Goal: Information Seeking & Learning: Learn about a topic

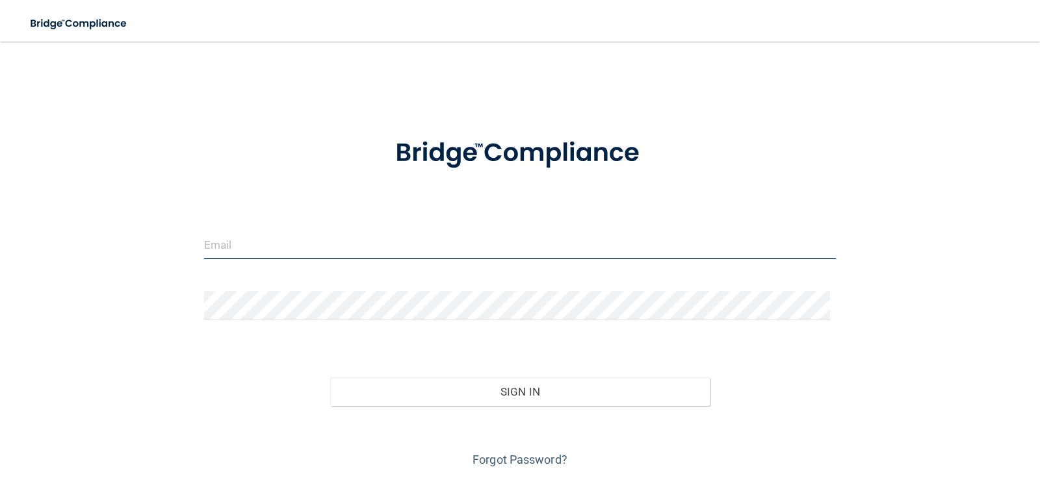
click at [268, 239] on input "email" at bounding box center [520, 244] width 632 height 29
type input "[PERSON_NAME][EMAIL_ADDRESS][PERSON_NAME][DOMAIN_NAME]"
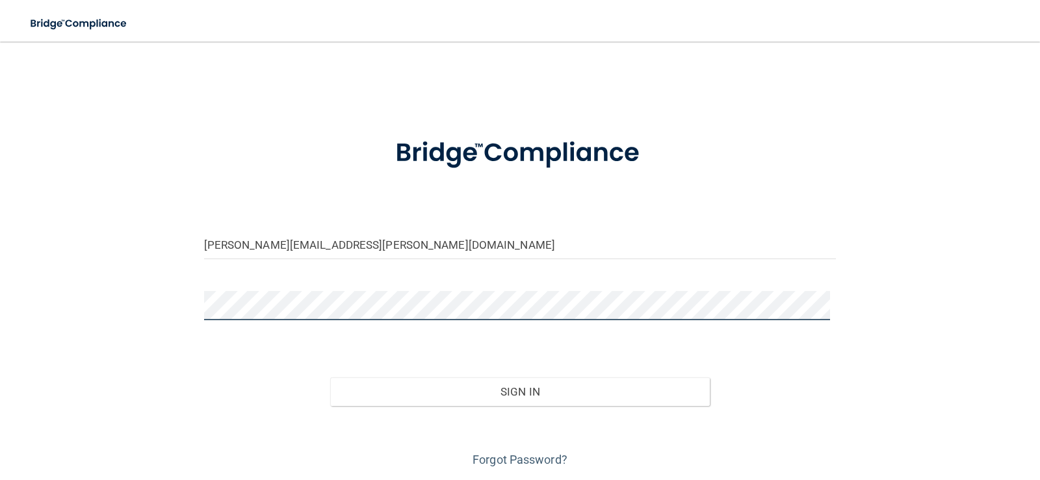
click at [330, 378] on button "Sign In" at bounding box center [520, 392] width 380 height 29
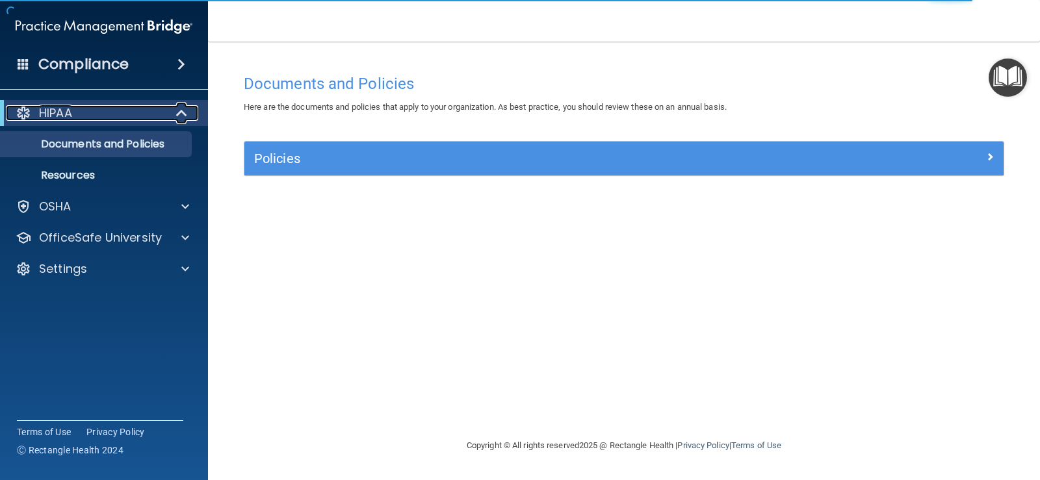
click at [177, 108] on span at bounding box center [182, 113] width 11 height 16
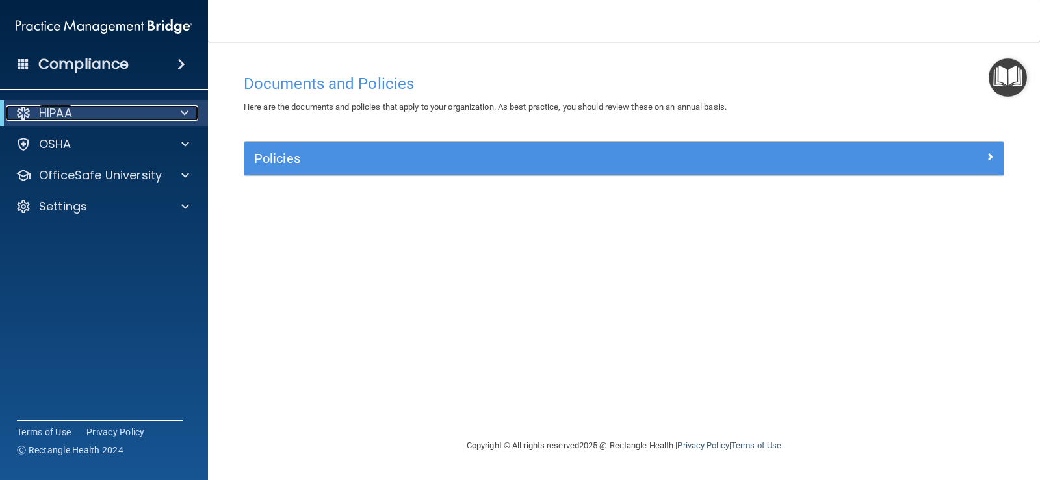
click at [175, 108] on div at bounding box center [182, 113] width 32 height 16
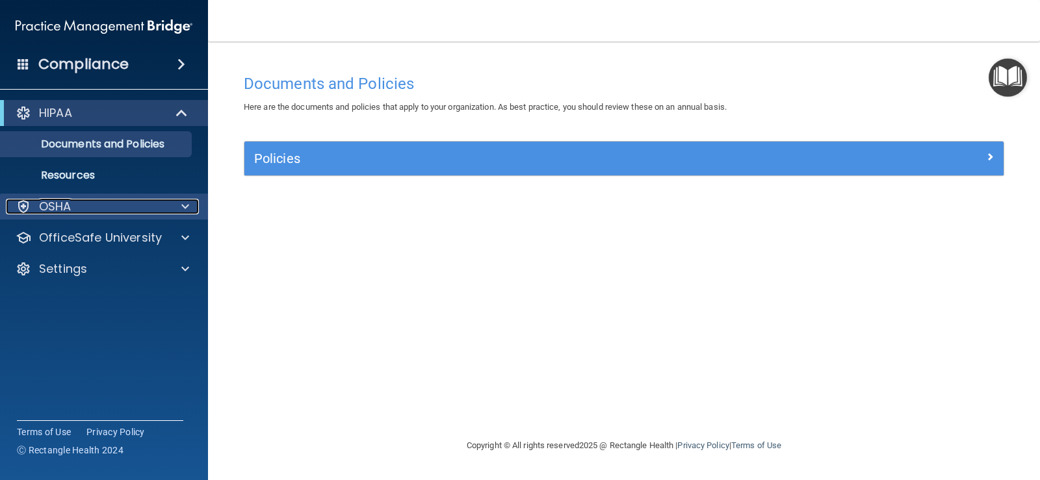
click at [186, 207] on span at bounding box center [185, 207] width 8 height 16
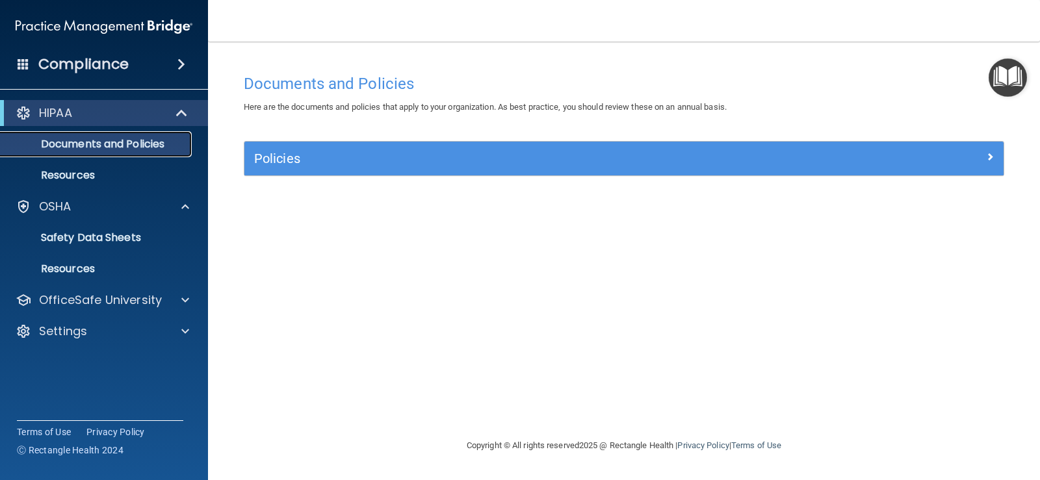
click at [105, 144] on p "Documents and Policies" at bounding box center [96, 144] width 177 height 13
click at [127, 179] on p "Resources" at bounding box center [96, 175] width 177 height 13
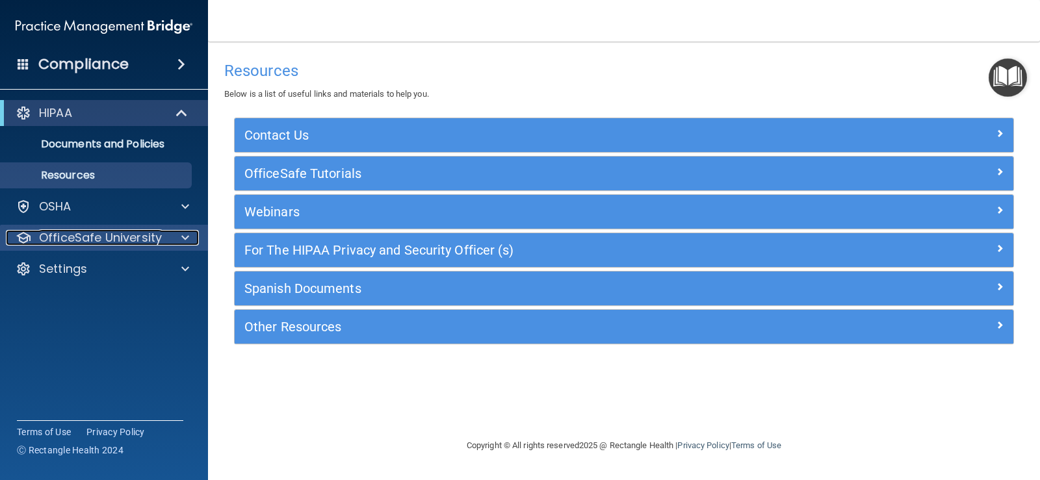
click at [165, 235] on div "OfficeSafe University" at bounding box center [86, 238] width 161 height 16
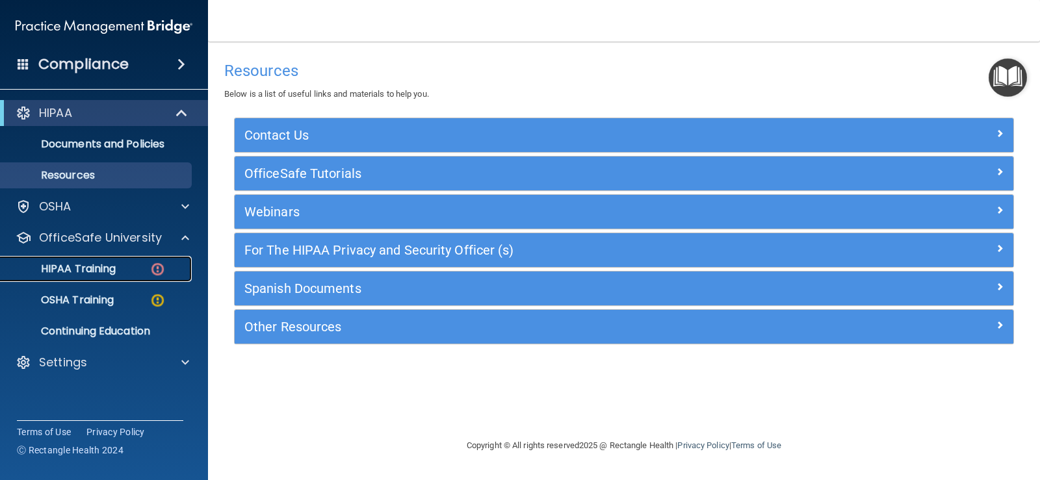
click at [127, 266] on div "HIPAA Training" at bounding box center [96, 269] width 177 height 13
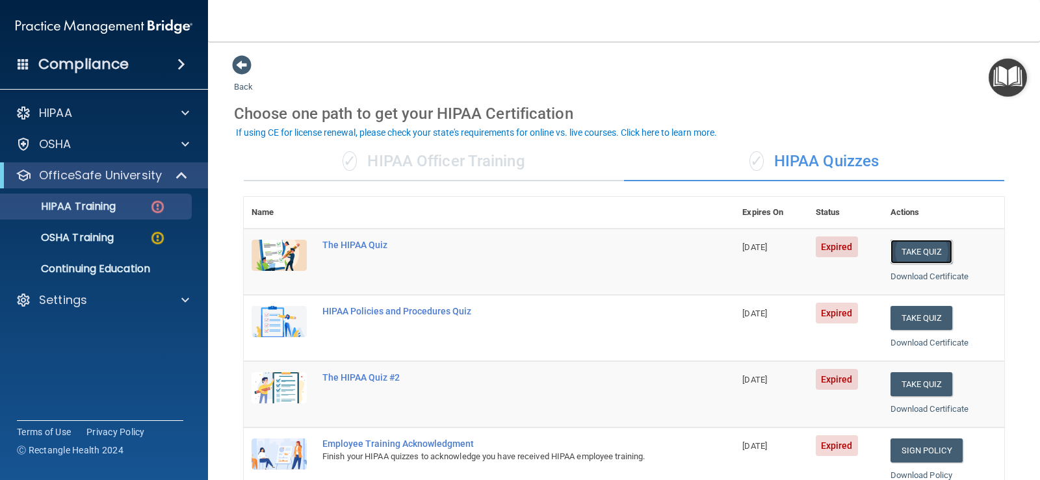
click at [908, 253] on button "Take Quiz" at bounding box center [921, 252] width 62 height 24
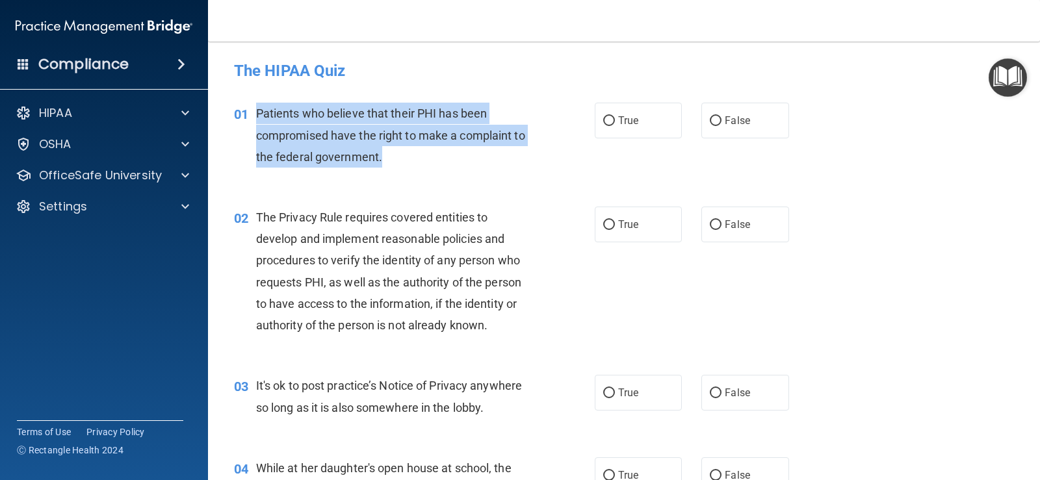
drag, startPoint x: 387, startPoint y: 159, endPoint x: 255, endPoint y: 110, distance: 140.6
click at [256, 110] on div "Patients who believe that their PHI has been compromised have the right to make…" at bounding box center [398, 135] width 285 height 65
copy span "Patients who believe that their PHI has been compromised have the right to make…"
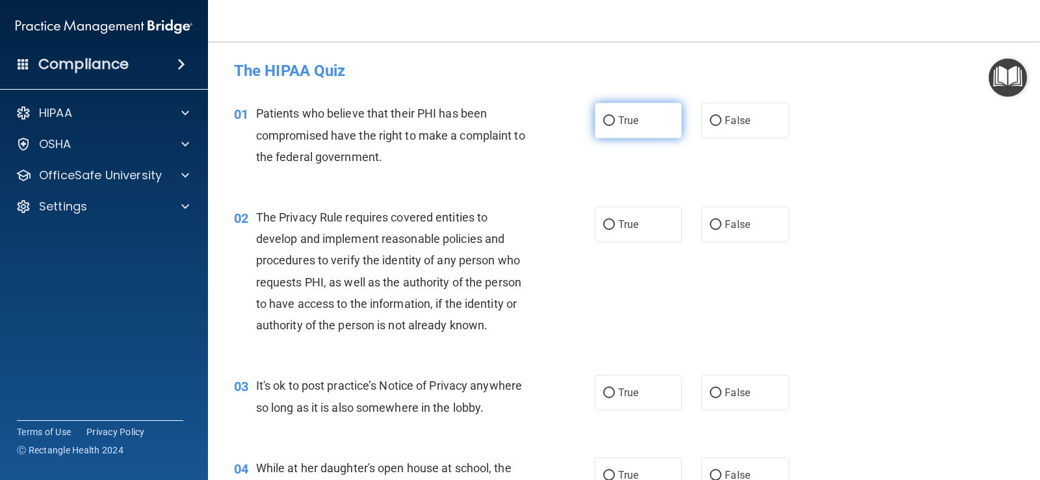
click at [618, 124] on span "True" at bounding box center [628, 120] width 20 height 12
click at [615, 124] on input "True" at bounding box center [609, 121] width 12 height 10
radio input "true"
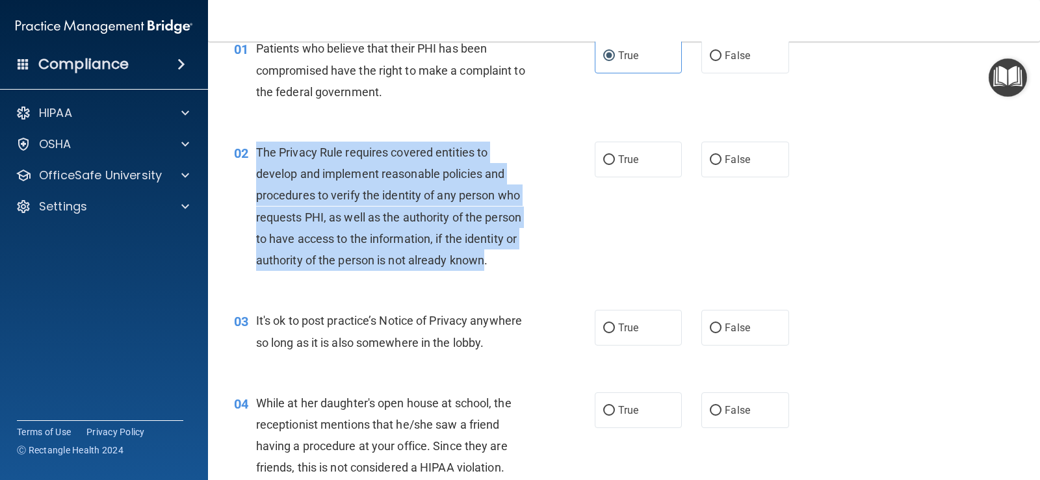
drag, startPoint x: 487, startPoint y: 261, endPoint x: 257, endPoint y: 151, distance: 254.9
click at [257, 151] on span "The Privacy Rule requires covered entities to develop and implement reasonable …" at bounding box center [388, 207] width 265 height 122
copy span "The Privacy Rule requires covered entities to develop and implement reasonable …"
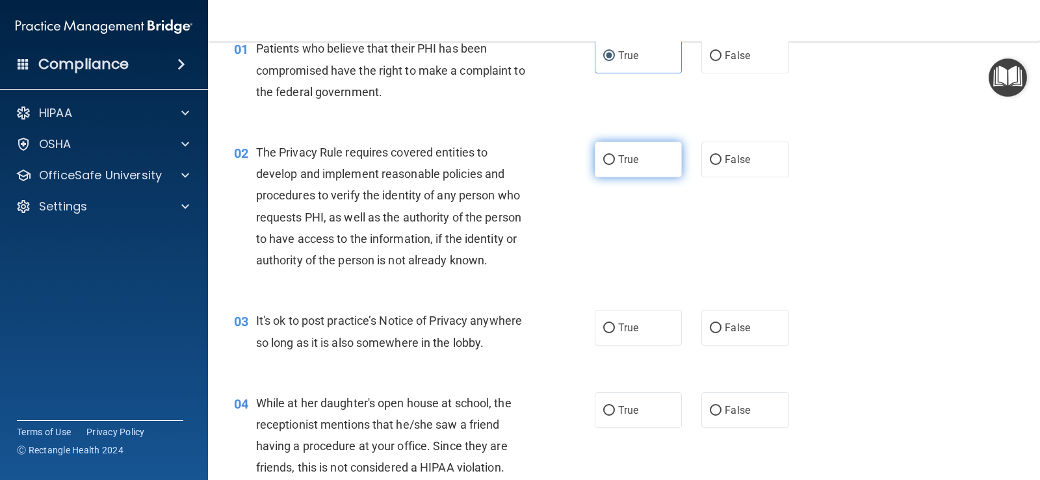
click at [610, 165] on label "True" at bounding box center [638, 160] width 87 height 36
click at [610, 165] on input "True" at bounding box center [609, 160] width 12 height 10
radio input "true"
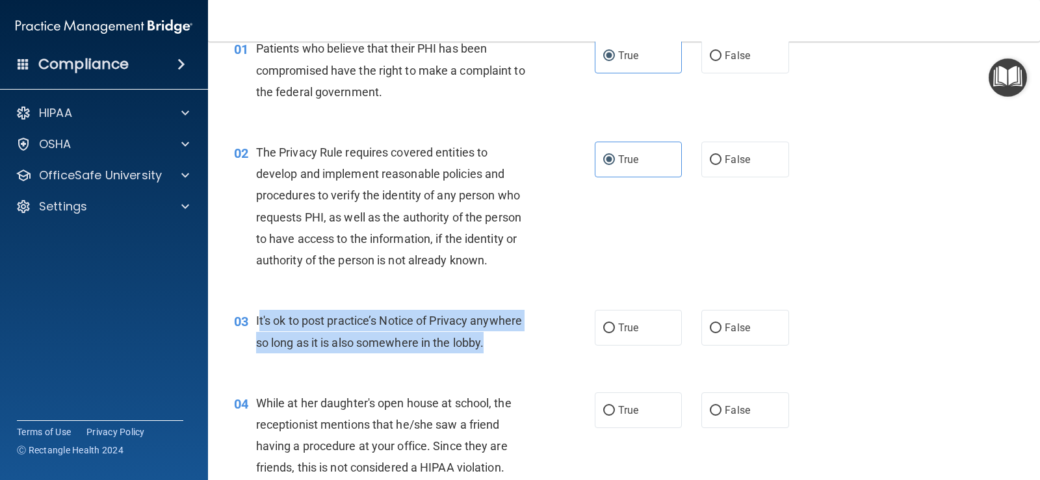
drag, startPoint x: 489, startPoint y: 342, endPoint x: 289, endPoint y: 320, distance: 200.7
click at [260, 321] on div "It's ok to post practice’s Notice of Privacy anywhere so long as it is also som…" at bounding box center [398, 331] width 285 height 43
copy span "t's ok to post practice’s Notice of Privacy anywhere so long as it is also some…"
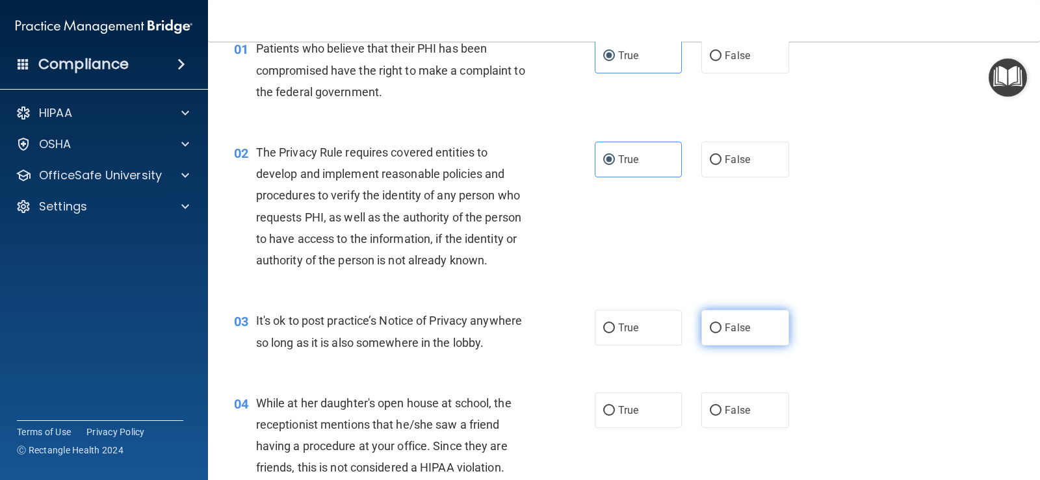
click at [725, 324] on span "False" at bounding box center [737, 328] width 25 height 12
click at [721, 324] on input "False" at bounding box center [716, 329] width 12 height 10
radio input "true"
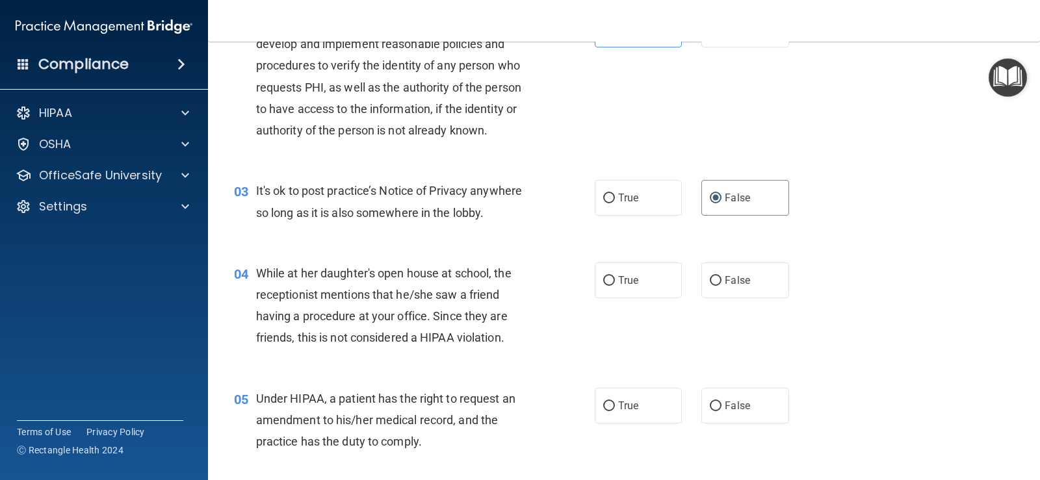
click at [510, 338] on div "While at her daughter's open house at school, the receptionist mentions that he…" at bounding box center [398, 306] width 285 height 86
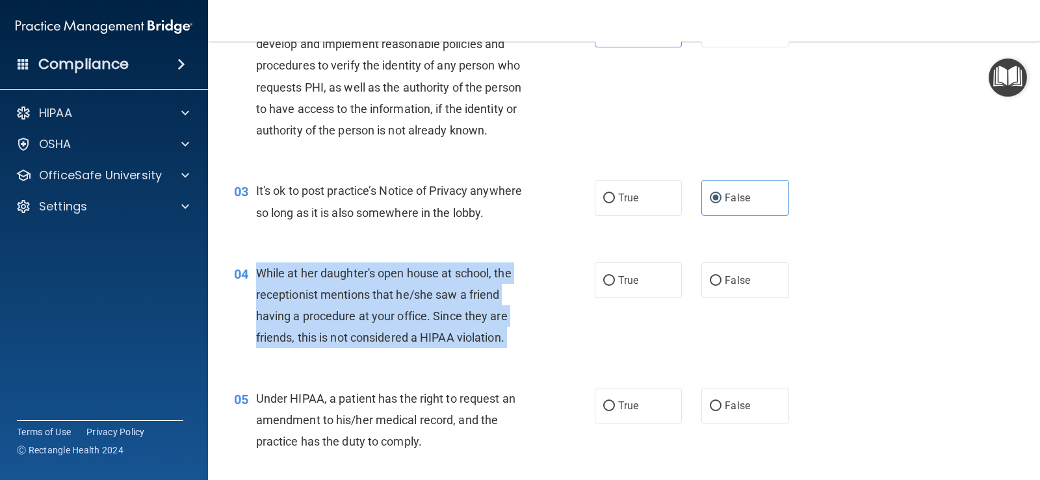
drag, startPoint x: 508, startPoint y: 338, endPoint x: 270, endPoint y: 276, distance: 245.9
click at [270, 276] on div "While at her daughter's open house at school, the receptionist mentions that he…" at bounding box center [398, 306] width 285 height 86
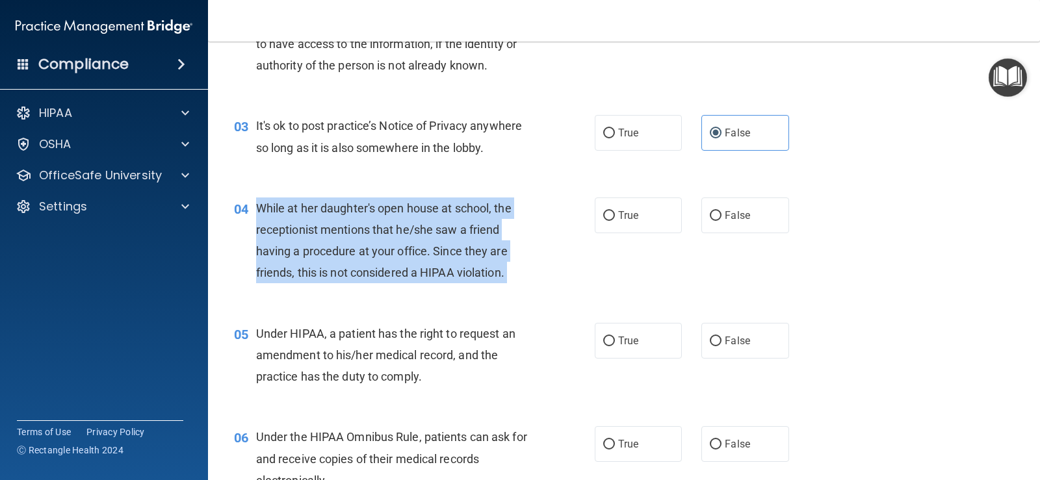
copy ng-form "While at her daughter's open house at school, the receptionist mentions that he…"
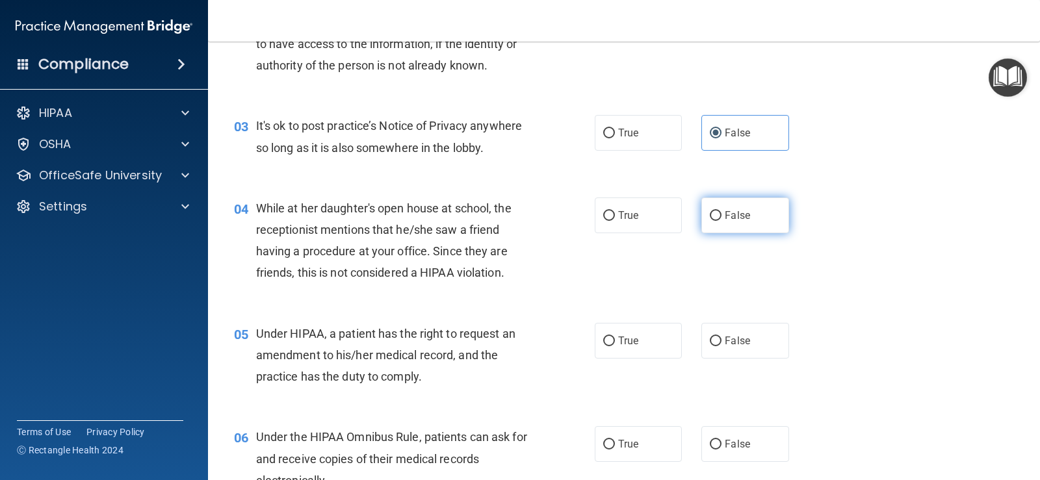
click at [705, 233] on label "False" at bounding box center [744, 216] width 87 height 36
click at [710, 221] on input "False" at bounding box center [716, 216] width 12 height 10
radio input "true"
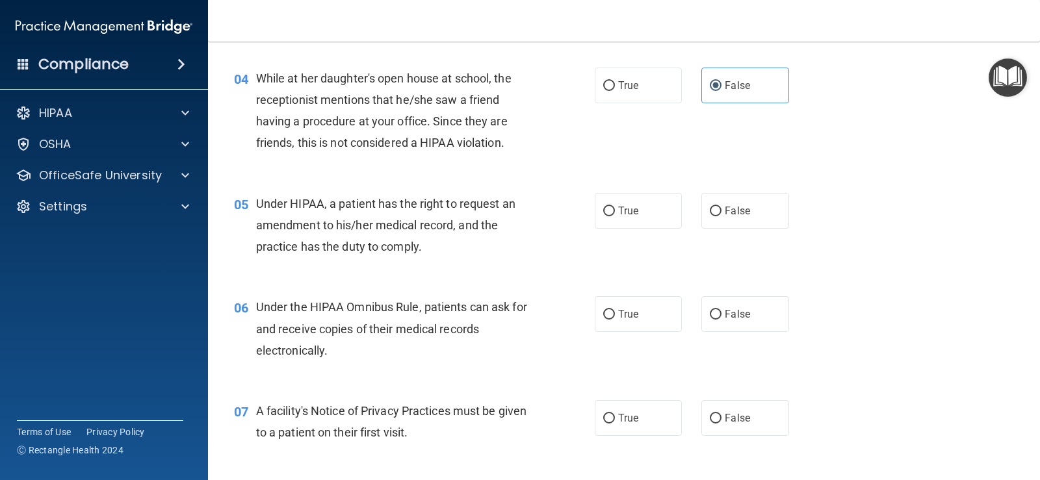
scroll to position [455, 0]
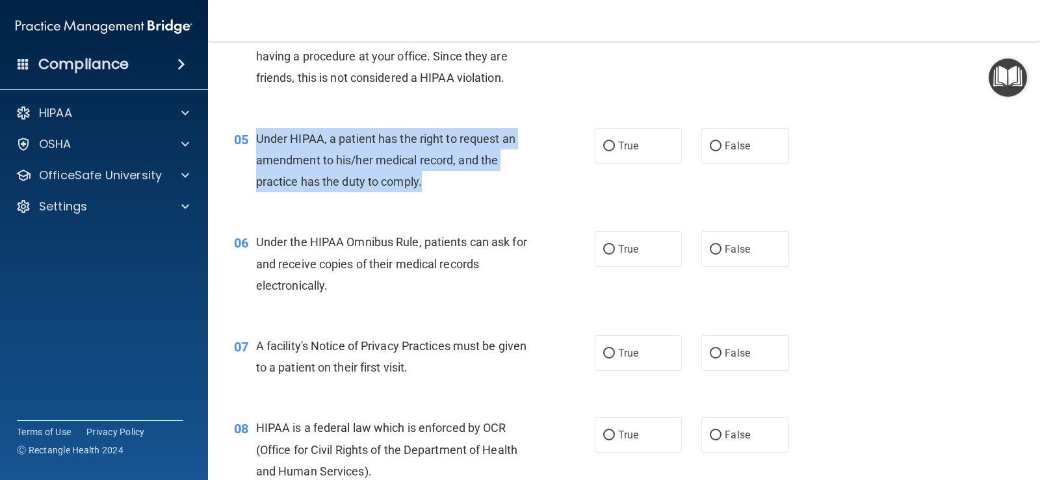
drag, startPoint x: 430, startPoint y: 185, endPoint x: 250, endPoint y: 132, distance: 187.6
click at [250, 132] on div "05 Under HIPAA, a patient has the right to request an amendment to his/her medi…" at bounding box center [414, 163] width 400 height 71
copy div "Under HIPAA, a patient has the right to request an amendment to his/her medical…"
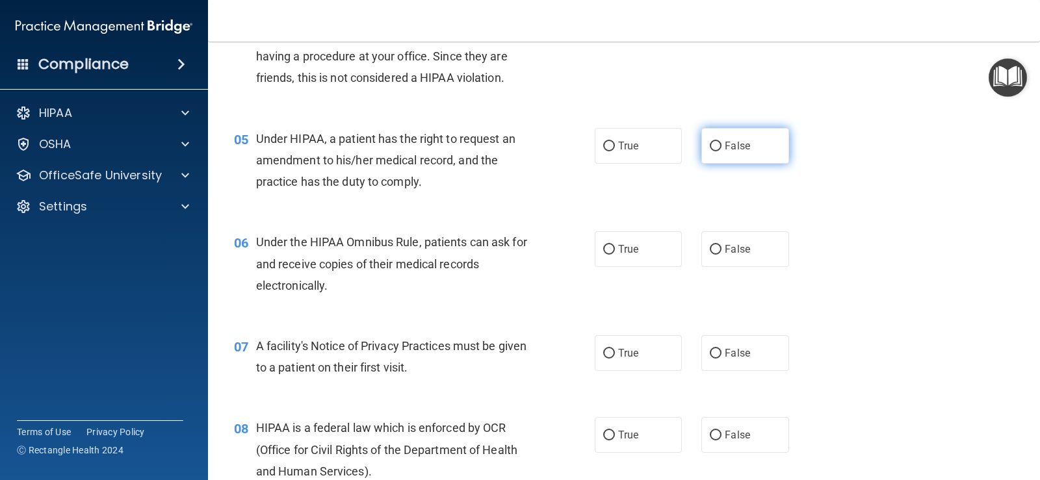
click at [730, 159] on label "False" at bounding box center [744, 146] width 87 height 36
click at [721, 151] on input "False" at bounding box center [716, 147] width 12 height 10
radio input "true"
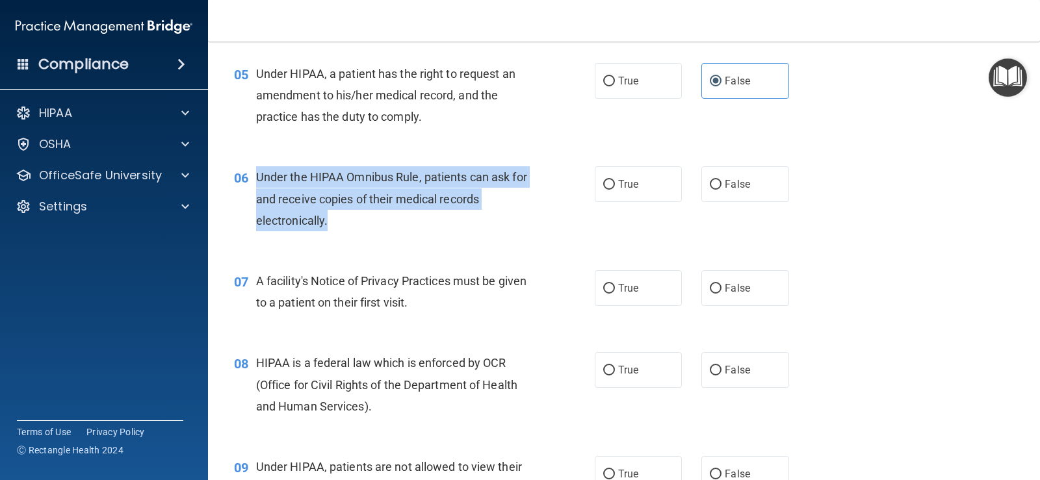
drag, startPoint x: 337, startPoint y: 219, endPoint x: 287, endPoint y: 185, distance: 60.7
click at [251, 177] on div "06 Under the HIPAA Omnibus Rule, patients can ask for and receive copies of the…" at bounding box center [414, 201] width 400 height 71
copy div "Under the HIPAA Omnibus Rule, patients can ask for and receive copies of their …"
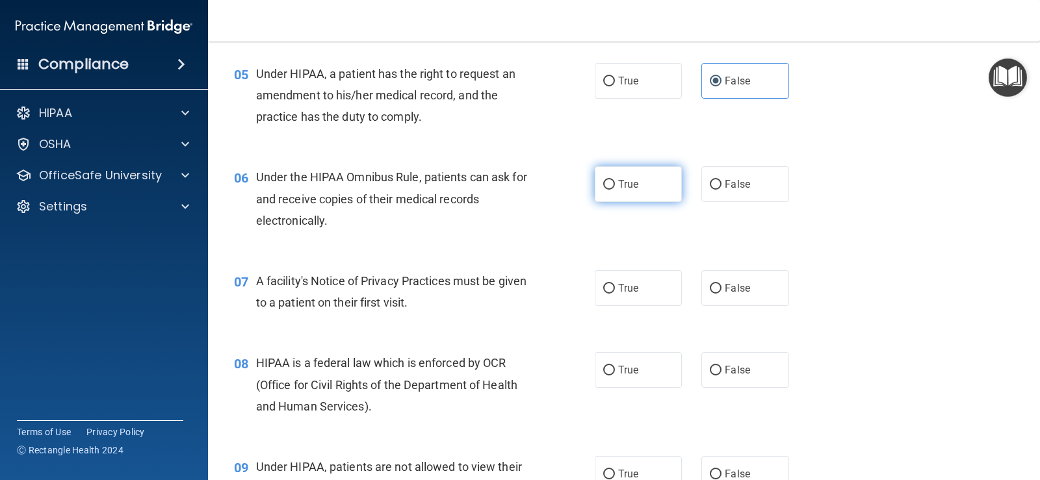
click at [613, 192] on label "True" at bounding box center [638, 184] width 87 height 36
click at [613, 190] on input "True" at bounding box center [609, 185] width 12 height 10
radio input "true"
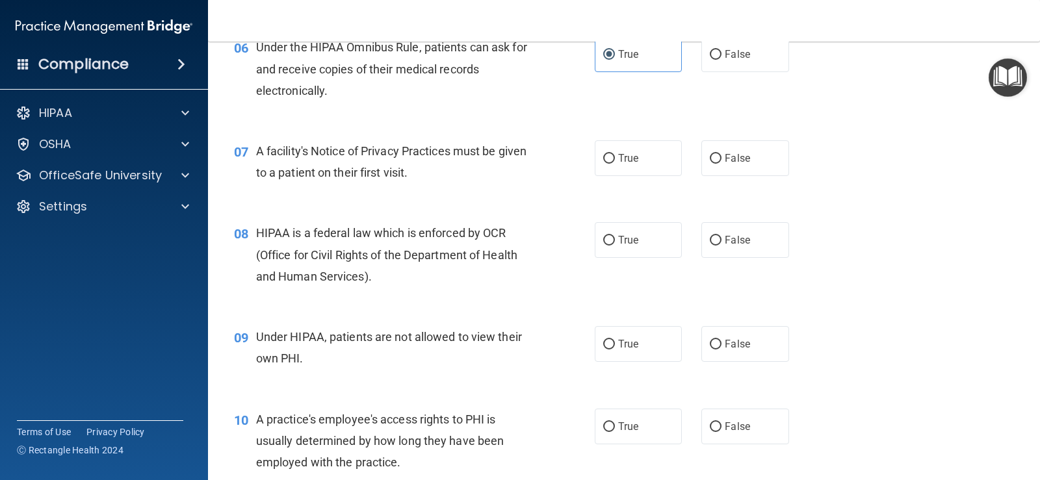
scroll to position [715, 0]
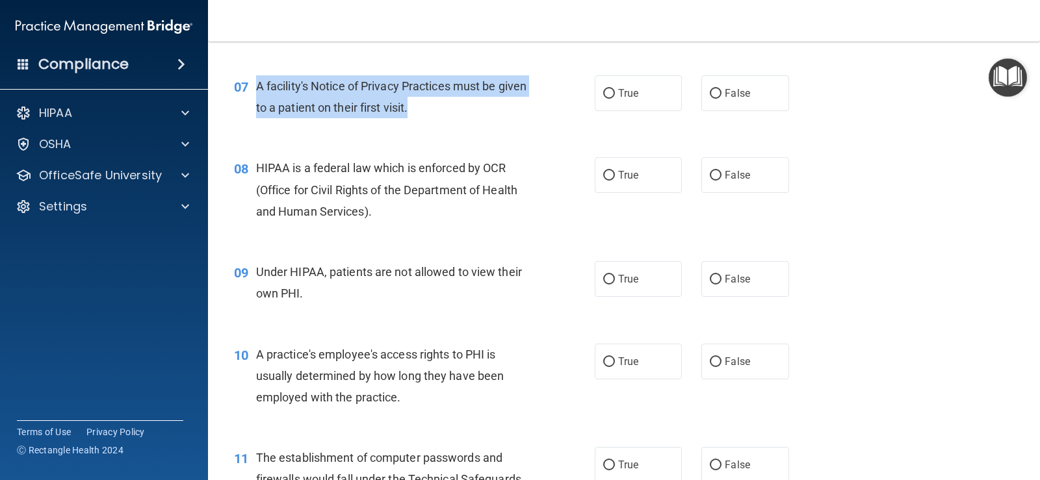
drag, startPoint x: 445, startPoint y: 102, endPoint x: 274, endPoint y: 92, distance: 170.5
click at [256, 92] on div "A facility's Notice of Privacy Practices must be given to a patient on their fi…" at bounding box center [398, 96] width 285 height 43
copy span "A facility's Notice of Privacy Practices must be given to a patient on their fi…"
click at [548, 116] on div "07 A facility's Notice of Privacy Practices must be given to a patient on their…" at bounding box center [414, 99] width 400 height 49
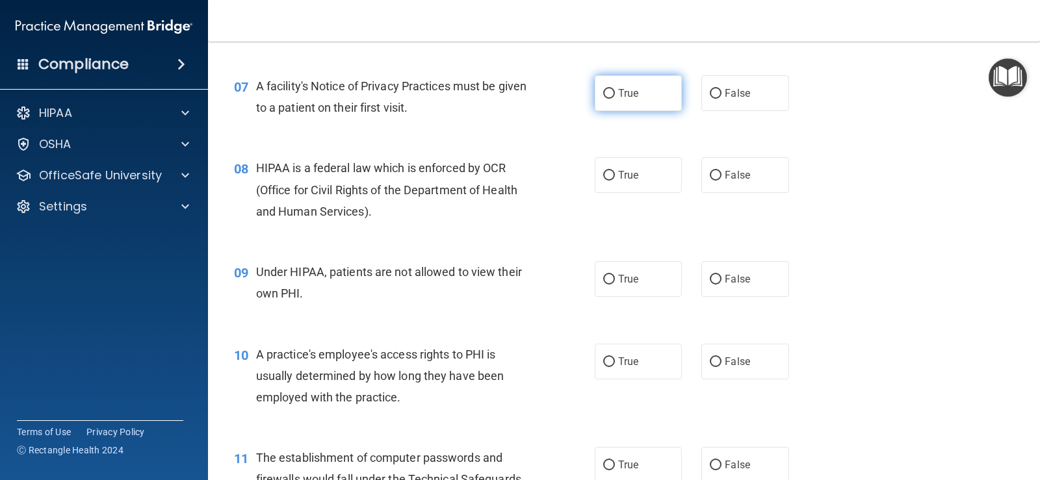
click at [607, 101] on label "True" at bounding box center [638, 93] width 87 height 36
click at [607, 99] on input "True" at bounding box center [609, 94] width 12 height 10
radio input "true"
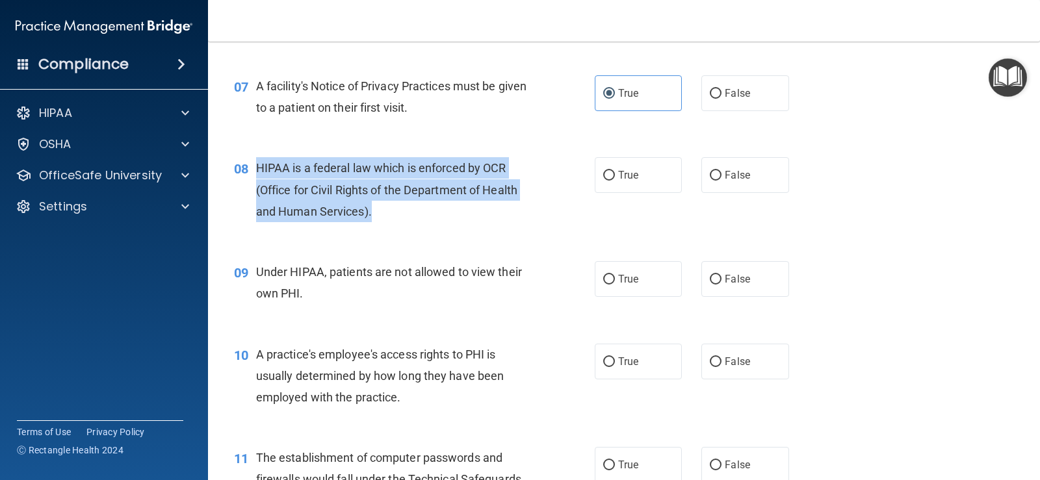
drag, startPoint x: 371, startPoint y: 210, endPoint x: 258, endPoint y: 167, distance: 120.9
click at [258, 167] on span "HIPAA is a federal law which is enforced by OCR (Office for Civil Rights of the…" at bounding box center [386, 189] width 261 height 57
copy span "HIPAA is a federal law which is enforced by OCR (Office for Civil Rights of the…"
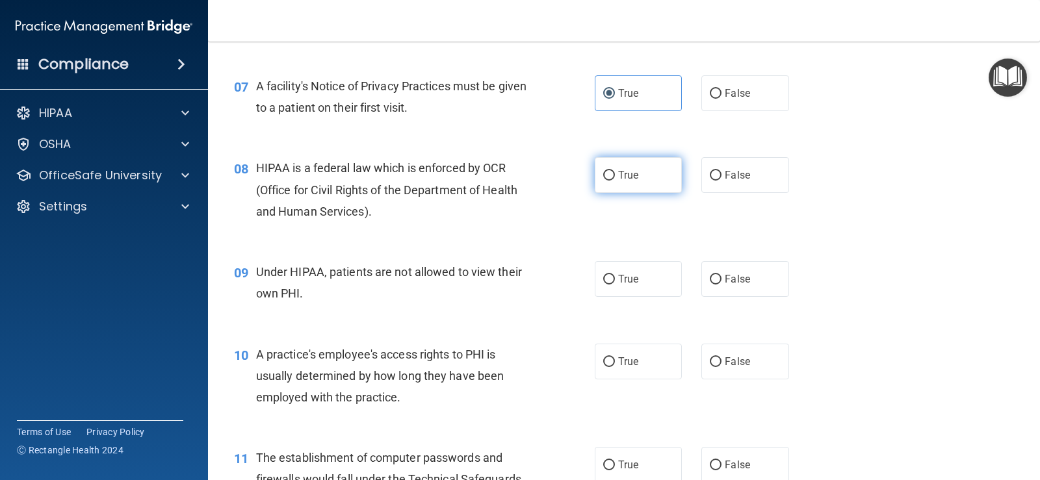
click at [623, 159] on label "True" at bounding box center [638, 175] width 87 height 36
click at [615, 171] on input "True" at bounding box center [609, 176] width 12 height 10
radio input "true"
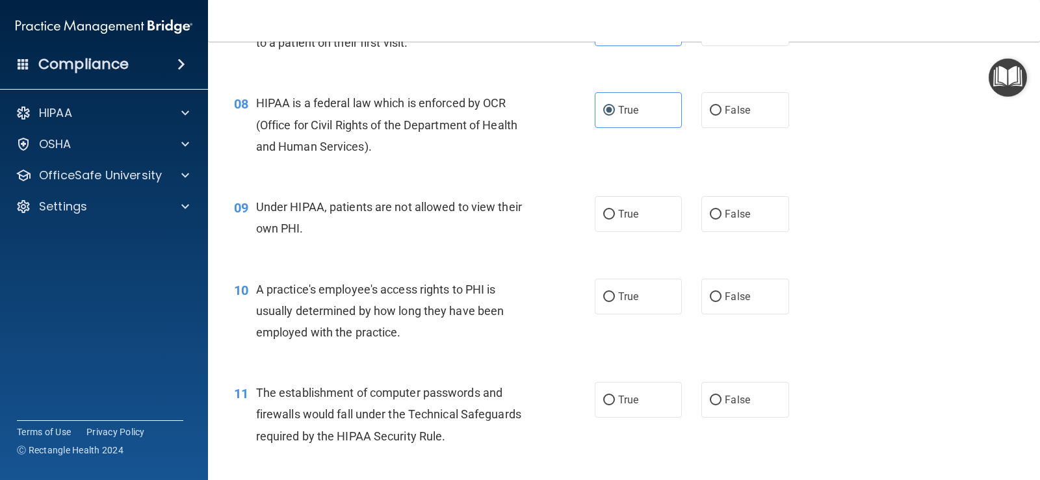
scroll to position [845, 0]
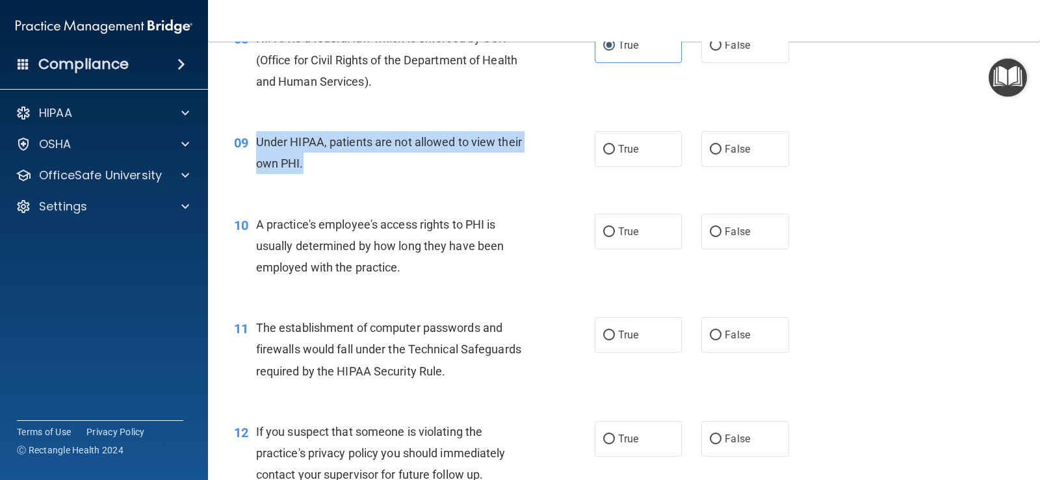
drag, startPoint x: 306, startPoint y: 159, endPoint x: 256, endPoint y: 136, distance: 54.7
click at [248, 138] on div "09 Under HIPAA, patients are not allowed to view their own PHI." at bounding box center [414, 155] width 400 height 49
copy div "Under HIPAA, patients are not allowed to view their own PHI."
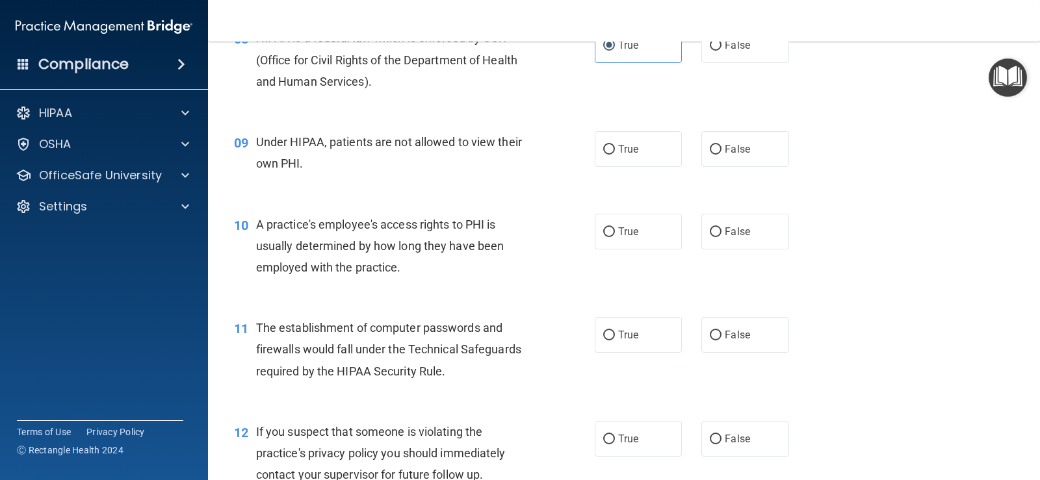
click at [524, 185] on div "09 Under HIPAA, patients are not allowed to view their own PHI. True False" at bounding box center [623, 156] width 799 height 82
click at [730, 155] on span "False" at bounding box center [737, 149] width 25 height 12
click at [721, 155] on input "False" at bounding box center [716, 150] width 12 height 10
radio input "true"
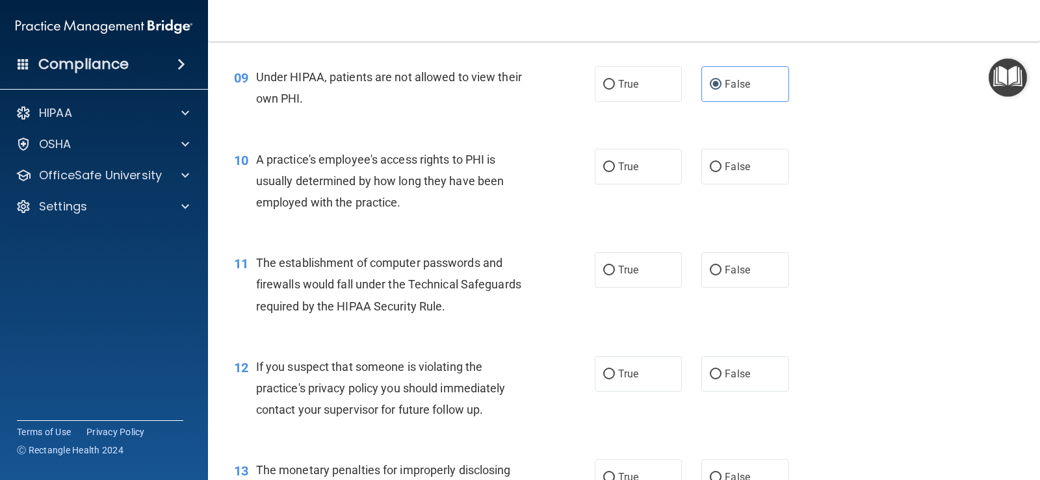
scroll to position [975, 0]
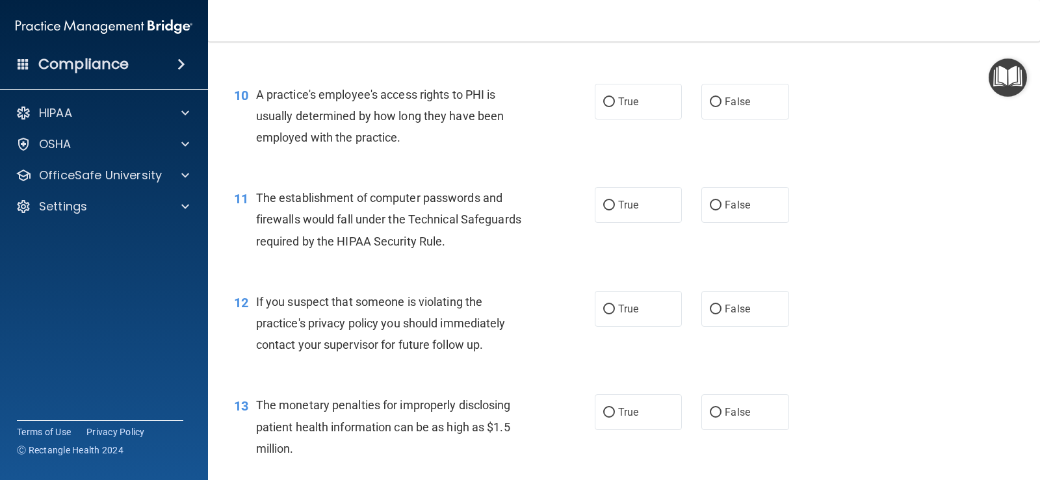
click at [413, 138] on div "A practice's employee's access rights to PHI is usually determined by how long …" at bounding box center [398, 116] width 285 height 65
click at [735, 102] on span "False" at bounding box center [737, 102] width 25 height 12
click at [721, 102] on input "False" at bounding box center [716, 102] width 12 height 10
radio input "true"
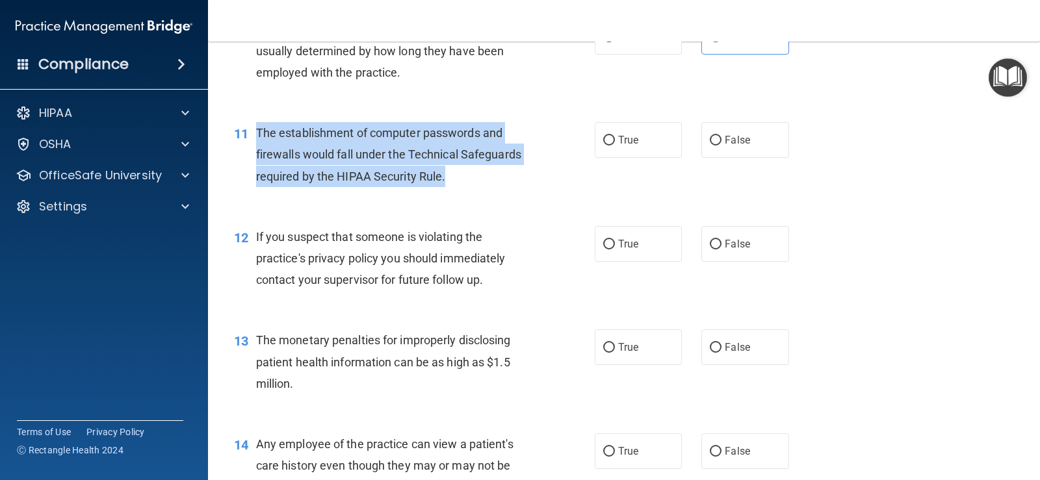
drag, startPoint x: 454, startPoint y: 185, endPoint x: 256, endPoint y: 124, distance: 207.4
click at [248, 124] on div "11 The establishment of computer passwords and firewalls would fall under the T…" at bounding box center [414, 157] width 400 height 71
copy div "The establishment of computer passwords and firewalls would fall under the Tech…"
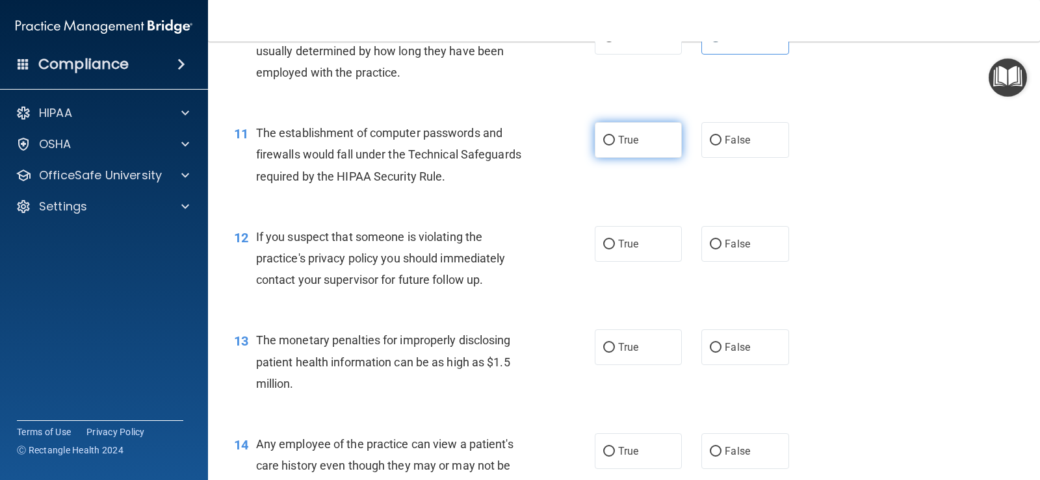
click at [621, 148] on label "True" at bounding box center [638, 140] width 87 height 36
click at [615, 146] on input "True" at bounding box center [609, 141] width 12 height 10
radio input "true"
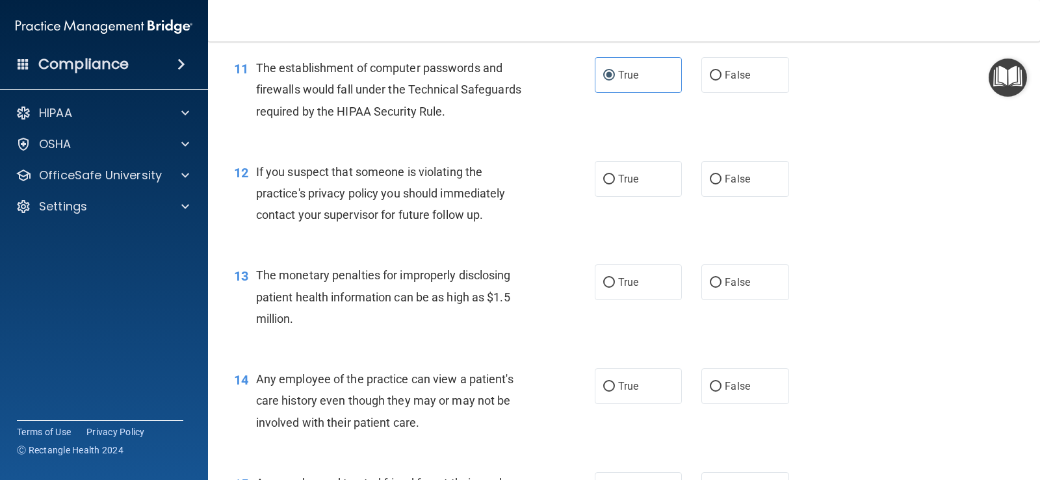
scroll to position [1170, 0]
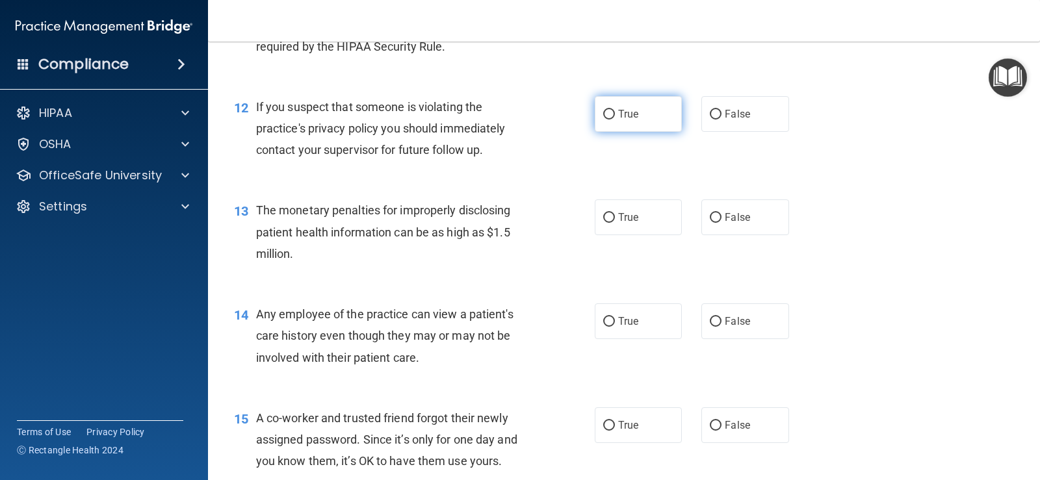
click at [595, 116] on label "True" at bounding box center [638, 114] width 87 height 36
click at [603, 116] on input "True" at bounding box center [609, 115] width 12 height 10
radio input "true"
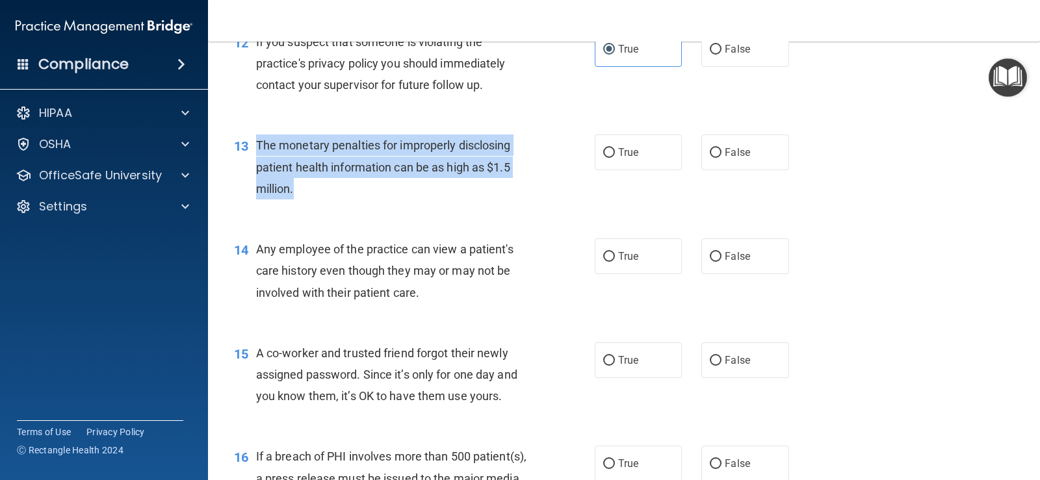
drag, startPoint x: 298, startPoint y: 185, endPoint x: 257, endPoint y: 136, distance: 63.7
click at [257, 136] on div "The monetary penalties for improperly disclosing patient health information can…" at bounding box center [398, 167] width 285 height 65
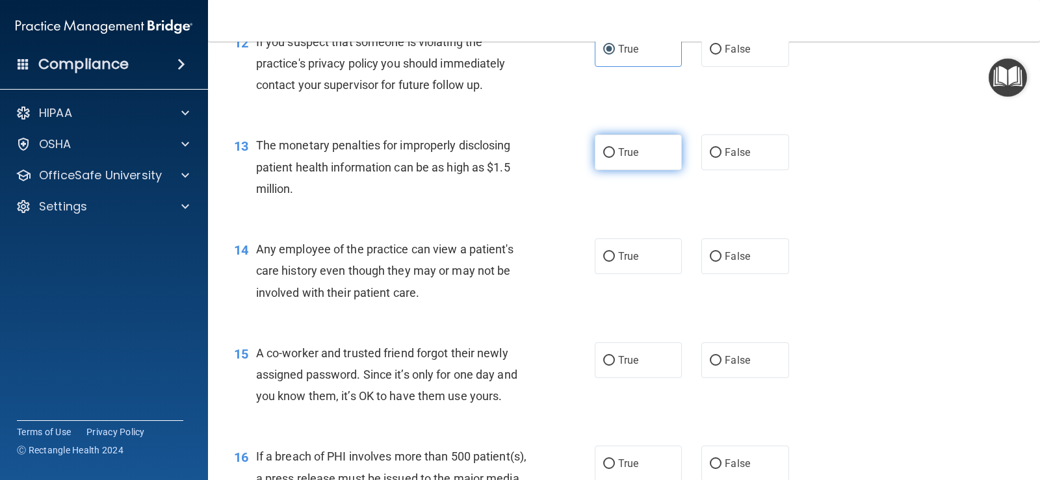
drag, startPoint x: 667, startPoint y: 215, endPoint x: 637, endPoint y: 160, distance: 63.1
click at [667, 214] on div "13 The monetary penalties for improperly disclosing patient health information …" at bounding box center [623, 170] width 799 height 104
click at [629, 149] on span "True" at bounding box center [628, 152] width 20 height 12
click at [615, 149] on input "True" at bounding box center [609, 153] width 12 height 10
radio input "true"
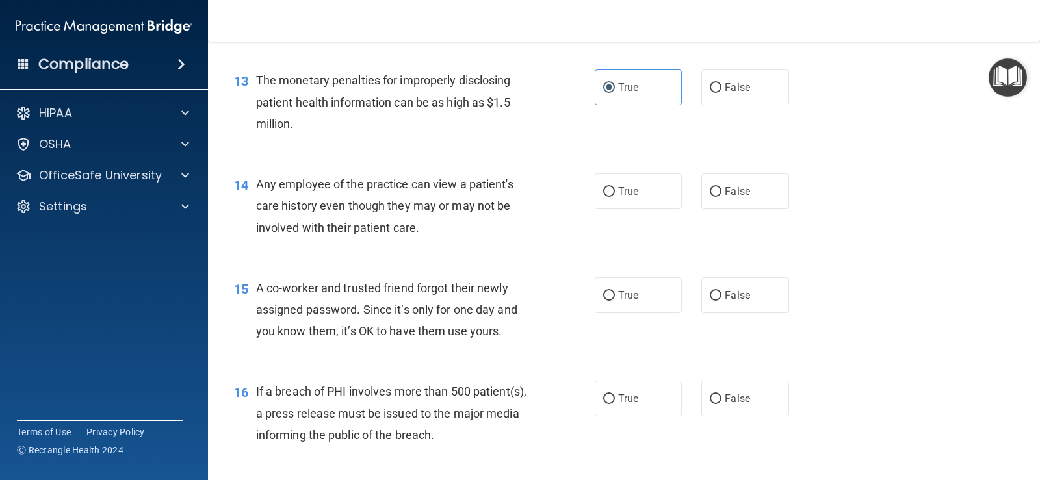
scroll to position [1365, 0]
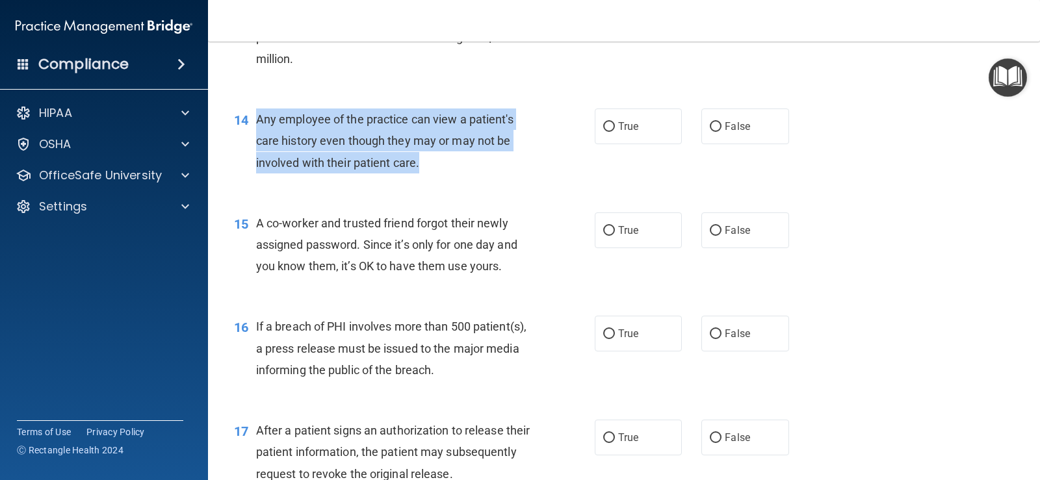
drag, startPoint x: 426, startPoint y: 163, endPoint x: 268, endPoint y: 125, distance: 161.9
click at [256, 123] on div "Any employee of the practice can view a patient's care history even though they…" at bounding box center [398, 141] width 285 height 65
click at [483, 179] on div "14 Any employee of the practice can view a patient's care history even though t…" at bounding box center [414, 144] width 400 height 71
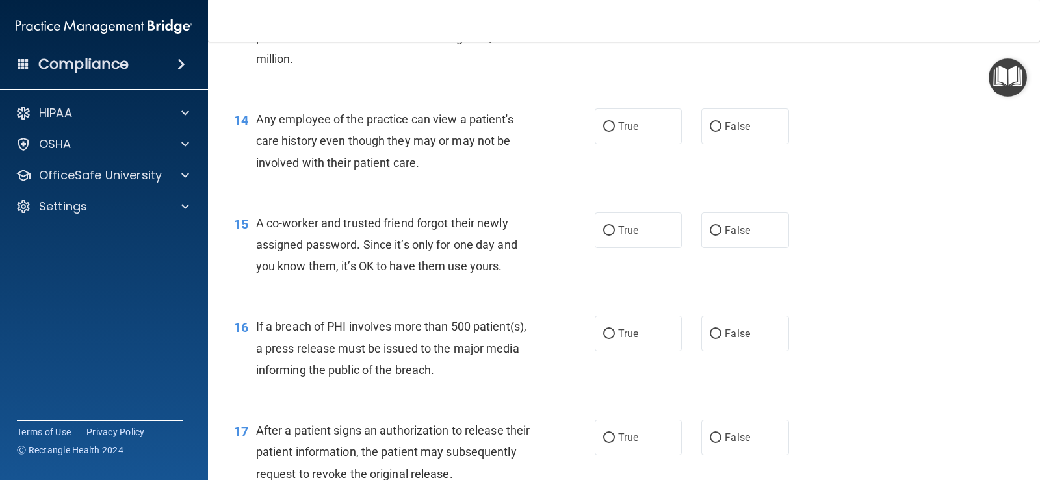
drag, startPoint x: 723, startPoint y: 127, endPoint x: 569, endPoint y: 142, distance: 154.1
click at [725, 127] on span "False" at bounding box center [737, 126] width 25 height 12
click at [721, 127] on input "False" at bounding box center [716, 127] width 12 height 10
radio input "true"
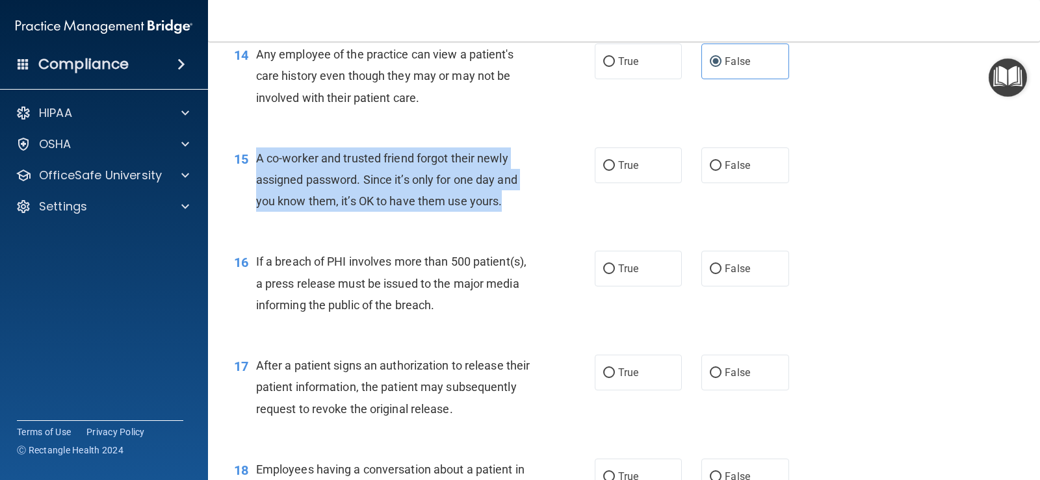
drag, startPoint x: 506, startPoint y: 202, endPoint x: 274, endPoint y: 156, distance: 237.2
click at [250, 155] on div "15 A co-worker and trusted friend forgot their newly assigned password. Since i…" at bounding box center [414, 183] width 400 height 71
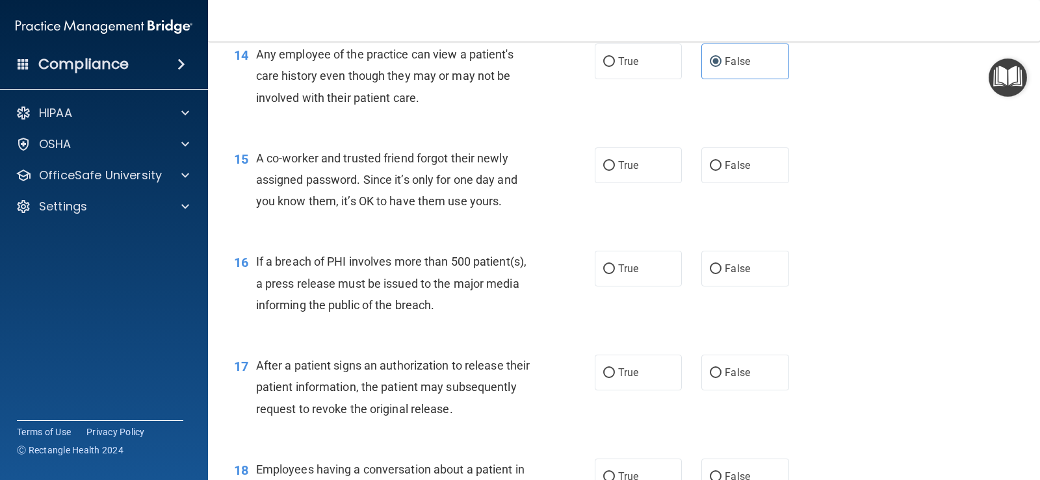
click at [491, 299] on span "If a breach of PHI involves more than 500 patient(s), a press release must be i…" at bounding box center [391, 283] width 270 height 57
click at [724, 174] on label "False" at bounding box center [744, 166] width 87 height 36
click at [721, 171] on input "False" at bounding box center [716, 166] width 12 height 10
radio input "true"
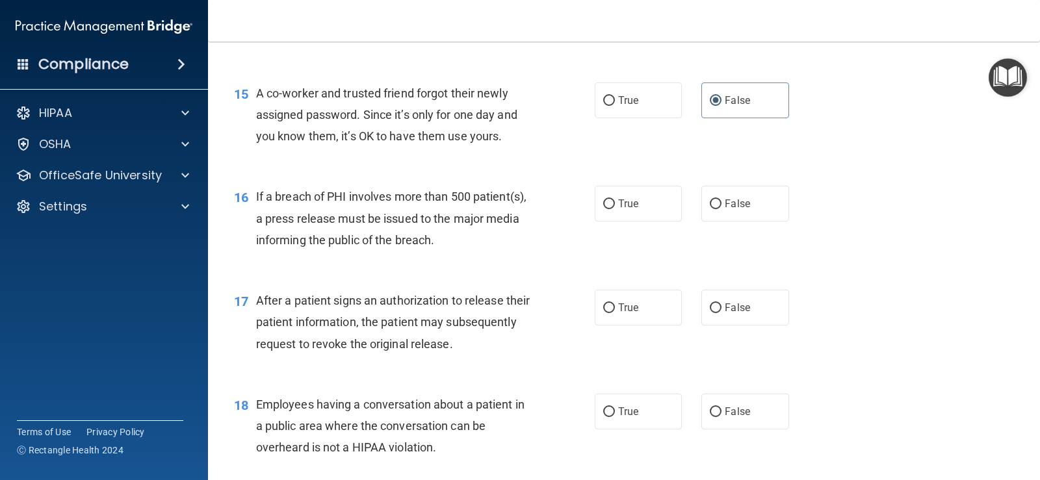
scroll to position [1560, 0]
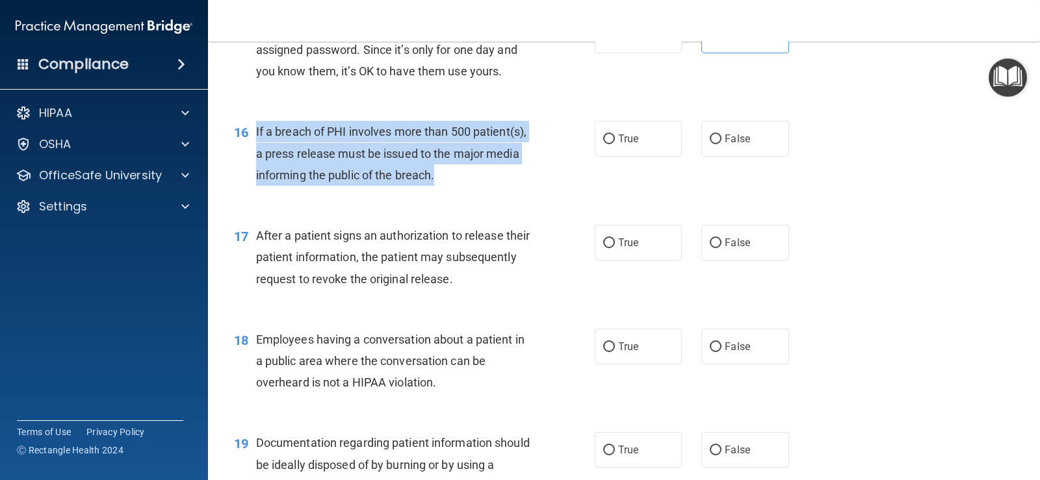
drag, startPoint x: 513, startPoint y: 175, endPoint x: 255, endPoint y: 135, distance: 260.6
click at [256, 135] on div "If a breach of PHI involves more than 500 patient(s), a press release must be i…" at bounding box center [398, 153] width 285 height 65
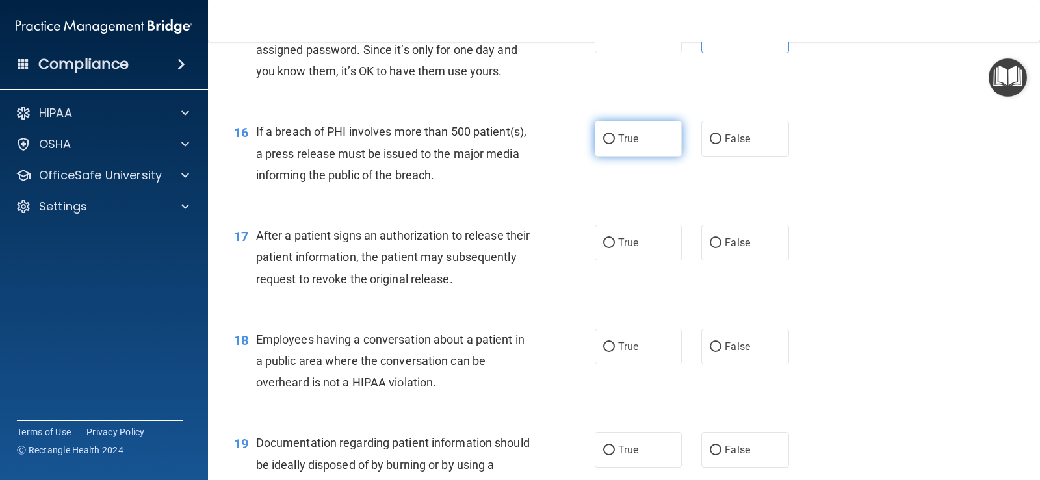
click at [618, 143] on span "True" at bounding box center [628, 139] width 20 height 12
click at [615, 143] on input "True" at bounding box center [609, 140] width 12 height 10
radio input "true"
click at [481, 241] on span "After a patient signs an authorization to release their patient information, th…" at bounding box center [393, 257] width 274 height 57
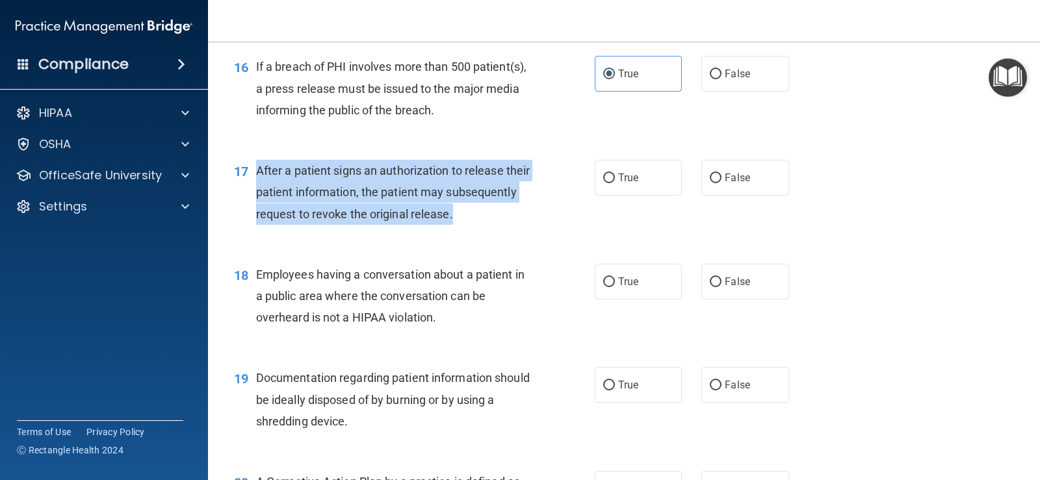
drag, startPoint x: 530, startPoint y: 215, endPoint x: 259, endPoint y: 166, distance: 275.3
click at [259, 166] on div "After a patient signs an authorization to release their patient information, th…" at bounding box center [398, 192] width 285 height 65
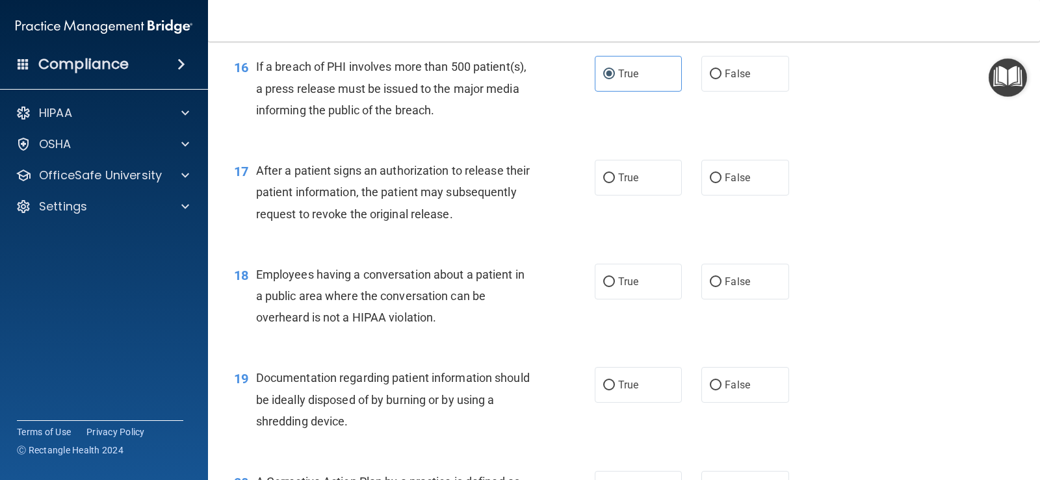
click at [663, 222] on div "17 After a patient signs an authorization to release their patient information,…" at bounding box center [623, 196] width 799 height 104
click at [626, 177] on span "True" at bounding box center [628, 178] width 20 height 12
click at [615, 177] on input "True" at bounding box center [609, 179] width 12 height 10
radio input "true"
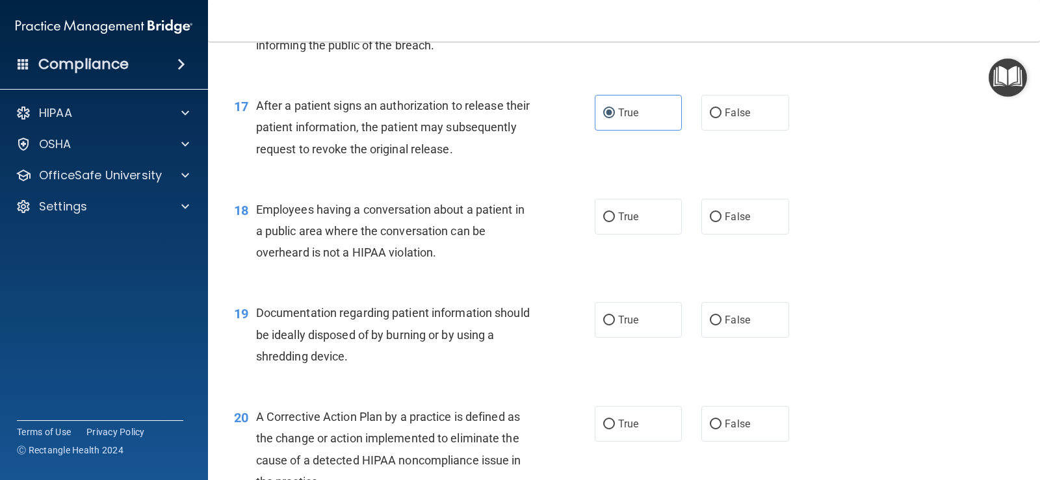
scroll to position [1755, 0]
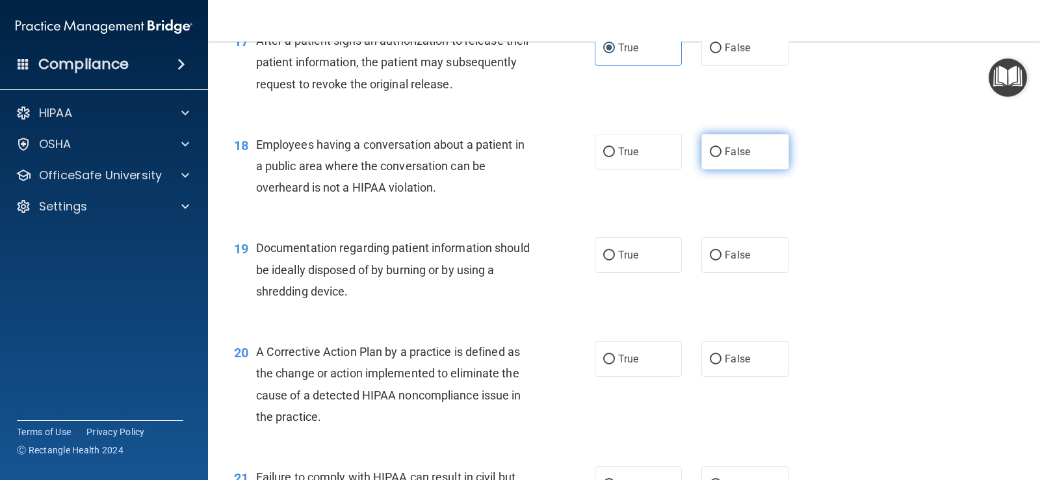
click at [745, 157] on label "False" at bounding box center [744, 152] width 87 height 36
click at [721, 157] on input "False" at bounding box center [716, 153] width 12 height 10
radio input "true"
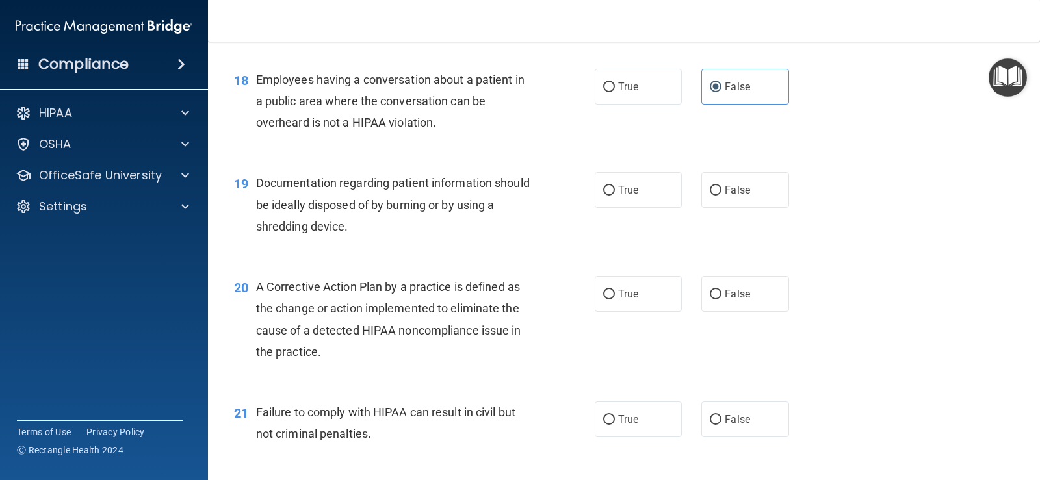
scroll to position [1885, 0]
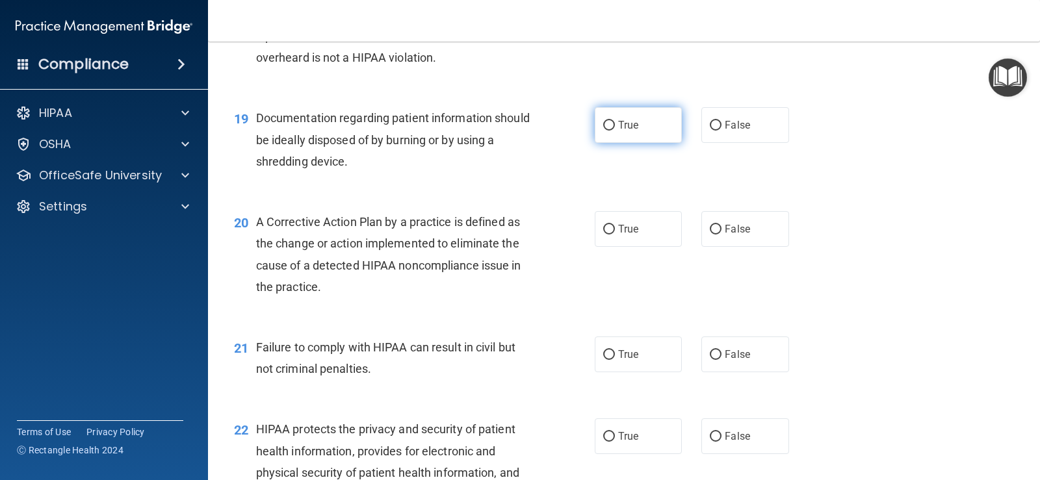
drag, startPoint x: 619, startPoint y: 130, endPoint x: 587, endPoint y: 148, distance: 37.2
click at [619, 129] on span "True" at bounding box center [628, 125] width 20 height 12
click at [615, 129] on input "True" at bounding box center [609, 126] width 12 height 10
radio input "true"
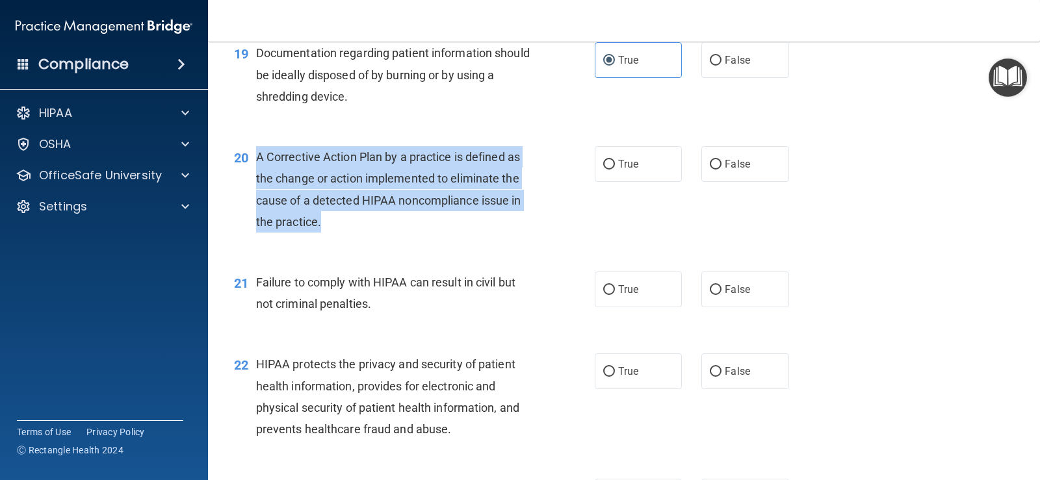
drag, startPoint x: 329, startPoint y: 224, endPoint x: 257, endPoint y: 152, distance: 102.0
click at [257, 152] on div "A Corrective Action Plan by a practice is defined as the change or action imple…" at bounding box center [398, 189] width 285 height 86
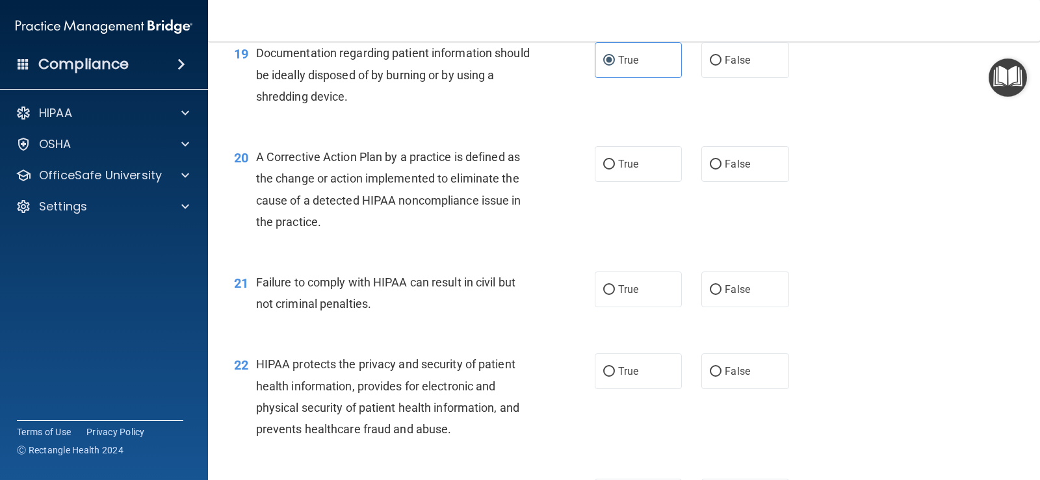
drag, startPoint x: 538, startPoint y: 264, endPoint x: 579, endPoint y: 224, distance: 57.4
click at [538, 264] on div "21 Failure to comply with HIPAA can result in civil but not criminal penalties.…" at bounding box center [623, 296] width 799 height 82
click at [619, 169] on span "True" at bounding box center [628, 164] width 20 height 12
click at [615, 169] on input "True" at bounding box center [609, 165] width 12 height 10
radio input "true"
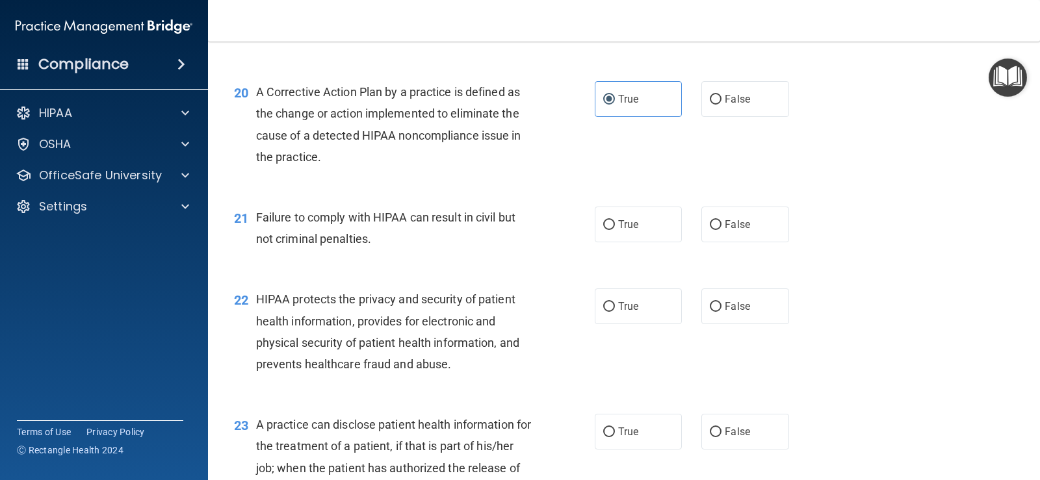
scroll to position [2080, 0]
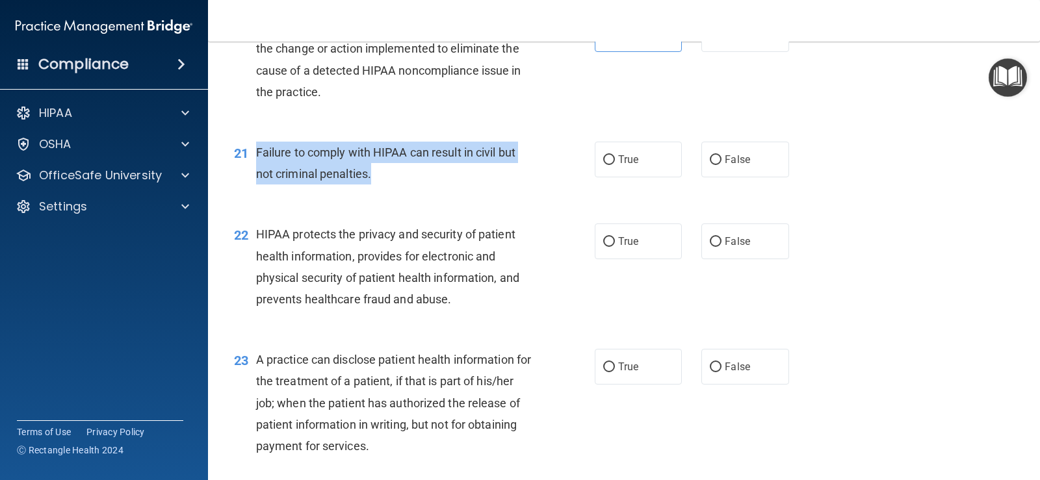
drag, startPoint x: 376, startPoint y: 170, endPoint x: 257, endPoint y: 154, distance: 119.9
click at [257, 154] on div "Failure to comply with HIPAA can result in civil but not criminal penalties." at bounding box center [398, 163] width 285 height 43
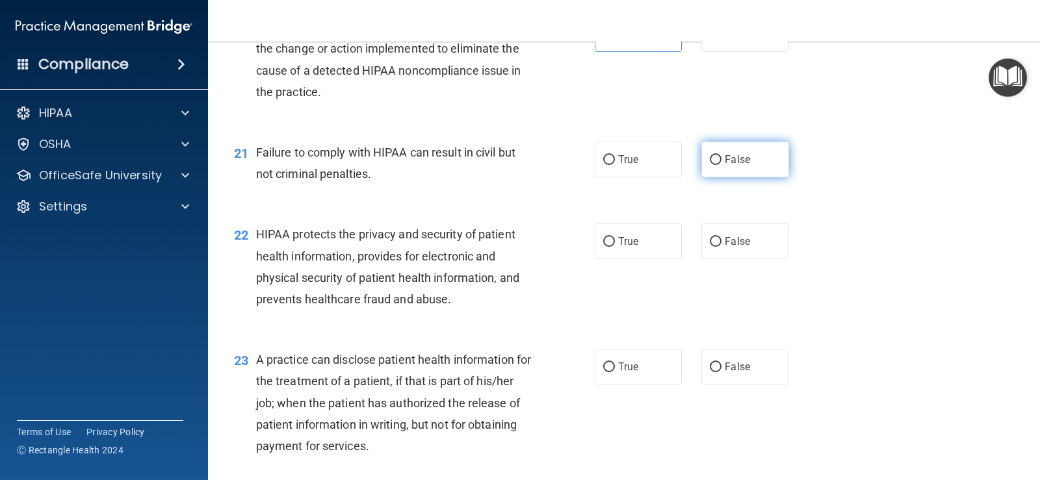
click at [725, 161] on span "False" at bounding box center [737, 159] width 25 height 12
click at [719, 161] on input "False" at bounding box center [716, 160] width 12 height 10
radio input "true"
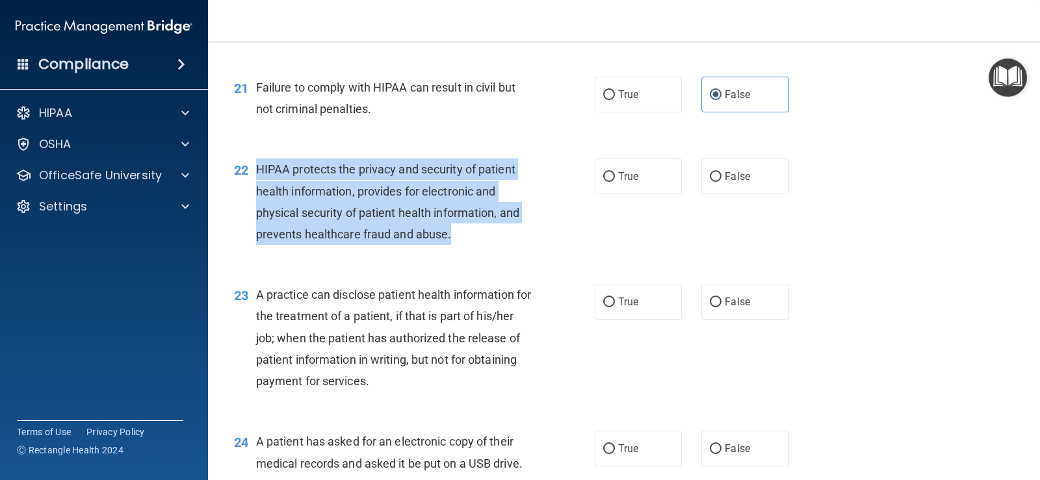
drag, startPoint x: 457, startPoint y: 234, endPoint x: 259, endPoint y: 166, distance: 209.0
click at [259, 166] on div "HIPAA protects the privacy and security of patient health information, provides…" at bounding box center [398, 202] width 285 height 86
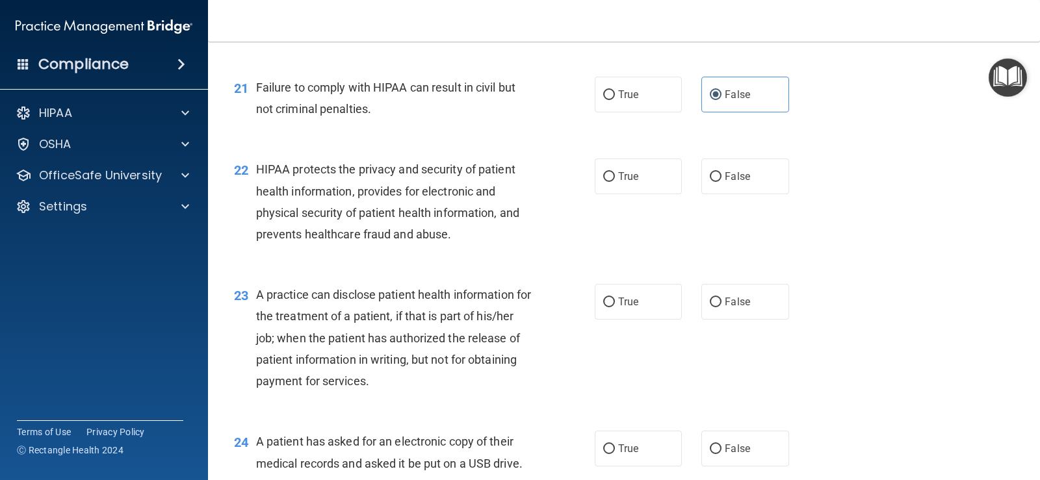
drag, startPoint x: 622, startPoint y: 183, endPoint x: 599, endPoint y: 202, distance: 30.5
click at [622, 182] on label "True" at bounding box center [638, 177] width 87 height 36
click at [615, 182] on input "True" at bounding box center [609, 177] width 12 height 10
radio input "true"
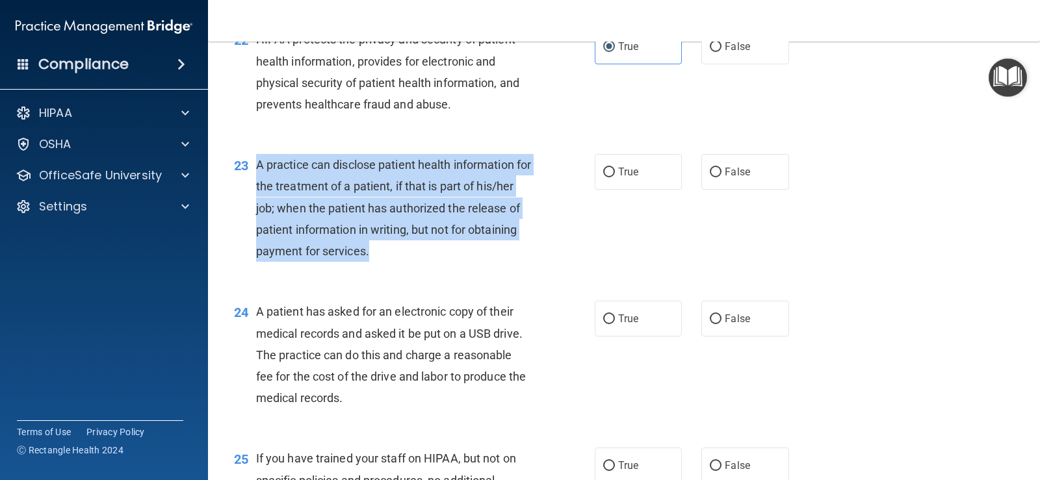
drag, startPoint x: 426, startPoint y: 253, endPoint x: 256, endPoint y: 159, distance: 194.6
click at [256, 159] on div "A practice can disclose patient health information for the treatment of a patie…" at bounding box center [398, 208] width 285 height 108
click at [548, 199] on div "23 A practice can disclose patient health information for the treatment of a pa…" at bounding box center [414, 211] width 400 height 114
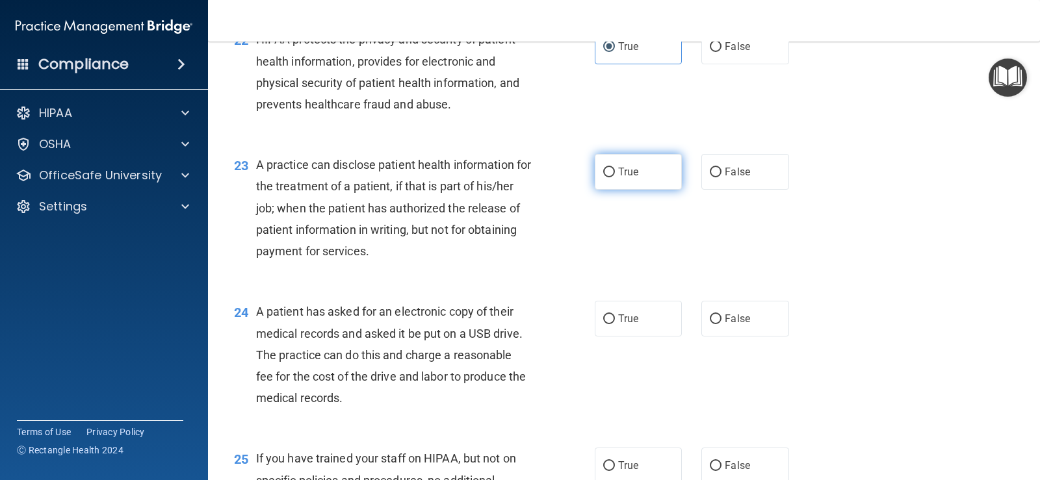
click at [626, 182] on label "True" at bounding box center [638, 172] width 87 height 36
click at [615, 177] on input "True" at bounding box center [609, 173] width 12 height 10
radio input "true"
click at [728, 178] on label "False" at bounding box center [744, 172] width 87 height 36
click at [721, 177] on input "False" at bounding box center [716, 173] width 12 height 10
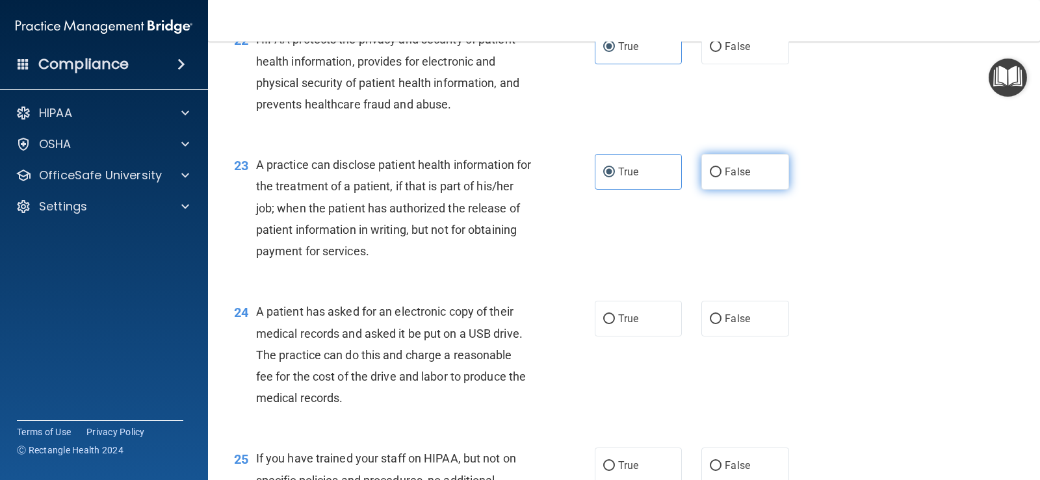
radio input "true"
radio input "false"
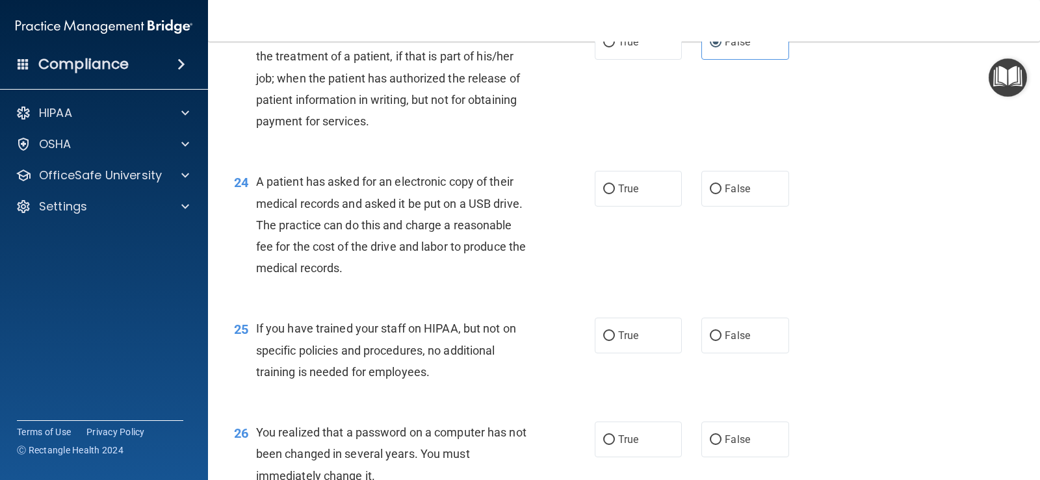
scroll to position [2470, 0]
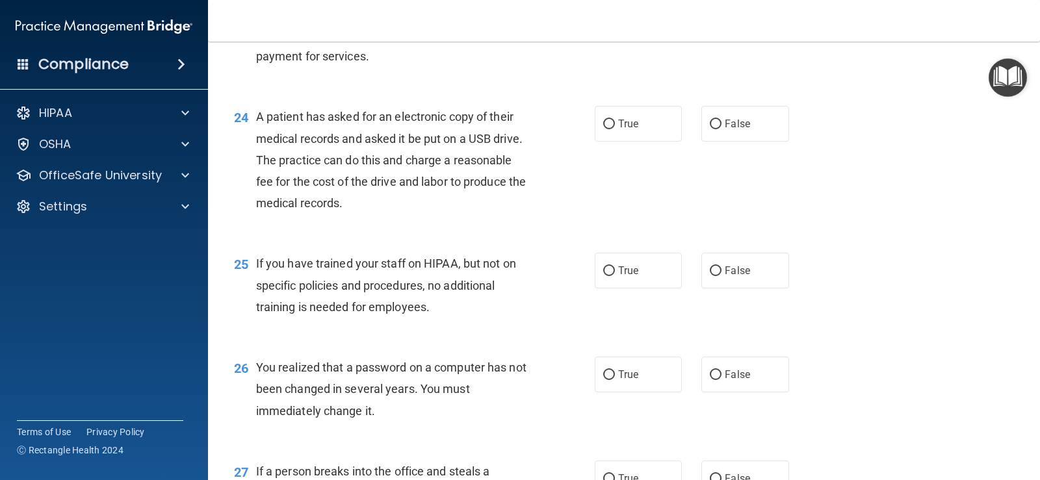
click at [368, 189] on div "A patient has asked for an electronic copy of their medical records and asked i…" at bounding box center [398, 160] width 285 height 108
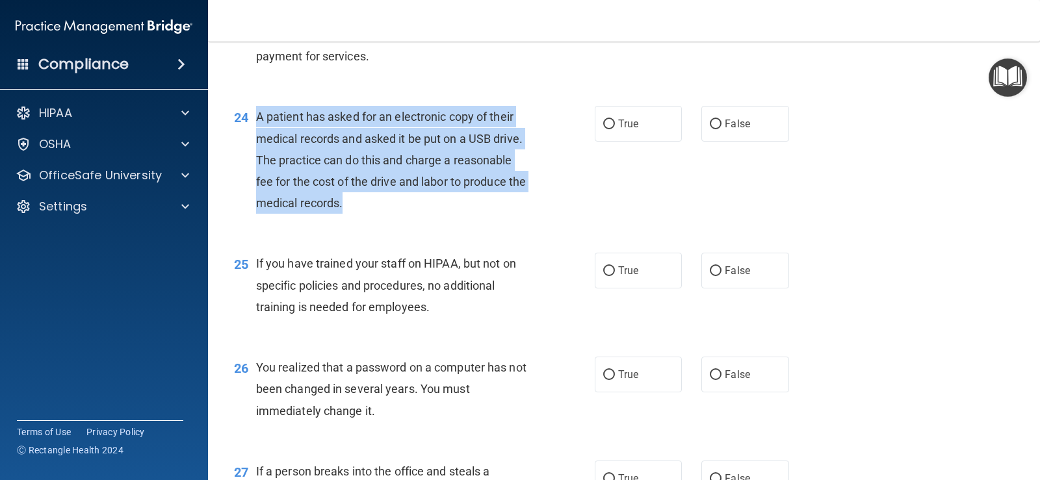
drag, startPoint x: 368, startPoint y: 203, endPoint x: 259, endPoint y: 112, distance: 141.2
click at [259, 112] on div "A patient has asked for an electronic copy of their medical records and asked i…" at bounding box center [398, 160] width 285 height 108
click at [534, 149] on div "A patient has asked for an electronic copy of their medical records and asked i…" at bounding box center [398, 160] width 285 height 108
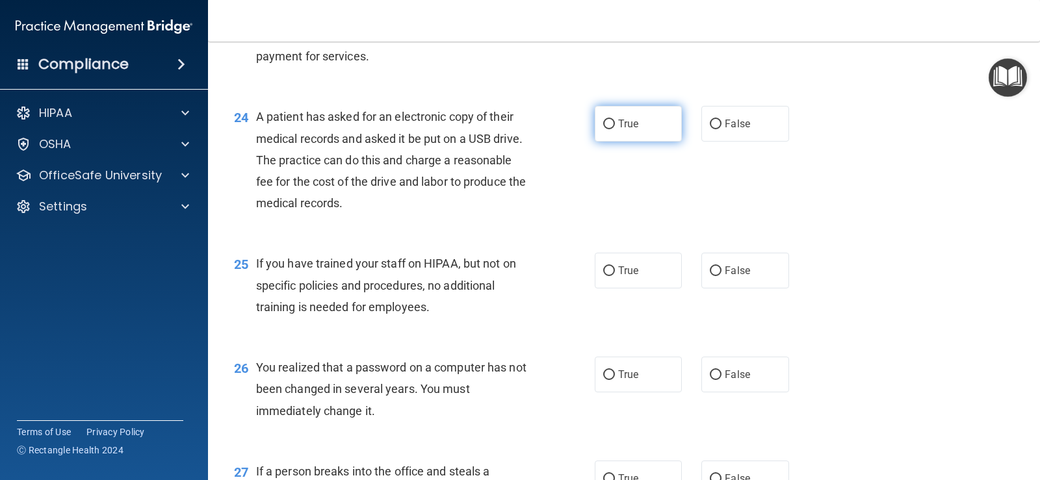
click at [613, 133] on label "True" at bounding box center [638, 124] width 87 height 36
click at [613, 129] on input "True" at bounding box center [609, 125] width 12 height 10
radio input "true"
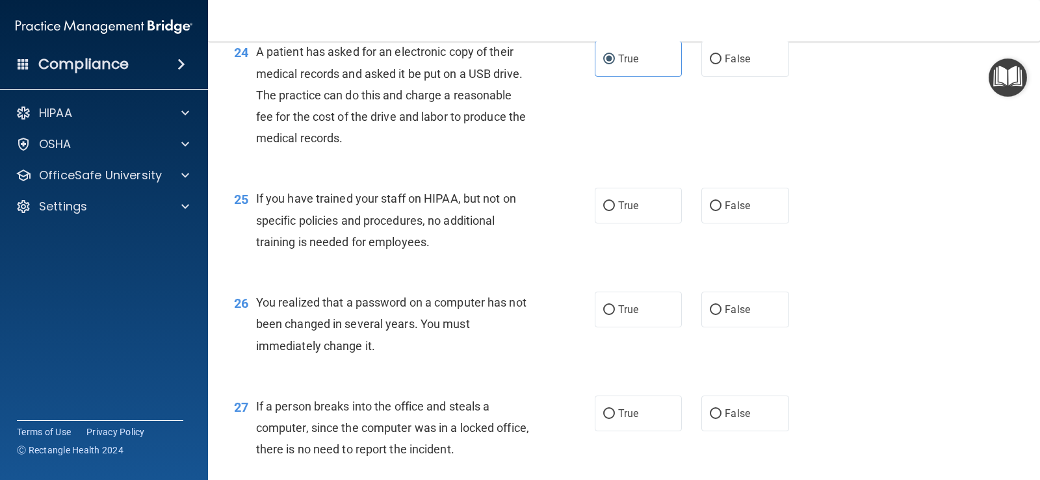
scroll to position [2599, 0]
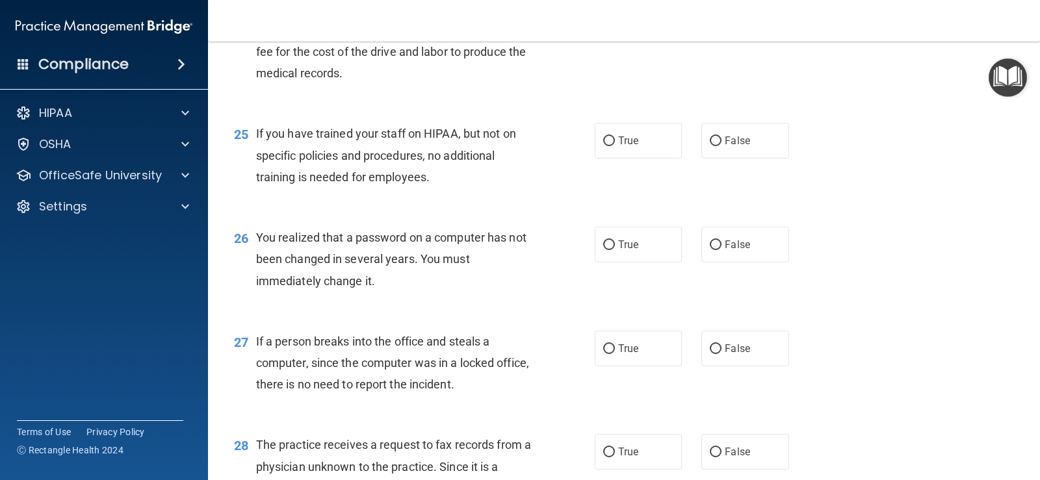
click at [727, 109] on div "25 If you have trained your staff on HIPAA, but not on specific policies and pr…" at bounding box center [623, 159] width 799 height 104
click at [723, 125] on label "False" at bounding box center [744, 141] width 87 height 36
click at [721, 136] on input "False" at bounding box center [716, 141] width 12 height 10
radio input "true"
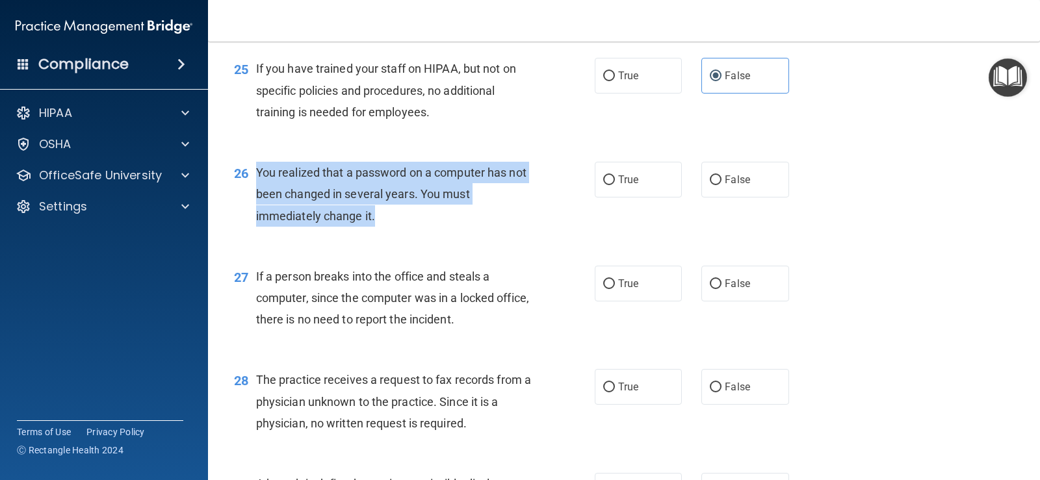
drag, startPoint x: 390, startPoint y: 225, endPoint x: 257, endPoint y: 177, distance: 141.0
click at [257, 177] on div "You realized that a password on a computer has not been changed in several year…" at bounding box center [398, 194] width 285 height 65
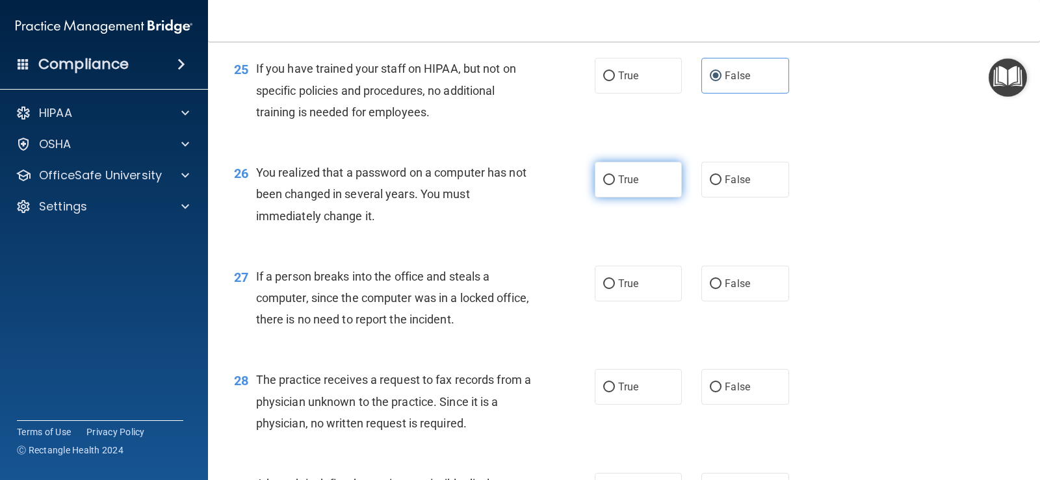
click at [595, 175] on label "True" at bounding box center [638, 180] width 87 height 36
click at [603, 175] on input "True" at bounding box center [609, 180] width 12 height 10
radio input "true"
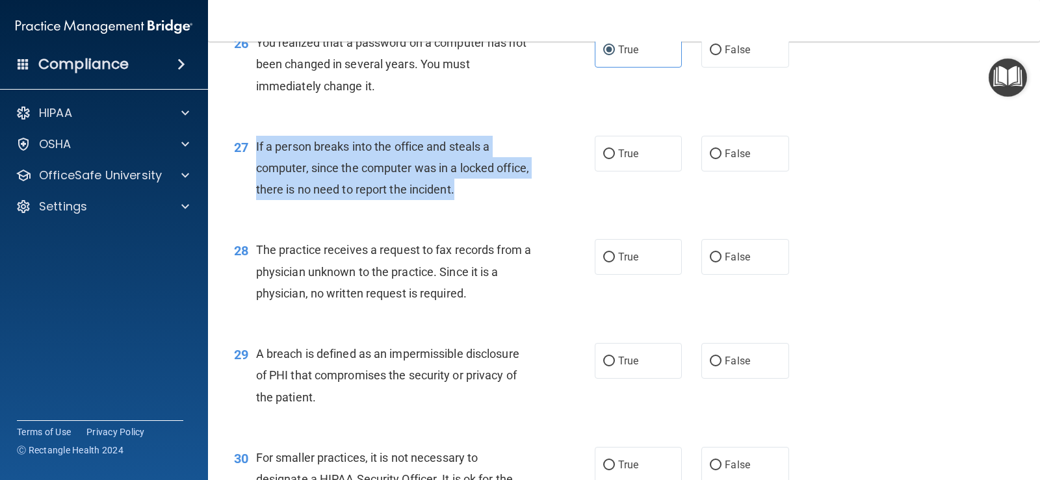
drag, startPoint x: 495, startPoint y: 190, endPoint x: 255, endPoint y: 135, distance: 245.4
click at [256, 136] on div "If a person breaks into the office and steals a computer, since the computer wa…" at bounding box center [398, 168] width 285 height 65
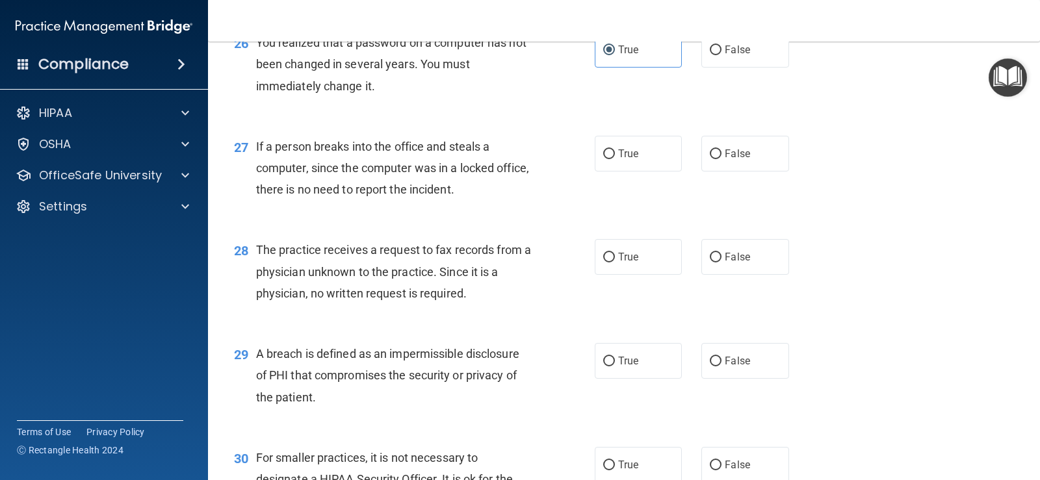
click at [472, 221] on div "27 If a person breaks into the office and steals a computer, since the computer…" at bounding box center [623, 172] width 799 height 104
click at [738, 167] on label "False" at bounding box center [744, 154] width 87 height 36
click at [721, 159] on input "False" at bounding box center [716, 154] width 12 height 10
radio input "true"
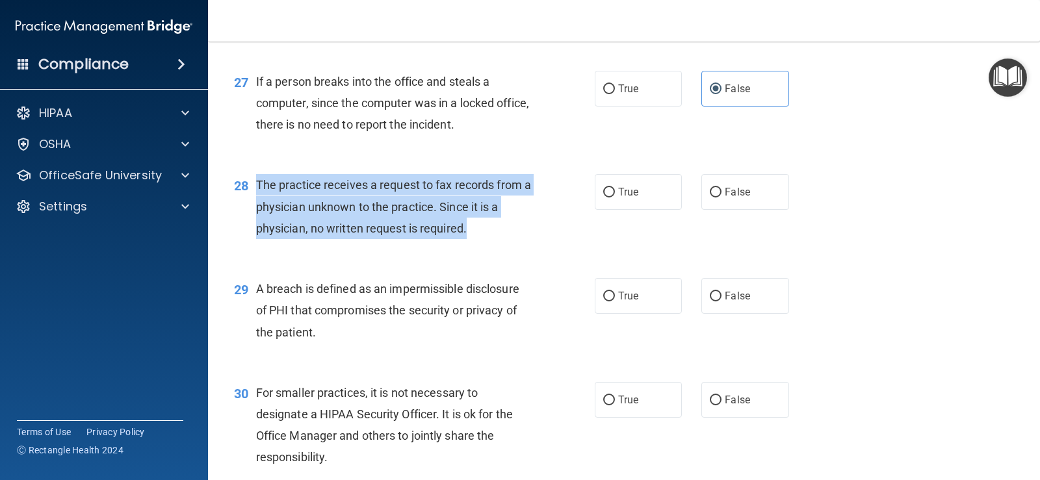
drag, startPoint x: 473, startPoint y: 228, endPoint x: 258, endPoint y: 188, distance: 218.7
click at [258, 188] on div "The practice receives a request to fax records from a physician unknown to the …" at bounding box center [398, 206] width 285 height 65
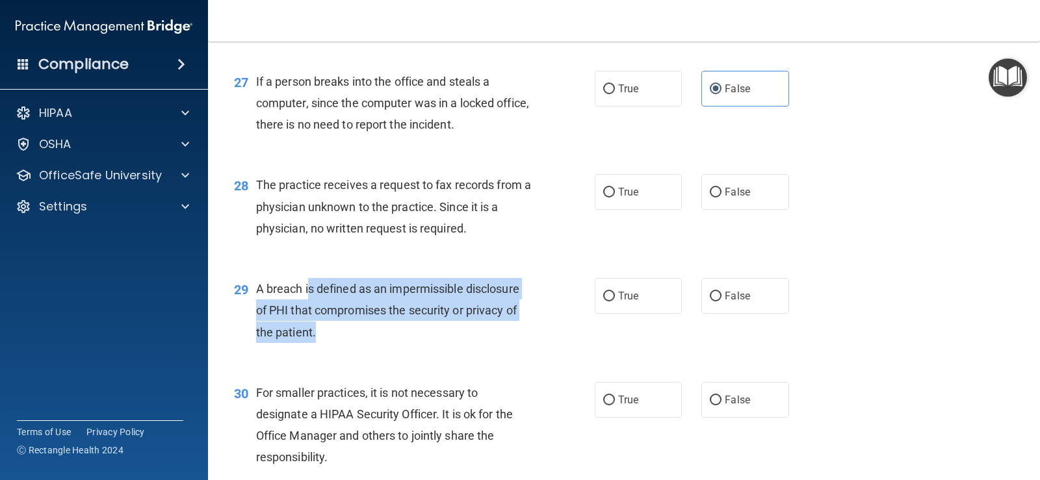
drag, startPoint x: 347, startPoint y: 331, endPoint x: 93, endPoint y: 49, distance: 379.6
click at [220, 162] on main "- The HIPAA Quiz This quiz doesn’t expire until 09/21/2025. Are you sure you wa…" at bounding box center [624, 261] width 832 height 439
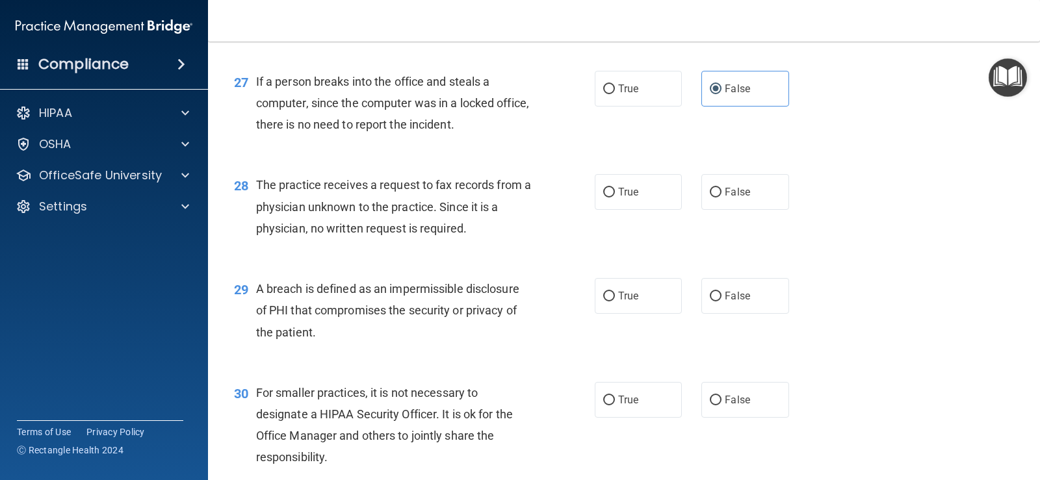
click at [861, 258] on div "28 The practice receives a request to fax records from a physician unknown to t…" at bounding box center [623, 210] width 799 height 104
drag, startPoint x: 727, startPoint y: 188, endPoint x: 731, endPoint y: 196, distance: 9.0
click at [729, 188] on span "False" at bounding box center [737, 192] width 25 height 12
click at [718, 194] on label "False" at bounding box center [744, 192] width 87 height 36
click at [718, 194] on input "False" at bounding box center [716, 193] width 12 height 10
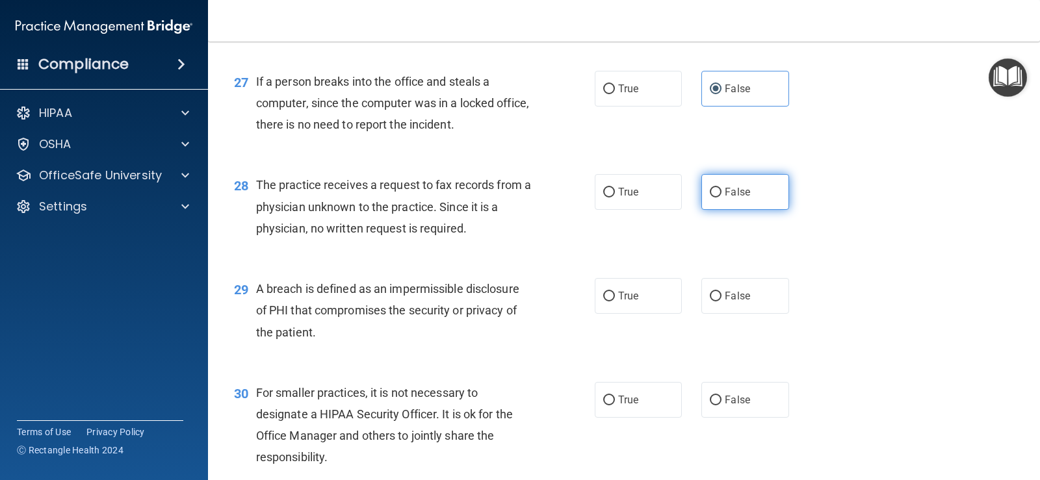
radio input "true"
click at [710, 194] on input "False" at bounding box center [716, 193] width 12 height 10
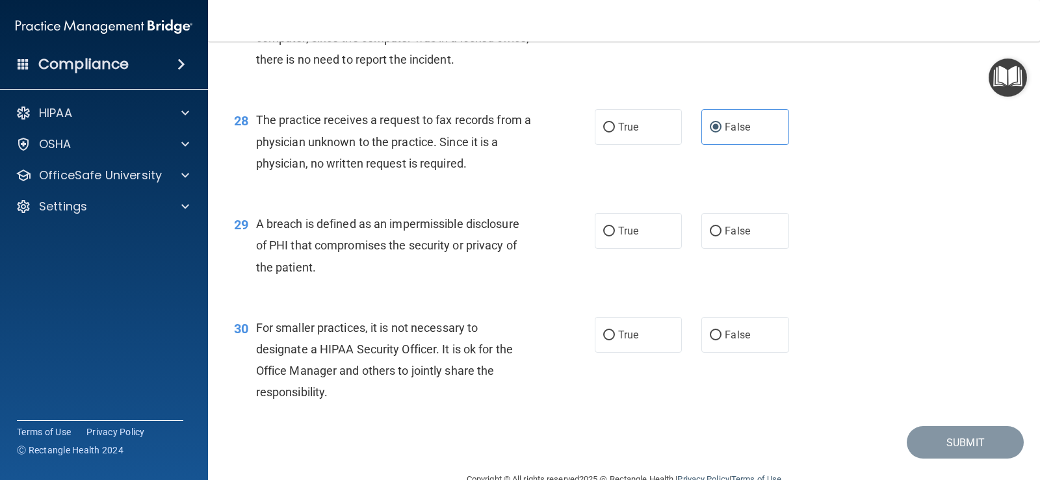
scroll to position [2955, 0]
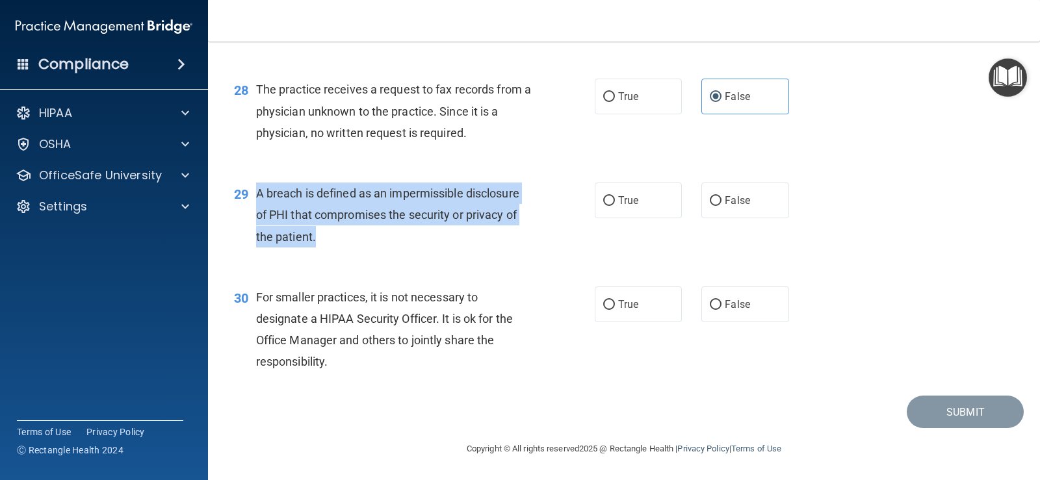
drag, startPoint x: 322, startPoint y: 241, endPoint x: 257, endPoint y: 197, distance: 79.1
click at [257, 197] on div "A breach is defined as an impermissible disclosure of PHI that compromises the …" at bounding box center [398, 215] width 285 height 65
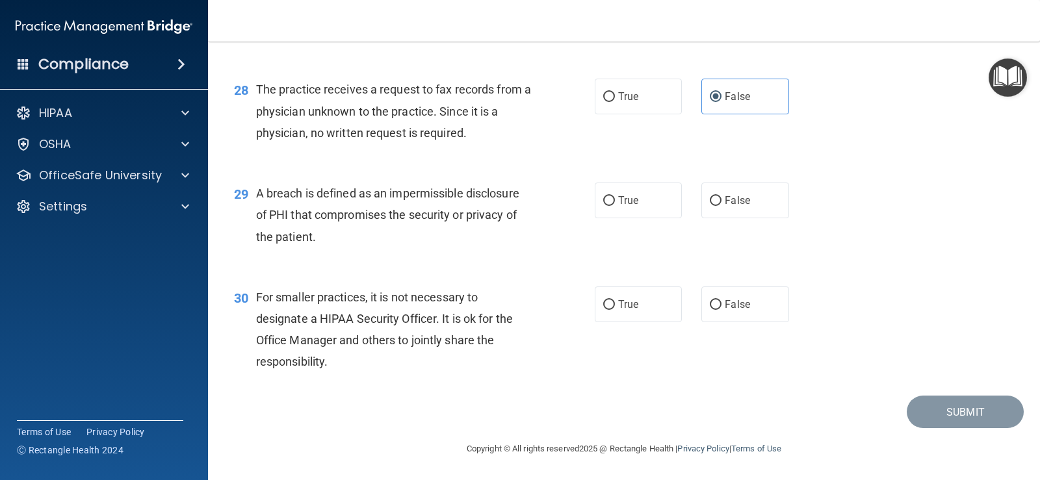
click at [586, 266] on div "29 A breach is defined as an impermissible disclosure of PHI that compromises t…" at bounding box center [623, 218] width 799 height 104
click at [628, 207] on label "True" at bounding box center [638, 201] width 87 height 36
click at [615, 206] on input "True" at bounding box center [609, 201] width 12 height 10
radio input "true"
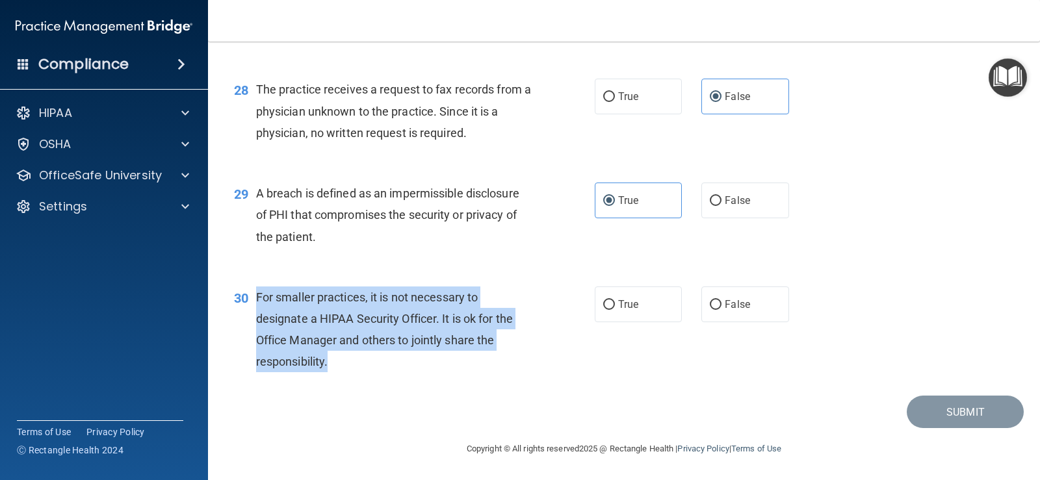
drag, startPoint x: 339, startPoint y: 355, endPoint x: 252, endPoint y: 291, distance: 107.9
click at [252, 291] on div "30 For smaller practices, it is not necessary to designate a HIPAA Security Off…" at bounding box center [414, 333] width 400 height 93
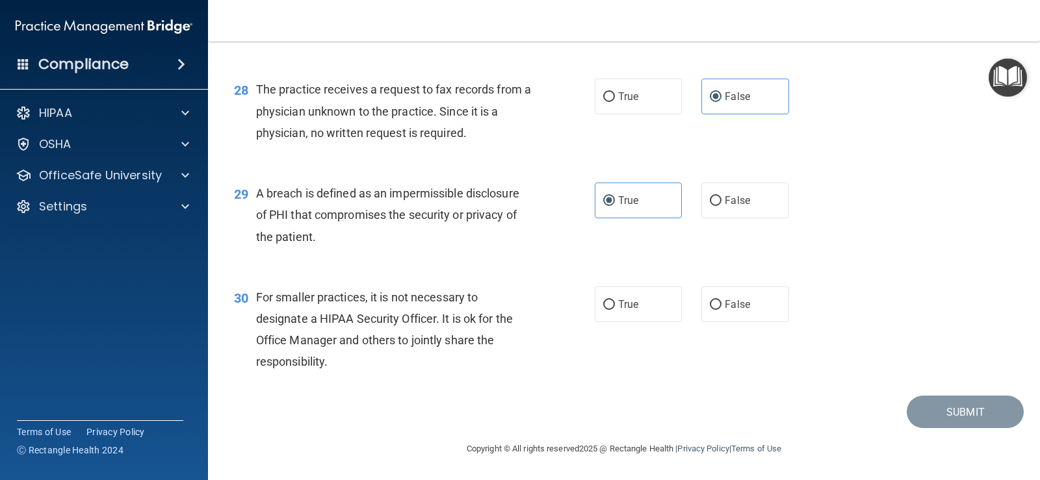
click at [442, 226] on div "A breach is defined as an impermissible disclosure of PHI that compromises the …" at bounding box center [398, 215] width 285 height 65
click at [732, 308] on span "False" at bounding box center [737, 304] width 25 height 12
click at [721, 308] on input "False" at bounding box center [716, 305] width 12 height 10
radio input "true"
click at [944, 402] on button "Submit" at bounding box center [965, 412] width 117 height 33
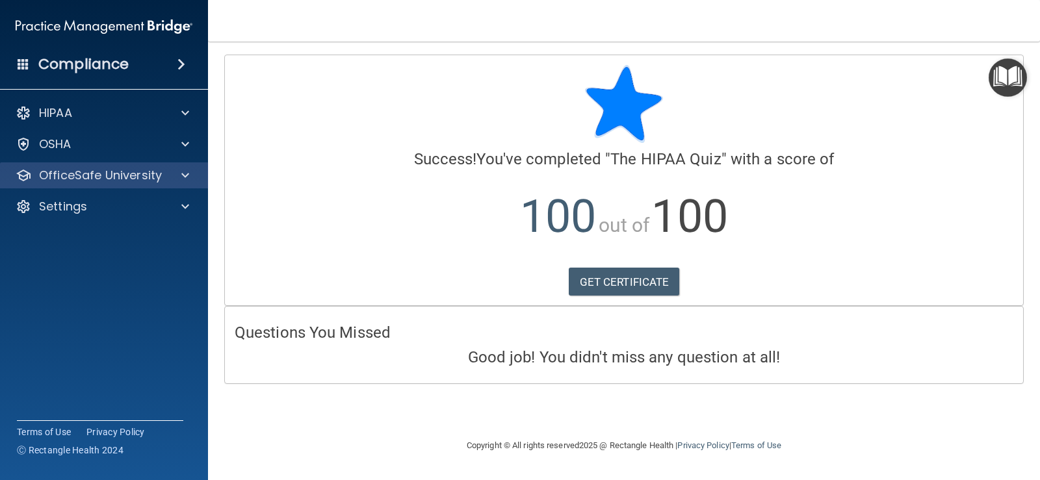
click at [202, 180] on div "OfficeSafe University" at bounding box center [104, 175] width 209 height 26
click at [192, 180] on div at bounding box center [183, 176] width 32 height 16
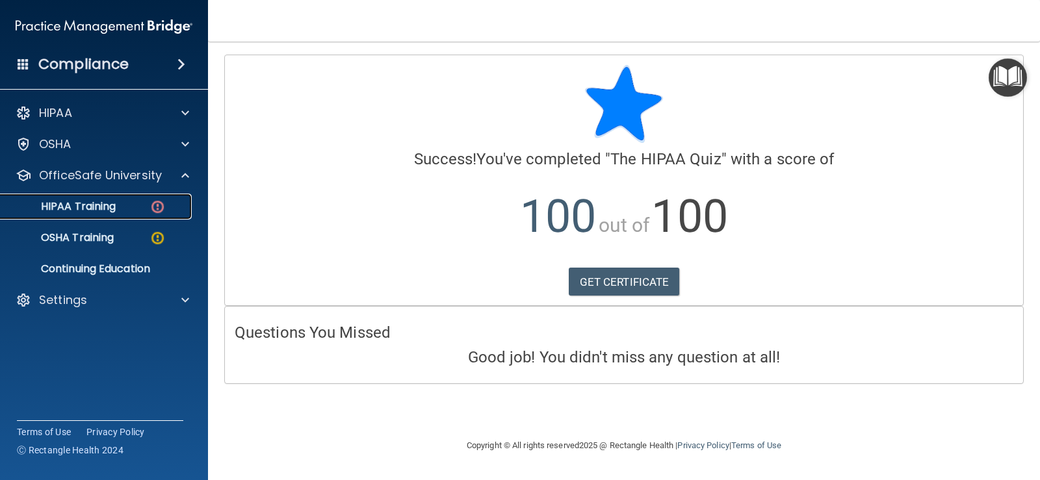
click at [138, 209] on div "HIPAA Training" at bounding box center [96, 206] width 177 height 13
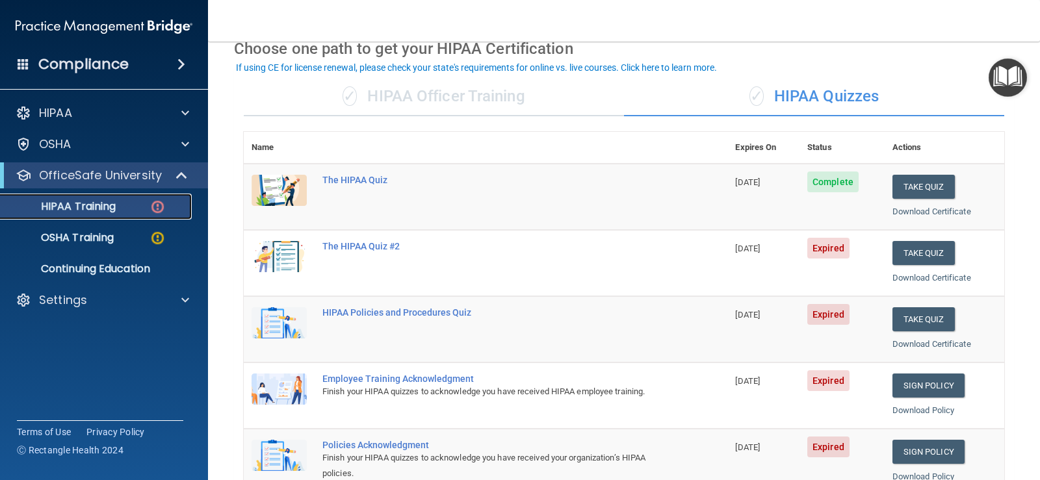
scroll to position [130, 0]
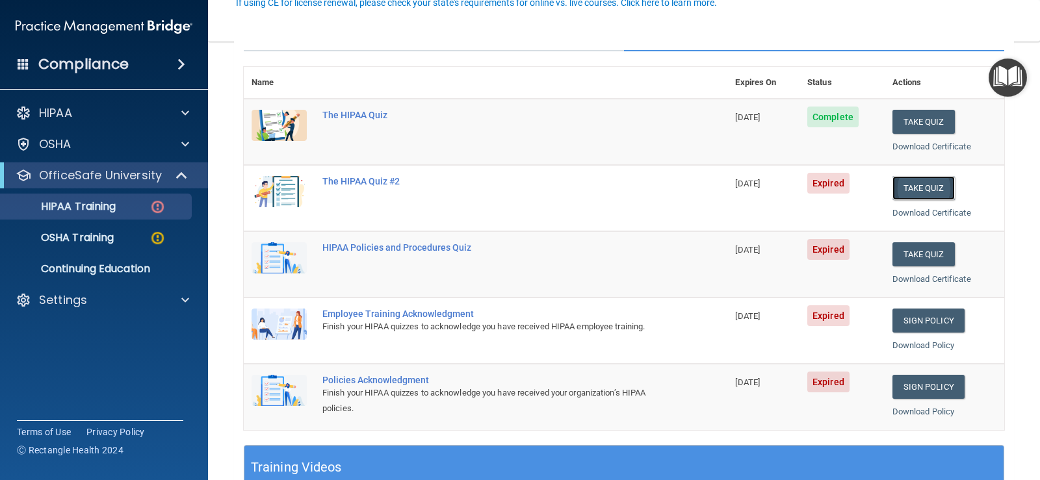
click at [909, 187] on button "Take Quiz" at bounding box center [923, 188] width 62 height 24
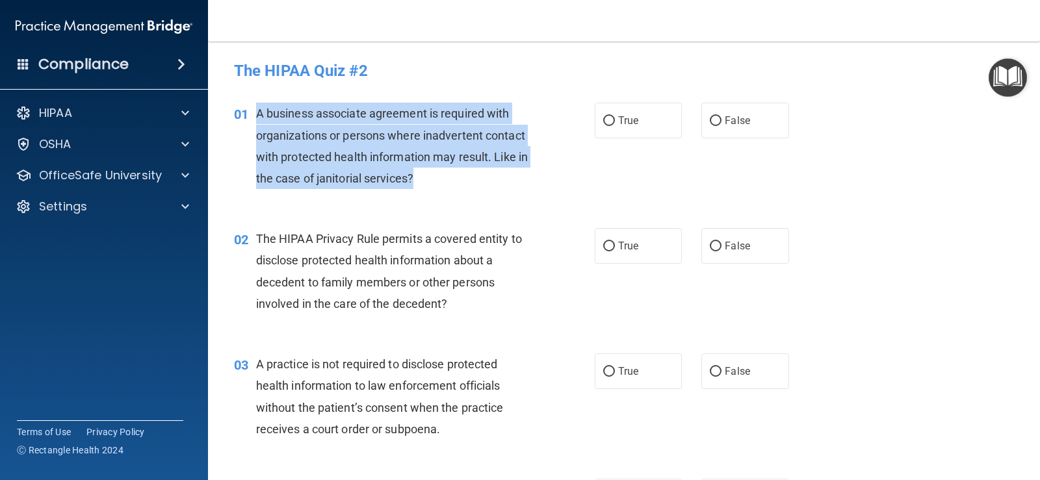
drag, startPoint x: 447, startPoint y: 190, endPoint x: 257, endPoint y: 114, distance: 205.0
click at [257, 114] on div "01 A business associate agreement is required with organizations or persons whe…" at bounding box center [414, 149] width 400 height 93
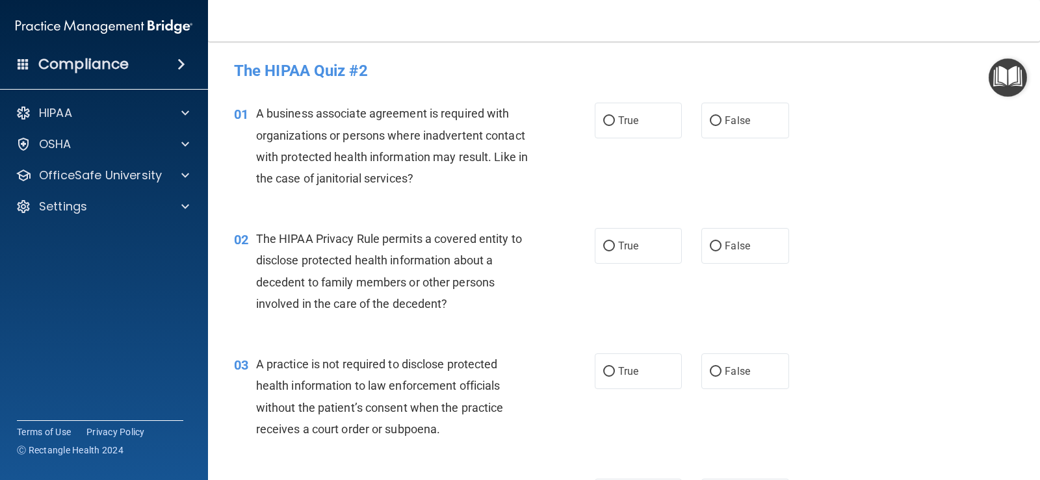
click at [550, 203] on div "01 A business associate agreement is required with organizations or persons whe…" at bounding box center [623, 148] width 799 height 125
click at [753, 136] on label "False" at bounding box center [744, 121] width 87 height 36
click at [721, 126] on input "False" at bounding box center [716, 121] width 12 height 10
radio input "true"
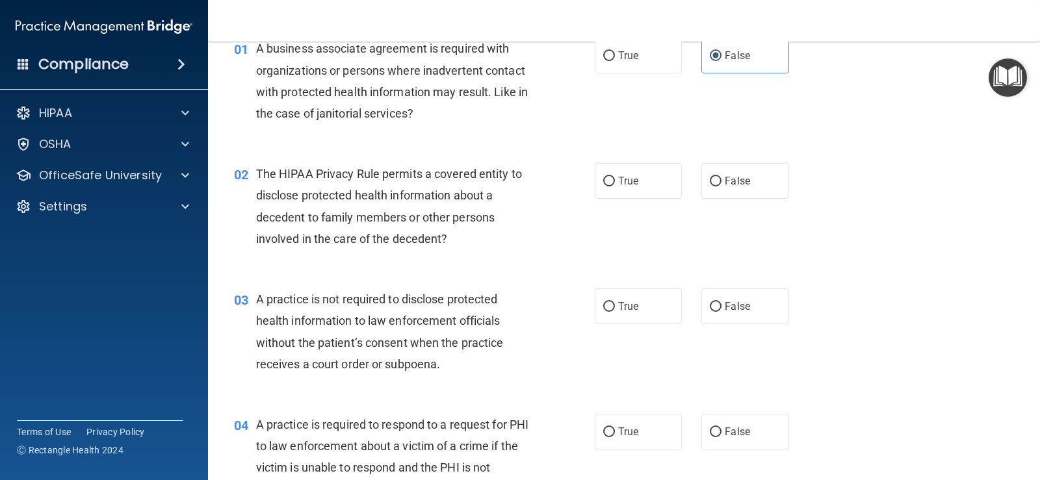
scroll to position [130, 0]
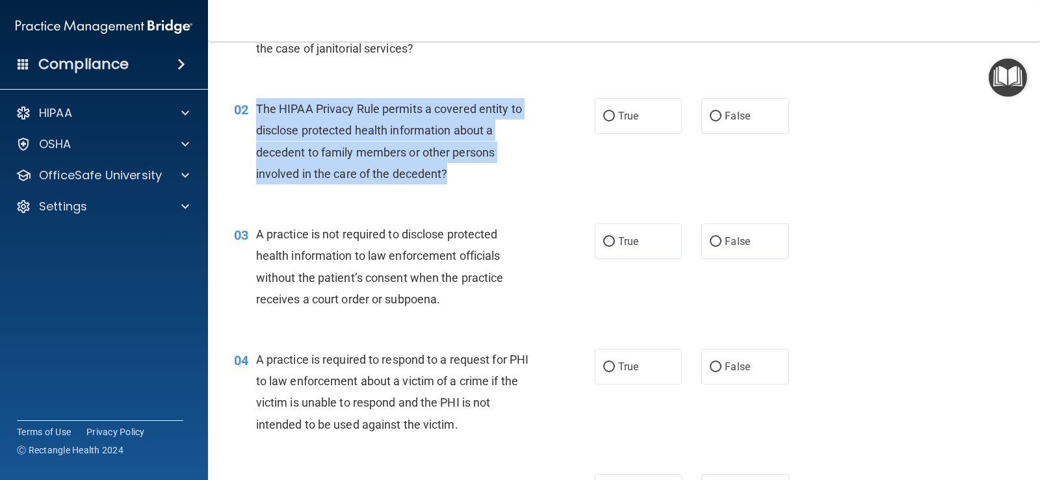
drag, startPoint x: 450, startPoint y: 177, endPoint x: 256, endPoint y: 107, distance: 206.2
click at [256, 107] on div "The HIPAA Privacy Rule permits a covered entity to disclose protected health in…" at bounding box center [398, 141] width 285 height 86
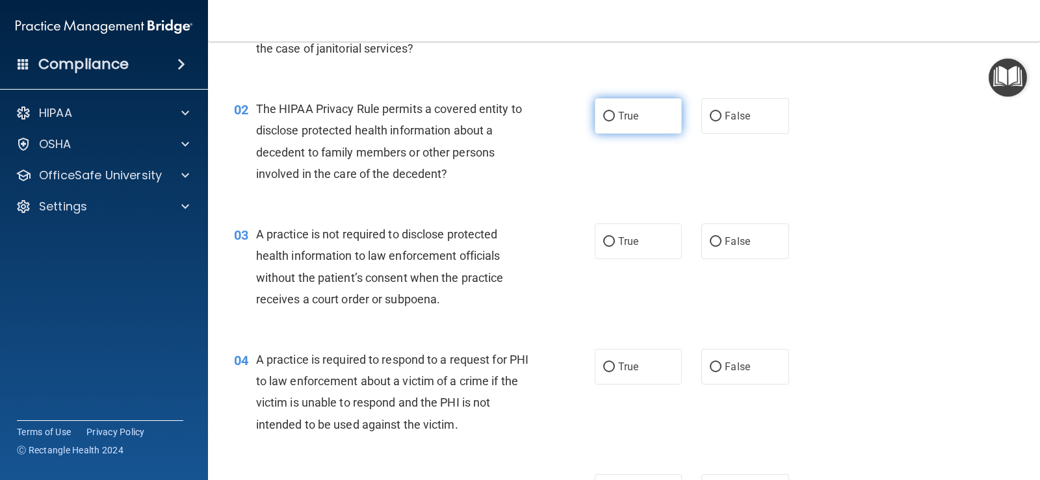
click at [606, 107] on label "True" at bounding box center [638, 116] width 87 height 36
click at [606, 112] on input "True" at bounding box center [609, 117] width 12 height 10
radio input "true"
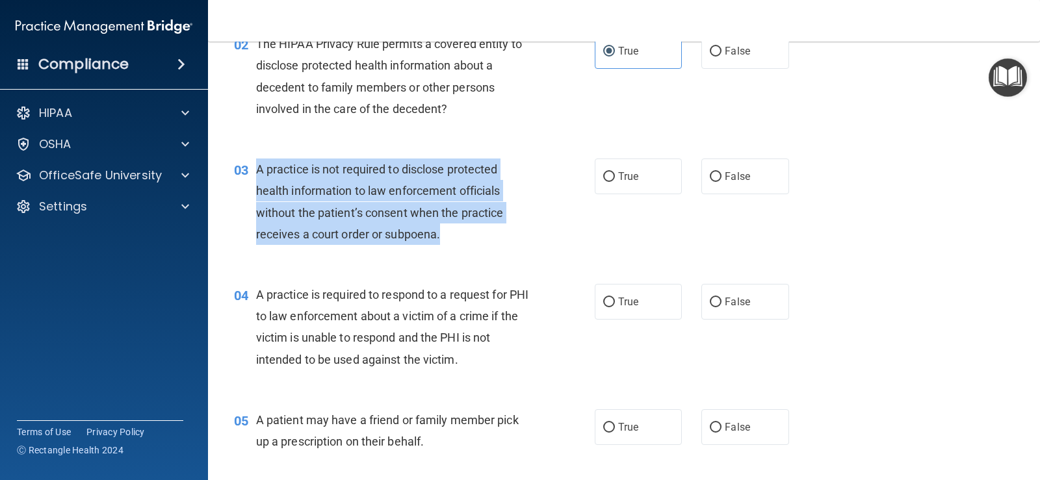
drag, startPoint x: 445, startPoint y: 229, endPoint x: 256, endPoint y: 166, distance: 198.7
click at [256, 166] on div "A practice is not required to disclose protected health information to law enfo…" at bounding box center [398, 202] width 285 height 86
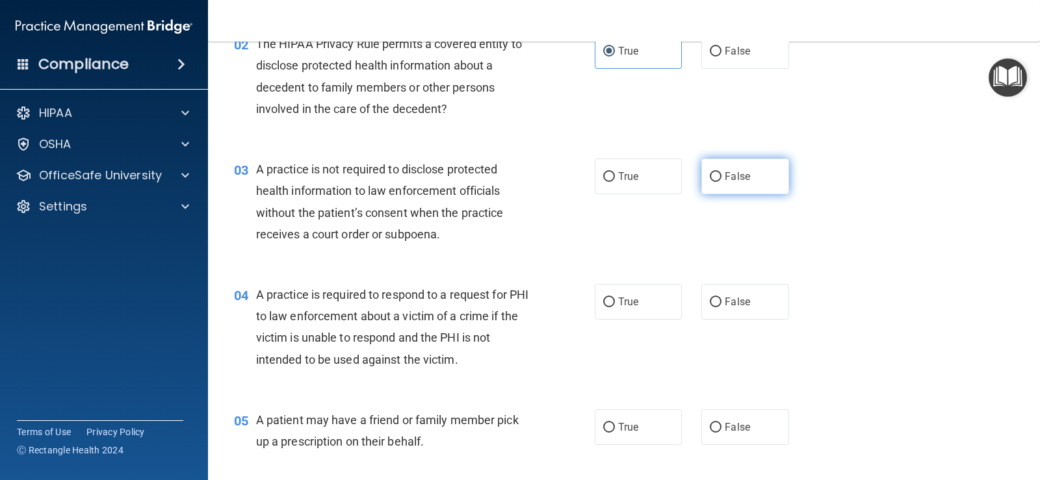
click at [745, 188] on label "False" at bounding box center [744, 177] width 87 height 36
click at [721, 182] on input "False" at bounding box center [716, 177] width 12 height 10
radio input "true"
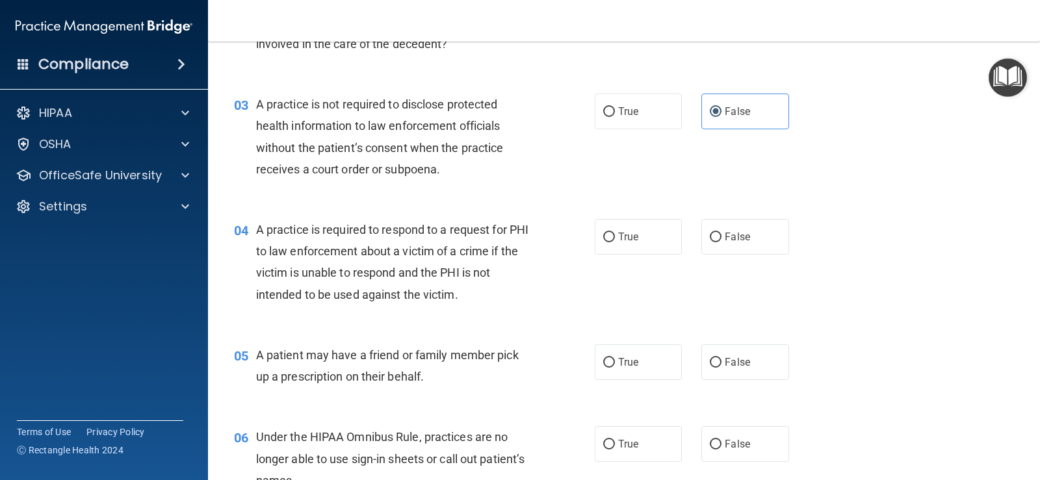
scroll to position [325, 0]
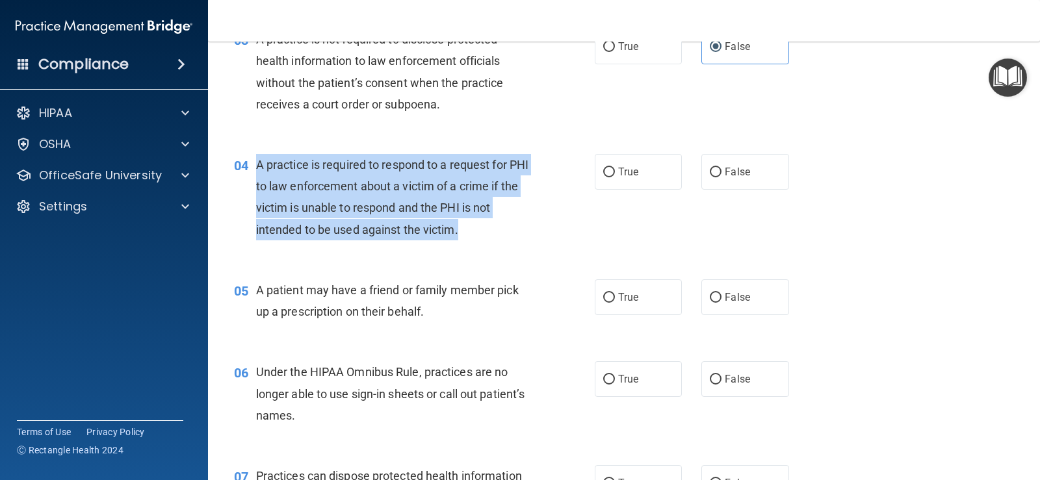
drag, startPoint x: 471, startPoint y: 228, endPoint x: 259, endPoint y: 161, distance: 221.8
click at [259, 161] on div "A practice is required to respond to a request for PHI to law enforcement about…" at bounding box center [398, 197] width 285 height 86
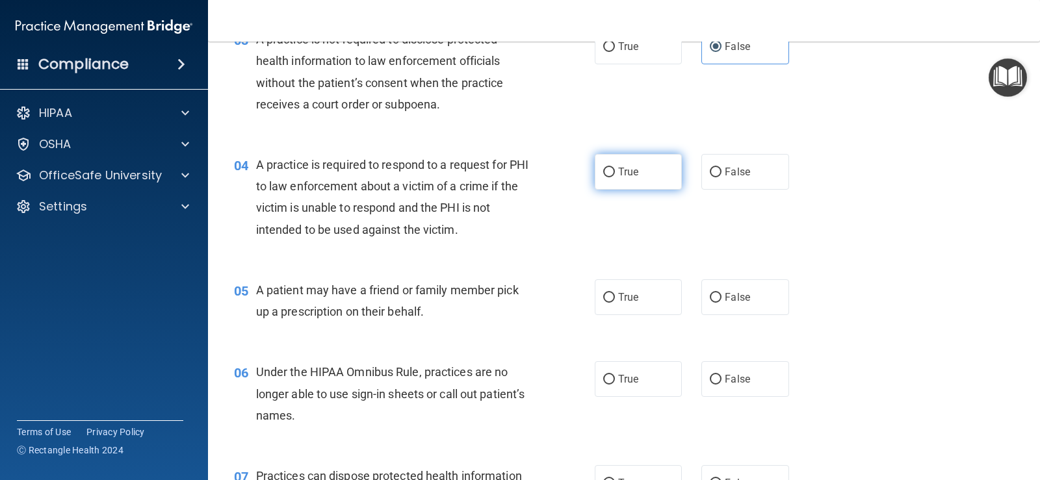
click at [610, 155] on label "True" at bounding box center [638, 172] width 87 height 36
click at [610, 168] on input "True" at bounding box center [609, 173] width 12 height 10
radio input "true"
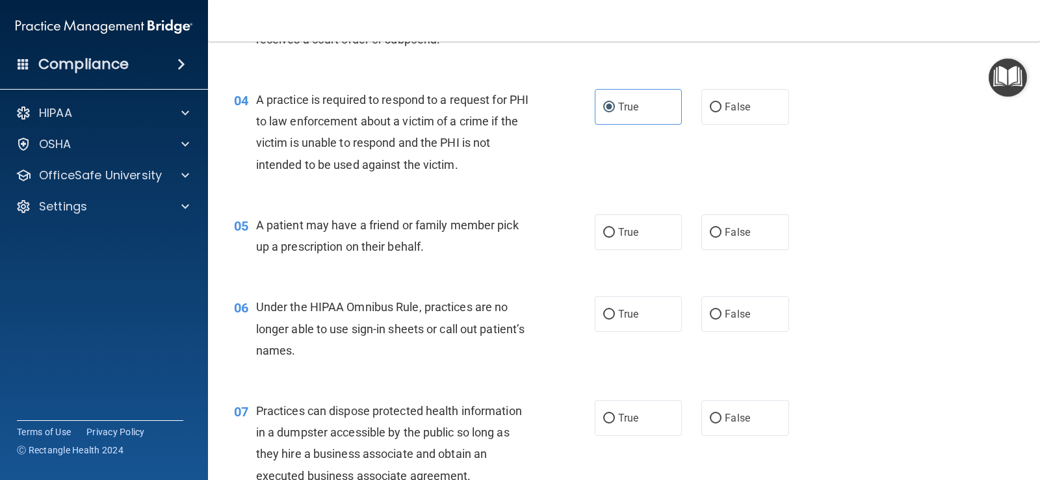
scroll to position [455, 0]
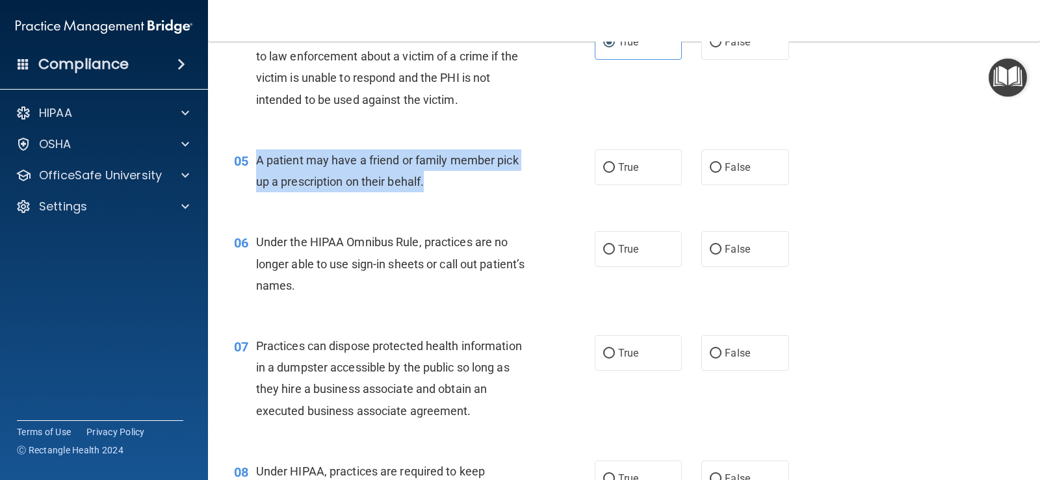
drag, startPoint x: 432, startPoint y: 175, endPoint x: 249, endPoint y: 150, distance: 184.3
click at [249, 150] on div "05 A patient may have a friend or family member pick up a prescription on their…" at bounding box center [414, 173] width 400 height 49
click at [534, 156] on div "A patient may have a friend or family member pick up a prescription on their be…" at bounding box center [398, 170] width 285 height 43
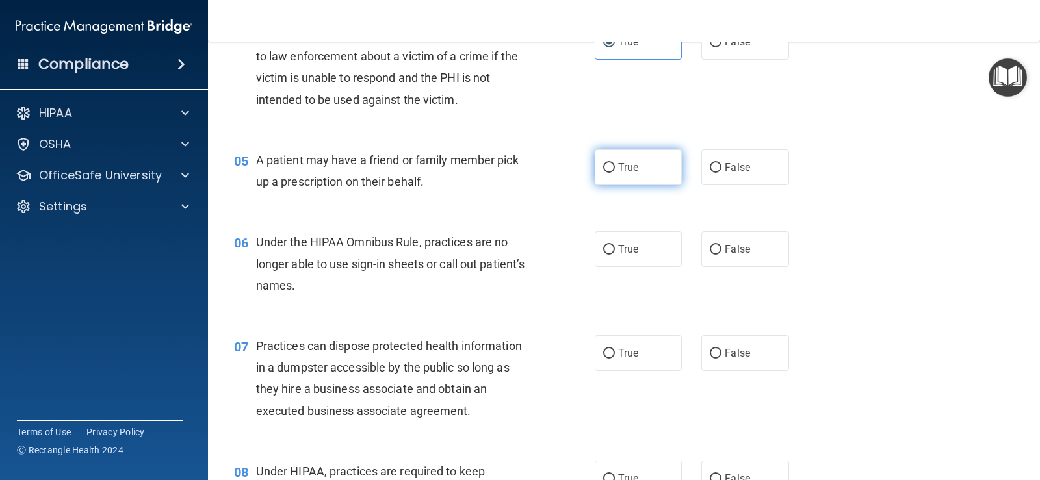
click at [618, 171] on span "True" at bounding box center [628, 167] width 20 height 12
click at [615, 171] on input "True" at bounding box center [609, 168] width 12 height 10
radio input "true"
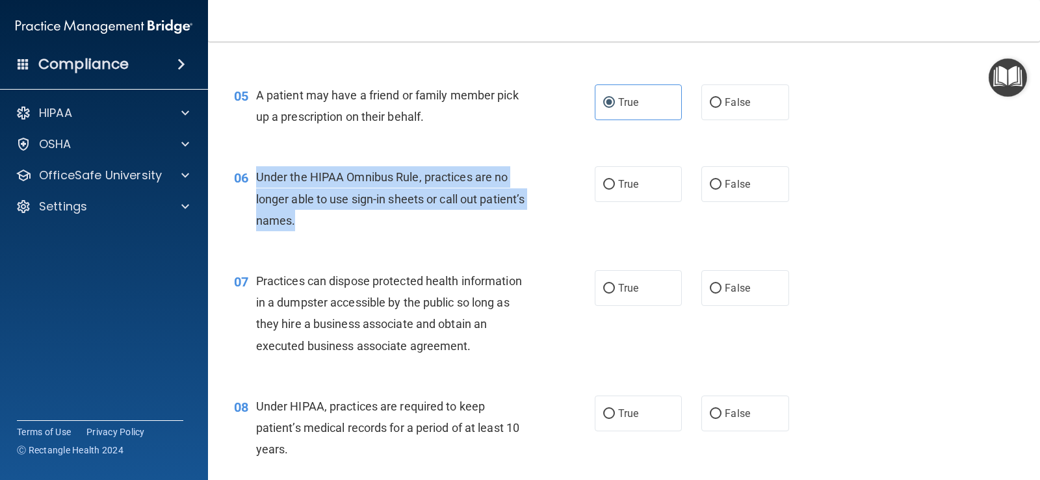
drag, startPoint x: 355, startPoint y: 222, endPoint x: 257, endPoint y: 176, distance: 108.4
click at [257, 176] on div "Under the HIPAA Omnibus Rule, practices are no longer able to use sign-in sheet…" at bounding box center [398, 198] width 285 height 65
click at [543, 218] on div "06 Under the HIPAA Omnibus Rule, practices are no longer able to use sign-in sh…" at bounding box center [414, 201] width 400 height 71
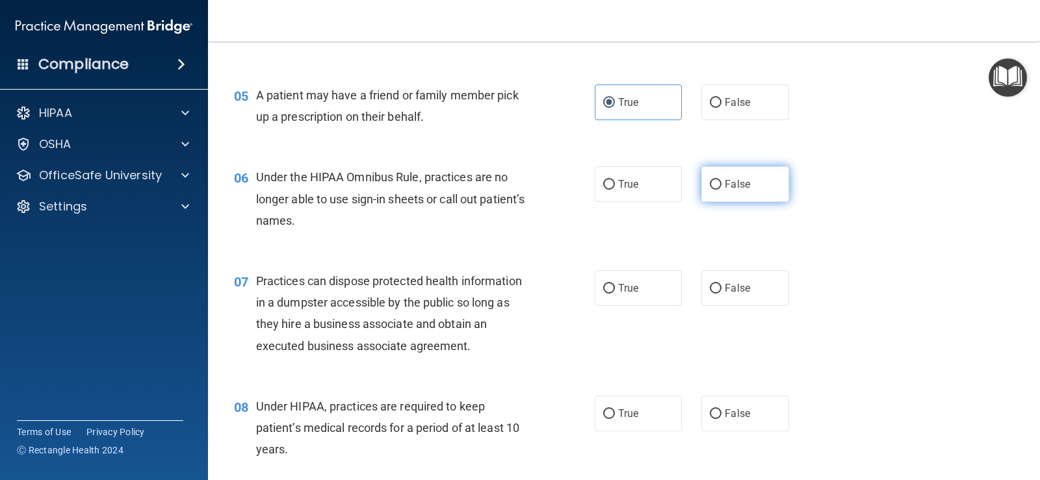
click at [721, 172] on label "False" at bounding box center [744, 184] width 87 height 36
click at [721, 180] on input "False" at bounding box center [716, 185] width 12 height 10
radio input "true"
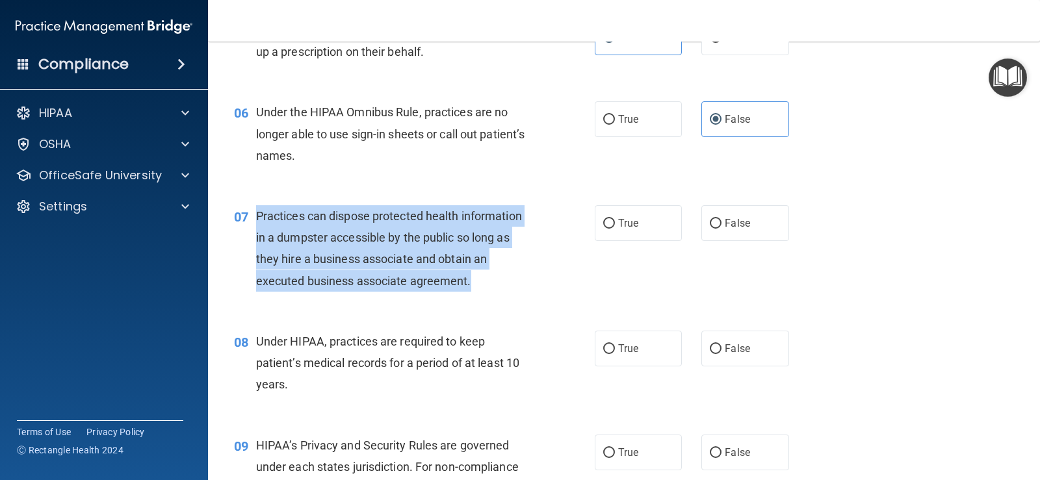
drag, startPoint x: 484, startPoint y: 281, endPoint x: 253, endPoint y: 218, distance: 239.0
click at [253, 218] on div "07 Practices can dispose protected health information in a dumpster accessible …" at bounding box center [414, 251] width 400 height 93
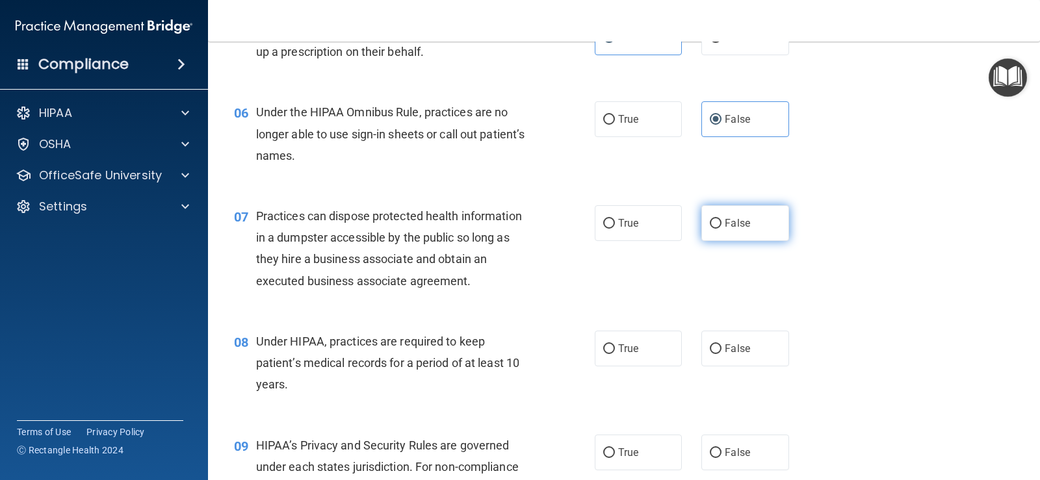
click at [753, 240] on label "False" at bounding box center [744, 223] width 87 height 36
click at [721, 229] on input "False" at bounding box center [716, 224] width 12 height 10
radio input "true"
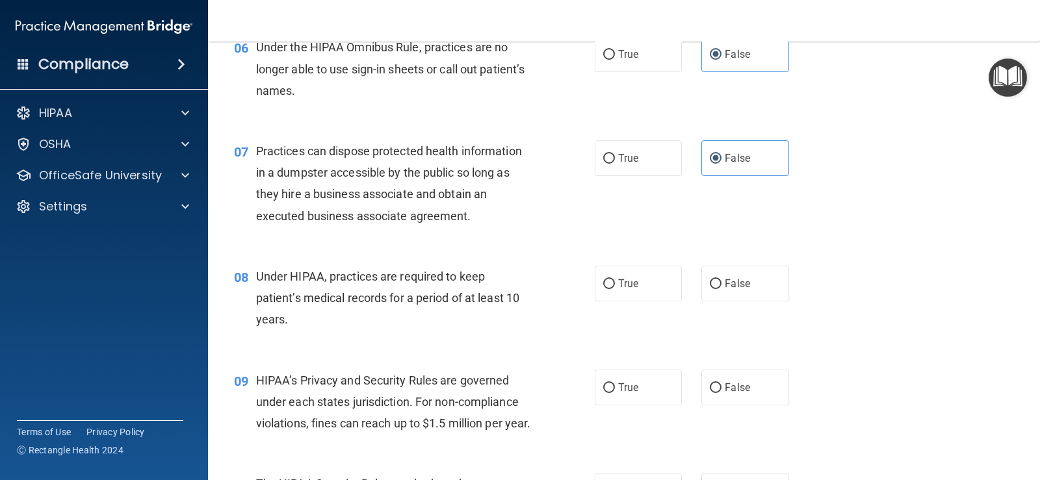
scroll to position [715, 0]
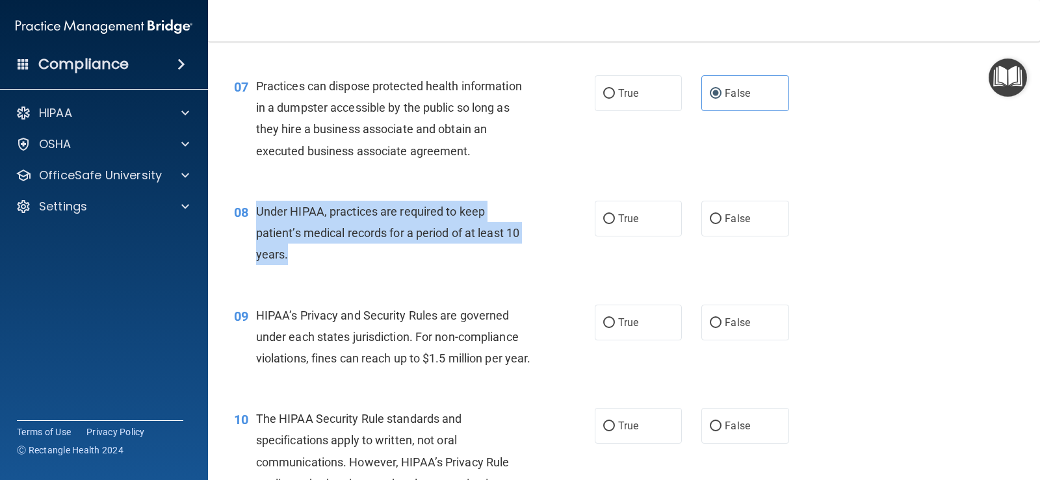
drag, startPoint x: 292, startPoint y: 252, endPoint x: 257, endPoint y: 213, distance: 53.4
click at [257, 213] on div "Under HIPAA, practices are required to keep patient’s medical records for a per…" at bounding box center [398, 233] width 285 height 65
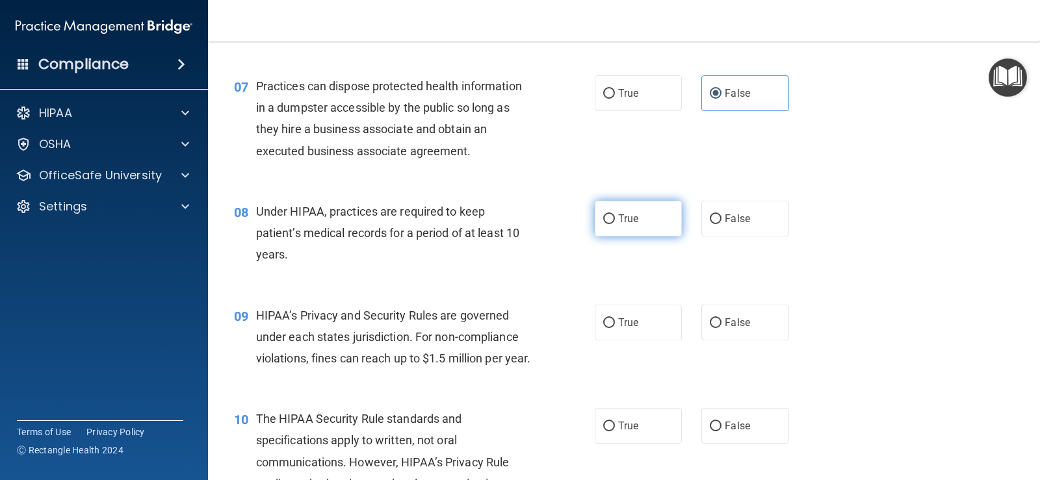
click at [656, 207] on label "True" at bounding box center [638, 219] width 87 height 36
click at [615, 214] on input "True" at bounding box center [609, 219] width 12 height 10
radio input "true"
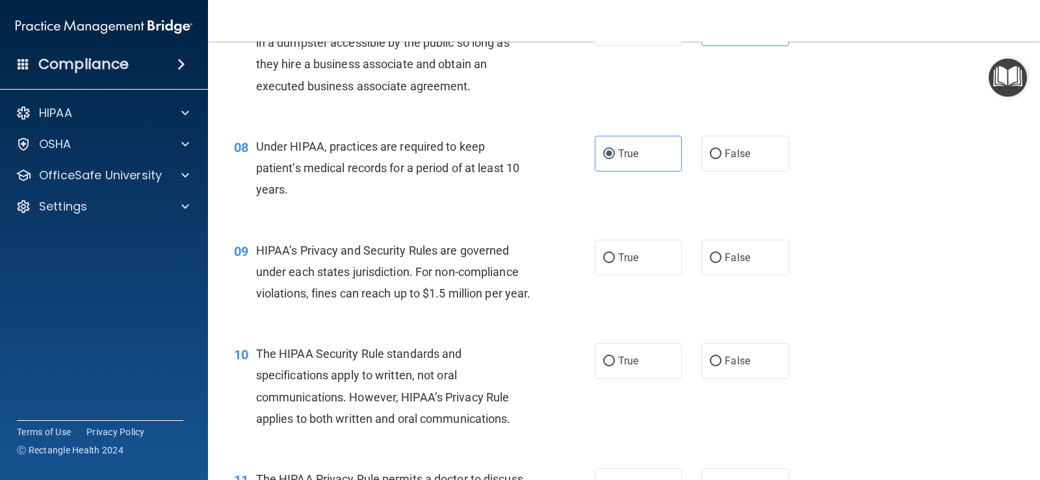
scroll to position [845, 0]
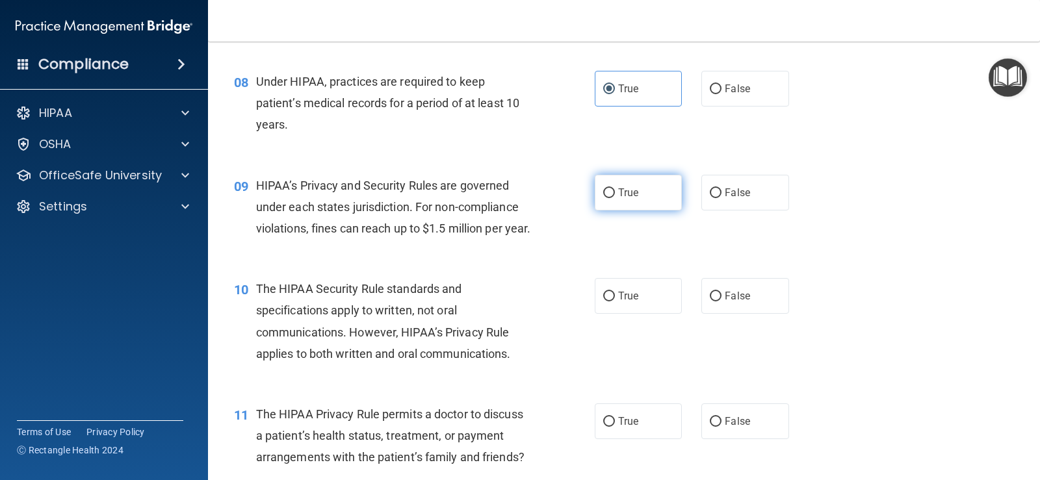
click at [595, 203] on label "True" at bounding box center [638, 193] width 87 height 36
click at [603, 198] on input "True" at bounding box center [609, 193] width 12 height 10
radio input "true"
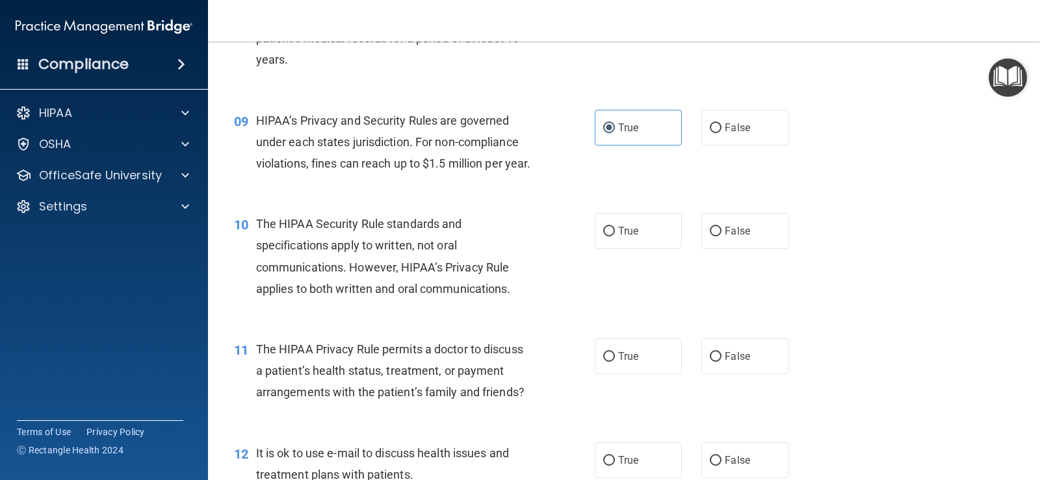
scroll to position [975, 0]
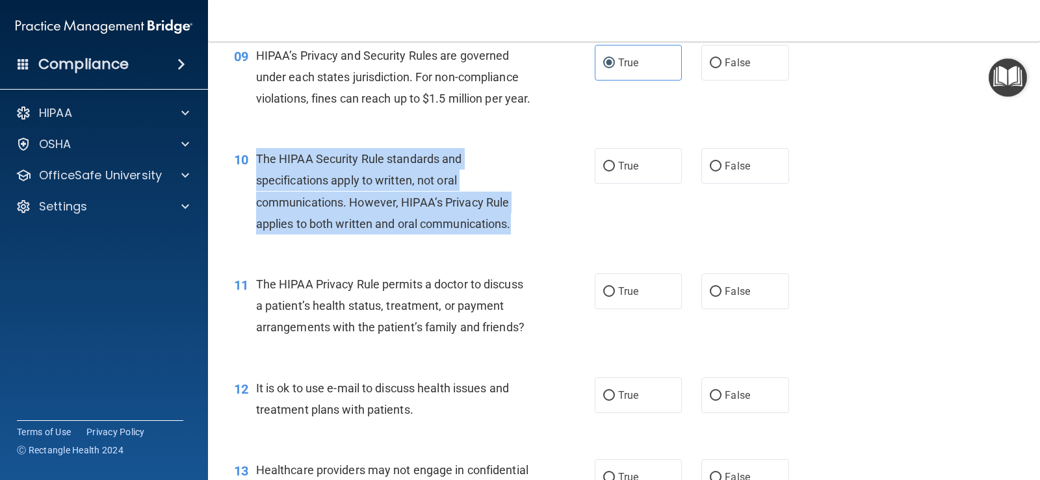
drag, startPoint x: 511, startPoint y: 248, endPoint x: 258, endPoint y: 175, distance: 263.9
click at [250, 175] on div "10 The HIPAA Security Rule standards and specifications apply to written, not o…" at bounding box center [414, 194] width 400 height 93
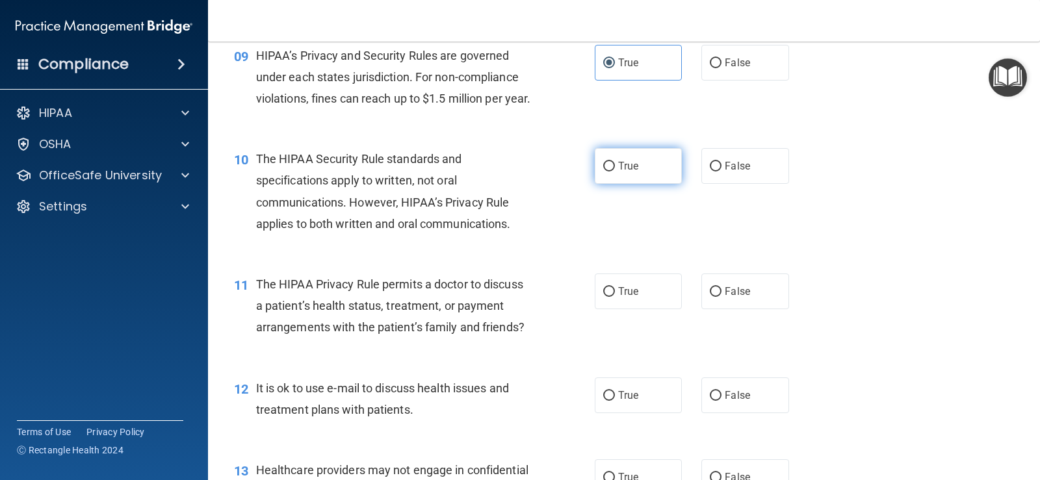
click at [618, 172] on span "True" at bounding box center [628, 166] width 20 height 12
click at [615, 172] on input "True" at bounding box center [609, 167] width 12 height 10
radio input "true"
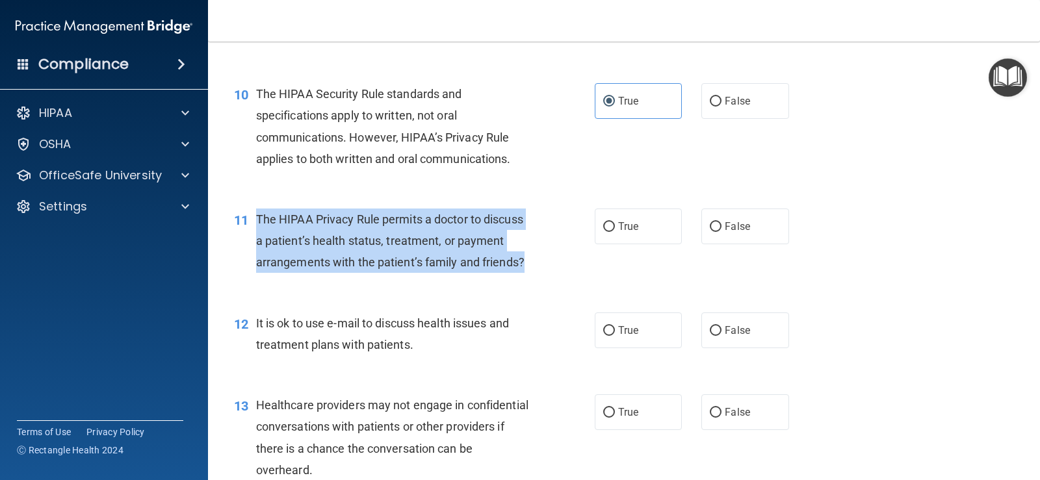
drag, startPoint x: 526, startPoint y: 279, endPoint x: 246, endPoint y: 238, distance: 283.7
click at [246, 238] on div "11 The HIPAA Privacy Rule permits a doctor to discuss a patient’s health status…" at bounding box center [414, 244] width 400 height 71
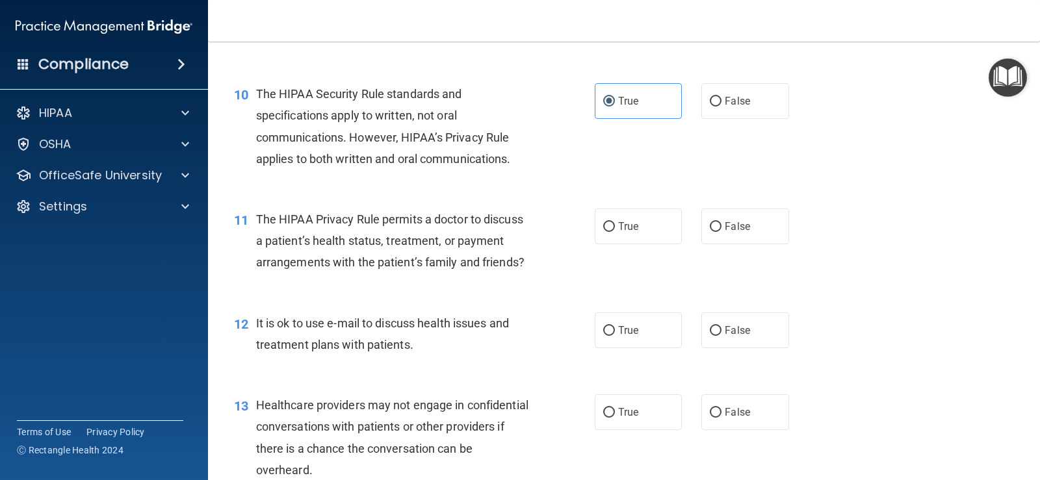
click at [431, 326] on div "12 It is ok to use e-mail to discuss health issues and treatment plans with pat…" at bounding box center [623, 337] width 799 height 82
click at [618, 233] on span "True" at bounding box center [628, 226] width 20 height 12
click at [615, 232] on input "True" at bounding box center [609, 227] width 12 height 10
radio input "true"
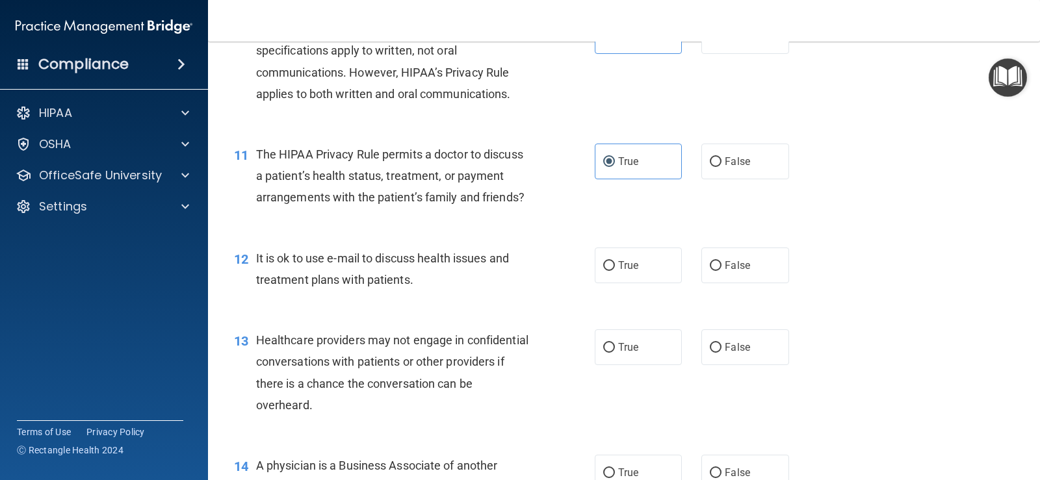
scroll to position [1170, 0]
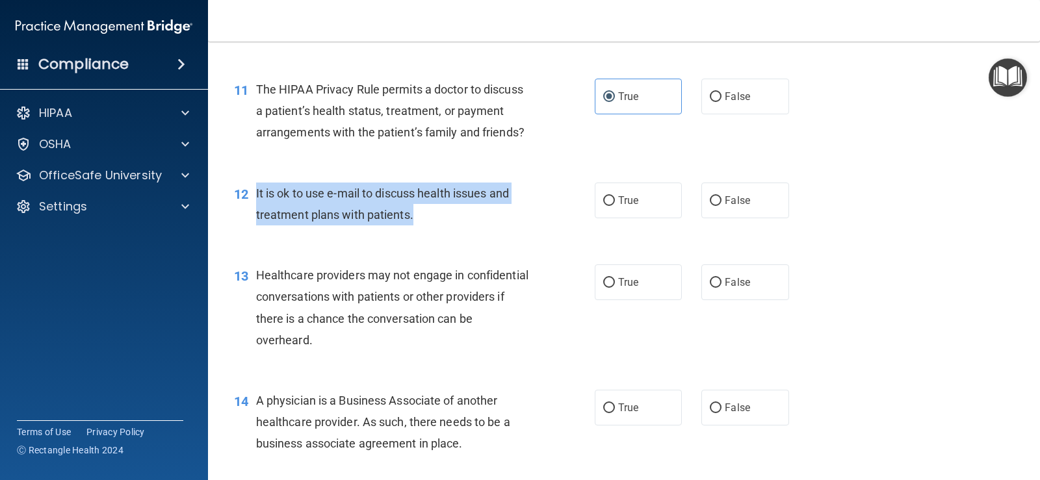
drag, startPoint x: 417, startPoint y: 240, endPoint x: 253, endPoint y: 211, distance: 165.7
click at [253, 211] on div "12 It is ok to use e-mail to discuss health issues and treatment plans with pat…" at bounding box center [414, 207] width 400 height 49
click at [484, 226] on div "It is ok to use e-mail to discuss health issues and treatment plans with patien…" at bounding box center [398, 204] width 285 height 43
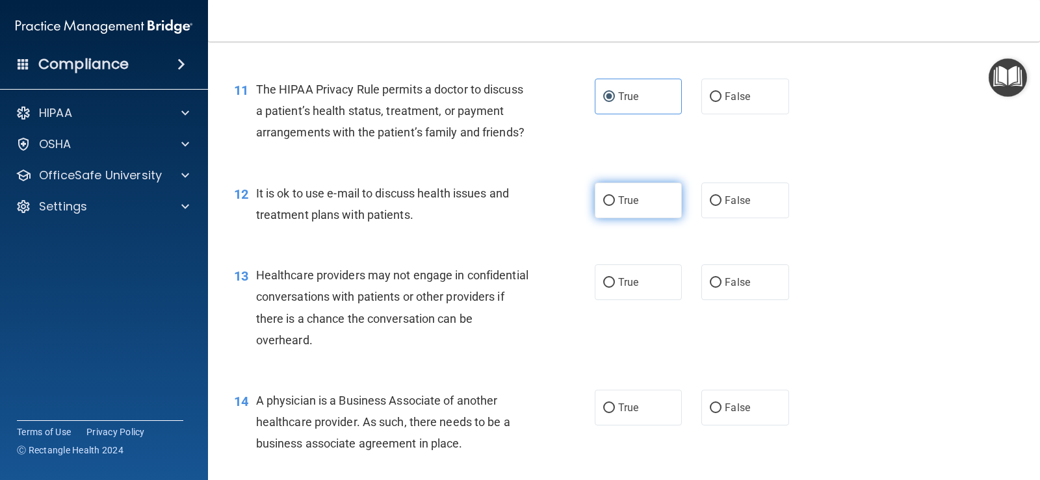
click at [608, 206] on input "True" at bounding box center [609, 201] width 12 height 10
radio input "true"
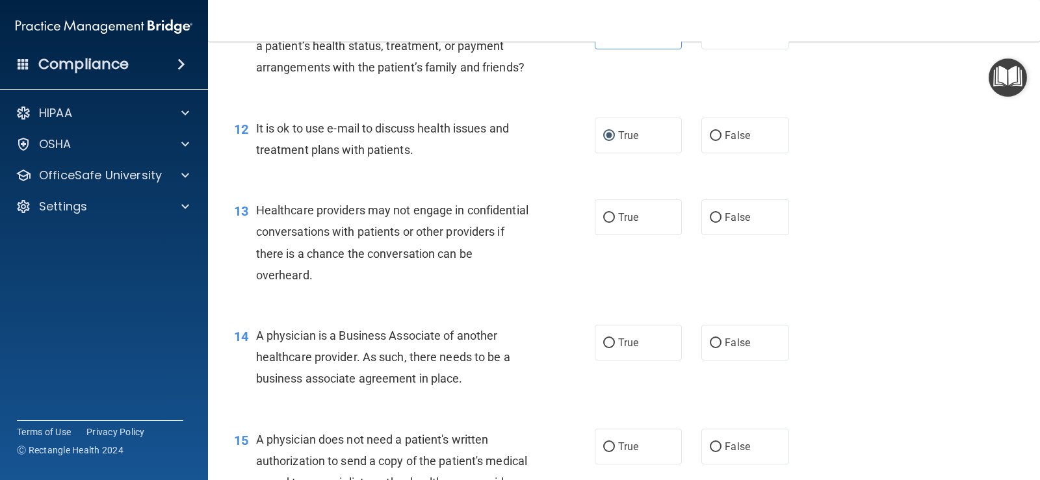
scroll to position [1300, 0]
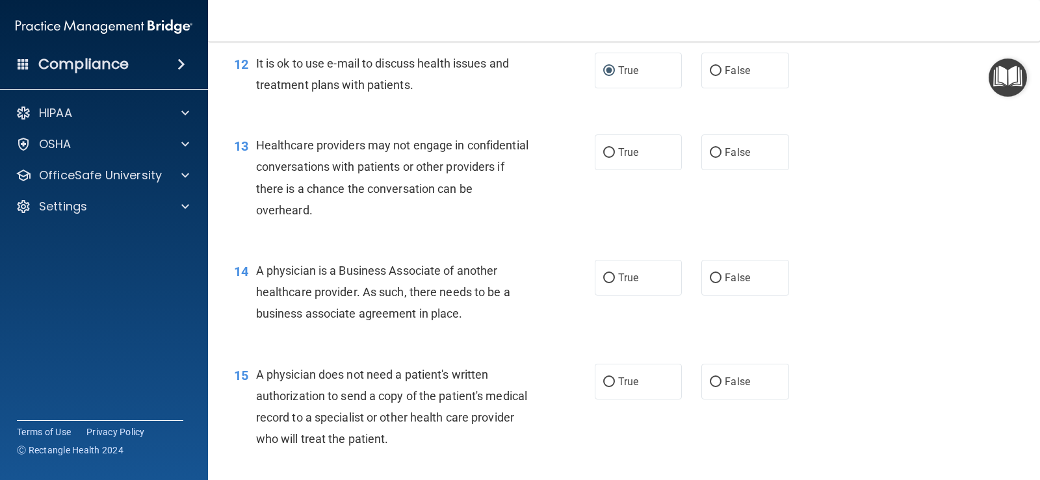
click at [581, 151] on div "13 Healthcare providers may not engage in confidential conversations with patie…" at bounding box center [623, 180] width 799 height 125
click at [634, 170] on label "True" at bounding box center [638, 153] width 87 height 36
click at [615, 158] on input "True" at bounding box center [609, 153] width 12 height 10
radio input "true"
click at [476, 280] on div "14 A physician is a Business Associate of another healthcare provider. As such,…" at bounding box center [623, 296] width 799 height 104
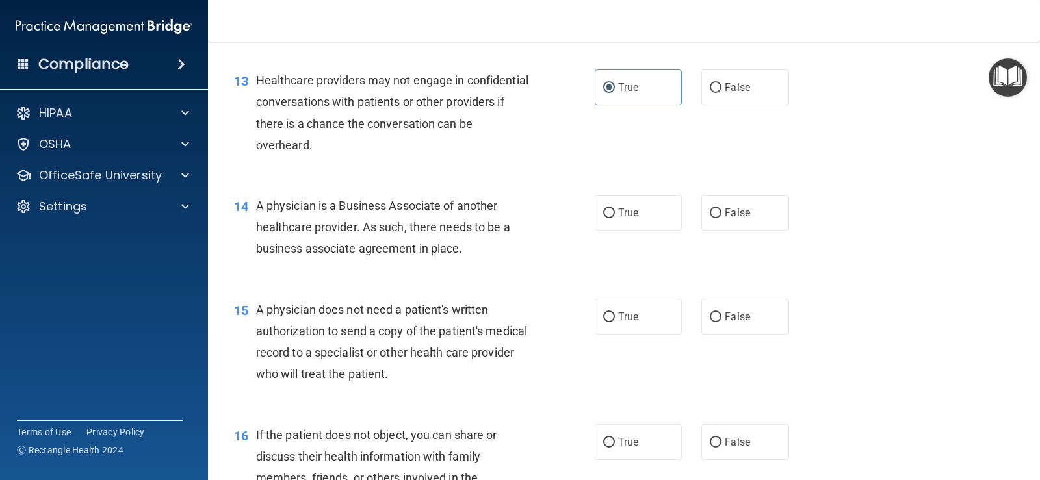
scroll to position [1430, 0]
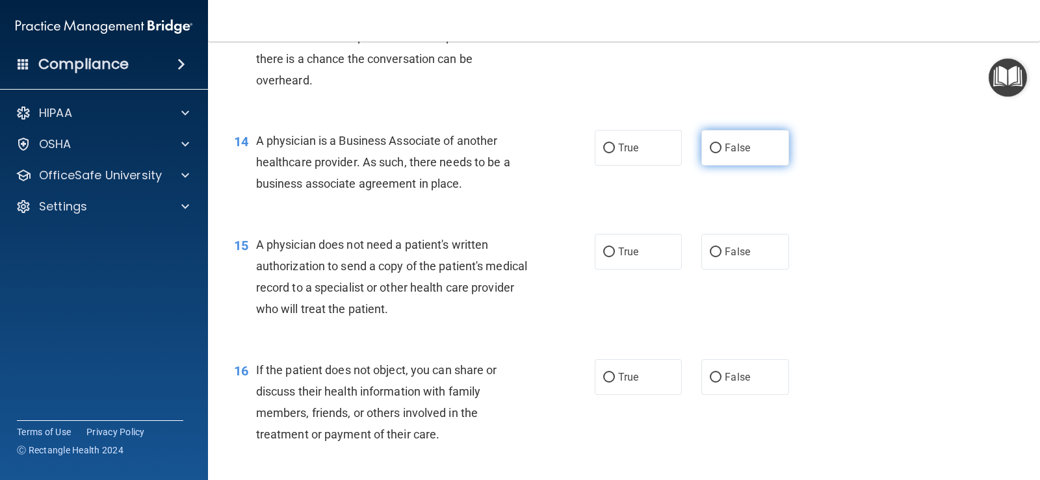
click at [755, 166] on label "False" at bounding box center [744, 148] width 87 height 36
click at [721, 153] on input "False" at bounding box center [716, 149] width 12 height 10
radio input "true"
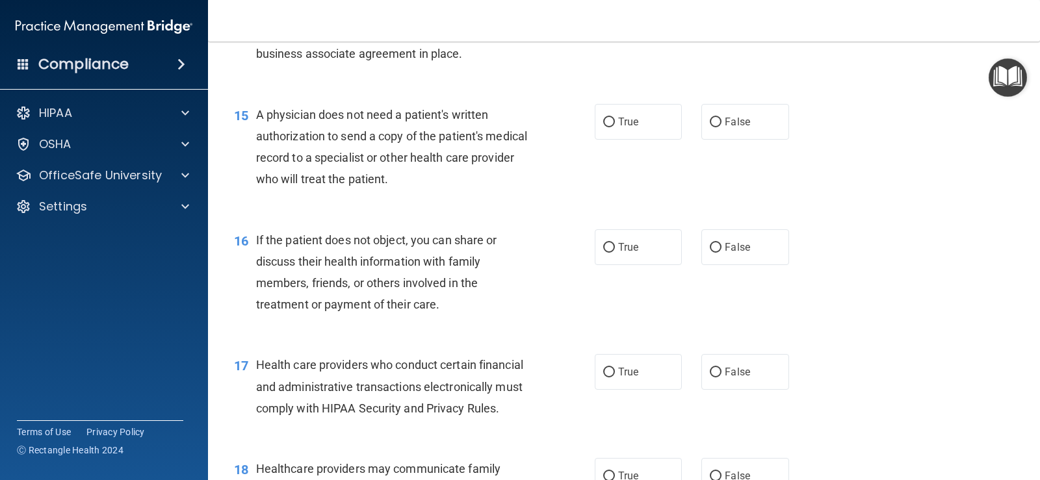
scroll to position [1495, 0]
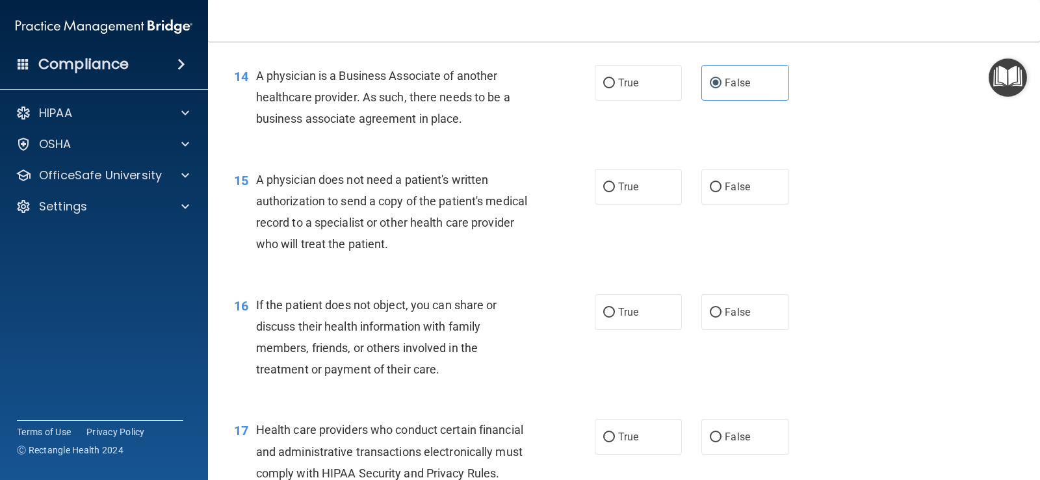
drag, startPoint x: 462, startPoint y: 138, endPoint x: 257, endPoint y: 96, distance: 209.0
click at [256, 96] on span "A physician is a Business Associate of another healthcare provider. As such, th…" at bounding box center [383, 97] width 254 height 57
click at [279, 98] on span "A physician is a Business Associate of another healthcare provider. As such, th…" at bounding box center [383, 97] width 254 height 57
drag, startPoint x: 279, startPoint y: 98, endPoint x: 272, endPoint y: 136, distance: 38.4
click at [272, 125] on span "A physician is a Business Associate of another healthcare provider. As such, th…" at bounding box center [383, 97] width 254 height 57
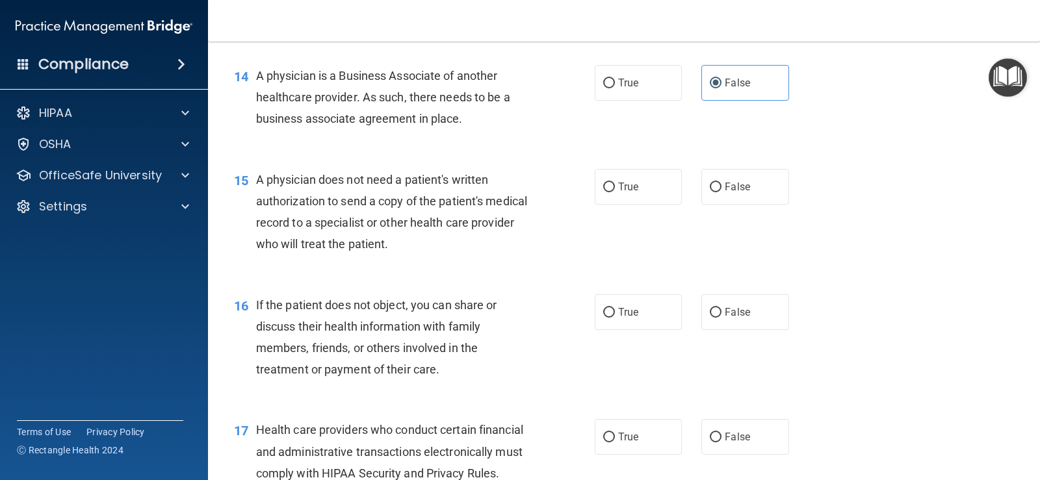
drag, startPoint x: 497, startPoint y: 146, endPoint x: 252, endPoint y: 96, distance: 250.2
click at [252, 96] on div "14 A physician is a Business Associate of another healthcare provider. As such,…" at bounding box center [414, 100] width 400 height 71
click at [615, 101] on label "True" at bounding box center [638, 83] width 87 height 36
click at [615, 88] on input "True" at bounding box center [609, 84] width 12 height 10
radio input "true"
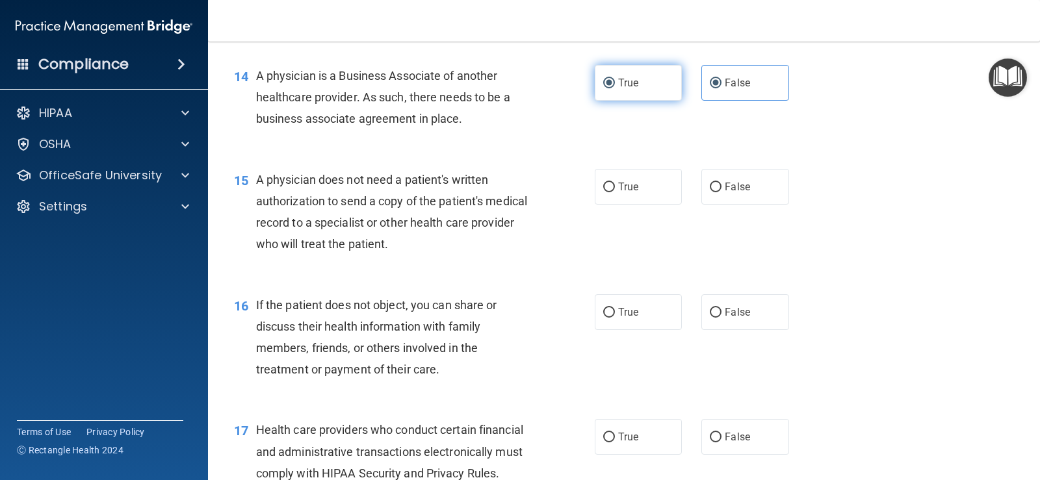
radio input "false"
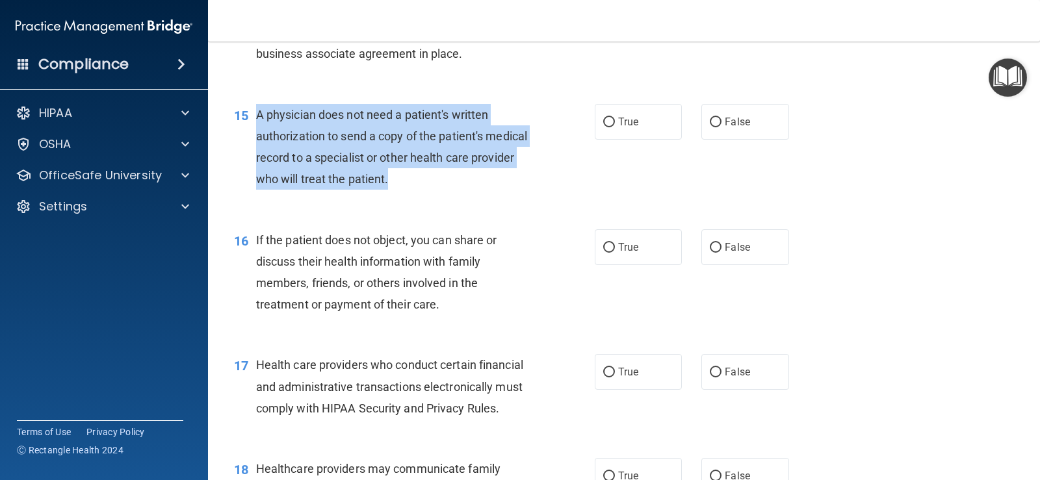
drag, startPoint x: 439, startPoint y: 198, endPoint x: 261, endPoint y: 140, distance: 187.0
click at [258, 140] on div "A physician does not need a patient's written authorization to send a copy of t…" at bounding box center [398, 147] width 285 height 86
click at [468, 190] on div "A physician does not need a patient's written authorization to send a copy of t…" at bounding box center [398, 147] width 285 height 86
click at [461, 190] on div "A physician does not need a patient's written authorization to send a copy of t…" at bounding box center [398, 147] width 285 height 86
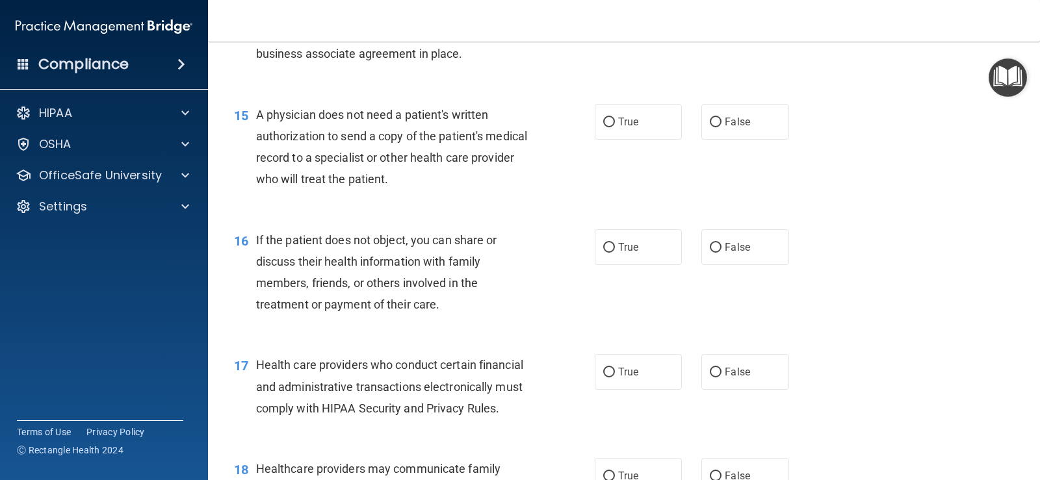
drag, startPoint x: 369, startPoint y: 260, endPoint x: 298, endPoint y: 241, distance: 73.9
click at [308, 240] on div "16 If the patient does not object, you can share or discuss their health inform…" at bounding box center [623, 275] width 799 height 125
click at [595, 138] on label "True" at bounding box center [638, 122] width 87 height 36
click at [603, 127] on input "True" at bounding box center [609, 123] width 12 height 10
radio input "true"
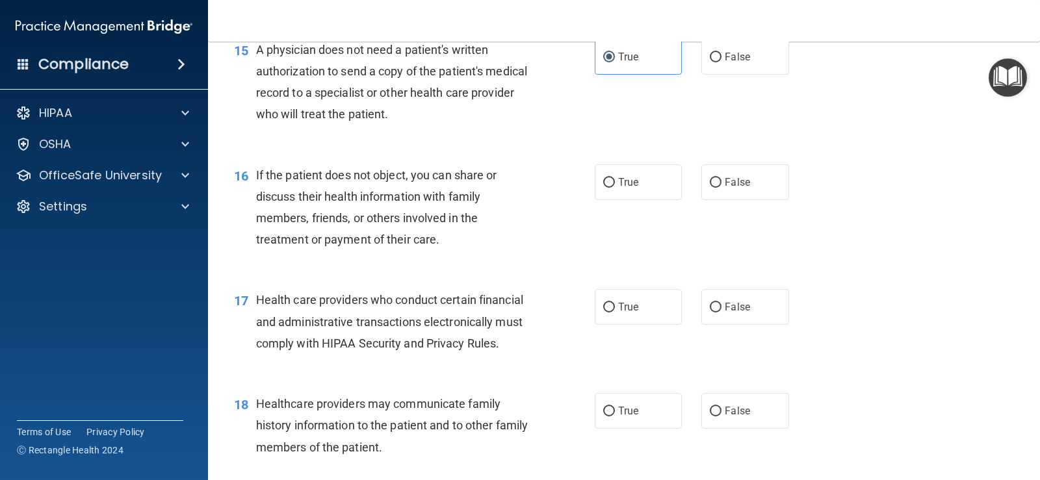
scroll to position [1690, 0]
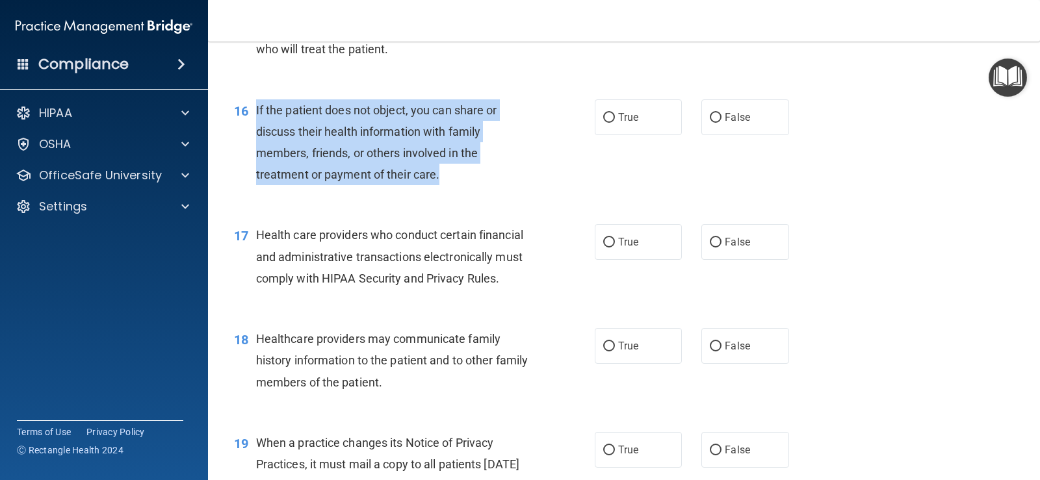
drag, startPoint x: 446, startPoint y: 193, endPoint x: 253, endPoint y: 120, distance: 206.3
click at [253, 120] on div "16 If the patient does not object, you can share or discuss their health inform…" at bounding box center [414, 145] width 400 height 93
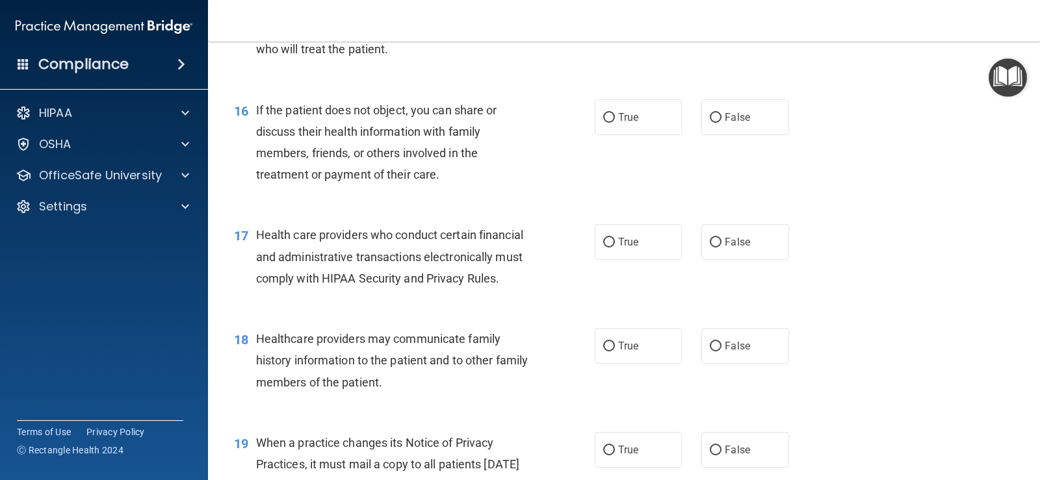
click at [530, 209] on div "16 If the patient does not object, you can share or discuss their health inform…" at bounding box center [623, 145] width 799 height 125
click at [623, 123] on span "True" at bounding box center [628, 117] width 20 height 12
click at [615, 123] on input "True" at bounding box center [609, 118] width 12 height 10
radio input "true"
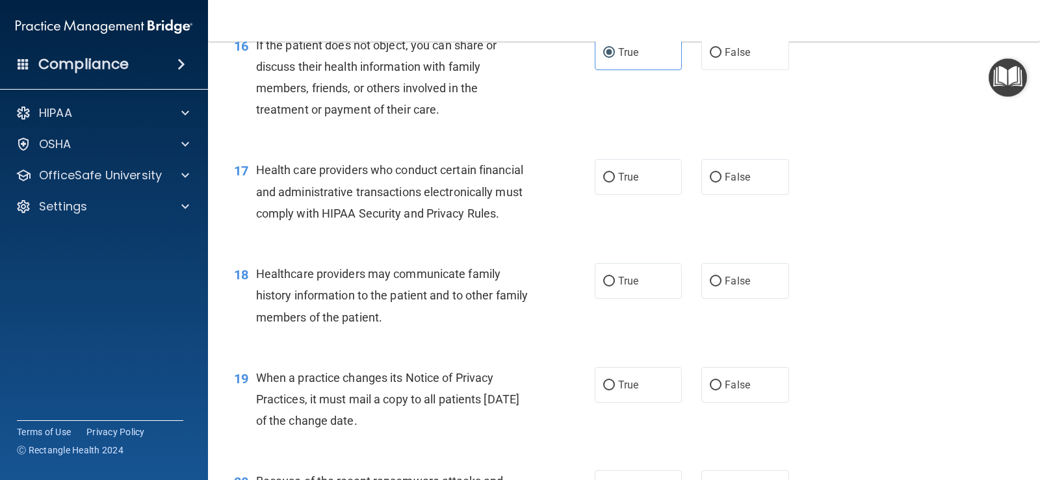
scroll to position [1820, 0]
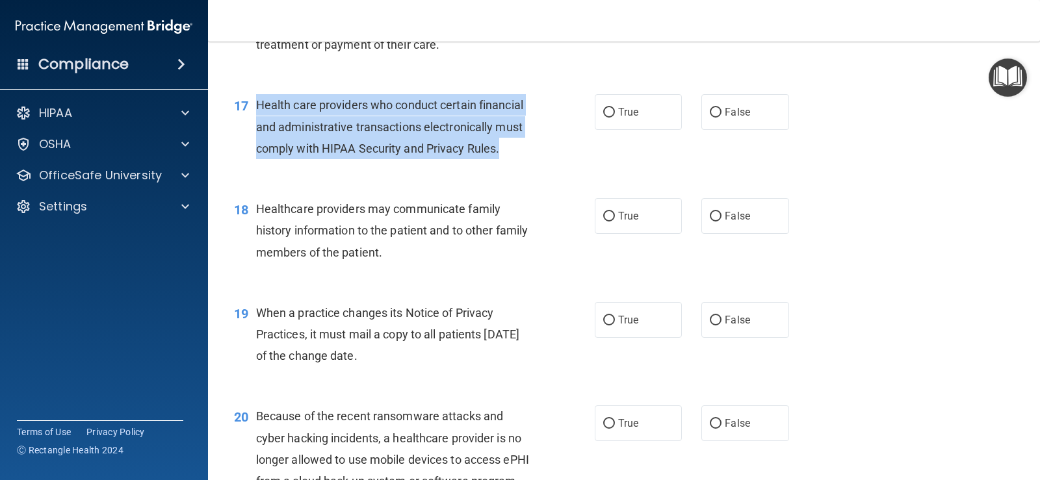
drag, startPoint x: 502, startPoint y: 173, endPoint x: 268, endPoint y: 130, distance: 237.9
click at [256, 131] on div "Health care providers who conduct certain financial and administrative transact…" at bounding box center [398, 126] width 285 height 65
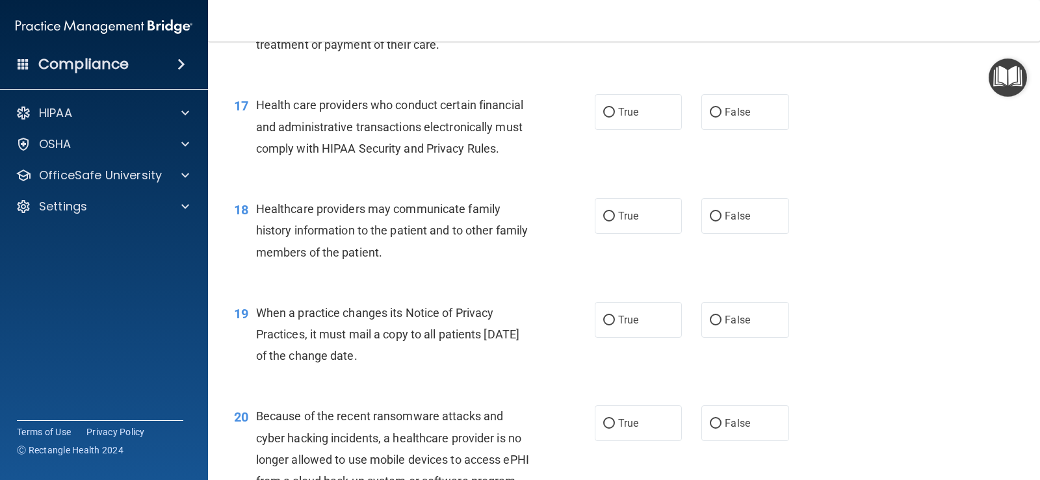
click at [470, 216] on div "18 Healthcare providers may communicate family history information to the patie…" at bounding box center [623, 234] width 799 height 104
click at [618, 118] on span "True" at bounding box center [628, 112] width 20 height 12
click at [615, 118] on input "True" at bounding box center [609, 113] width 12 height 10
radio input "true"
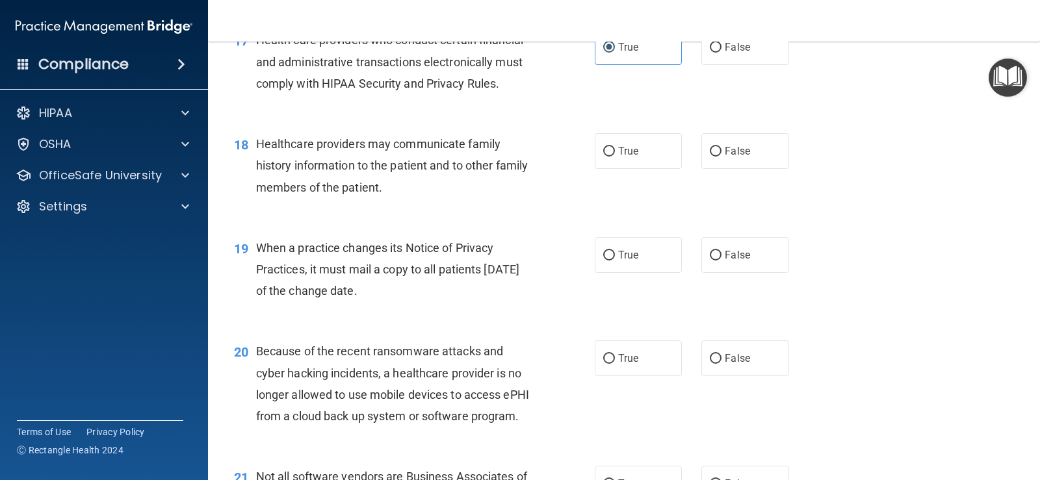
click at [413, 194] on span "Healthcare providers may communicate family history information to the patient …" at bounding box center [392, 165] width 272 height 57
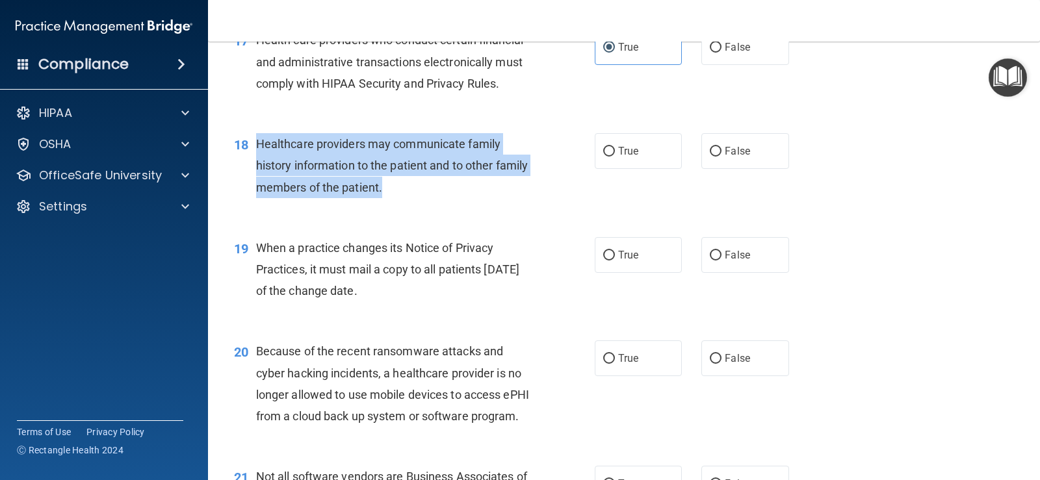
drag, startPoint x: 428, startPoint y: 206, endPoint x: 257, endPoint y: 166, distance: 175.5
click at [257, 166] on div "Healthcare providers may communicate family history information to the patient …" at bounding box center [398, 165] width 285 height 65
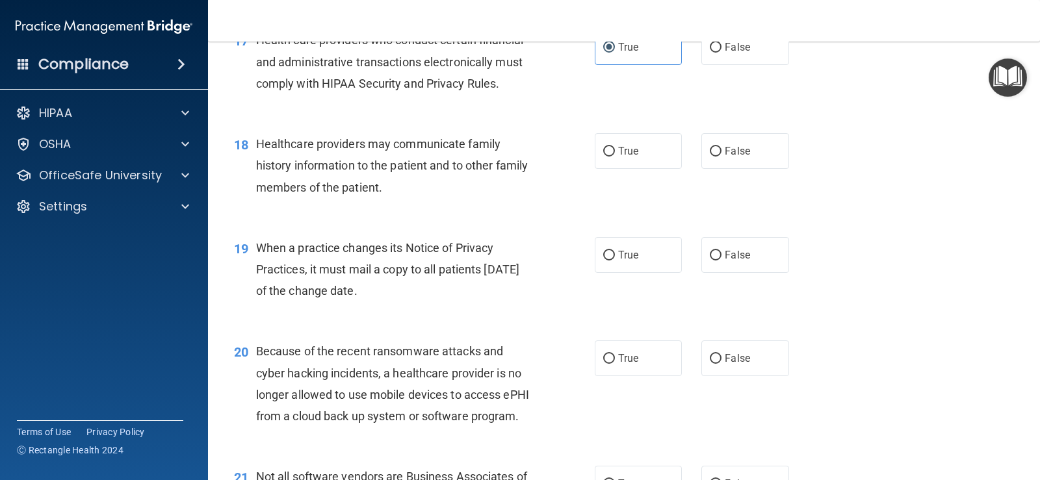
click at [468, 287] on span "When a practice changes its Notice of Privacy Practices, it must mail a copy to…" at bounding box center [387, 269] width 263 height 57
click at [625, 169] on label "True" at bounding box center [638, 151] width 87 height 36
click at [615, 157] on input "True" at bounding box center [609, 152] width 12 height 10
radio input "true"
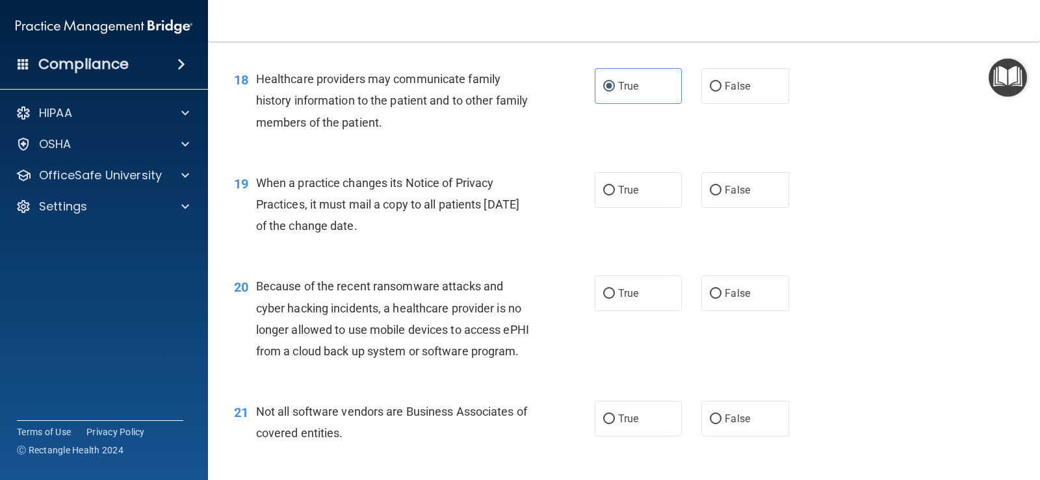
drag, startPoint x: 401, startPoint y: 247, endPoint x: 257, endPoint y: 203, distance: 150.9
click at [257, 203] on div "When a practice changes its Notice of Privacy Practices, it must mail a copy to…" at bounding box center [398, 204] width 285 height 65
drag, startPoint x: 318, startPoint y: 218, endPoint x: 354, endPoint y: 183, distance: 49.6
click at [354, 183] on div "19 When a practice changes its Notice of Privacy Practices, it must mail a copy…" at bounding box center [623, 208] width 799 height 104
click at [752, 204] on label "False" at bounding box center [744, 190] width 87 height 36
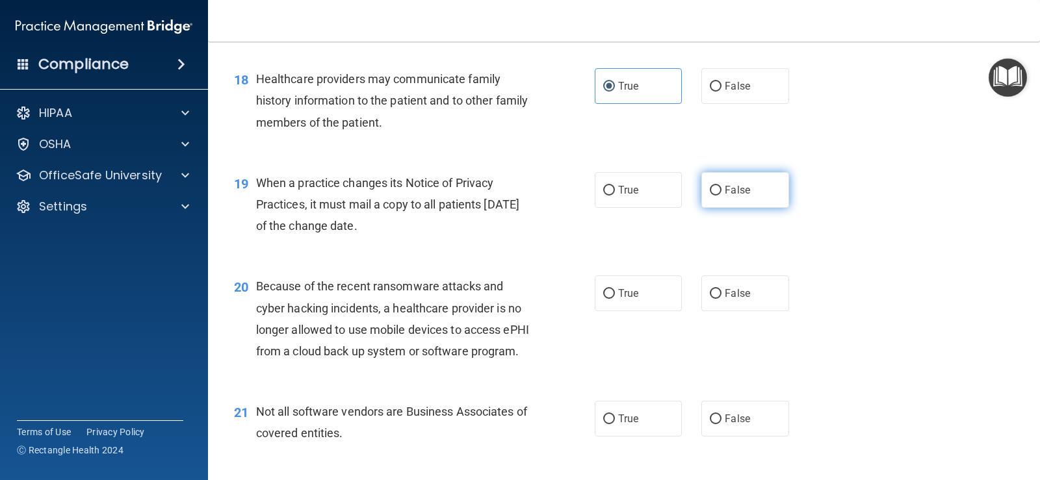
click at [721, 196] on input "False" at bounding box center [716, 191] width 12 height 10
radio input "true"
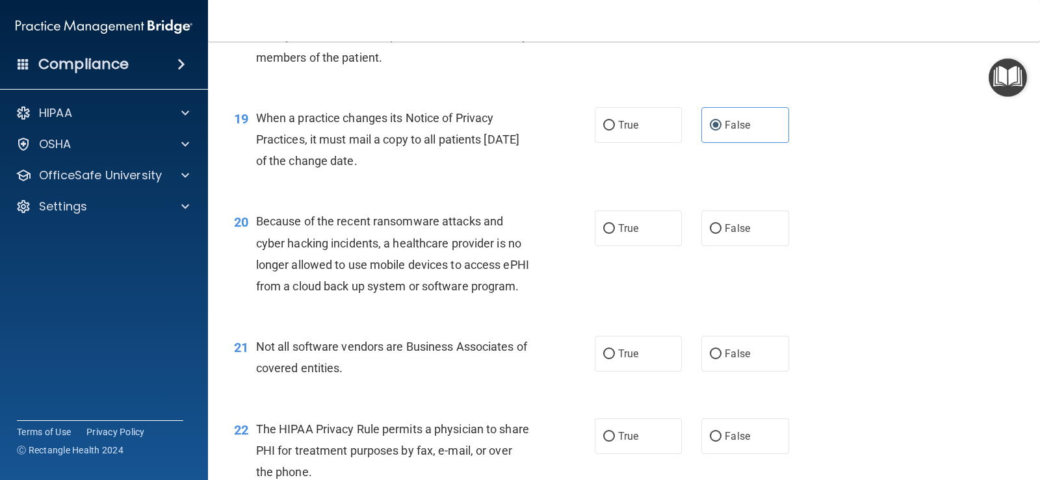
scroll to position [2080, 0]
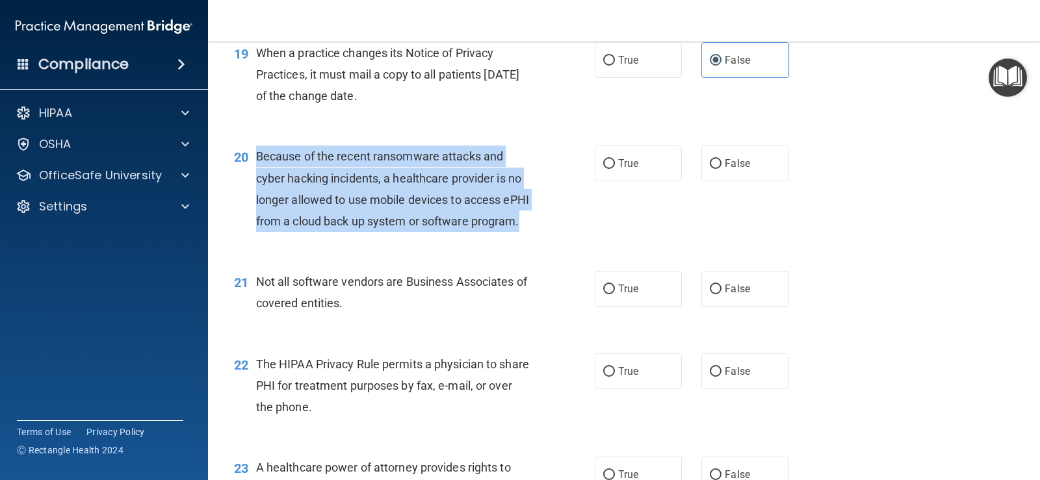
drag, startPoint x: 307, startPoint y: 263, endPoint x: 255, endPoint y: 172, distance: 104.2
click at [256, 172] on div "Because of the recent ransomware attacks and cyber hacking incidents, a healthc…" at bounding box center [398, 189] width 285 height 86
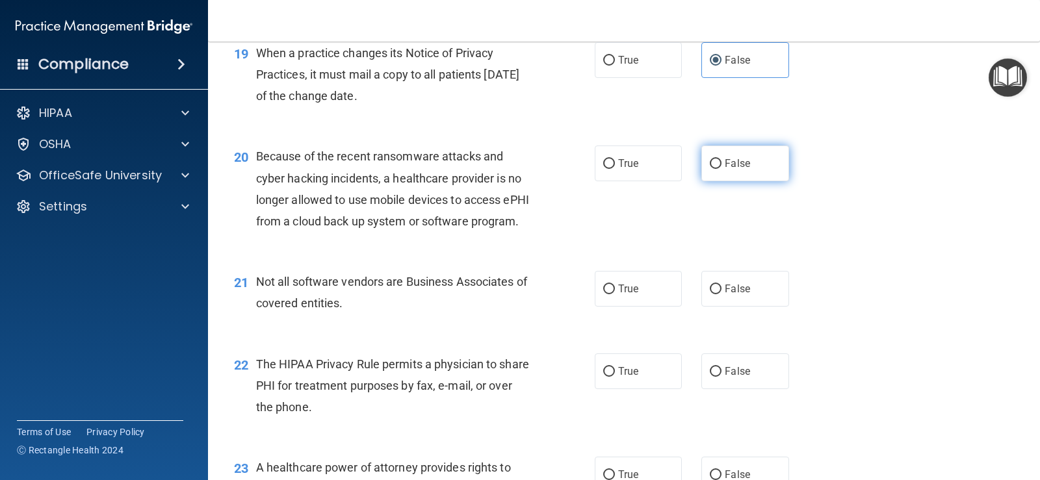
click at [740, 174] on label "False" at bounding box center [744, 164] width 87 height 36
click at [721, 169] on input "False" at bounding box center [716, 164] width 12 height 10
radio input "true"
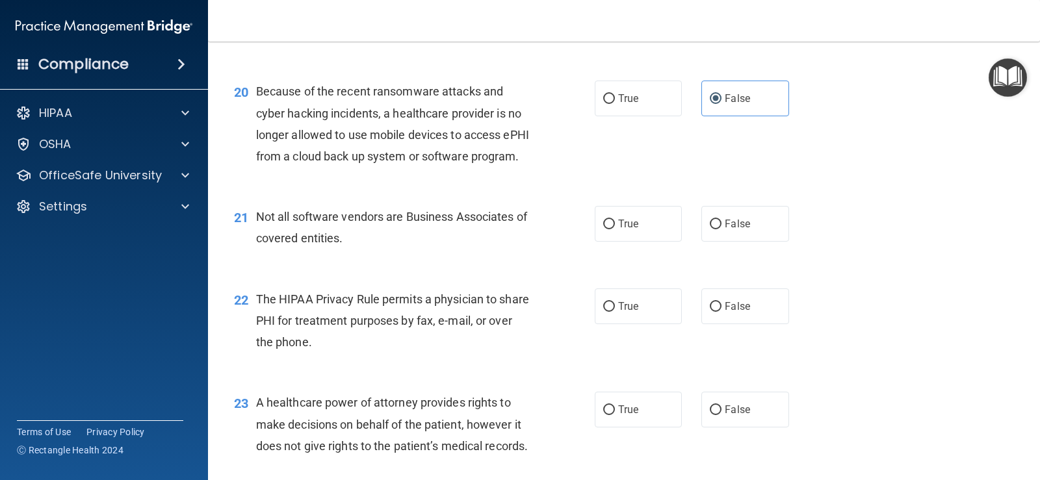
scroll to position [2210, 0]
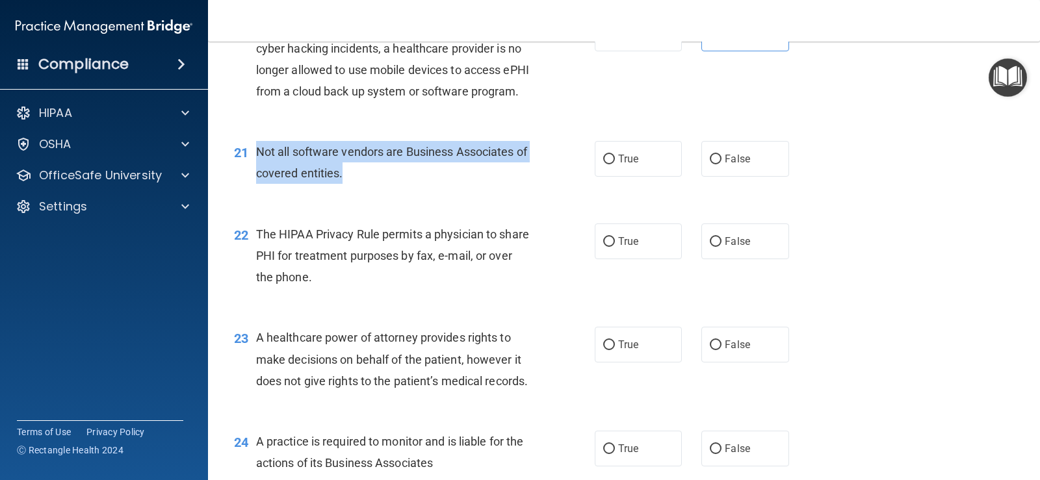
drag, startPoint x: 362, startPoint y: 211, endPoint x: 257, endPoint y: 185, distance: 107.8
click at [257, 184] on div "Not all software vendors are Business Associates of covered entities." at bounding box center [398, 162] width 285 height 43
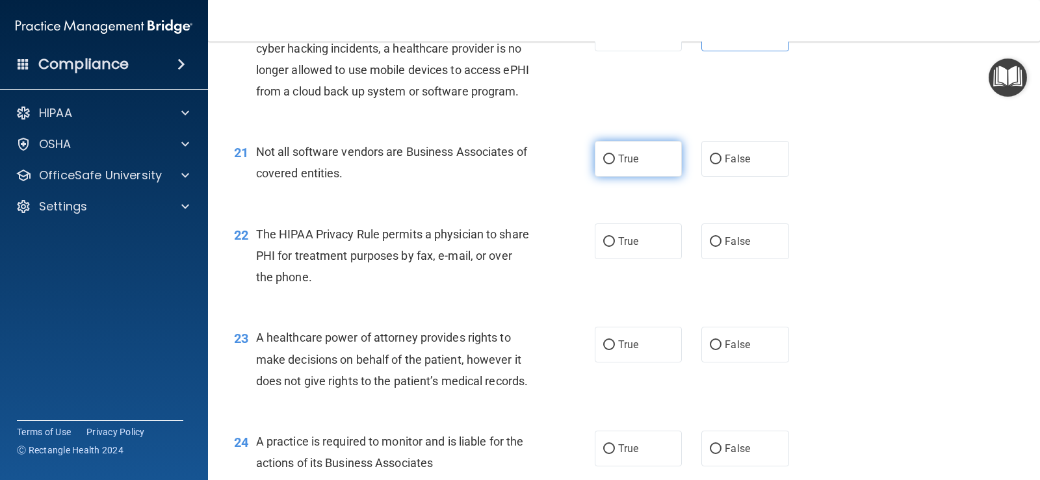
click at [612, 177] on label "True" at bounding box center [638, 159] width 87 height 36
click at [612, 164] on input "True" at bounding box center [609, 160] width 12 height 10
radio input "true"
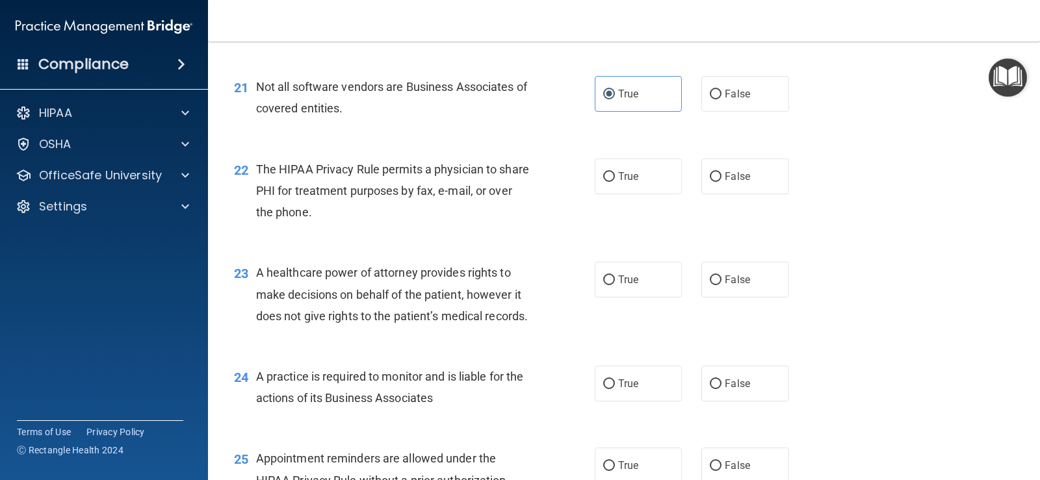
scroll to position [2340, 0]
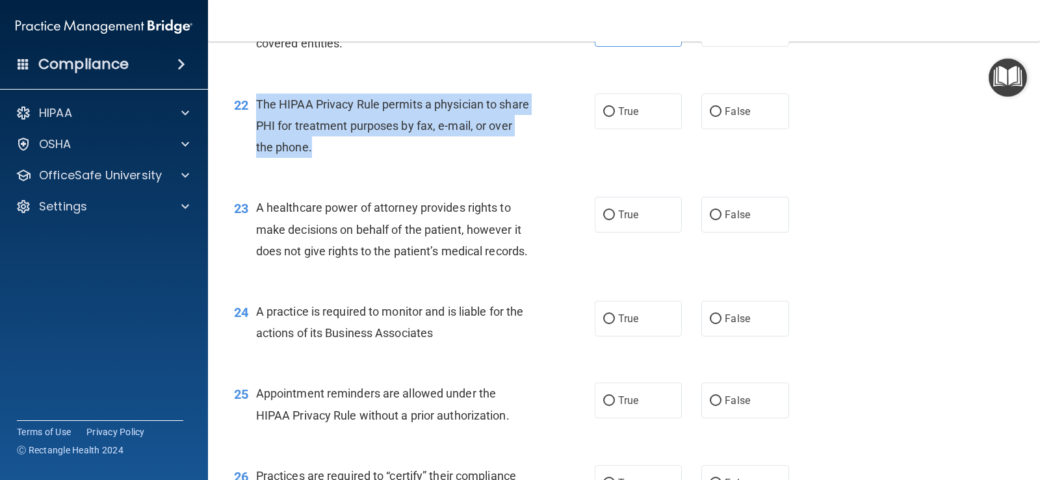
drag, startPoint x: 345, startPoint y: 193, endPoint x: 258, endPoint y: 150, distance: 97.1
click at [258, 150] on div "The HIPAA Privacy Rule permits a physician to share PHI for treatment purposes …" at bounding box center [398, 126] width 285 height 65
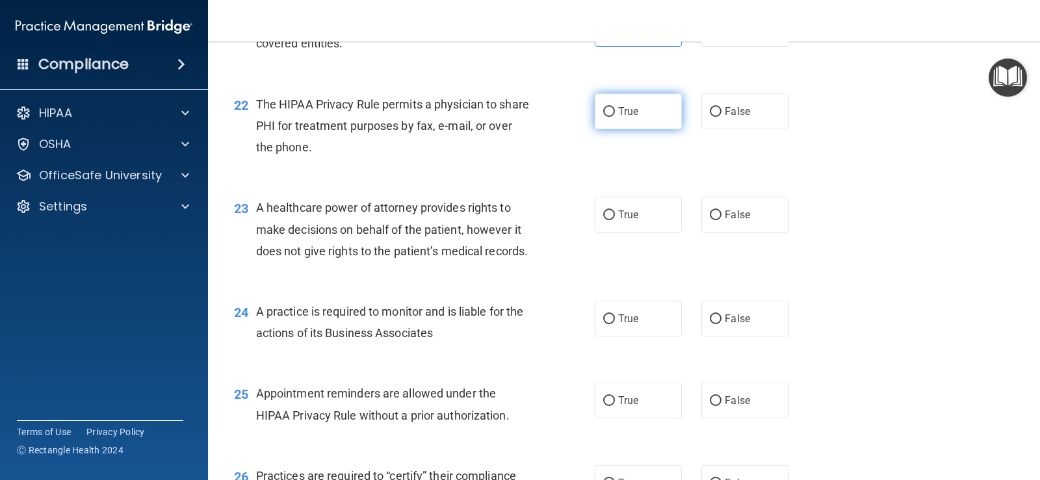
click at [621, 129] on label "True" at bounding box center [638, 112] width 87 height 36
click at [615, 117] on input "True" at bounding box center [609, 112] width 12 height 10
radio input "true"
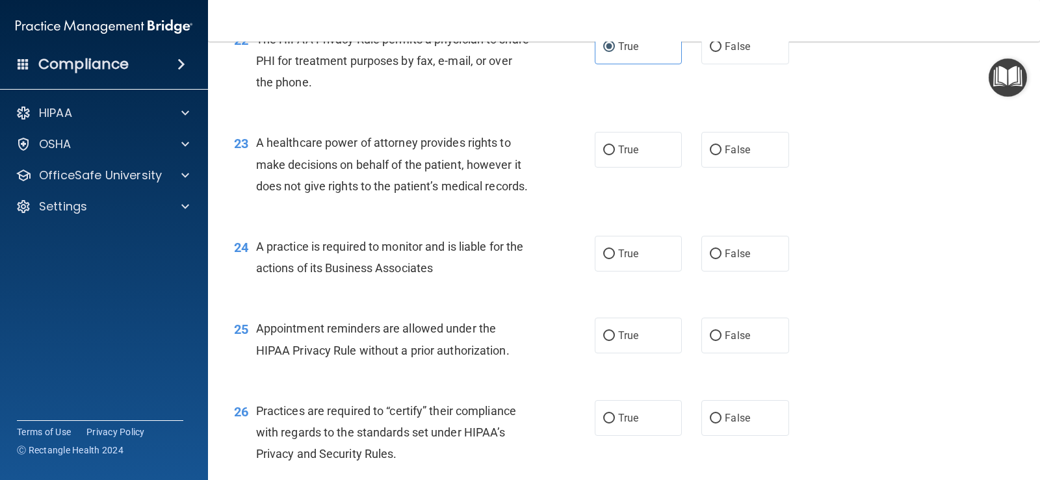
scroll to position [2470, 0]
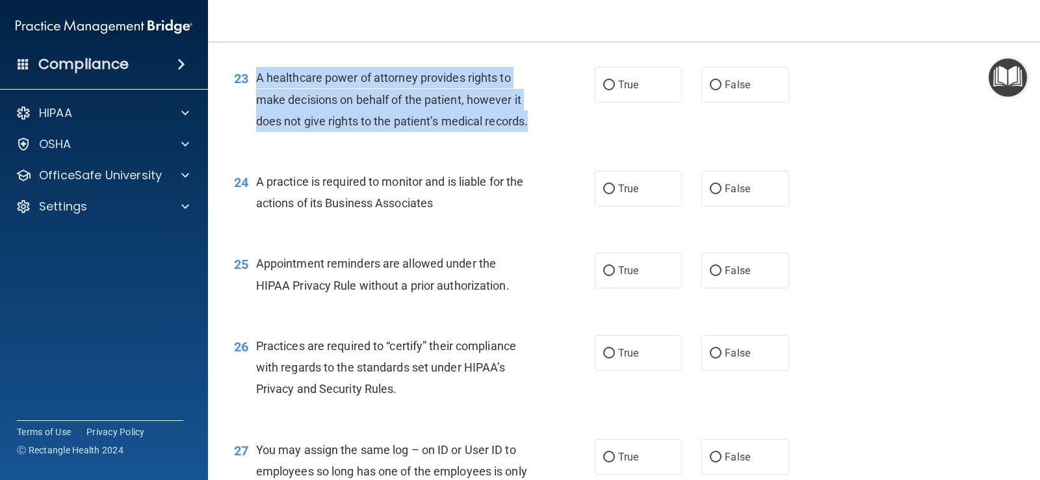
drag, startPoint x: 305, startPoint y: 183, endPoint x: 274, endPoint y: 118, distance: 71.2
click at [257, 115] on div "A healthcare power of attorney provides rights to make decisions on behalf of t…" at bounding box center [398, 99] width 285 height 65
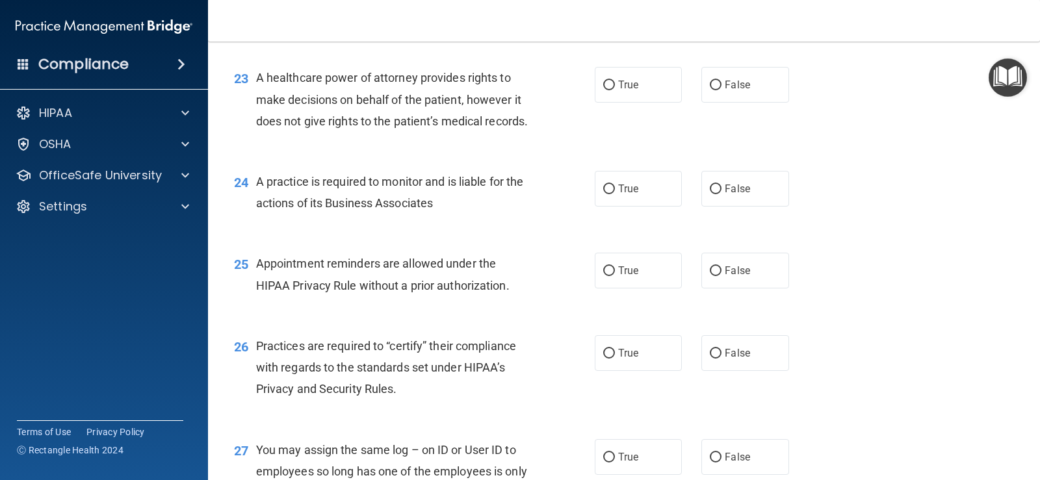
click at [504, 219] on div "24 A practice is required to monitor and is liable for the actions of its Busin…" at bounding box center [623, 196] width 799 height 82
click at [725, 91] on span "False" at bounding box center [737, 85] width 25 height 12
click at [721, 90] on input "False" at bounding box center [716, 86] width 12 height 10
radio input "true"
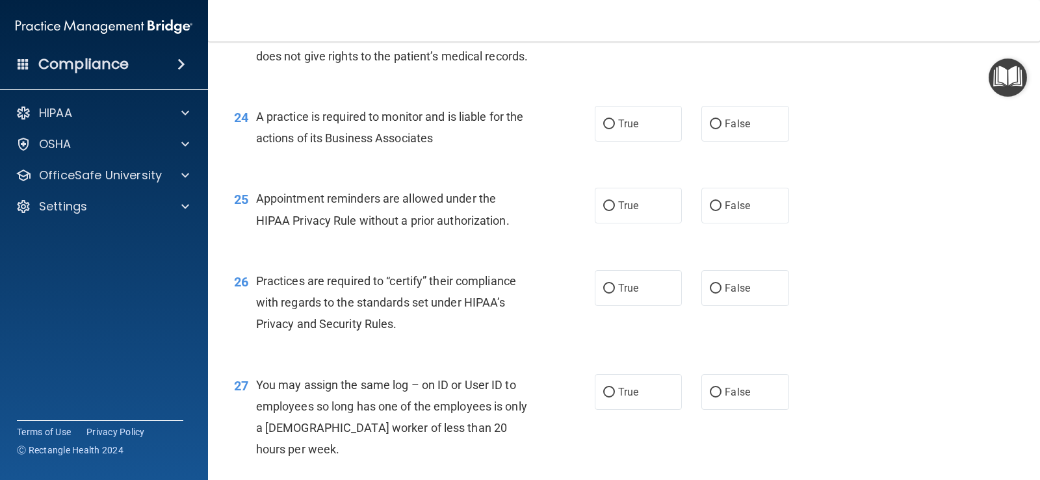
scroll to position [2599, 0]
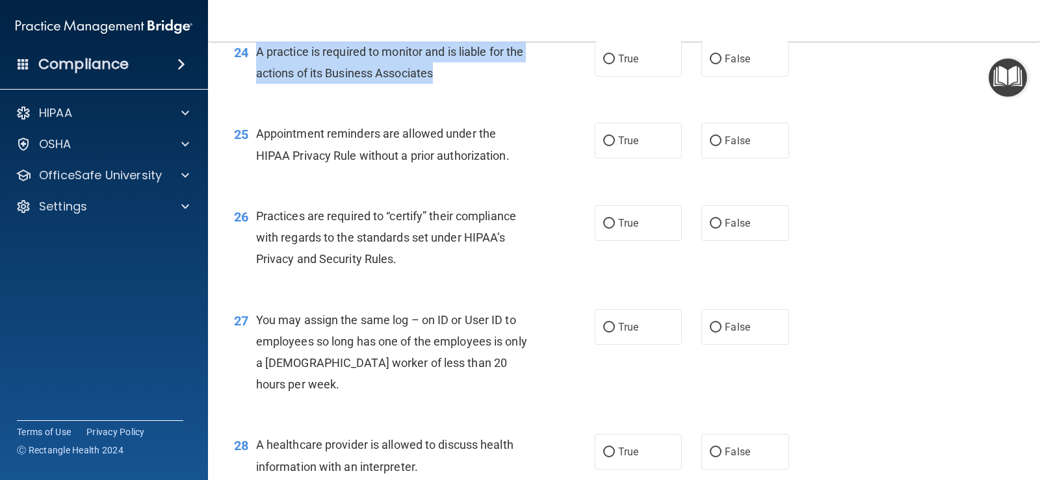
drag, startPoint x: 445, startPoint y: 140, endPoint x: 258, endPoint y: 113, distance: 189.1
click at [258, 84] on div "A practice is required to monitor and is liable for the actions of its Business…" at bounding box center [398, 62] width 285 height 43
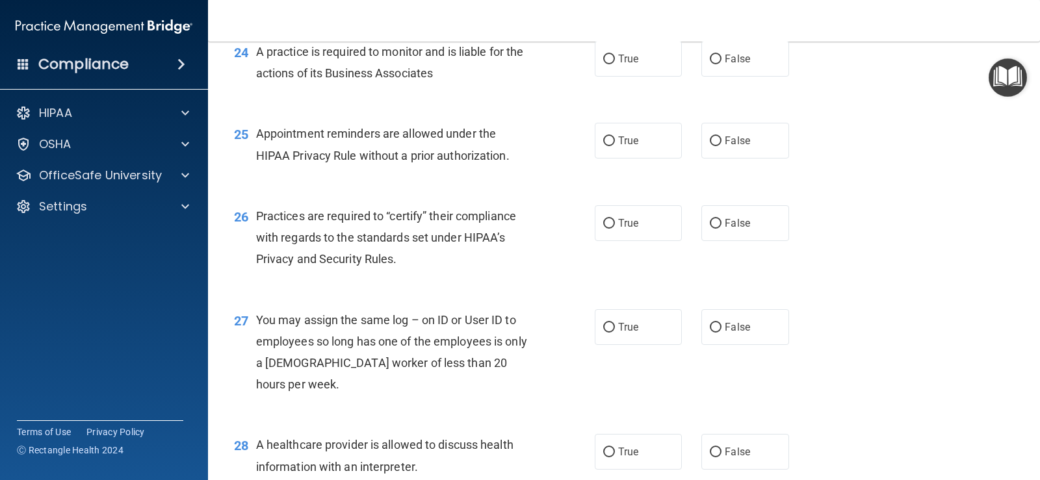
click at [541, 107] on div "24 A practice is required to monitor and is liable for the actions of its Busin…" at bounding box center [623, 66] width 799 height 82
click at [667, 107] on div "24 A practice is required to monitor and is liable for the actions of its Busin…" at bounding box center [623, 66] width 799 height 82
click at [656, 77] on label "True" at bounding box center [638, 59] width 87 height 36
click at [615, 64] on input "True" at bounding box center [609, 60] width 12 height 10
radio input "true"
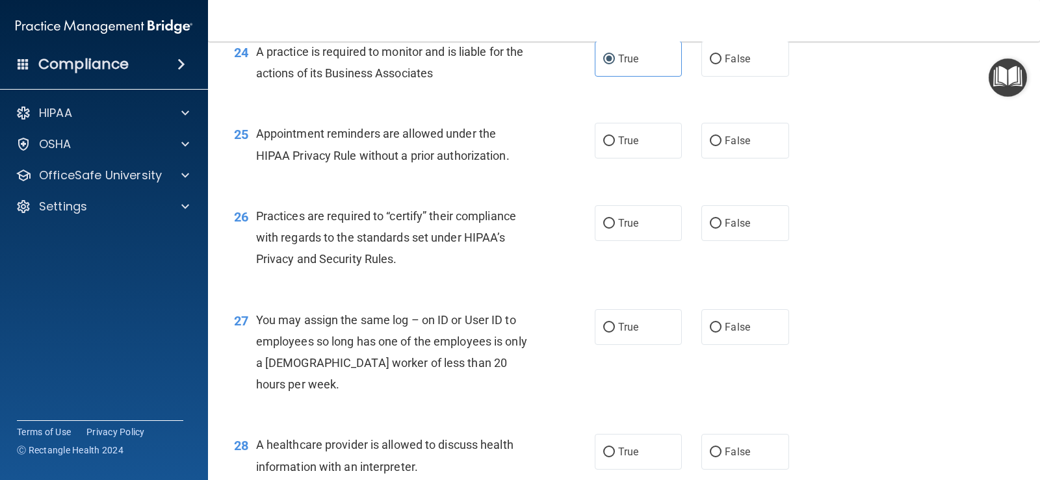
scroll to position [2664, 0]
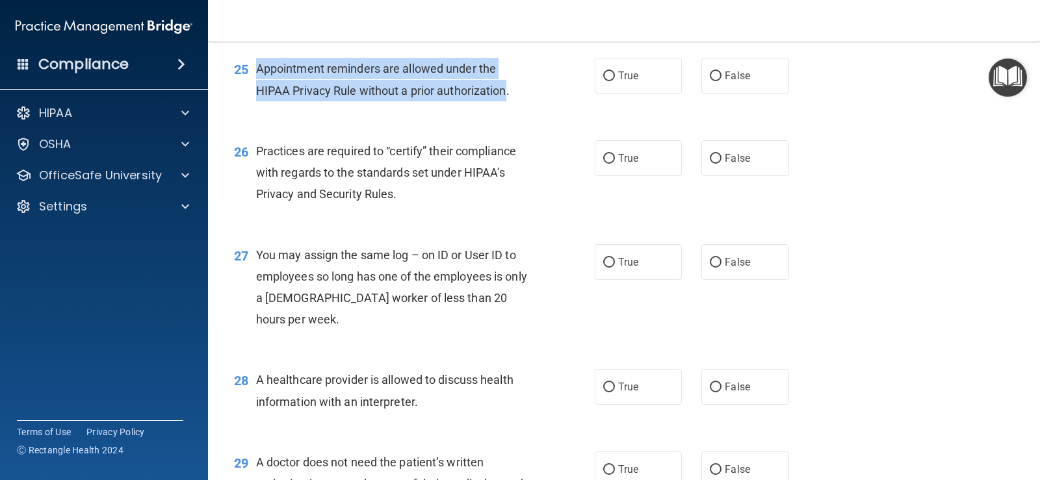
drag, startPoint x: 509, startPoint y: 153, endPoint x: 259, endPoint y: 133, distance: 251.1
click at [259, 97] on span "Appointment reminders are allowed under the HIPAA Privacy Rule without a prior …" at bounding box center [382, 79] width 253 height 35
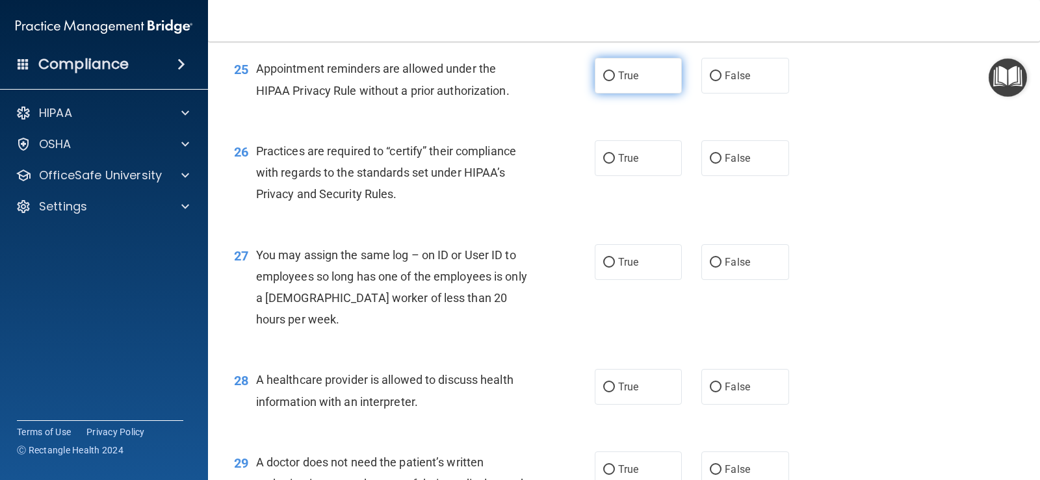
click at [641, 94] on label "True" at bounding box center [638, 76] width 87 height 36
click at [615, 81] on input "True" at bounding box center [609, 76] width 12 height 10
radio input "true"
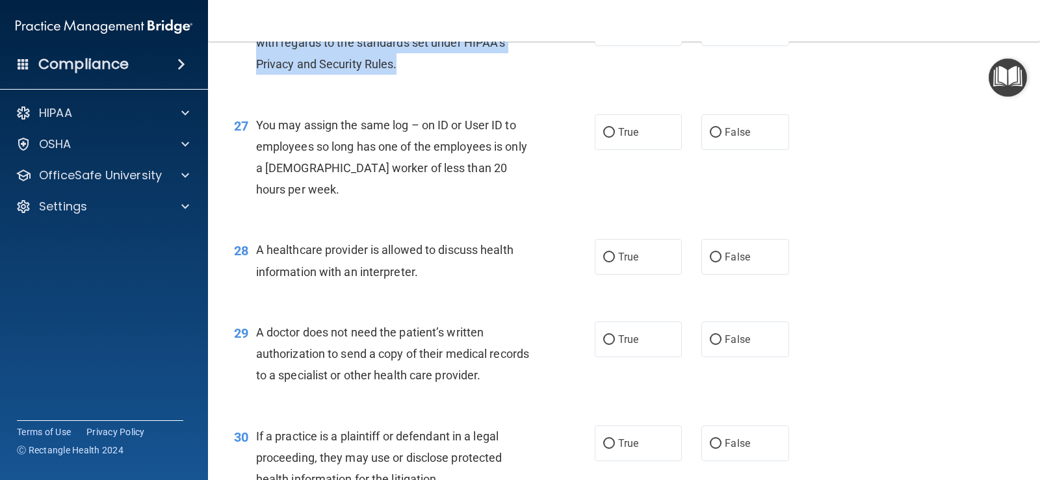
drag, startPoint x: 400, startPoint y: 127, endPoint x: 259, endPoint y: 77, distance: 150.3
click at [259, 75] on div "Practices are required to “certify” their compliance with regards to the standa…" at bounding box center [398, 42] width 285 height 65
click at [581, 82] on div "26 Practices are required to “certify” their compliance with regards to the sta…" at bounding box center [414, 45] width 400 height 71
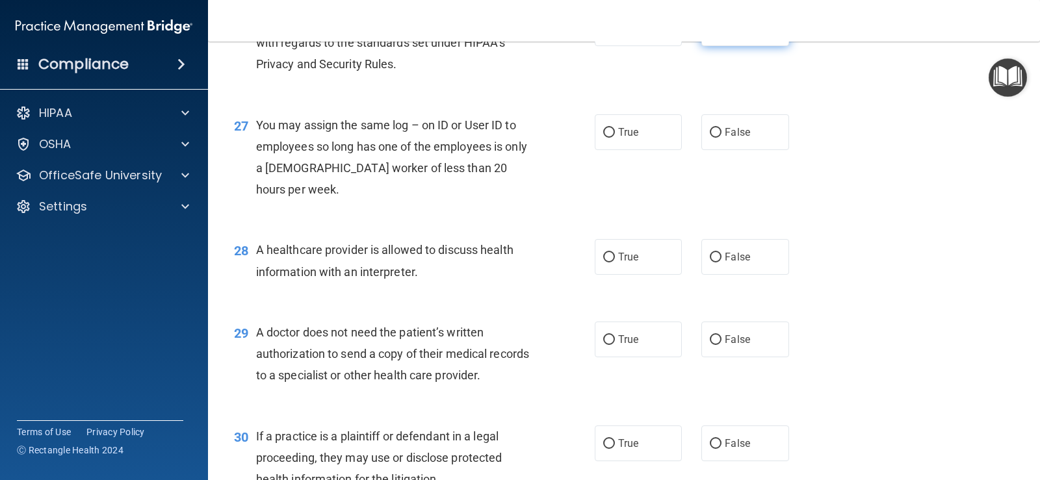
click at [710, 34] on input "False" at bounding box center [716, 29] width 12 height 10
radio input "true"
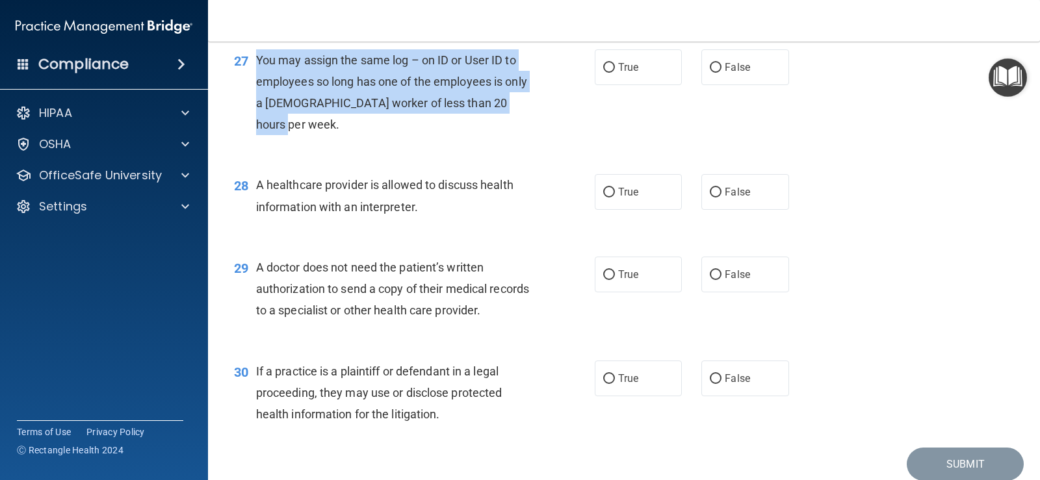
drag, startPoint x: 286, startPoint y: 188, endPoint x: 264, endPoint y: 118, distance: 72.8
click at [256, 118] on span "You may assign the same log – on ID or User ID to employees so long has one of …" at bounding box center [391, 92] width 271 height 79
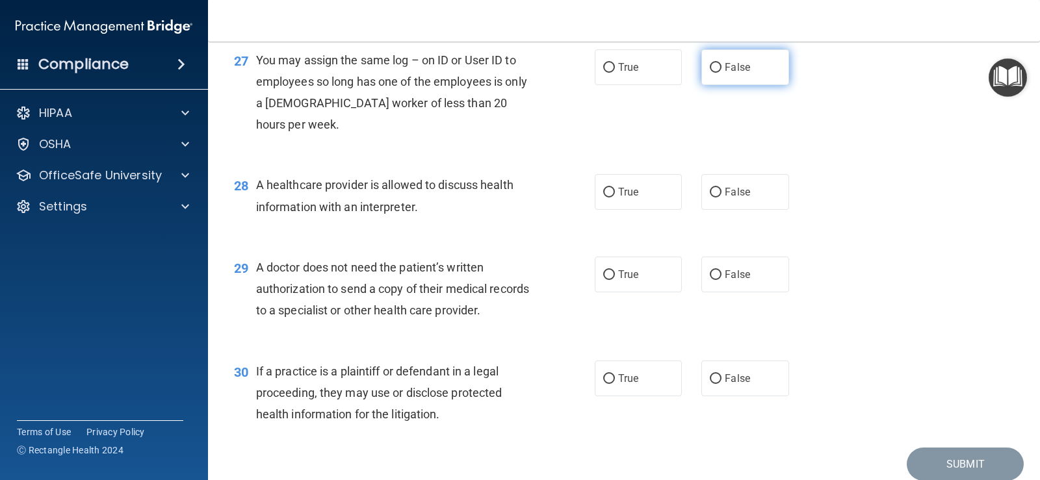
click at [753, 85] on label "False" at bounding box center [744, 67] width 87 height 36
click at [721, 73] on input "False" at bounding box center [716, 68] width 12 height 10
radio input "true"
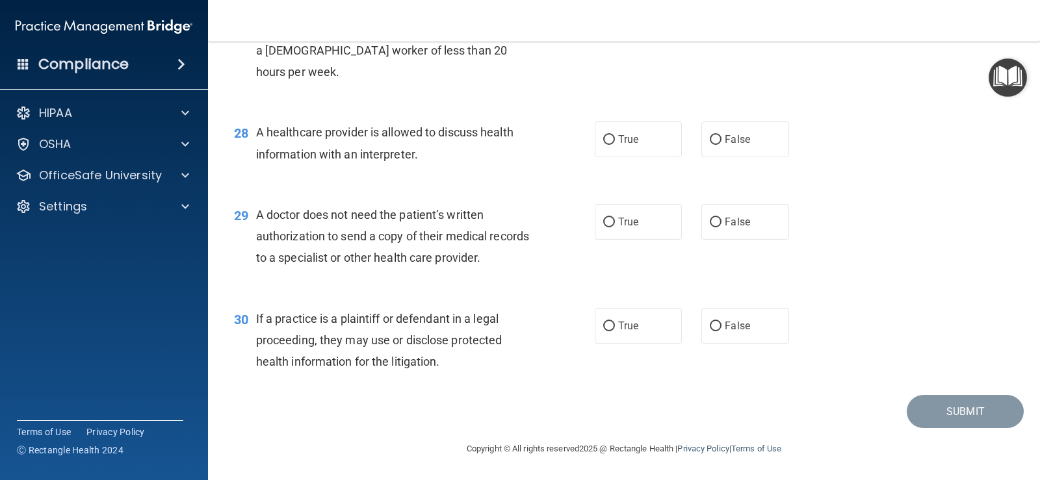
scroll to position [2976, 0]
click at [425, 148] on div "A healthcare provider is allowed to discuss health information with an interpre…" at bounding box center [398, 143] width 285 height 43
click at [615, 148] on label "True" at bounding box center [638, 140] width 87 height 36
click at [615, 145] on input "True" at bounding box center [609, 140] width 12 height 10
radio input "true"
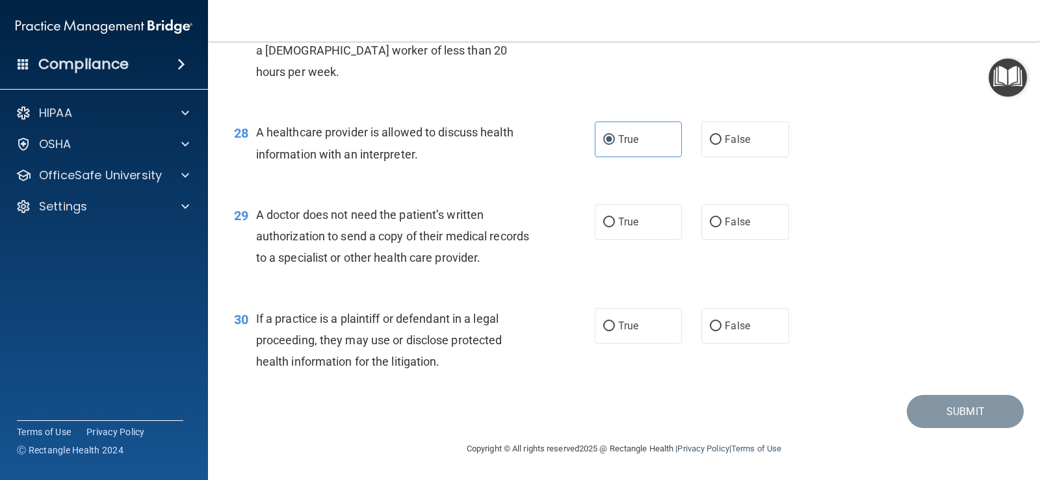
drag, startPoint x: 539, startPoint y: 261, endPoint x: 256, endPoint y: 214, distance: 286.4
click at [256, 214] on div "29 A doctor does not need the patient’s written authorization to send a copy of…" at bounding box center [414, 239] width 400 height 71
click at [588, 224] on div "29 A doctor does not need the patient’s written authorization to send a copy of…" at bounding box center [414, 239] width 400 height 71
click at [611, 226] on label "True" at bounding box center [638, 222] width 87 height 36
click at [611, 226] on input "True" at bounding box center [609, 223] width 12 height 10
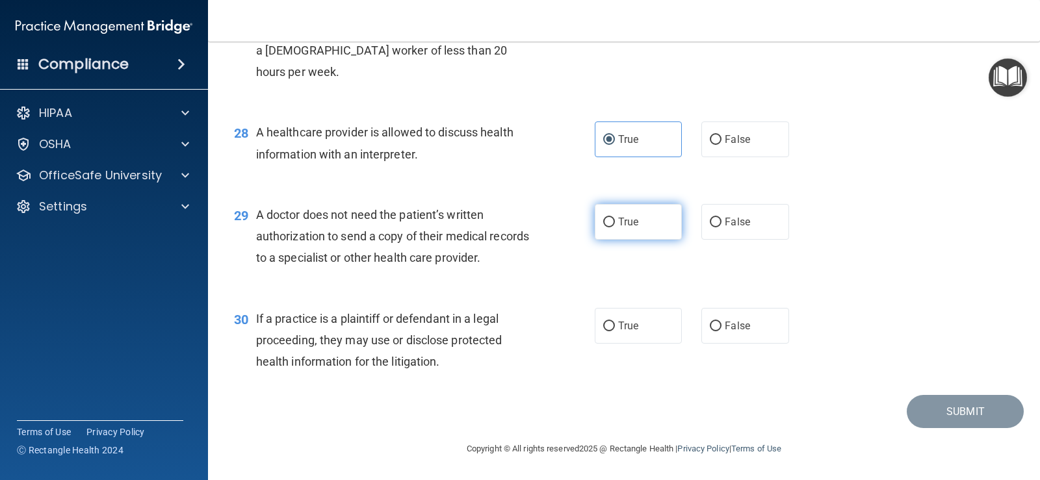
radio input "true"
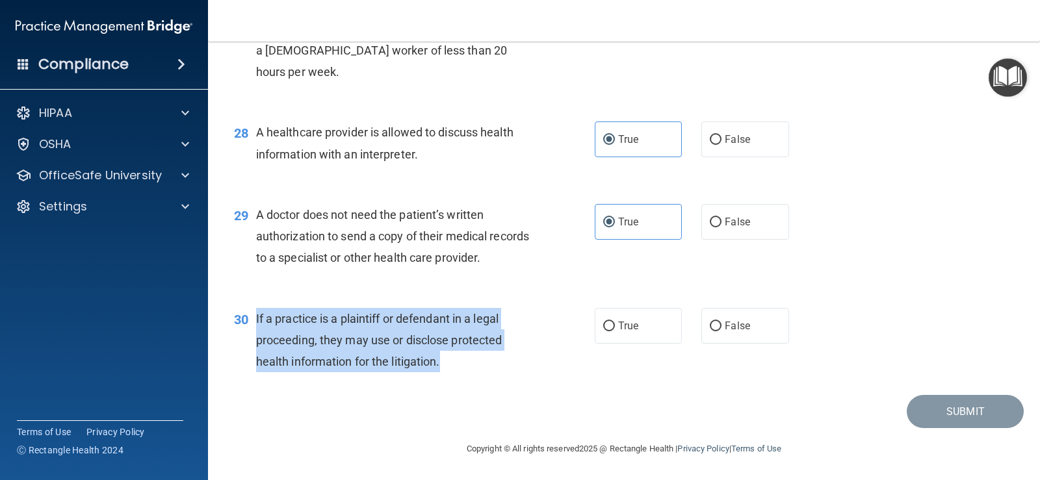
drag, startPoint x: 447, startPoint y: 366, endPoint x: 251, endPoint y: 323, distance: 200.9
click at [251, 323] on div "30 If a practice is a plaintiff or defendant in a legal proceeding, they may us…" at bounding box center [414, 343] width 400 height 71
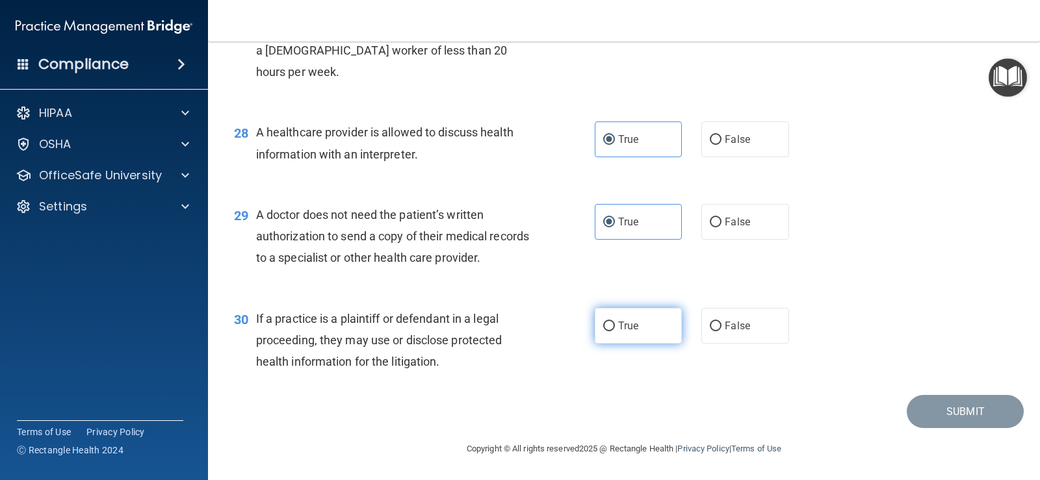
click at [630, 333] on label "True" at bounding box center [638, 326] width 87 height 36
click at [615, 331] on input "True" at bounding box center [609, 327] width 12 height 10
radio input "true"
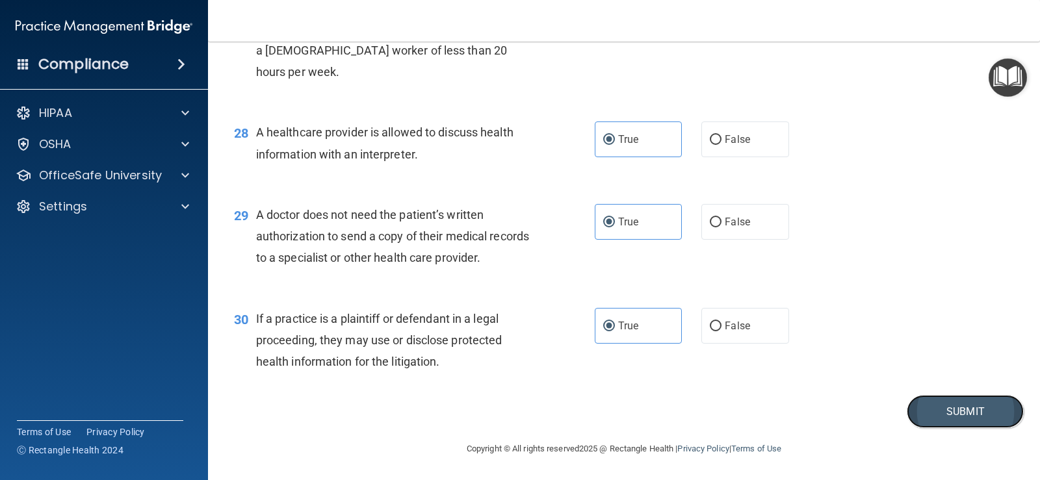
click at [937, 413] on button "Submit" at bounding box center [965, 411] width 117 height 33
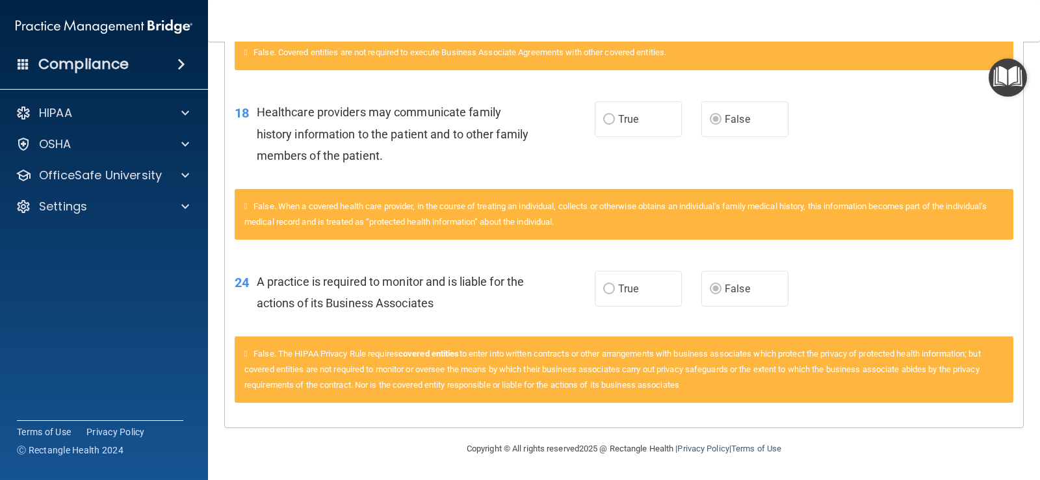
scroll to position [985, 0]
click at [183, 178] on span at bounding box center [185, 176] width 8 height 16
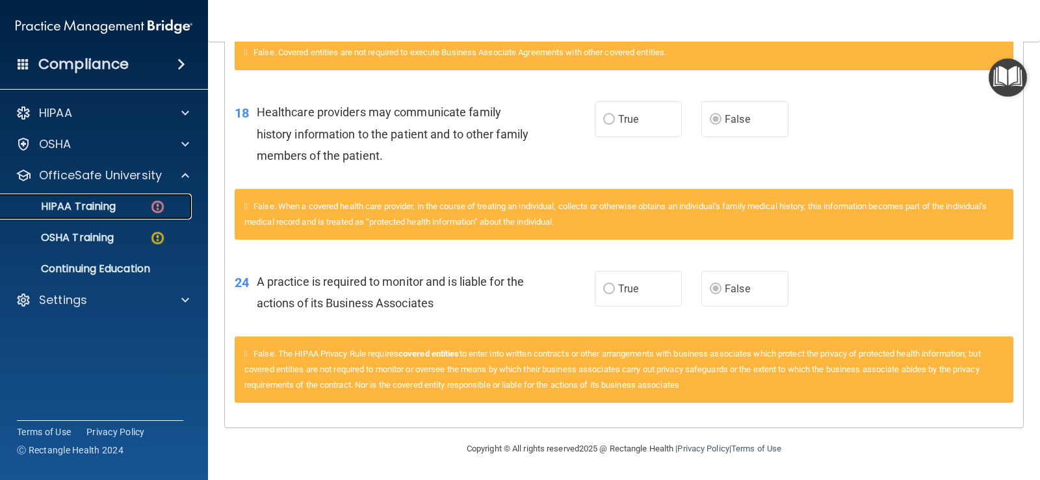
click at [112, 213] on p "HIPAA Training" at bounding box center [61, 206] width 107 height 13
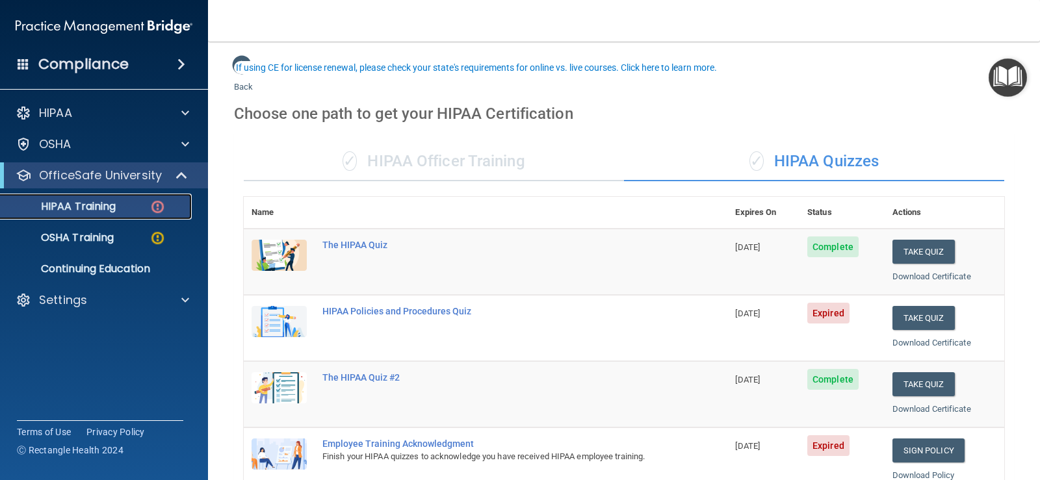
scroll to position [130, 0]
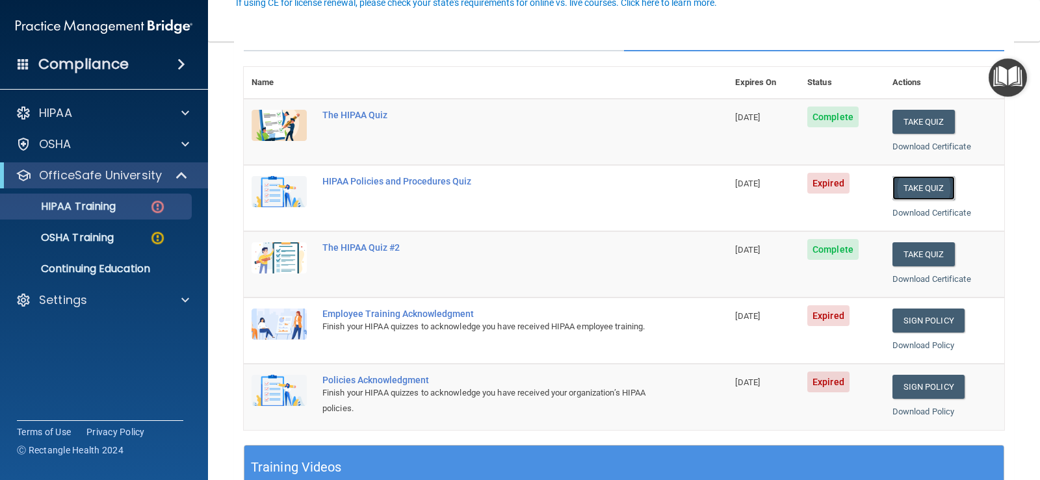
click at [912, 191] on button "Take Quiz" at bounding box center [923, 188] width 62 height 24
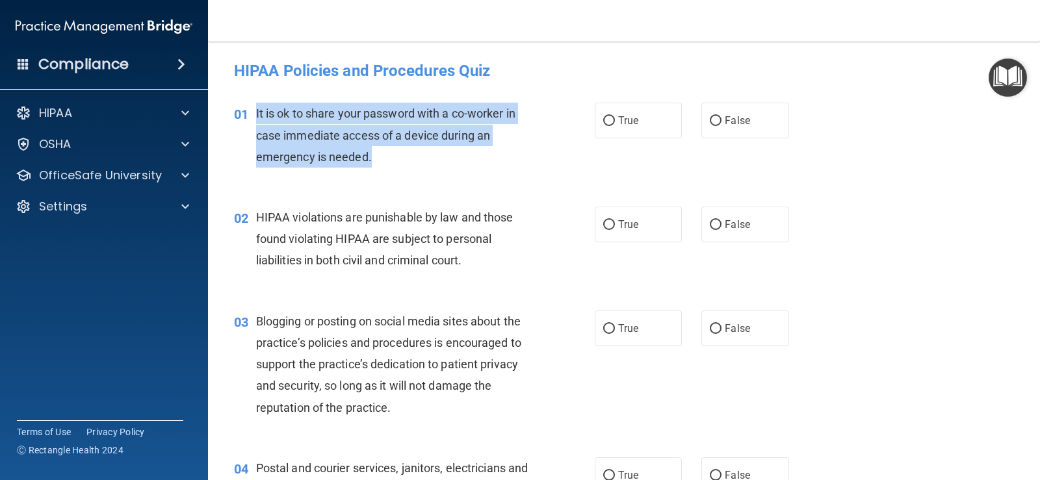
drag, startPoint x: 389, startPoint y: 149, endPoint x: 252, endPoint y: 112, distance: 142.5
click at [252, 112] on div "01 It is ok to share your password with a co-worker in case immediate access of…" at bounding box center [414, 138] width 400 height 71
click at [714, 131] on label "False" at bounding box center [744, 121] width 87 height 36
click at [714, 126] on input "False" at bounding box center [716, 121] width 12 height 10
radio input "true"
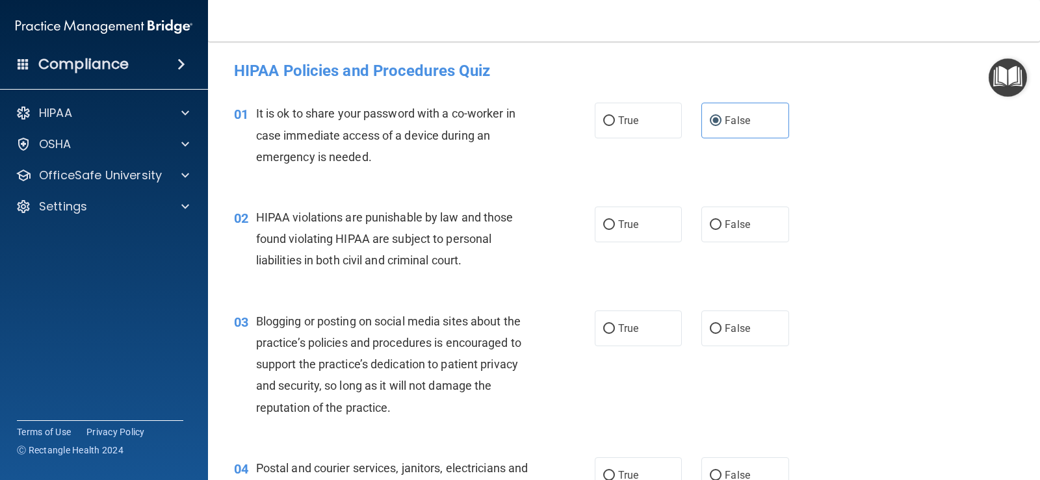
scroll to position [65, 0]
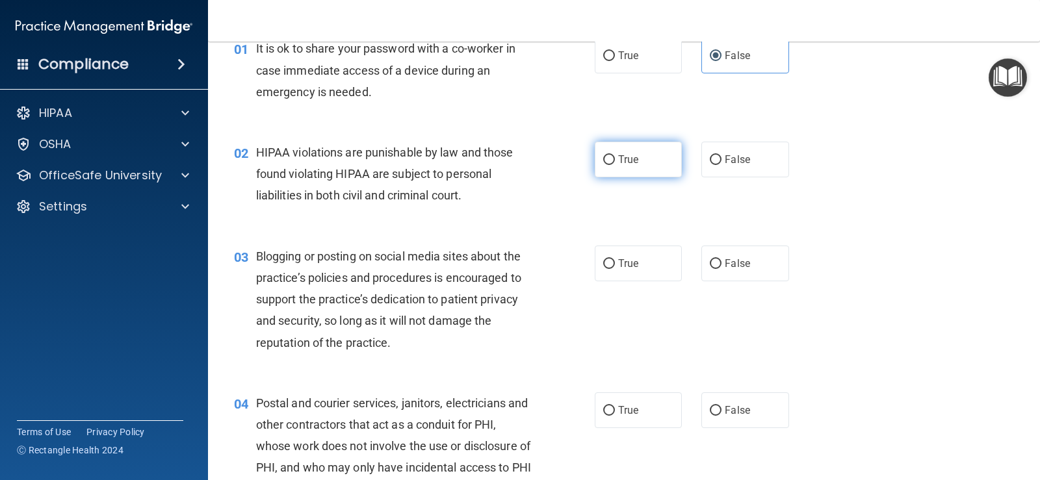
click at [664, 175] on label "True" at bounding box center [638, 160] width 87 height 36
click at [615, 165] on input "True" at bounding box center [609, 160] width 12 height 10
radio input "true"
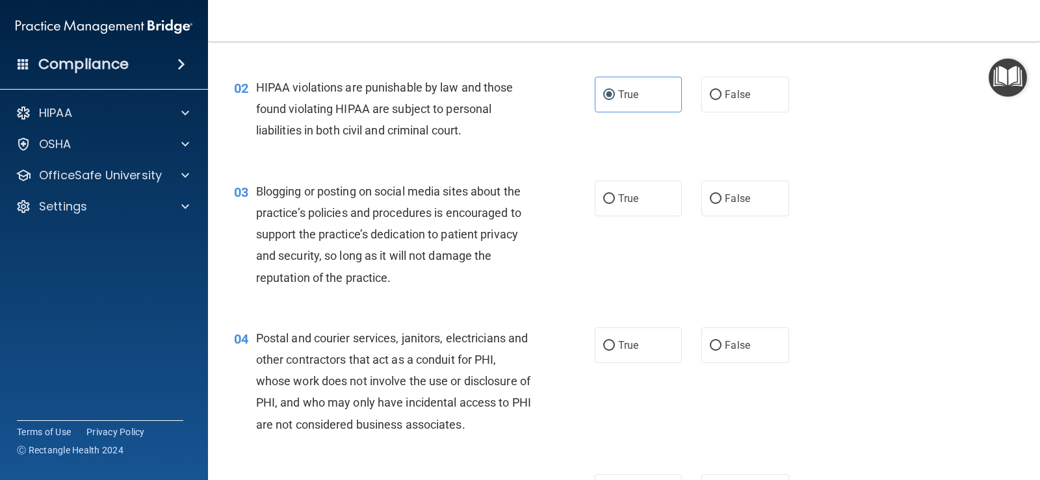
scroll to position [195, 0]
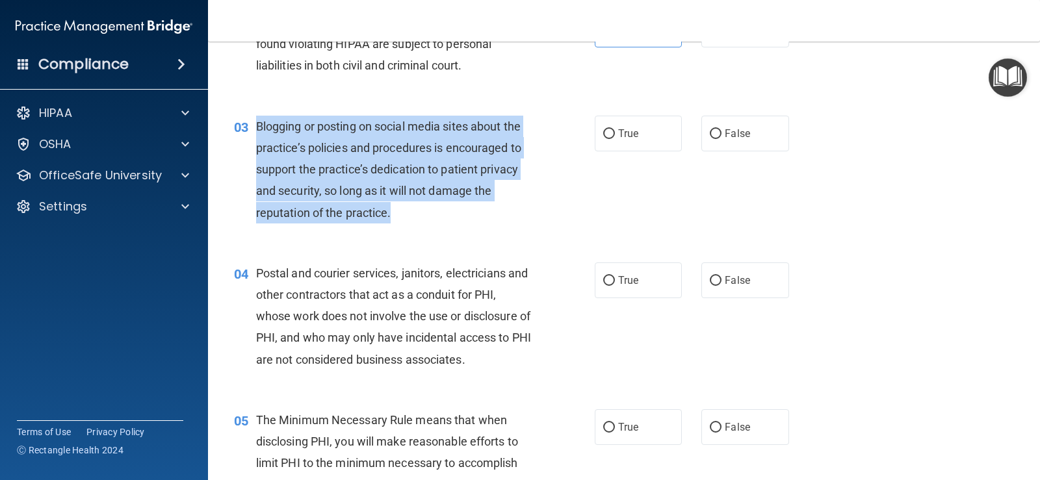
drag, startPoint x: 391, startPoint y: 212, endPoint x: 258, endPoint y: 116, distance: 163.4
click at [258, 116] on div "Blogging or posting on social media sites about the practice’s policies and pro…" at bounding box center [398, 170] width 285 height 108
click at [497, 228] on div "03 Blogging or posting on social media sites about the practice’s policies and …" at bounding box center [414, 173] width 400 height 114
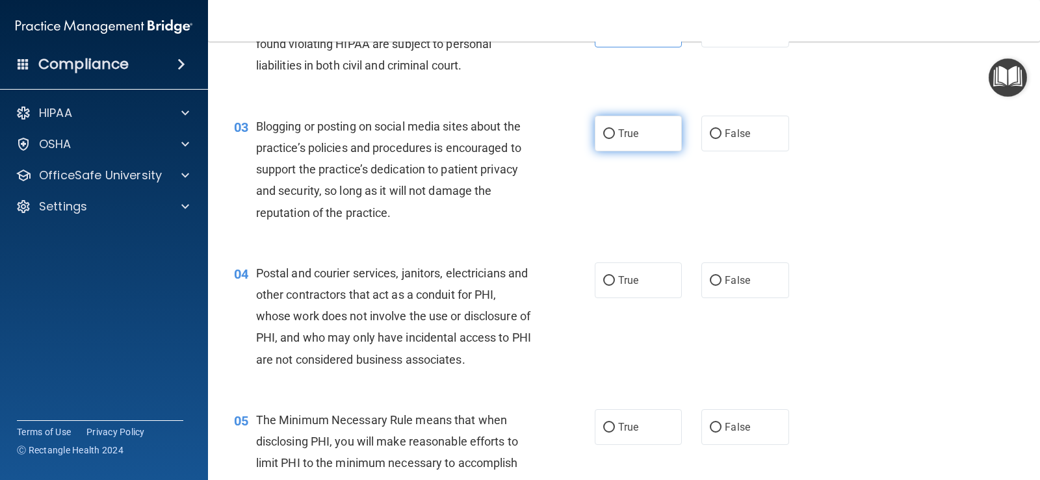
click at [626, 128] on span "True" at bounding box center [628, 133] width 20 height 12
click at [615, 129] on input "True" at bounding box center [609, 134] width 12 height 10
radio input "true"
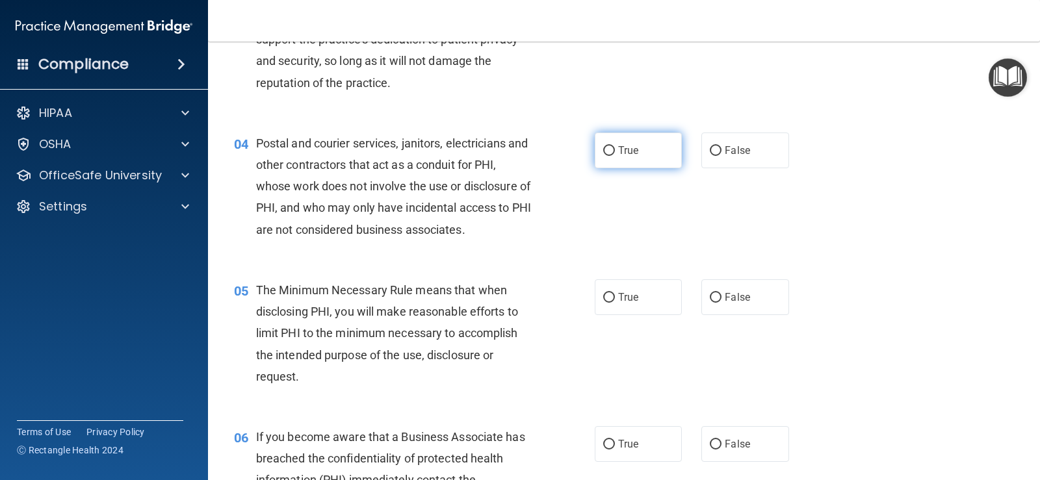
click at [607, 146] on input "True" at bounding box center [609, 151] width 12 height 10
radio input "true"
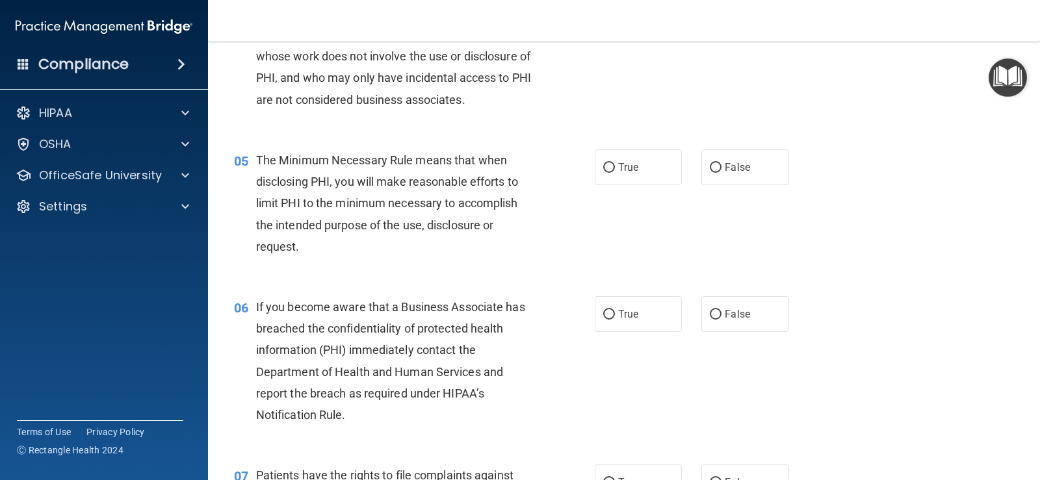
scroll to position [520, 0]
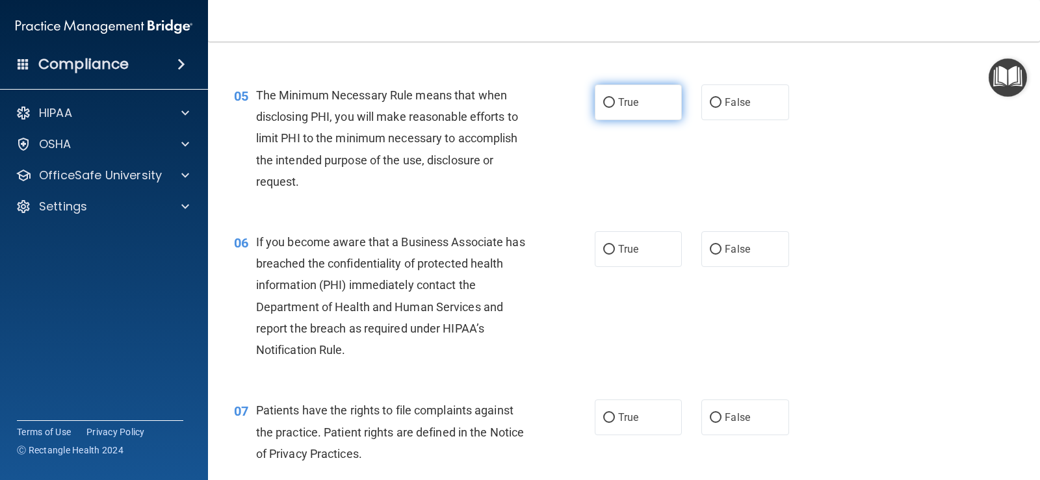
click at [625, 99] on span "True" at bounding box center [628, 102] width 20 height 12
click at [615, 99] on input "True" at bounding box center [609, 103] width 12 height 10
radio input "true"
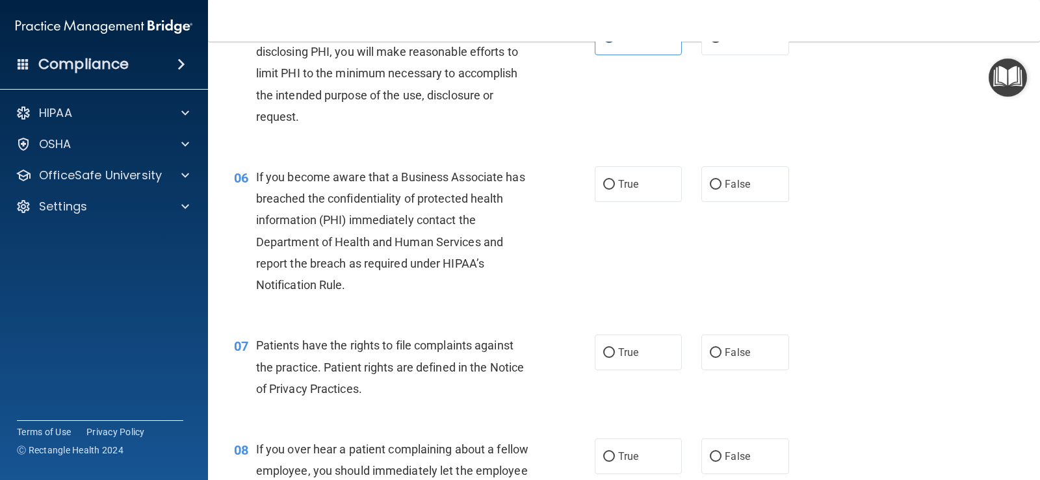
scroll to position [650, 0]
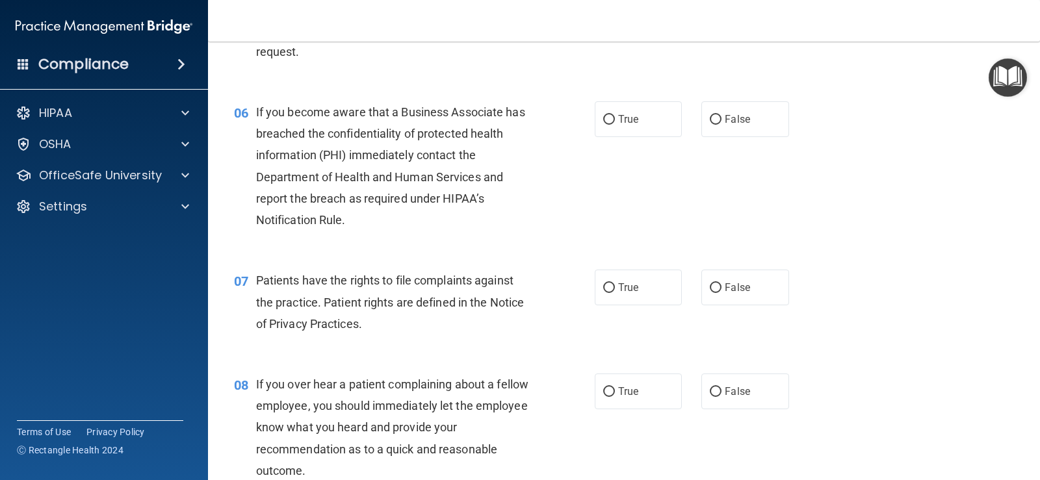
click at [588, 120] on div "06 If you become aware that a Business Associate has breached the confidentiali…" at bounding box center [414, 169] width 400 height 136
drag, startPoint x: 628, startPoint y: 132, endPoint x: 509, endPoint y: 188, distance: 131.4
click at [625, 133] on label "True" at bounding box center [638, 119] width 87 height 36
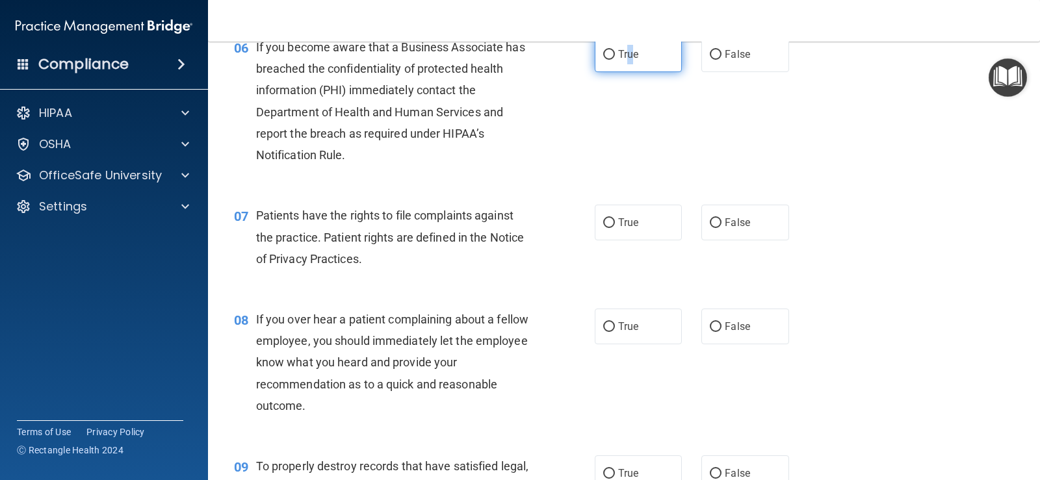
click at [605, 54] on input "True" at bounding box center [609, 55] width 12 height 10
radio input "true"
click at [446, 207] on div "Patients have the rights to file complaints against the practice. Patient right…" at bounding box center [398, 237] width 285 height 65
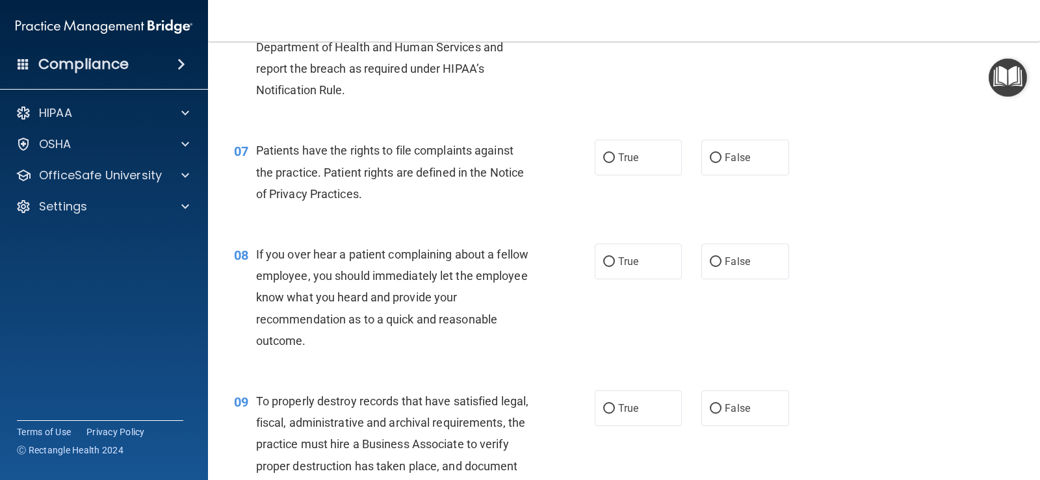
scroll to position [845, 0]
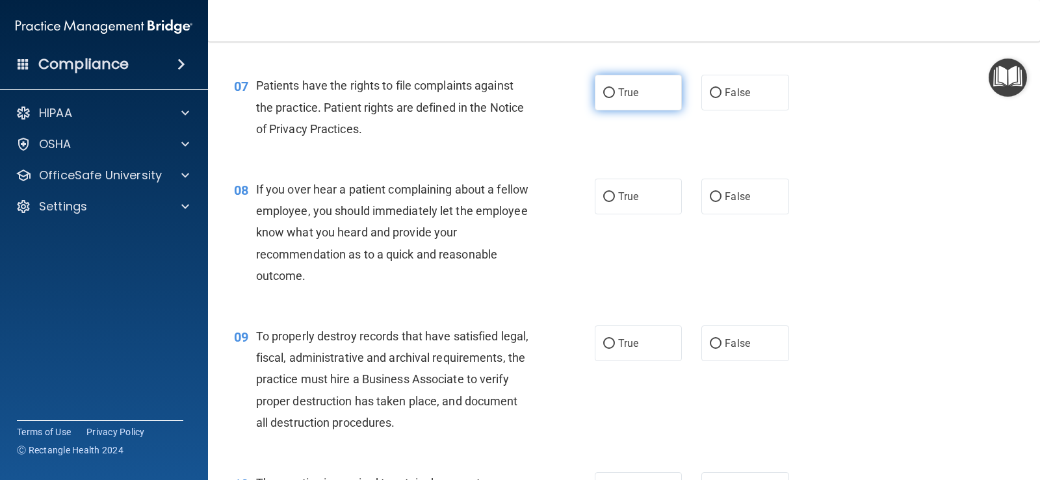
click at [632, 103] on label "True" at bounding box center [638, 93] width 87 height 36
click at [615, 98] on input "True" at bounding box center [609, 93] width 12 height 10
radio input "true"
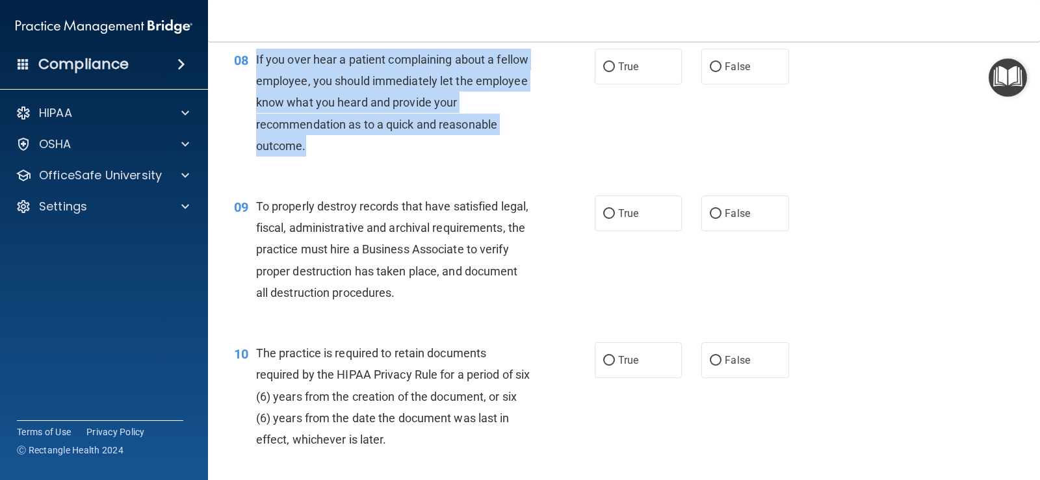
drag, startPoint x: 320, startPoint y: 142, endPoint x: 255, endPoint y: 59, distance: 105.6
click at [255, 59] on div "08 If you over hear a patient complaining about a fellow employee, you should i…" at bounding box center [414, 106] width 400 height 114
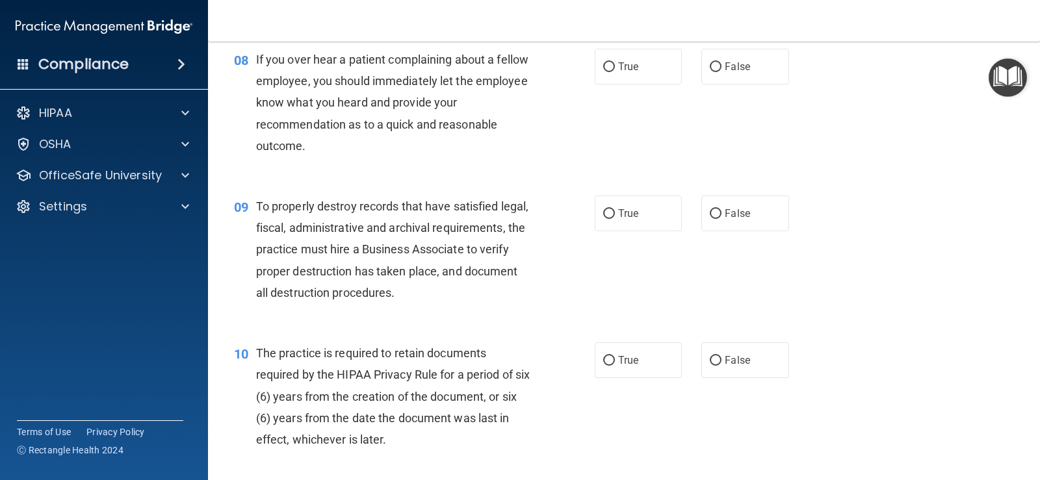
click at [708, 86] on div "08 If you over hear a patient complaining about a fellow employee, you should i…" at bounding box center [623, 105] width 799 height 147
click at [714, 71] on label "False" at bounding box center [744, 67] width 87 height 36
click at [715, 72] on label "False" at bounding box center [744, 67] width 87 height 36
click at [715, 72] on input "False" at bounding box center [716, 67] width 12 height 10
radio input "true"
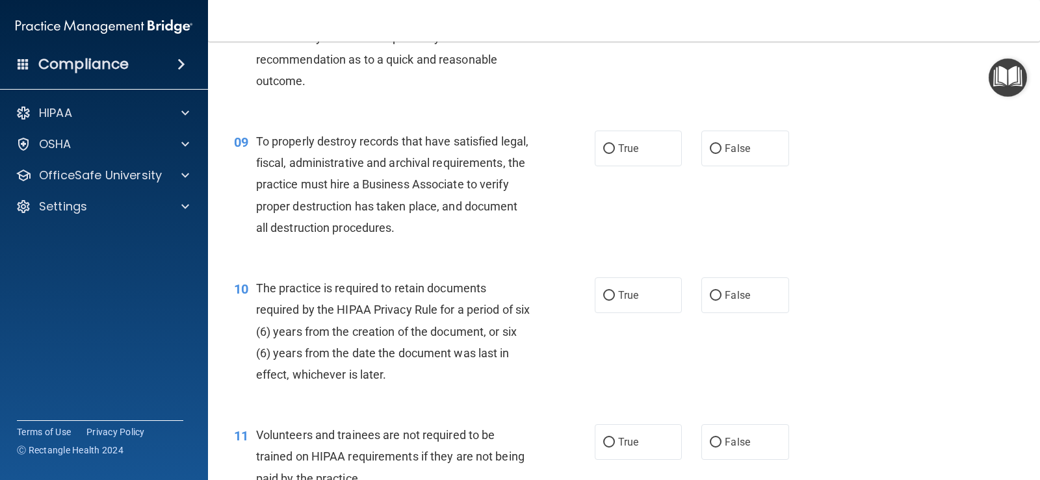
scroll to position [1105, 0]
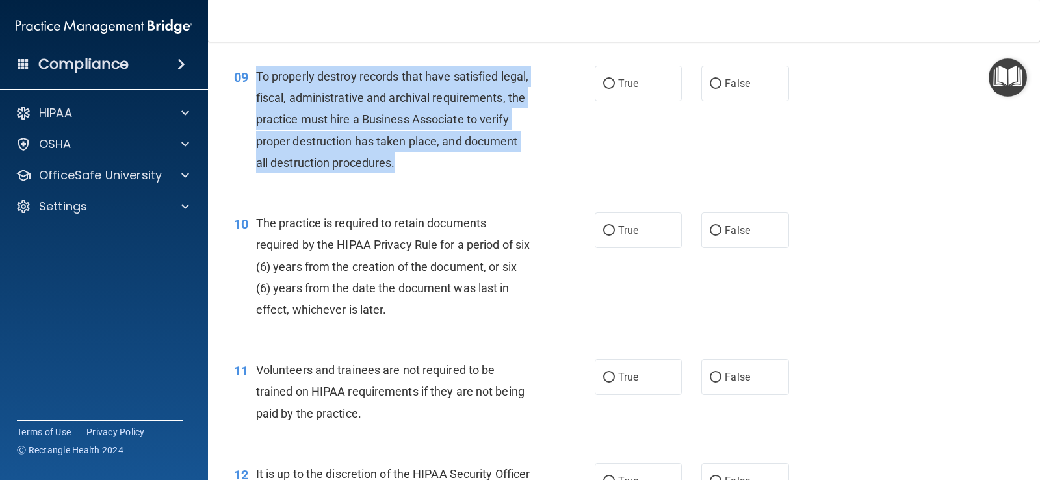
drag, startPoint x: 507, startPoint y: 166, endPoint x: 303, endPoint y: 94, distance: 216.0
click at [257, 79] on div "To properly destroy records that have satisfied legal, fiscal, administrative a…" at bounding box center [398, 120] width 285 height 108
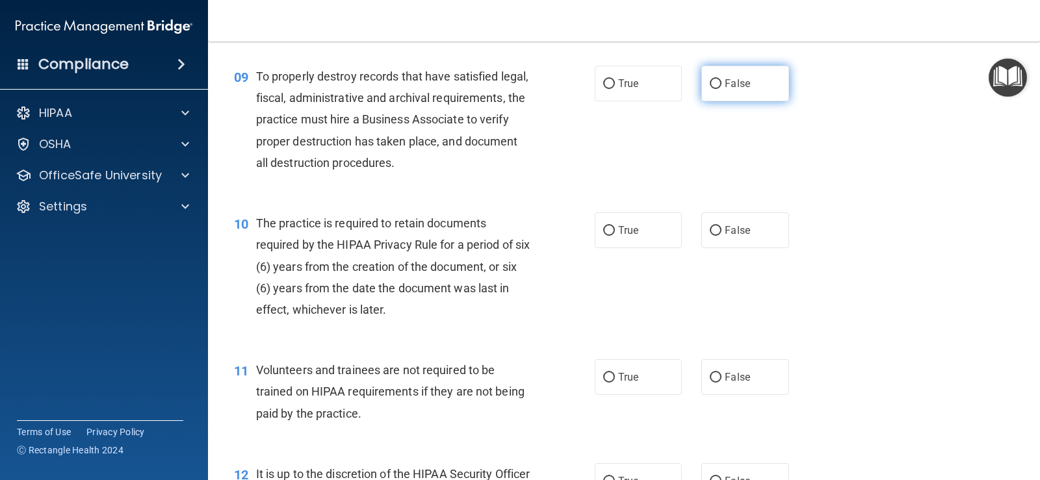
click at [729, 89] on span "False" at bounding box center [737, 83] width 25 height 12
click at [721, 89] on input "False" at bounding box center [716, 84] width 12 height 10
radio input "true"
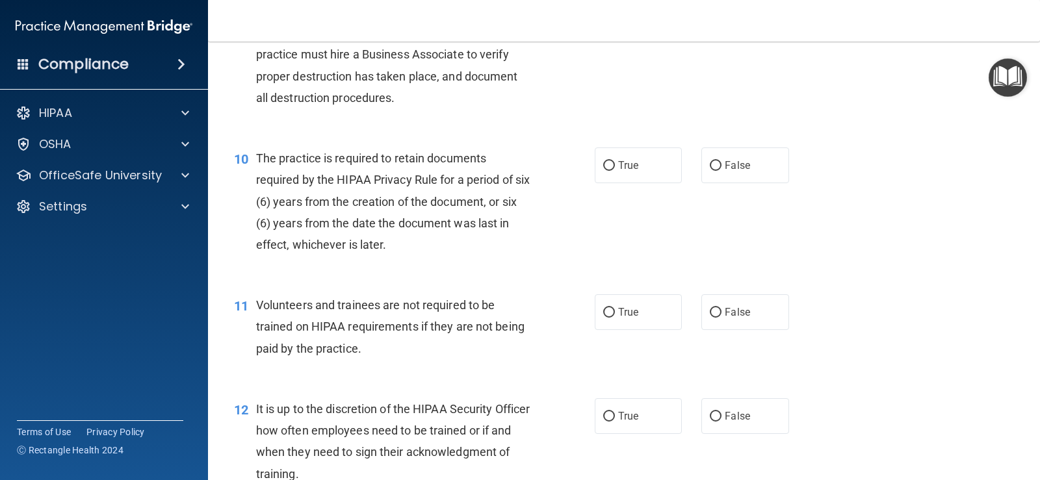
scroll to position [1235, 0]
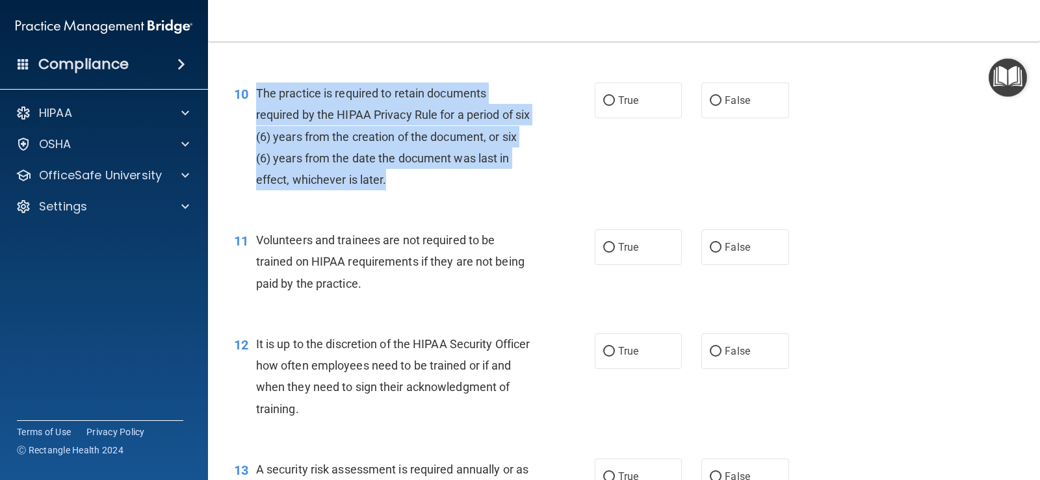
drag, startPoint x: 405, startPoint y: 181, endPoint x: 259, endPoint y: 88, distance: 173.6
click at [259, 88] on div "The practice is required to retain documents required by the HIPAA Privacy Rule…" at bounding box center [398, 137] width 285 height 108
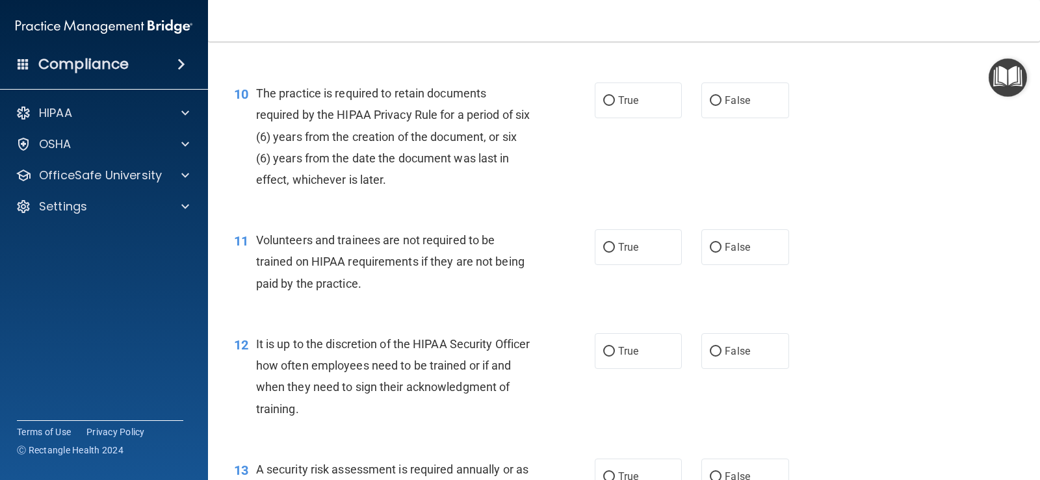
click at [456, 201] on div "10 The practice is required to retain documents required by the HIPAA Privacy R…" at bounding box center [623, 139] width 799 height 147
click at [605, 92] on label "True" at bounding box center [638, 101] width 87 height 36
click at [605, 96] on input "True" at bounding box center [609, 101] width 12 height 10
radio input "true"
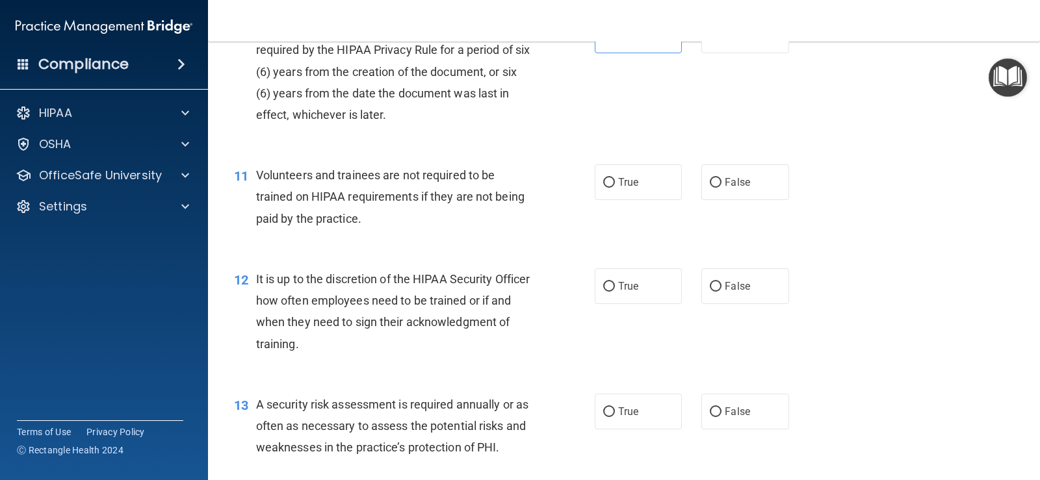
scroll to position [1365, 0]
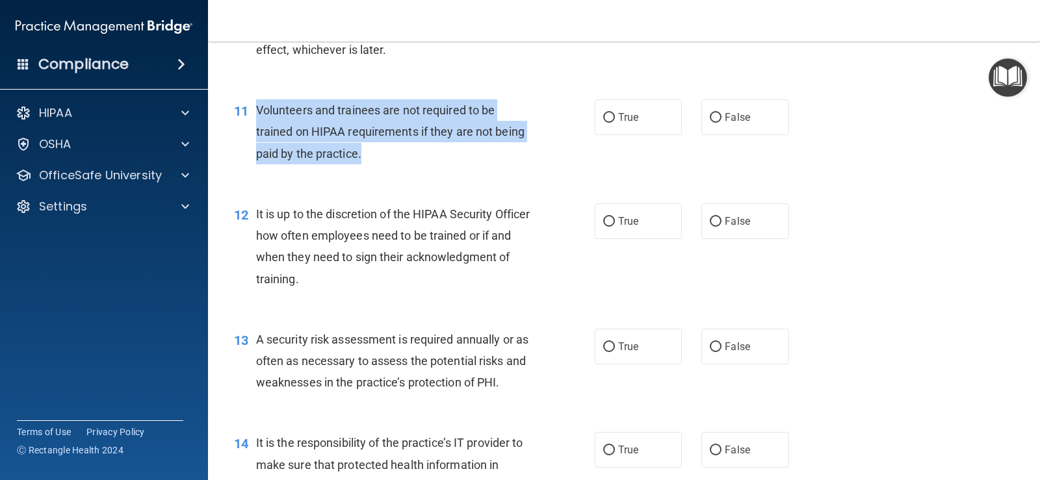
drag, startPoint x: 371, startPoint y: 154, endPoint x: 257, endPoint y: 108, distance: 123.3
click at [257, 108] on div "Volunteers and trainees are not required to be trained on HIPAA requirements if…" at bounding box center [398, 131] width 285 height 65
click at [710, 114] on input "False" at bounding box center [716, 118] width 12 height 10
radio input "true"
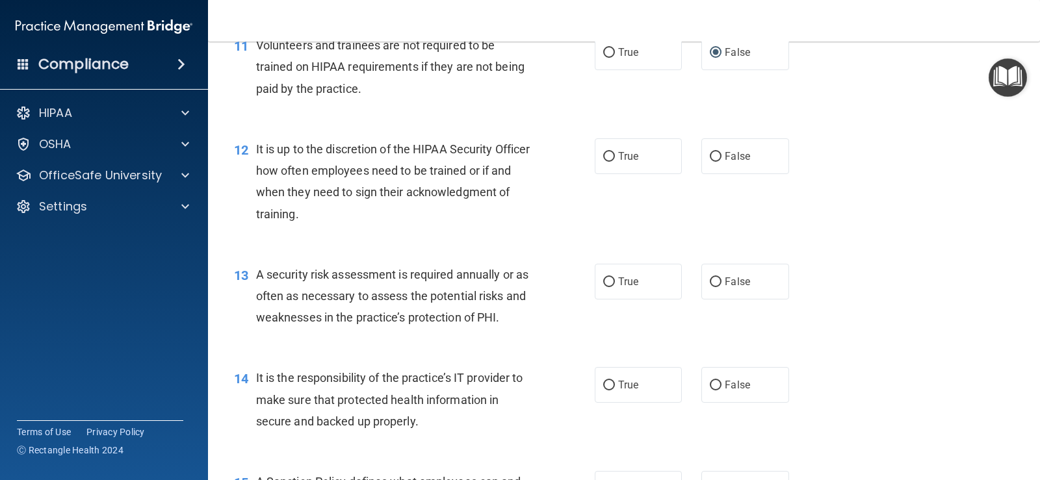
click at [466, 208] on div "It is up to the discretion of the HIPAA Security Officer how often employees ne…" at bounding box center [398, 181] width 285 height 86
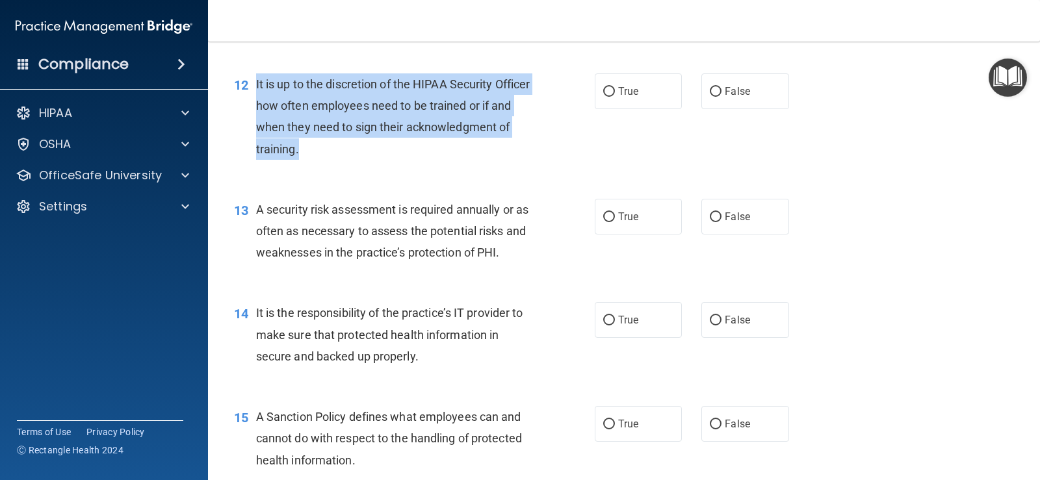
drag, startPoint x: 420, startPoint y: 146, endPoint x: 254, endPoint y: 89, distance: 175.1
click at [254, 89] on div "12 It is up to the discretion of the HIPAA Security Officer how often employees…" at bounding box center [414, 119] width 400 height 93
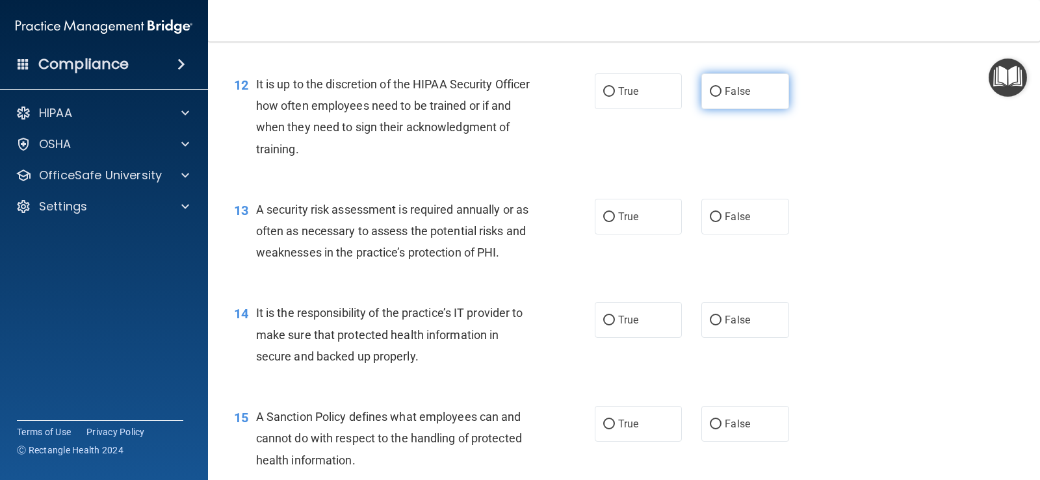
click at [725, 86] on span "False" at bounding box center [737, 91] width 25 height 12
click at [721, 87] on input "False" at bounding box center [716, 92] width 12 height 10
radio input "true"
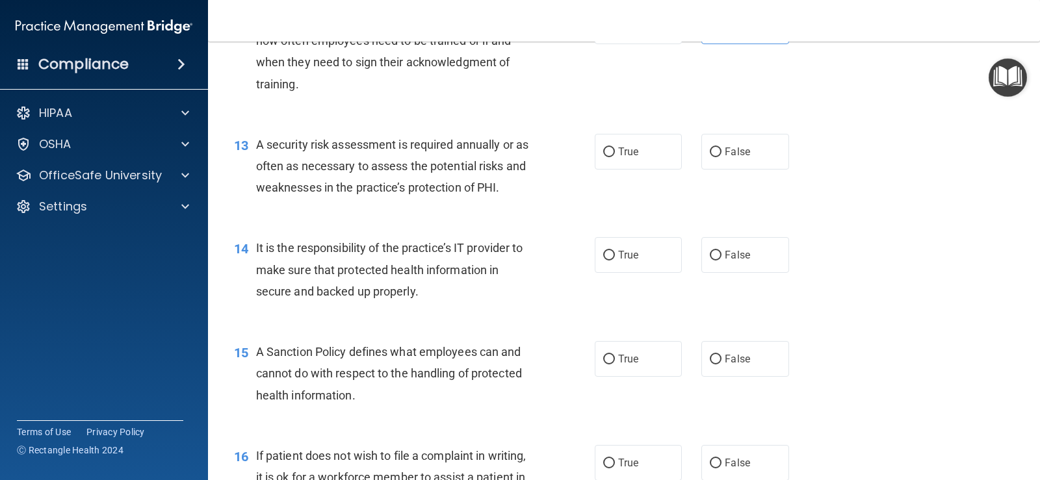
scroll to position [1625, 0]
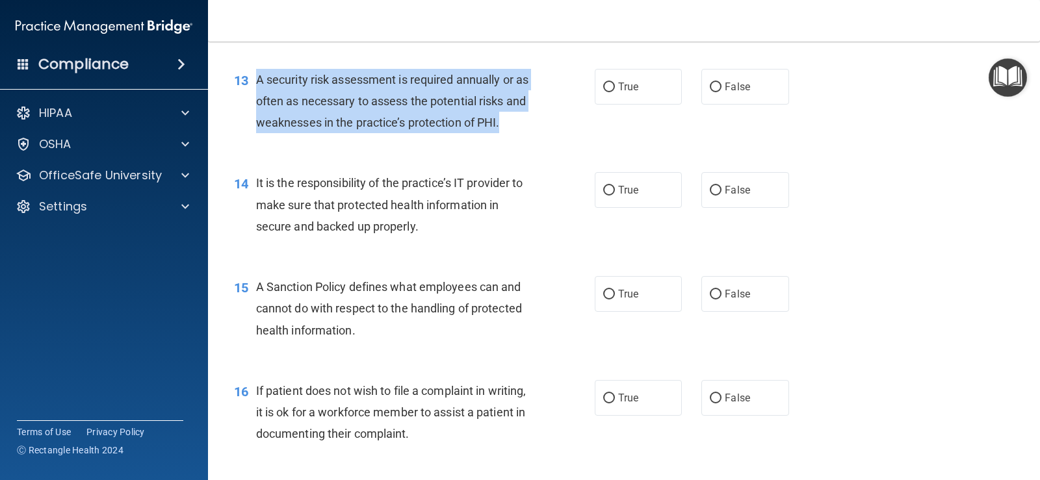
drag, startPoint x: 526, startPoint y: 122, endPoint x: 251, endPoint y: 85, distance: 278.0
click at [250, 85] on div "13 A security risk assessment is required annually or as often as necessary to …" at bounding box center [414, 104] width 400 height 71
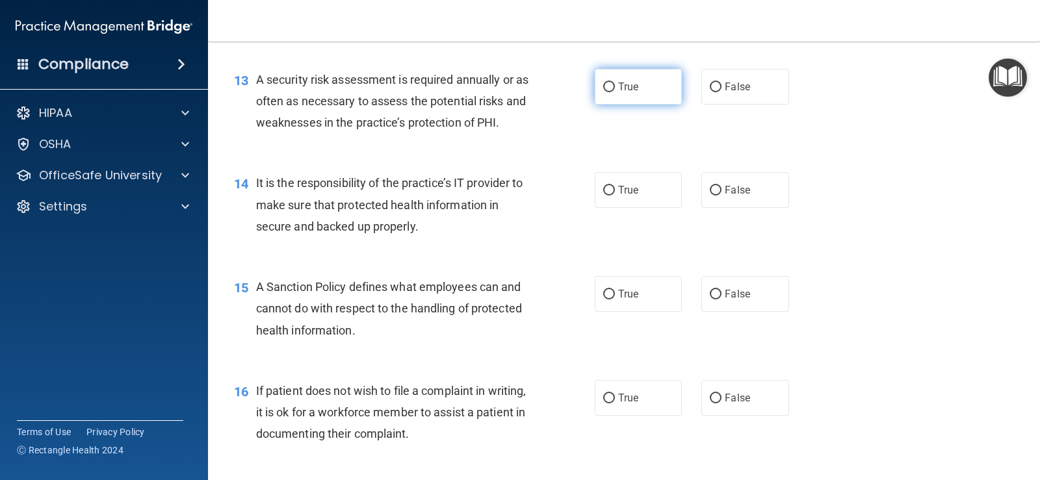
click at [633, 91] on span "True" at bounding box center [628, 87] width 20 height 12
click at [615, 91] on input "True" at bounding box center [609, 88] width 12 height 10
radio input "true"
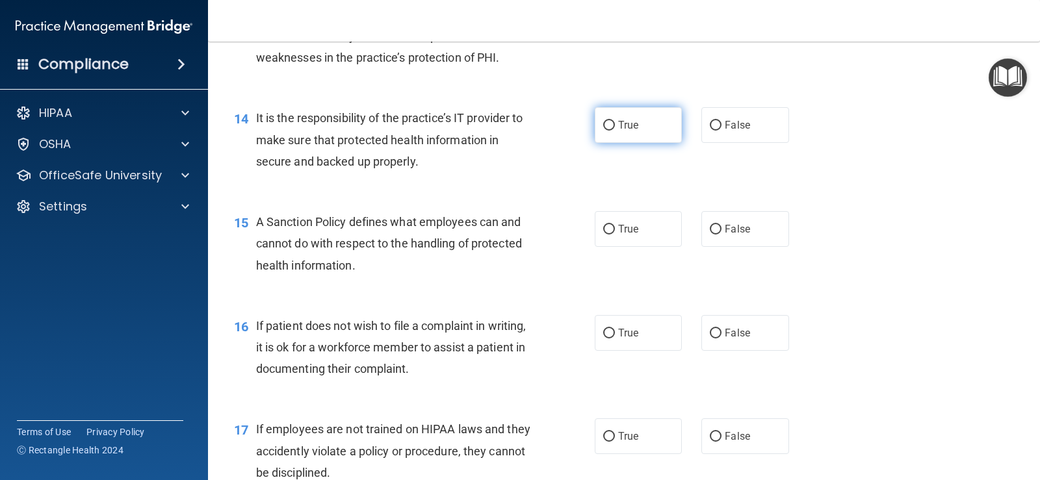
click at [595, 138] on label "True" at bounding box center [638, 125] width 87 height 36
click at [603, 131] on input "True" at bounding box center [609, 126] width 12 height 10
radio input "true"
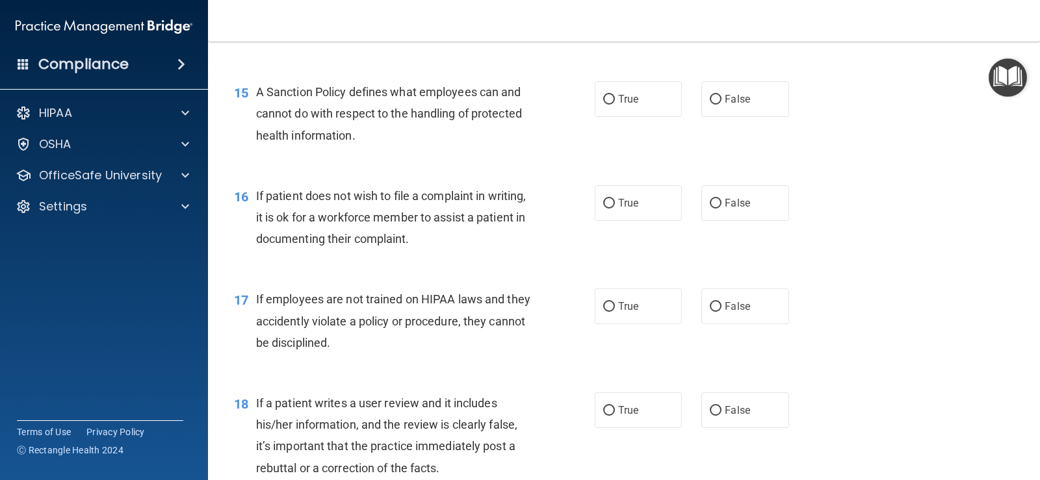
scroll to position [1755, 0]
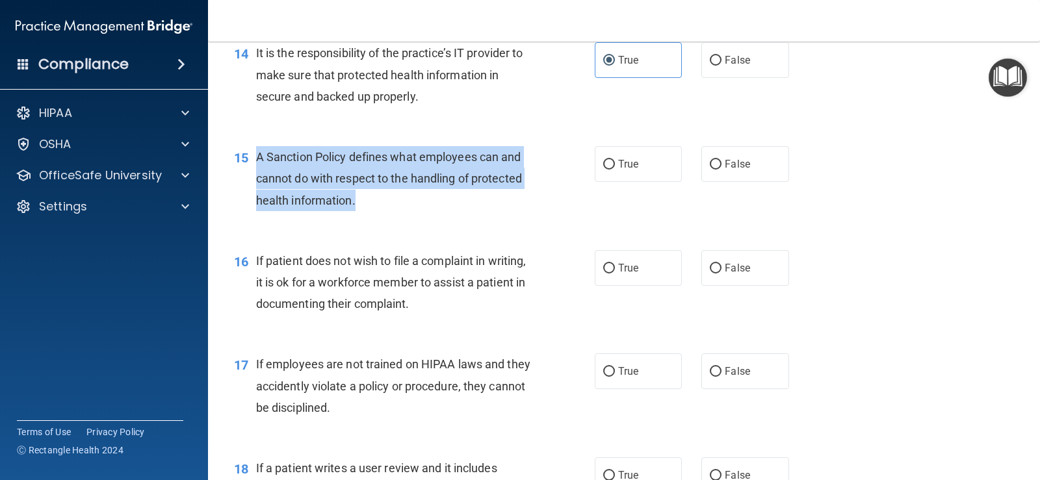
drag, startPoint x: 363, startPoint y: 193, endPoint x: 279, endPoint y: 156, distance: 91.1
click at [253, 154] on div "15 A Sanction Policy defines what employees can and cannot do with respect to t…" at bounding box center [414, 181] width 400 height 71
click at [435, 204] on div "A Sanction Policy defines what employees can and cannot do with respect to the …" at bounding box center [398, 178] width 285 height 65
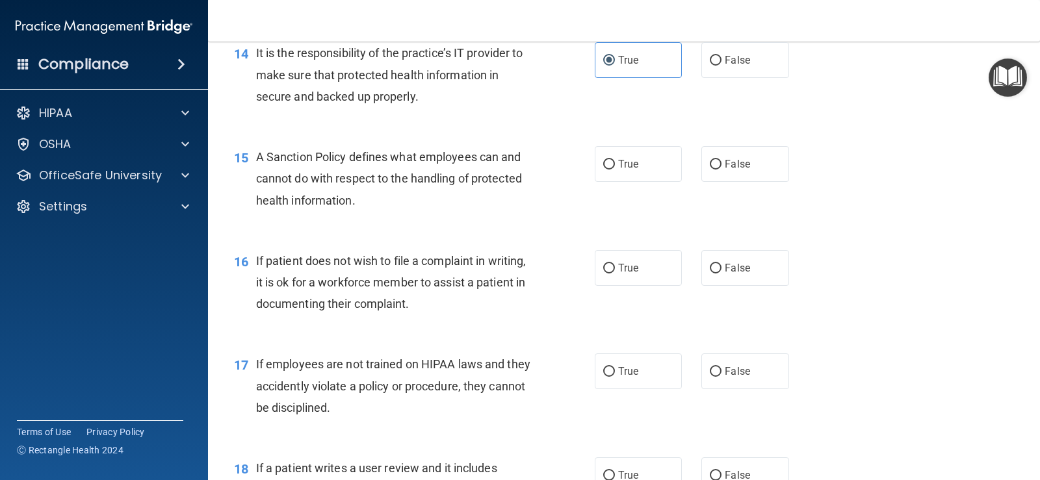
drag, startPoint x: 737, startPoint y: 173, endPoint x: 670, endPoint y: 189, distance: 68.9
click at [737, 172] on label "False" at bounding box center [744, 164] width 87 height 36
click at [721, 170] on input "False" at bounding box center [716, 165] width 12 height 10
radio input "true"
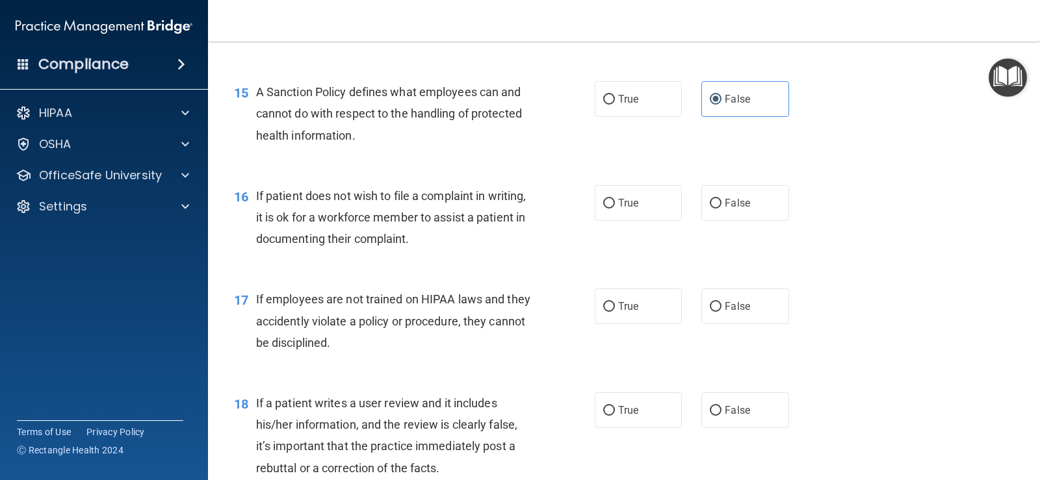
drag, startPoint x: 610, startPoint y: 215, endPoint x: 579, endPoint y: 220, distance: 31.0
click at [608, 215] on label "True" at bounding box center [638, 203] width 87 height 36
click at [608, 209] on input "True" at bounding box center [609, 204] width 12 height 10
radio input "true"
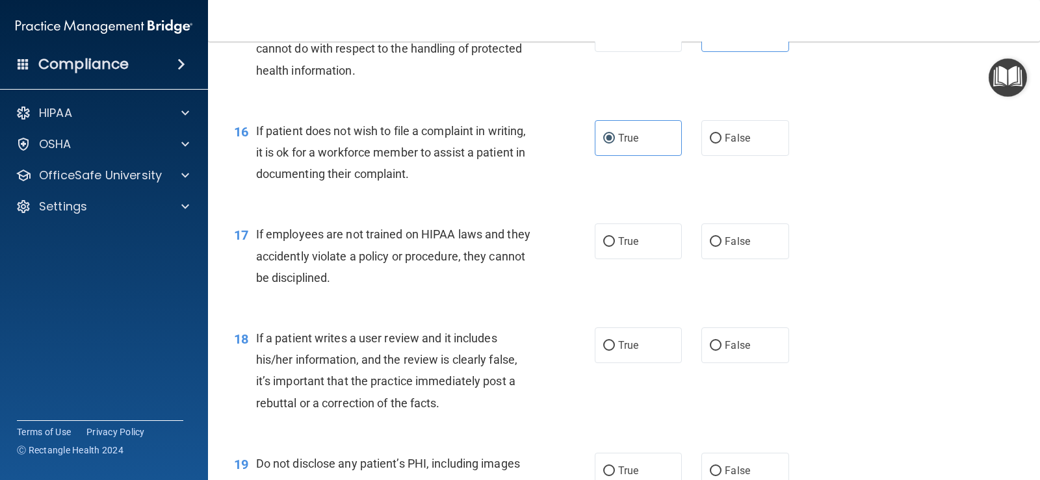
scroll to position [1950, 0]
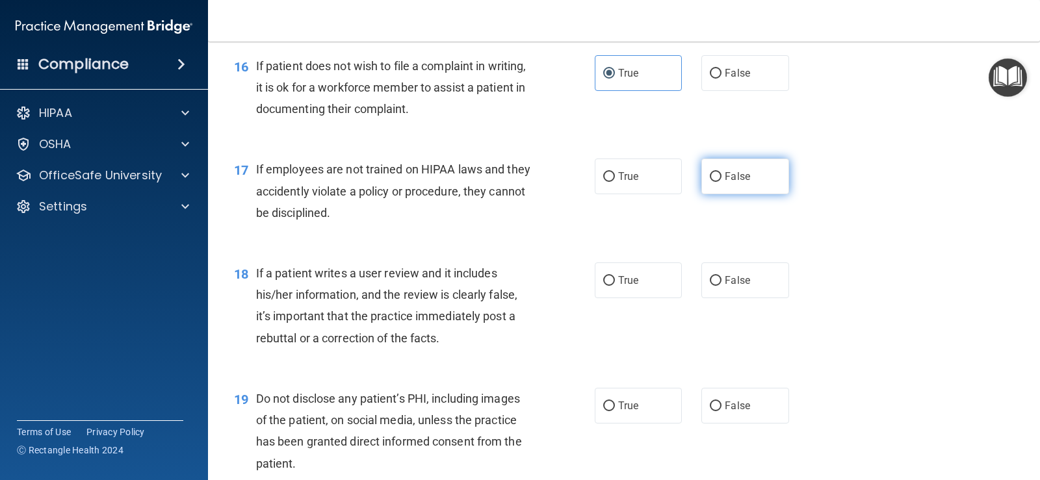
click at [701, 177] on label "False" at bounding box center [744, 177] width 87 height 36
click at [710, 177] on input "False" at bounding box center [716, 177] width 12 height 10
radio input "true"
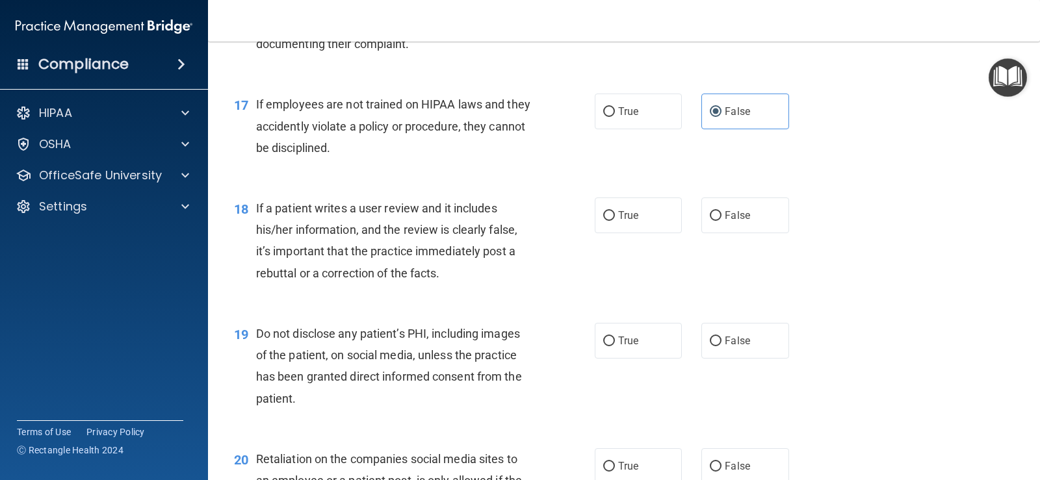
scroll to position [2080, 0]
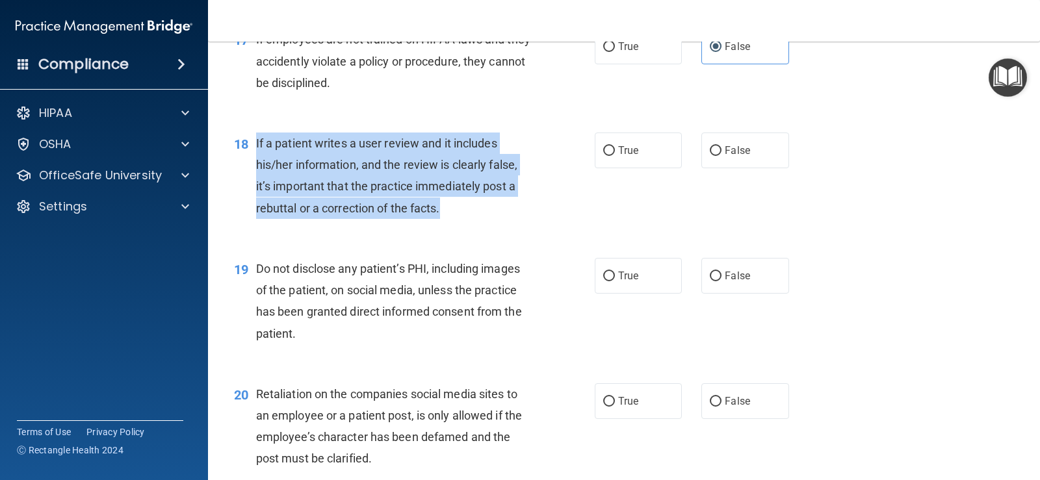
drag, startPoint x: 448, startPoint y: 211, endPoint x: 252, endPoint y: 150, distance: 204.9
click at [252, 150] on div "18 If a patient writes a user review and it includes his/her information, and t…" at bounding box center [414, 179] width 400 height 93
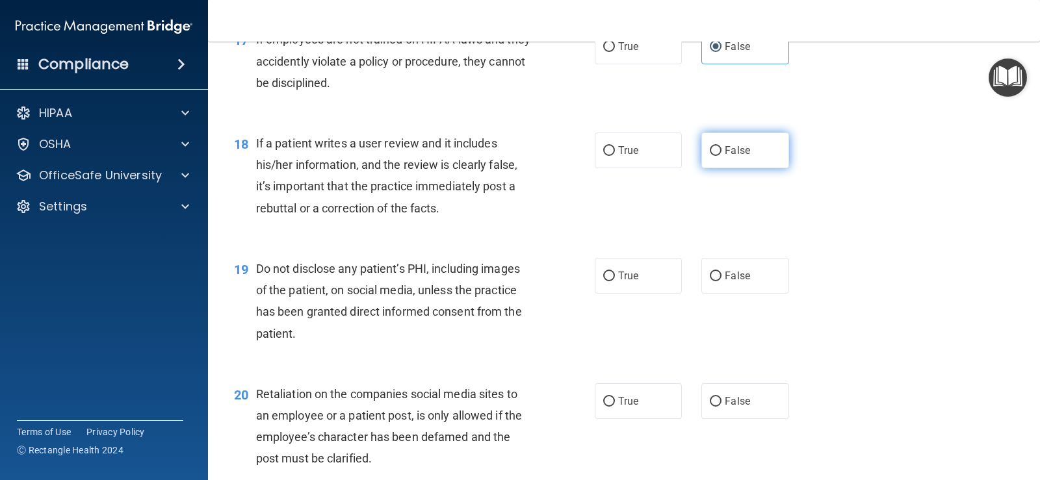
drag, startPoint x: 733, startPoint y: 138, endPoint x: 712, endPoint y: 149, distance: 24.1
click at [732, 138] on label "False" at bounding box center [744, 151] width 87 height 36
click at [721, 146] on input "False" at bounding box center [716, 151] width 12 height 10
radio input "true"
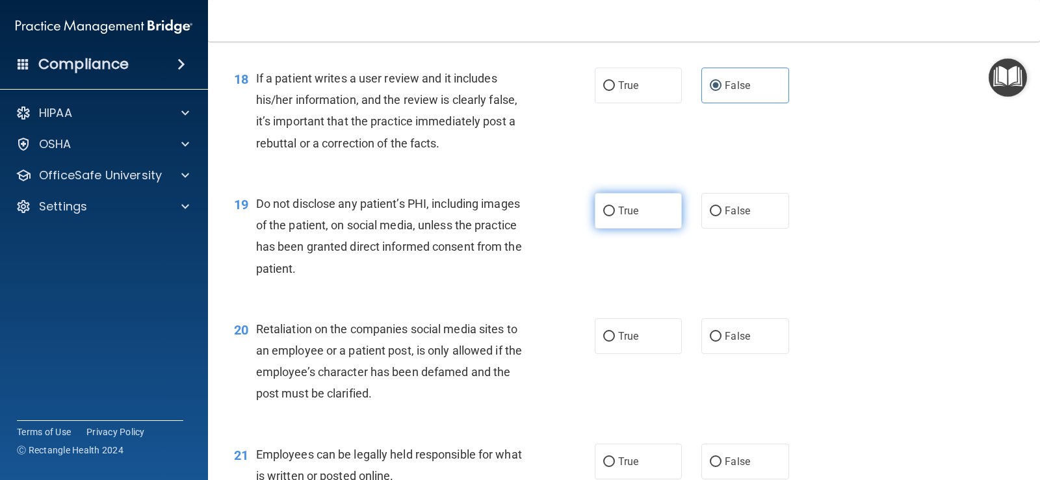
click at [618, 210] on span "True" at bounding box center [628, 211] width 20 height 12
click at [615, 210] on input "True" at bounding box center [609, 212] width 12 height 10
radio input "true"
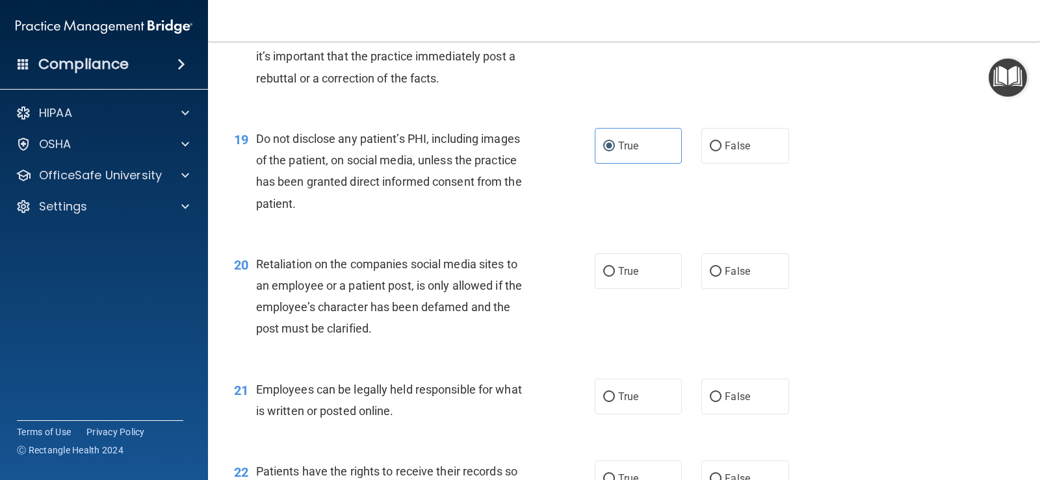
scroll to position [2275, 0]
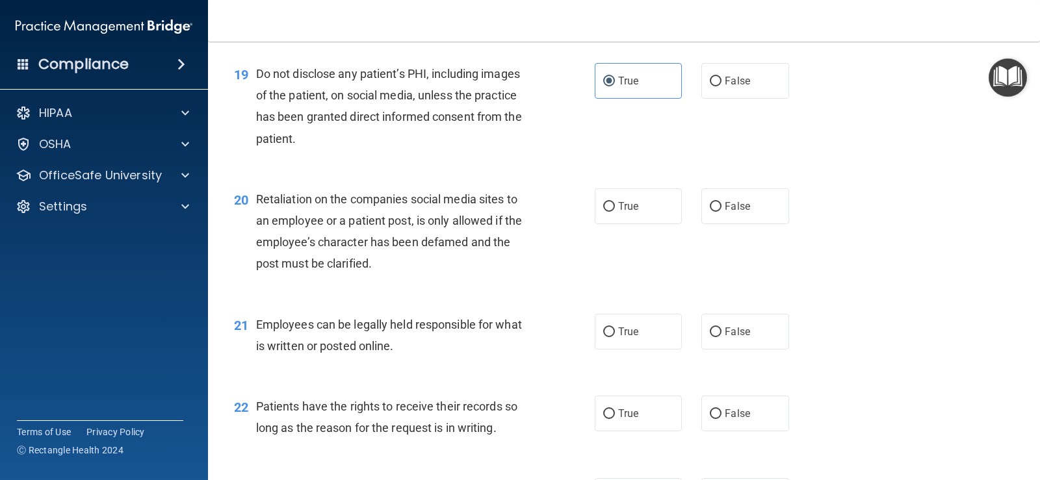
click at [394, 253] on div "Retaliation on the companies social media sites to an employee or a patient pos…" at bounding box center [398, 231] width 285 height 86
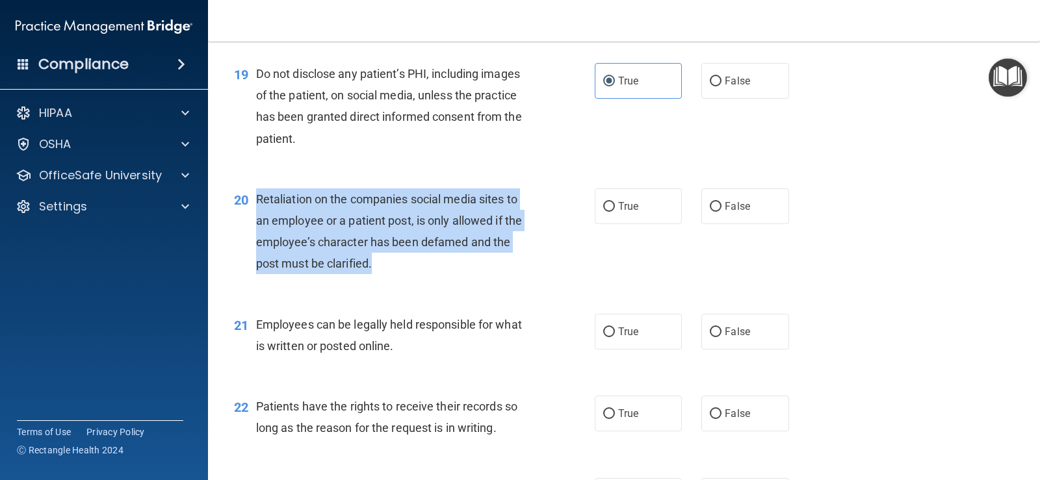
drag, startPoint x: 394, startPoint y: 274, endPoint x: 256, endPoint y: 197, distance: 158.0
click at [256, 197] on div "Retaliation on the companies social media sites to an employee or a patient pos…" at bounding box center [398, 231] width 285 height 86
click at [532, 255] on div "Retaliation on the companies social media sites to an employee or a patient pos…" at bounding box center [398, 231] width 285 height 86
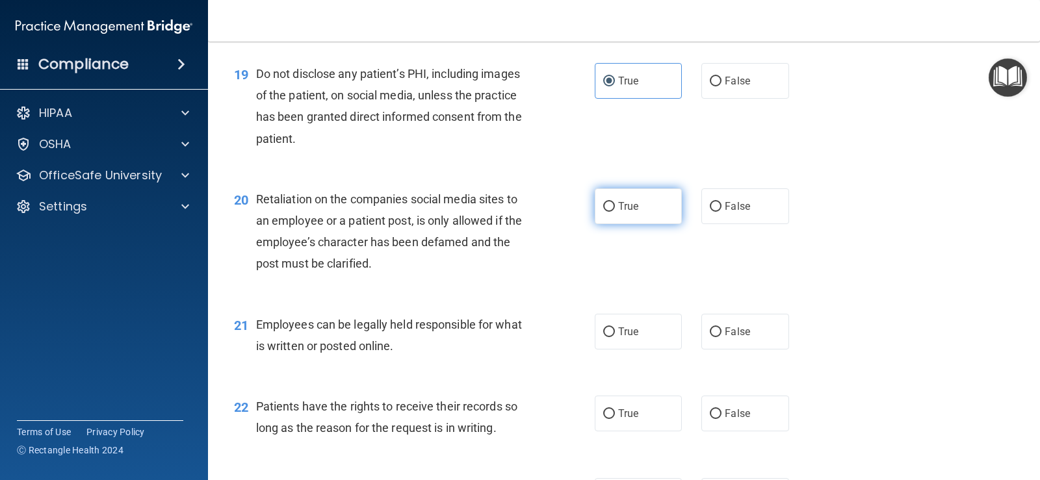
click at [608, 203] on input "True" at bounding box center [609, 207] width 12 height 10
radio input "true"
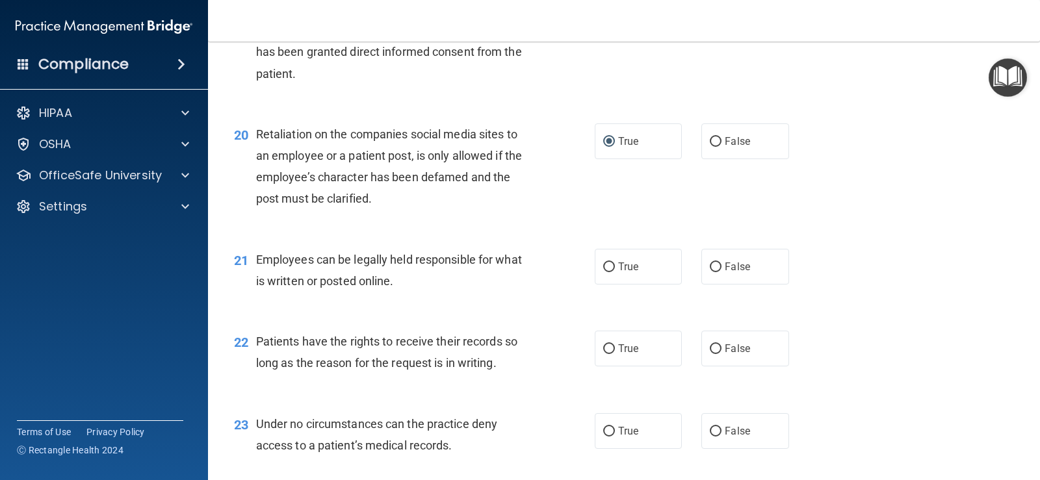
scroll to position [2405, 0]
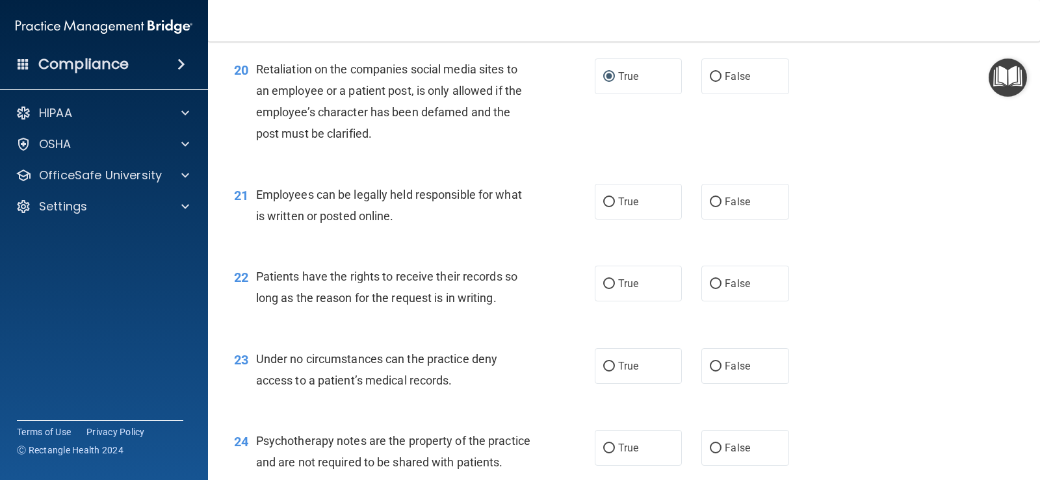
drag, startPoint x: 364, startPoint y: 264, endPoint x: 341, endPoint y: 235, distance: 36.9
click at [341, 235] on div "21 Employees can be legally held responsible for what is written or posted onli…" at bounding box center [623, 209] width 799 height 82
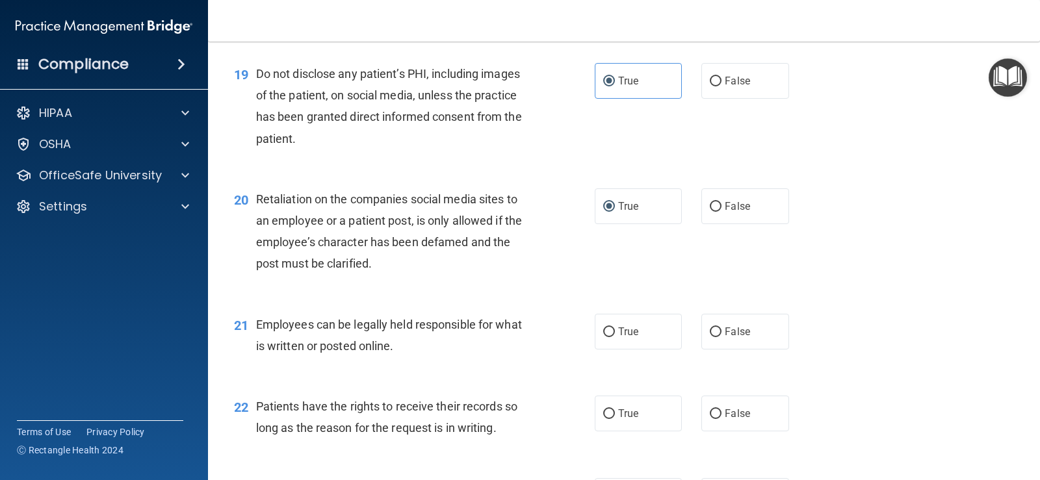
scroll to position [2340, 0]
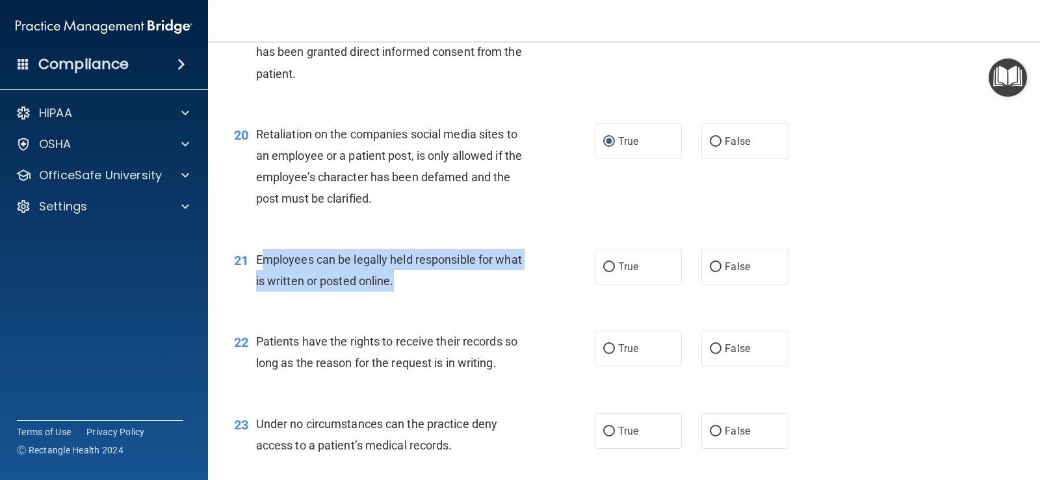
drag, startPoint x: 397, startPoint y: 283, endPoint x: 262, endPoint y: 261, distance: 137.0
click at [262, 261] on div "Employees can be legally held responsible for what is written or posted online." at bounding box center [398, 270] width 285 height 43
click at [385, 292] on div "21 Employees can be legally held responsible for what is written or posted onli…" at bounding box center [414, 273] width 400 height 49
drag, startPoint x: 396, startPoint y: 285, endPoint x: 252, endPoint y: 249, distance: 149.4
click at [252, 249] on div "21 Employees can be legally held responsible for what is written or posted onli…" at bounding box center [414, 273] width 400 height 49
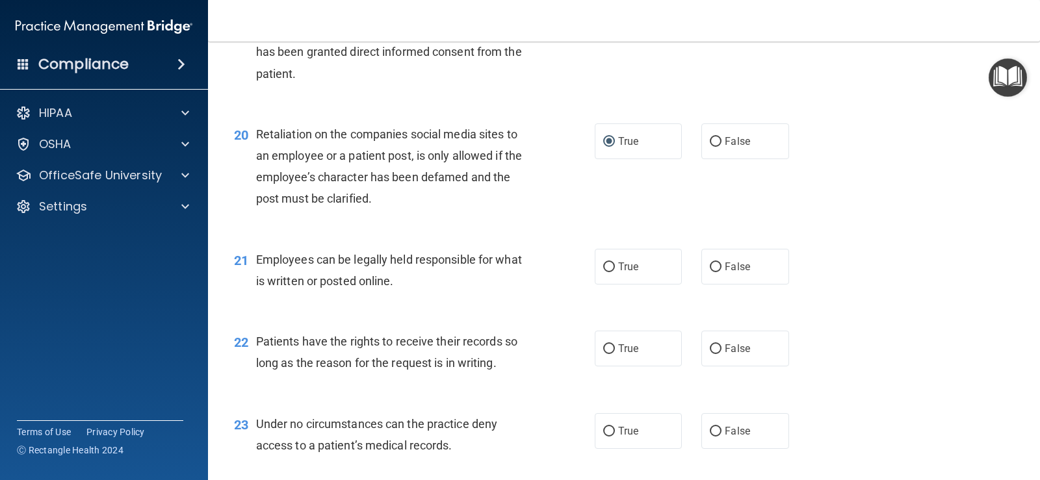
drag, startPoint x: 539, startPoint y: 224, endPoint x: 582, endPoint y: 242, distance: 45.7
click at [541, 225] on div "20 Retaliation on the companies social media sites to an employee or a patient …" at bounding box center [623, 169] width 799 height 125
click at [595, 264] on label "True" at bounding box center [638, 267] width 87 height 36
click at [603, 264] on input "True" at bounding box center [609, 268] width 12 height 10
radio input "true"
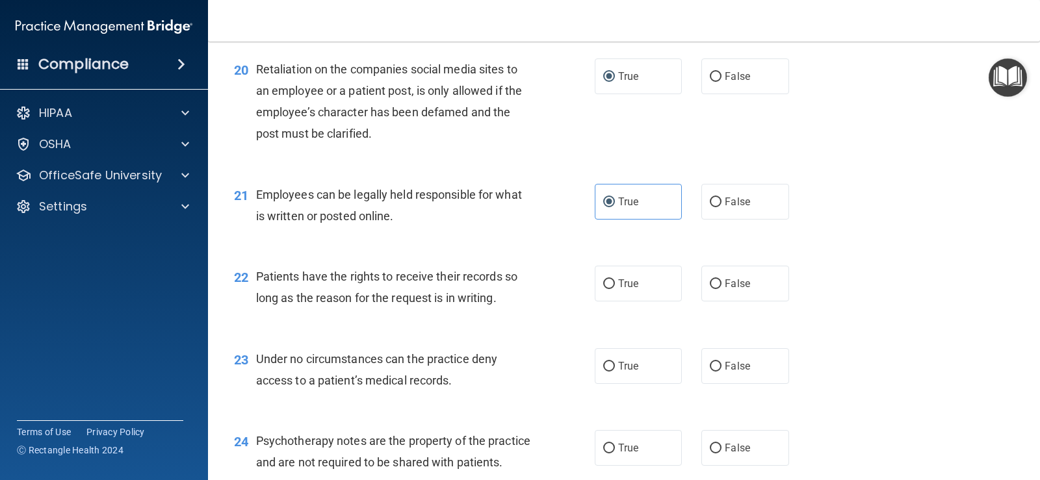
scroll to position [2470, 0]
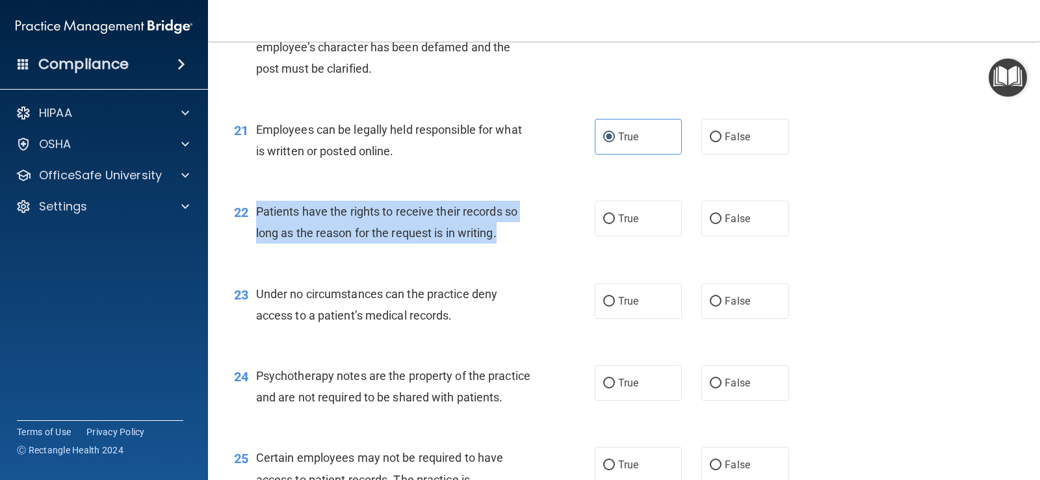
drag, startPoint x: 502, startPoint y: 230, endPoint x: 253, endPoint y: 226, distance: 248.9
click at [253, 226] on div "22 Patients have the rights to receive their records so long as the reason for …" at bounding box center [414, 225] width 400 height 49
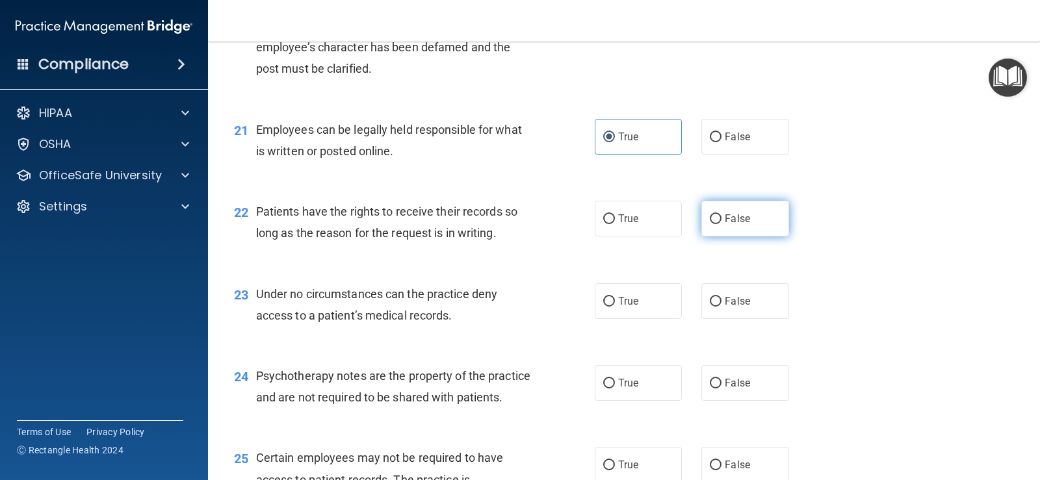
click at [768, 227] on label "False" at bounding box center [744, 219] width 87 height 36
click at [721, 224] on input "False" at bounding box center [716, 219] width 12 height 10
radio input "true"
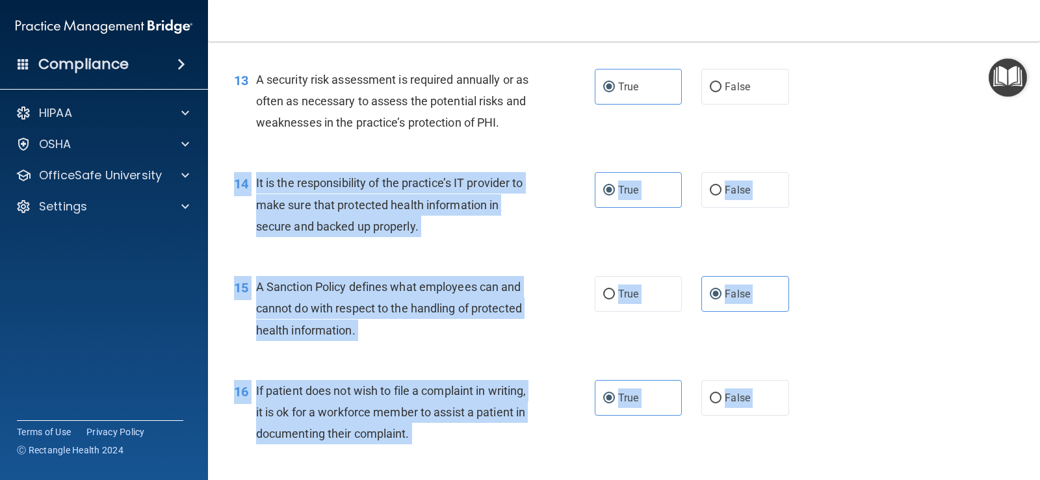
scroll to position [1560, 0]
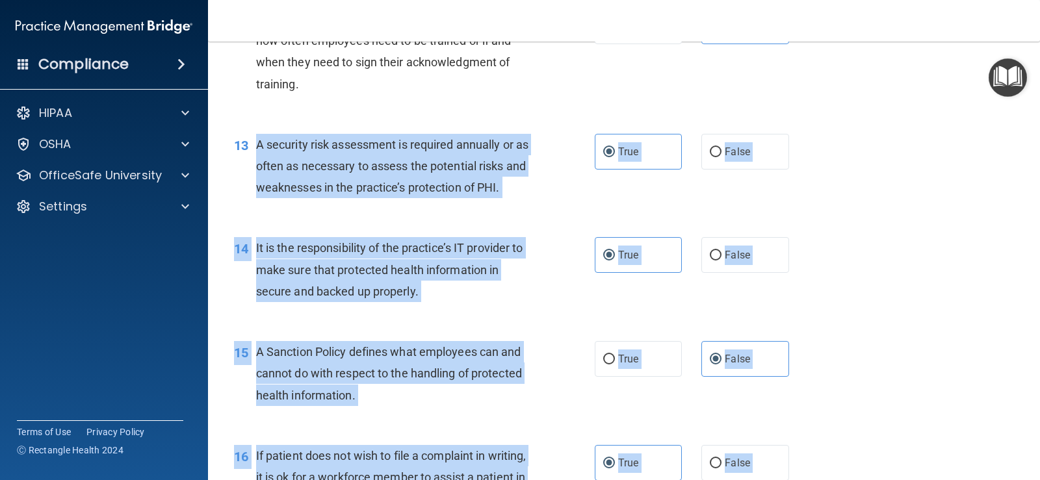
click at [253, 158] on div "01 It is ok to share your password with a co-worker in case immediate access of…" at bounding box center [623, 299] width 799 height 3544
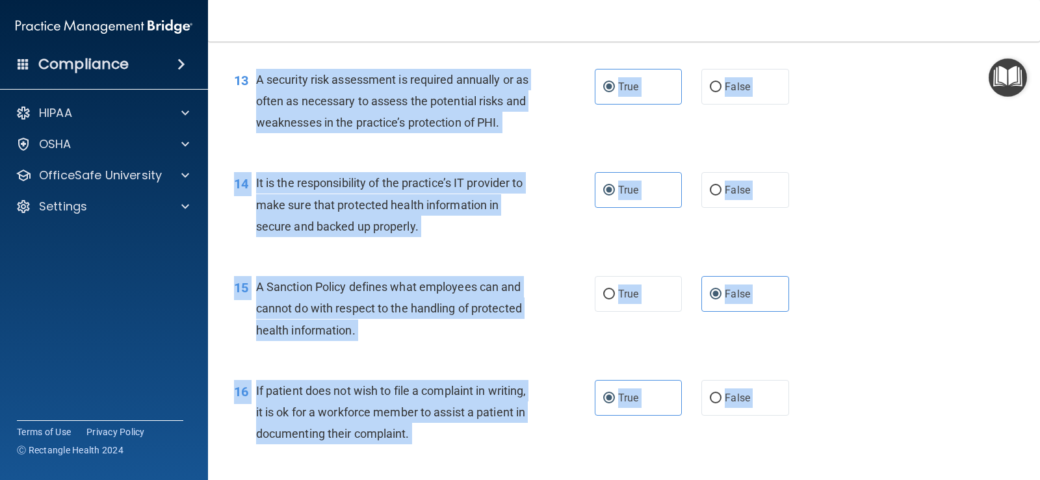
click at [548, 275] on div "15 A Sanction Policy defines what employees can and cannot do with respect to t…" at bounding box center [623, 312] width 799 height 104
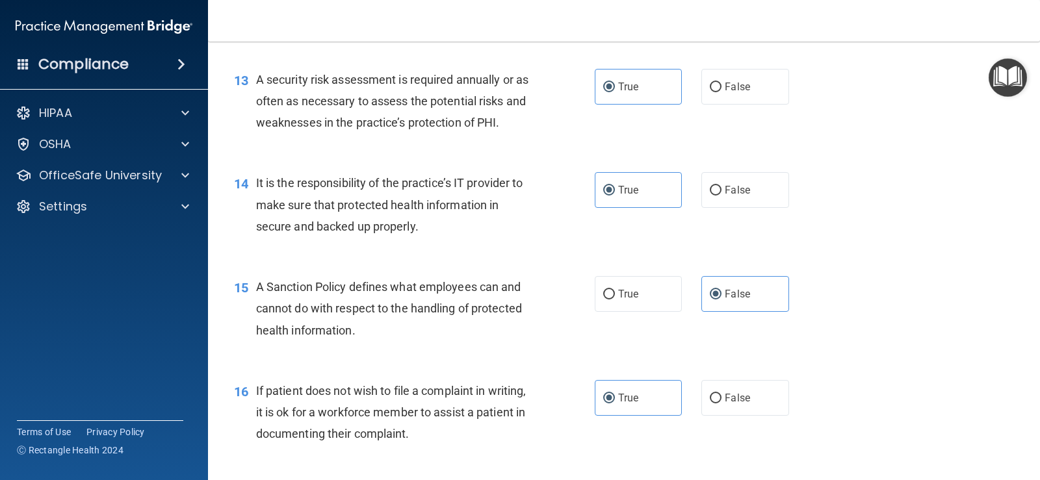
click at [489, 289] on span "A Sanction Policy defines what employees can and cannot do with respect to the …" at bounding box center [389, 308] width 266 height 57
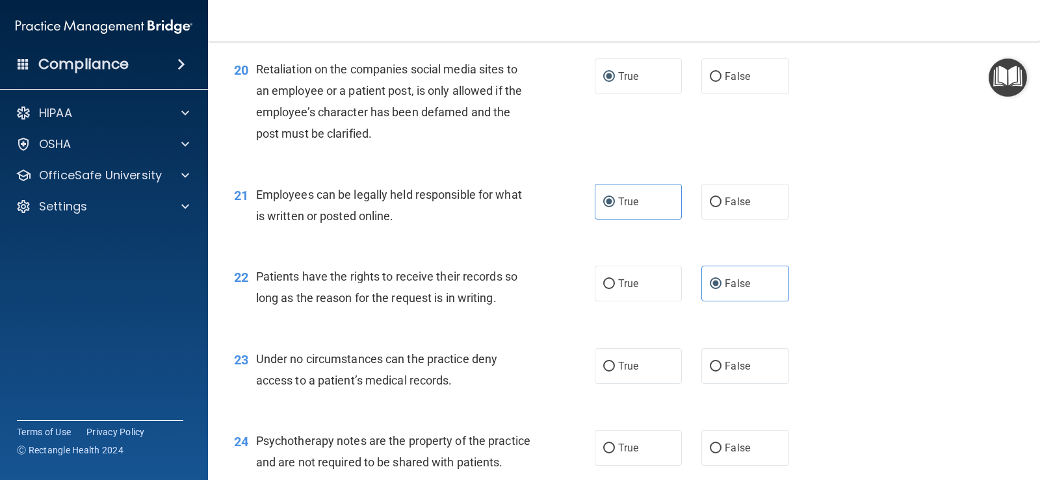
scroll to position [2535, 0]
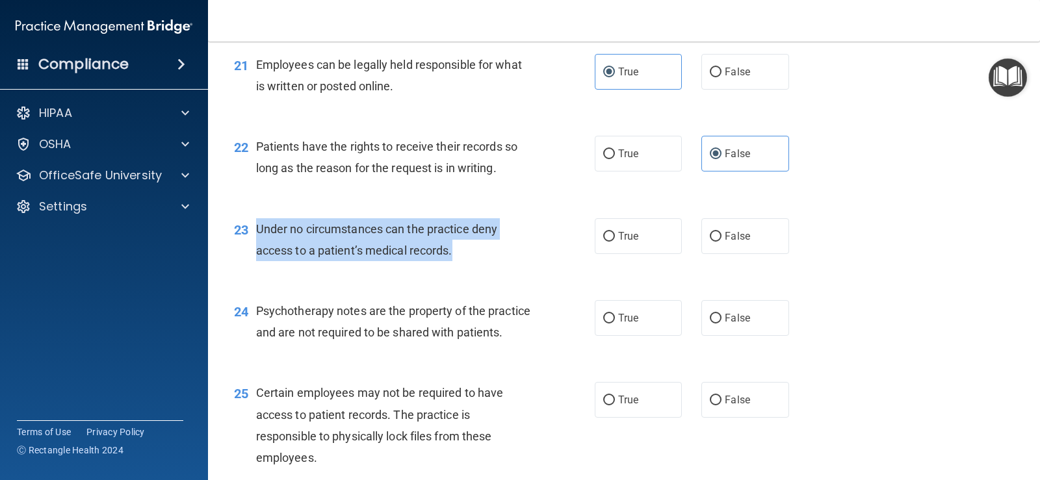
drag, startPoint x: 455, startPoint y: 252, endPoint x: 255, endPoint y: 225, distance: 202.0
click at [255, 225] on div "23 Under no circumstances can the practice deny access to a patient’s medical r…" at bounding box center [414, 242] width 400 height 49
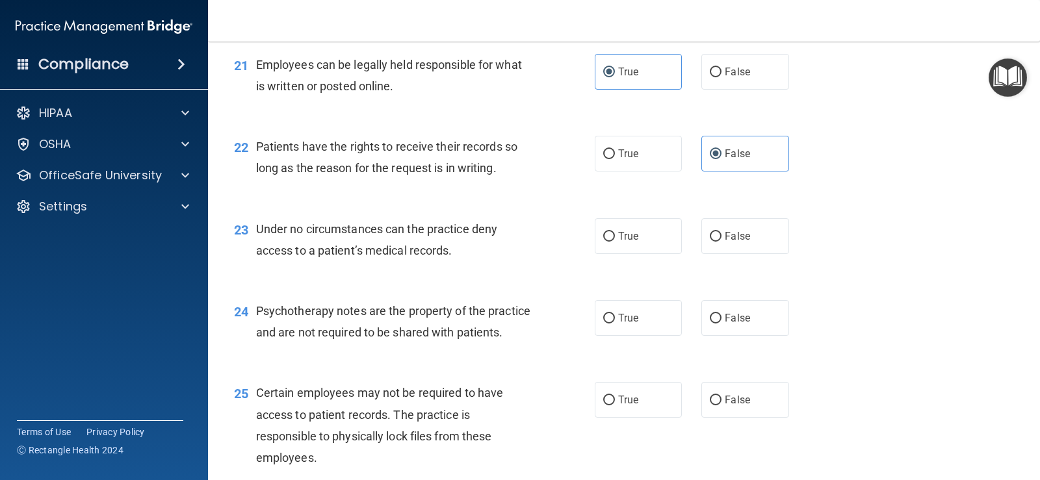
click at [510, 272] on div "23 Under no circumstances can the practice deny access to a patient’s medical r…" at bounding box center [623, 243] width 799 height 82
click at [719, 246] on label "False" at bounding box center [744, 236] width 87 height 36
click at [719, 242] on input "False" at bounding box center [716, 237] width 12 height 10
radio input "true"
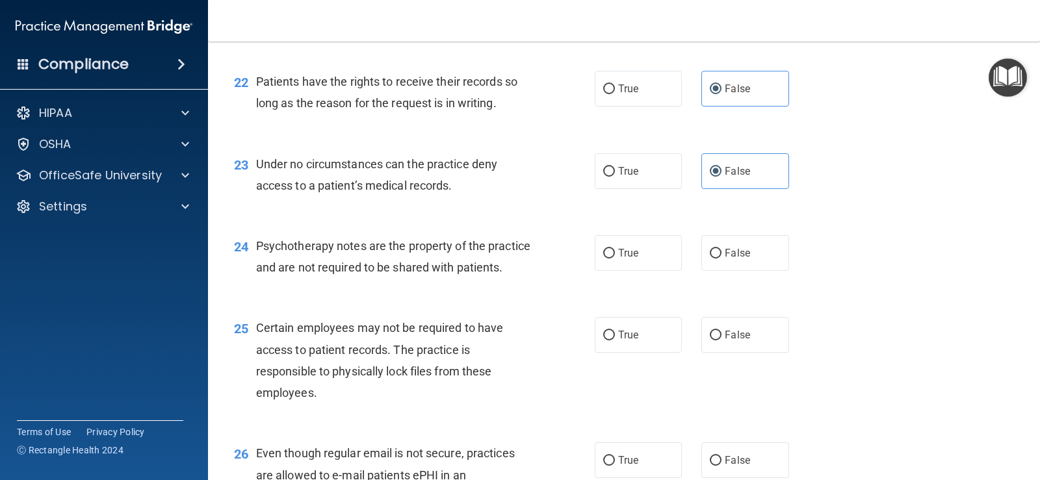
scroll to position [2664, 0]
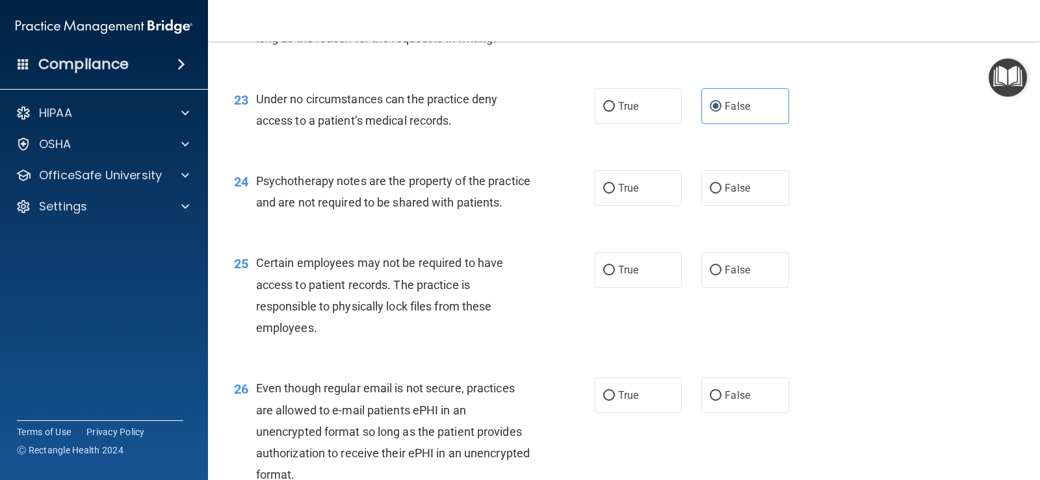
click at [436, 201] on span "Psychotherapy notes are the property of the practice and are not required to be…" at bounding box center [393, 191] width 274 height 35
drag, startPoint x: 312, startPoint y: 222, endPoint x: 309, endPoint y: 204, distance: 17.8
click at [311, 213] on div "Psychotherapy notes are the property of the practice and are not required to be…" at bounding box center [398, 191] width 285 height 43
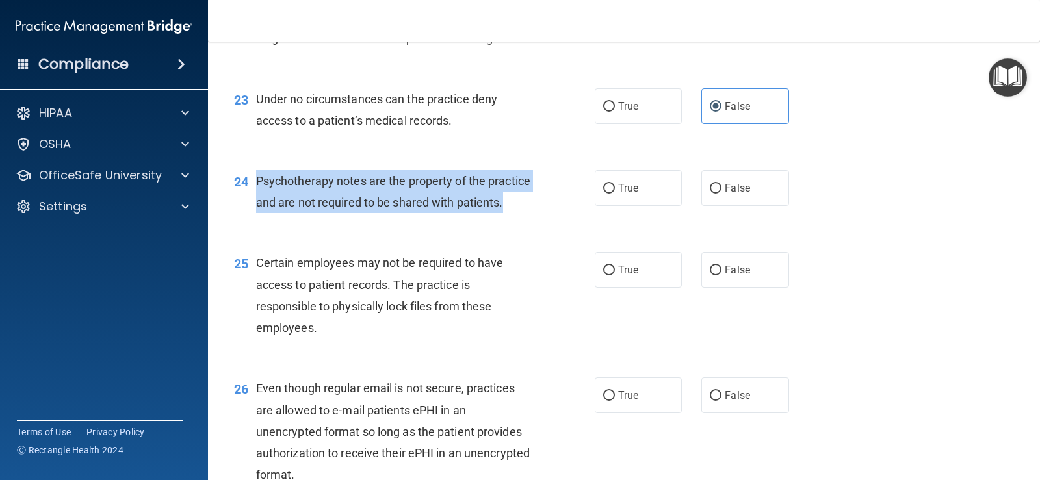
drag, startPoint x: 316, startPoint y: 227, endPoint x: 253, endPoint y: 180, distance: 78.4
click at [253, 180] on div "24 Psychotherapy notes are the property of the practice and are not required to…" at bounding box center [414, 194] width 400 height 49
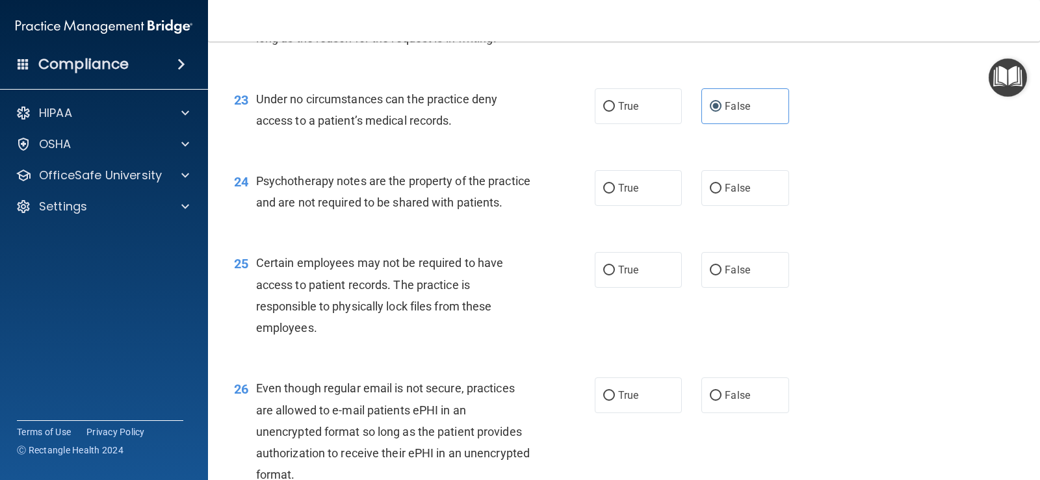
click at [478, 294] on div "Certain employees may not be required to have access to patient records. The pr…" at bounding box center [398, 295] width 285 height 86
click at [638, 189] on label "True" at bounding box center [638, 188] width 87 height 36
click at [615, 189] on input "True" at bounding box center [609, 189] width 12 height 10
radio input "true"
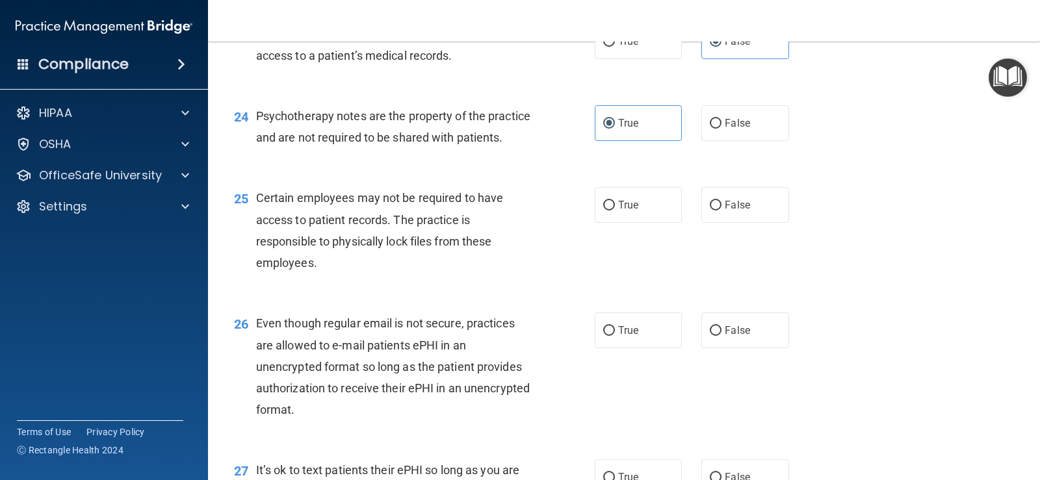
scroll to position [2794, 0]
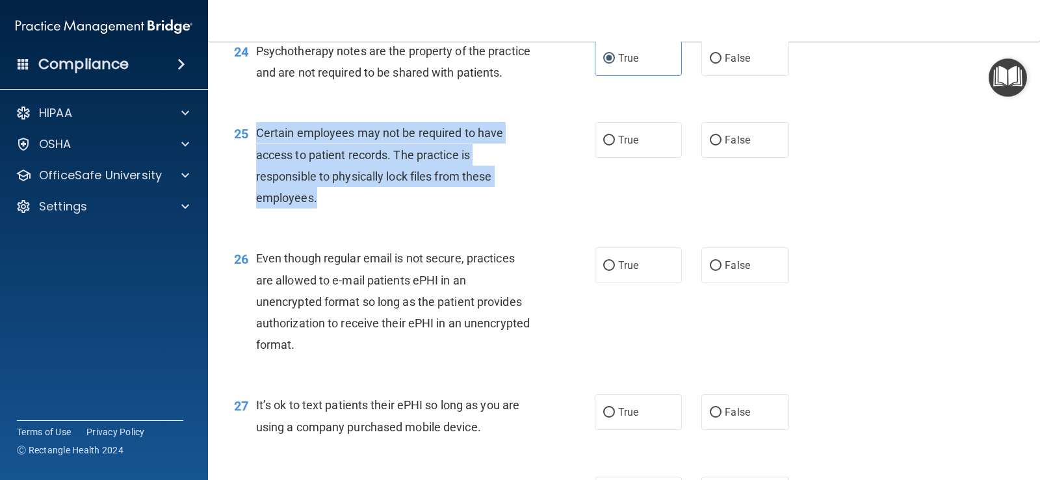
drag, startPoint x: 329, startPoint y: 216, endPoint x: 253, endPoint y: 151, distance: 100.0
click at [253, 151] on div "25 Certain employees may not be required to have access to patient records. The…" at bounding box center [414, 168] width 400 height 93
drag, startPoint x: 294, startPoint y: 157, endPoint x: 295, endPoint y: 163, distance: 6.6
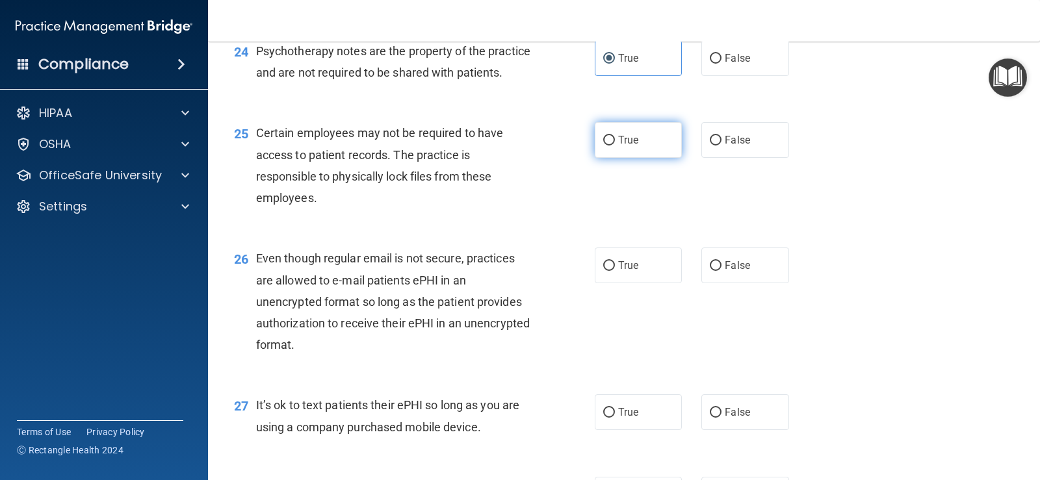
click at [618, 146] on span "True" at bounding box center [628, 140] width 20 height 12
click at [615, 146] on input "True" at bounding box center [609, 141] width 12 height 10
radio input "true"
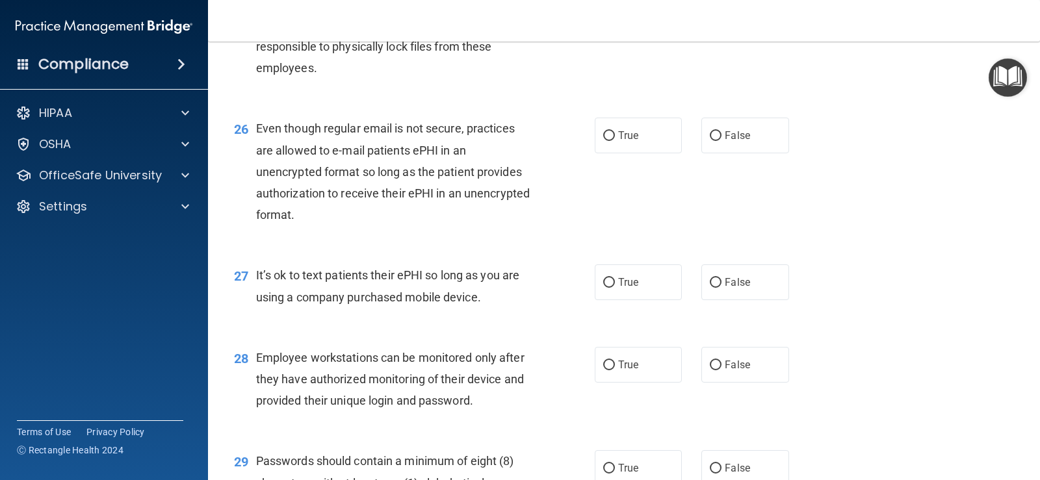
scroll to position [2989, 0]
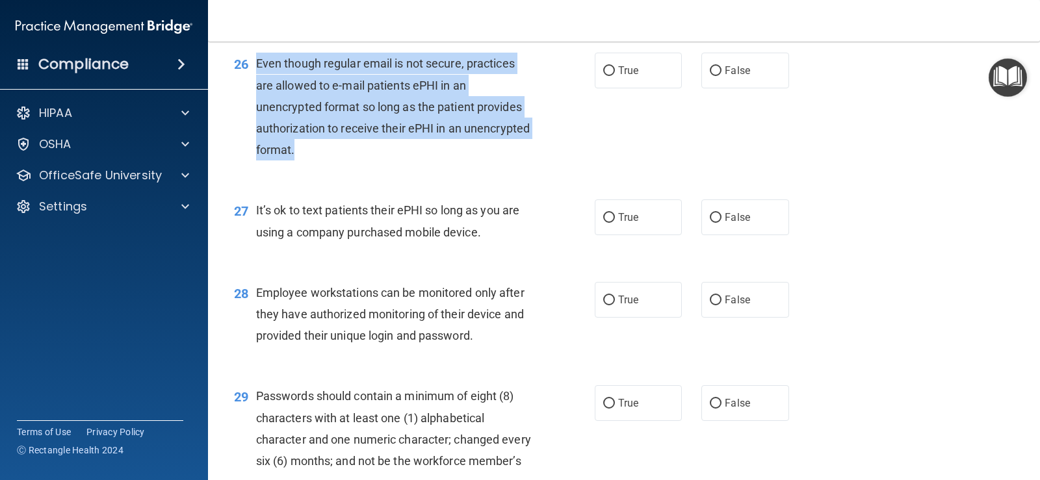
drag, startPoint x: 372, startPoint y: 170, endPoint x: 257, endPoint y: 87, distance: 142.5
click at [257, 87] on div "Even though regular email is not secure, practices are allowed to e-mail patien…" at bounding box center [398, 107] width 285 height 108
click at [578, 167] on div "26 Even though regular email is not secure, practices are allowed to e-mail pat…" at bounding box center [414, 110] width 400 height 114
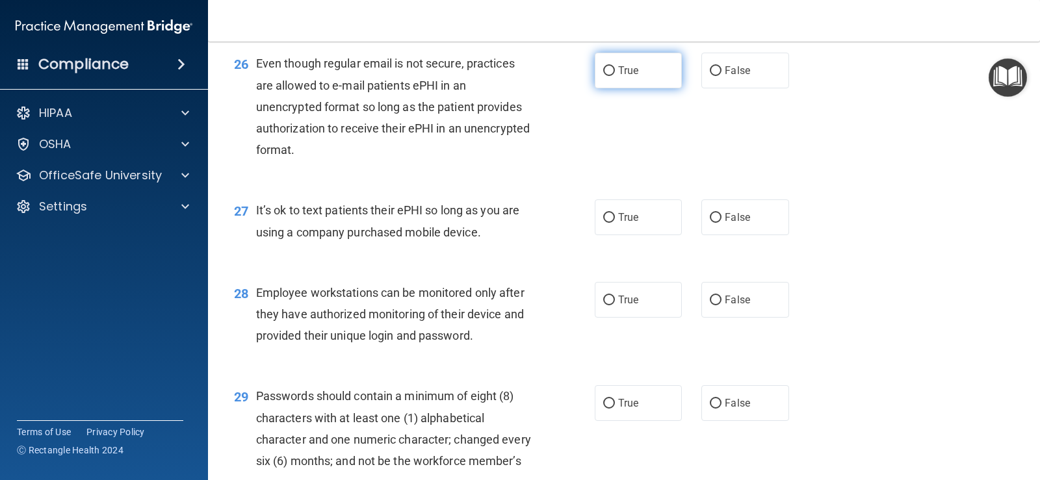
click at [608, 88] on label "True" at bounding box center [638, 71] width 87 height 36
click at [608, 76] on input "True" at bounding box center [609, 71] width 12 height 10
radio input "true"
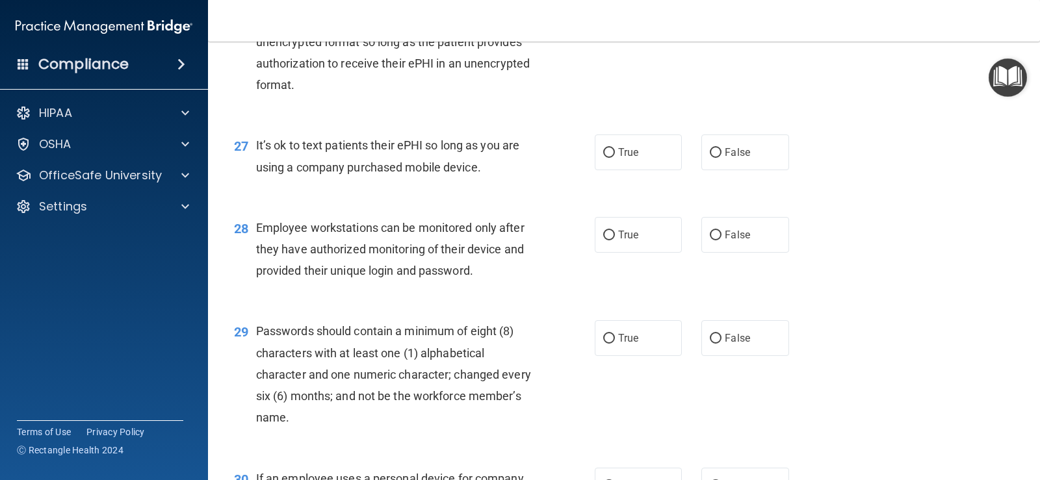
scroll to position [3119, 0]
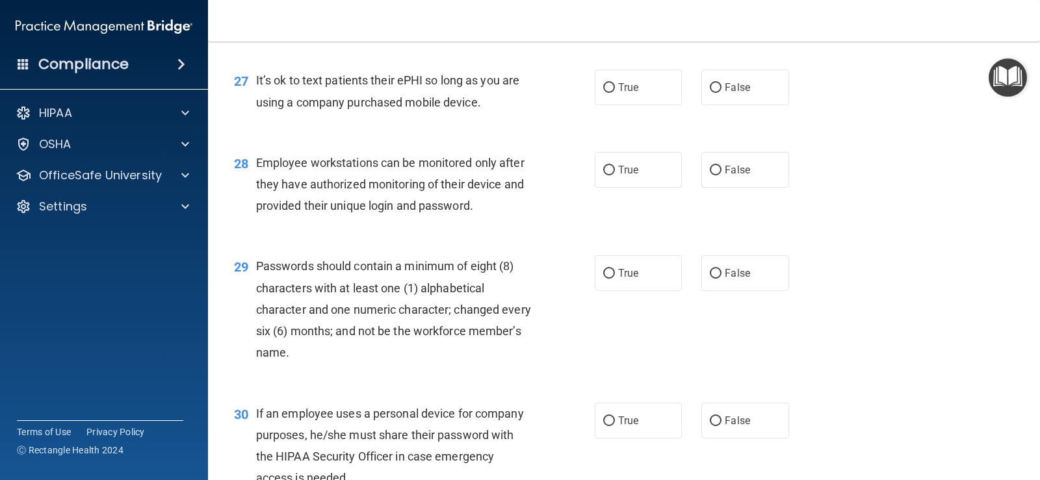
drag, startPoint x: 484, startPoint y: 128, endPoint x: 254, endPoint y: 97, distance: 231.5
click at [254, 97] on div "27 It’s ok to text patients their ePHI so long as you are using a company purch…" at bounding box center [414, 94] width 400 height 49
click at [718, 130] on div "27 It’s ok to text patients their ePHI so long as you are using a company purch…" at bounding box center [623, 94] width 799 height 82
click at [713, 105] on label "False" at bounding box center [744, 88] width 87 height 36
click at [713, 93] on input "False" at bounding box center [716, 88] width 12 height 10
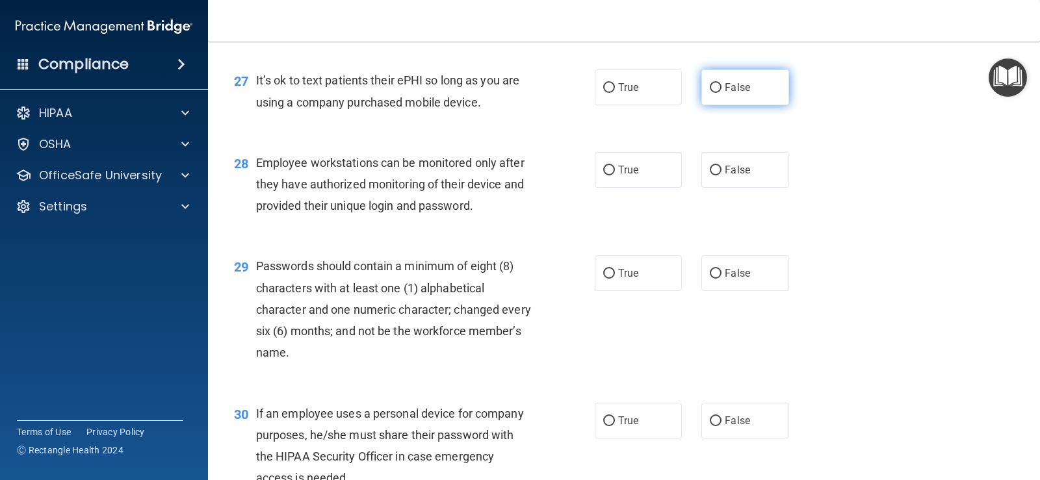
radio input "true"
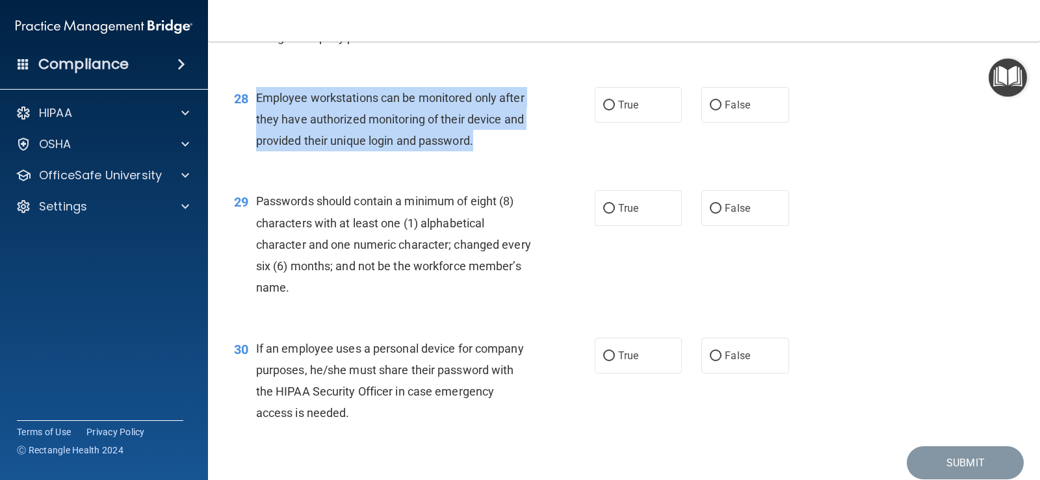
drag, startPoint x: 479, startPoint y: 161, endPoint x: 262, endPoint y: 121, distance: 220.6
click at [256, 120] on div "Employee workstations can be monitored only after they have authorized monitori…" at bounding box center [398, 119] width 285 height 65
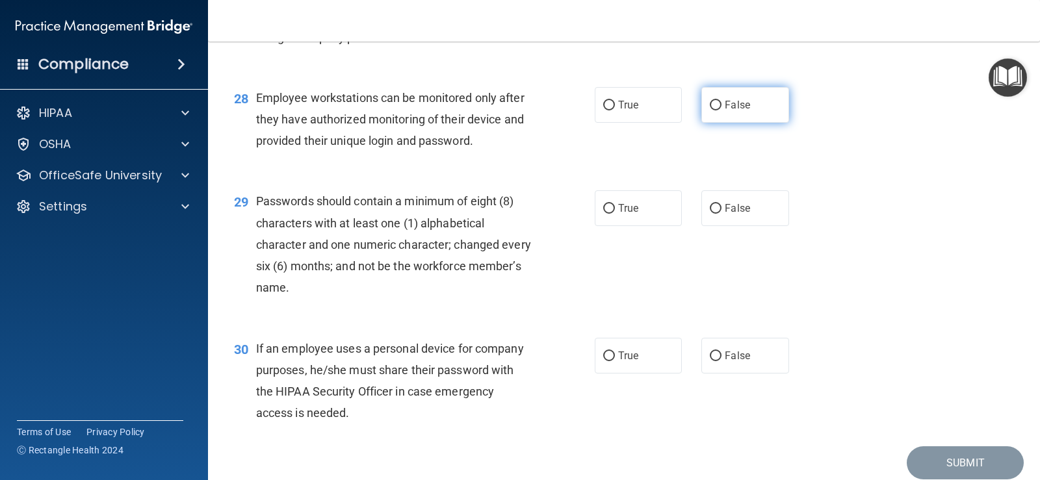
click at [701, 123] on label "False" at bounding box center [744, 105] width 87 height 36
click at [710, 110] on input "False" at bounding box center [716, 106] width 12 height 10
radio input "true"
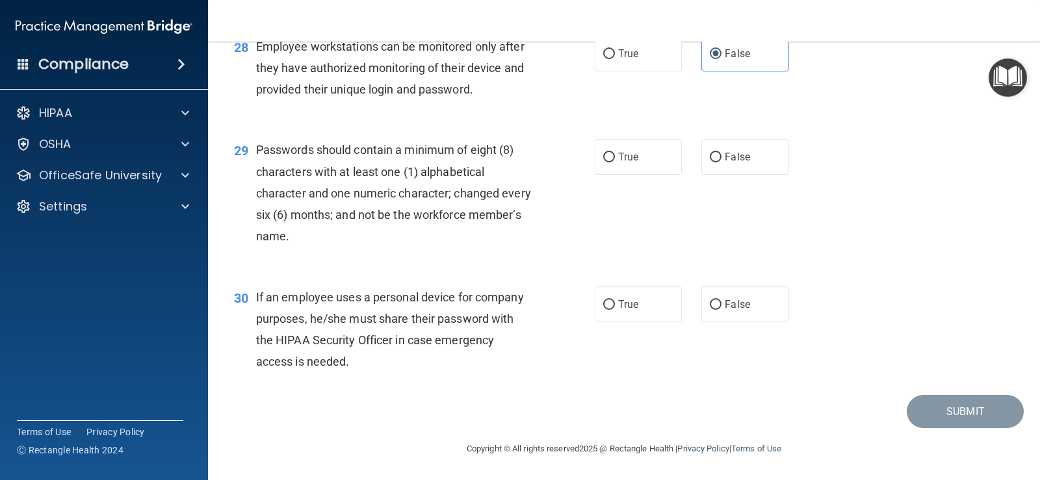
scroll to position [3257, 0]
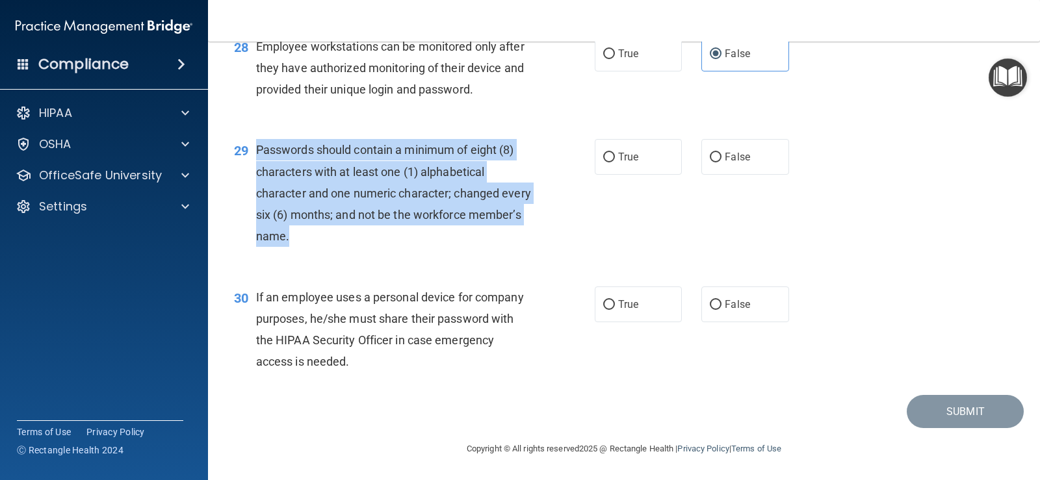
drag, startPoint x: 357, startPoint y: 240, endPoint x: 268, endPoint y: 153, distance: 125.0
click at [256, 151] on div "Passwords should contain a minimum of eight (8) characters with at least one (1…" at bounding box center [398, 193] width 285 height 108
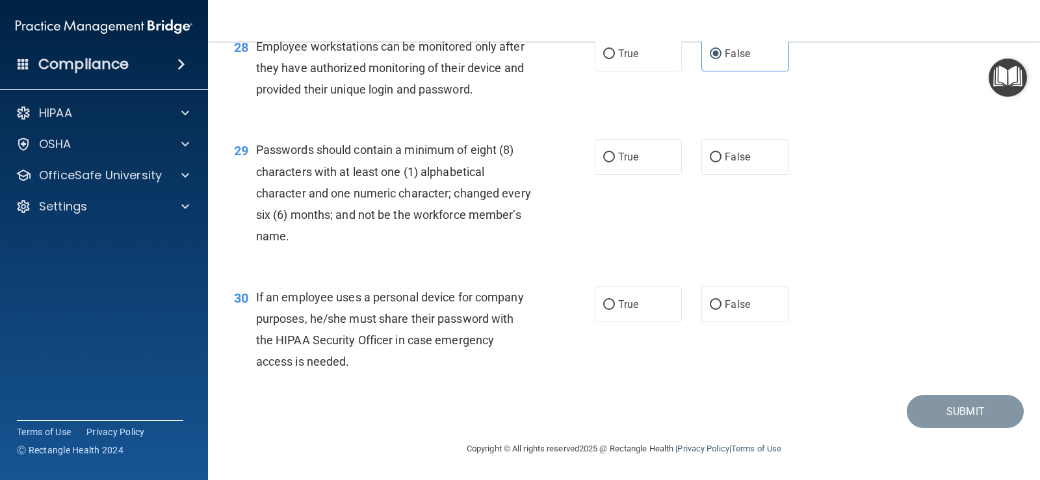
click at [448, 305] on div "If an employee uses a personal device for company purposes, he/she must share t…" at bounding box center [398, 330] width 285 height 86
click at [595, 165] on label "True" at bounding box center [638, 157] width 87 height 36
click at [603, 162] on input "True" at bounding box center [609, 158] width 12 height 10
radio input "true"
click at [732, 302] on span "False" at bounding box center [737, 304] width 25 height 12
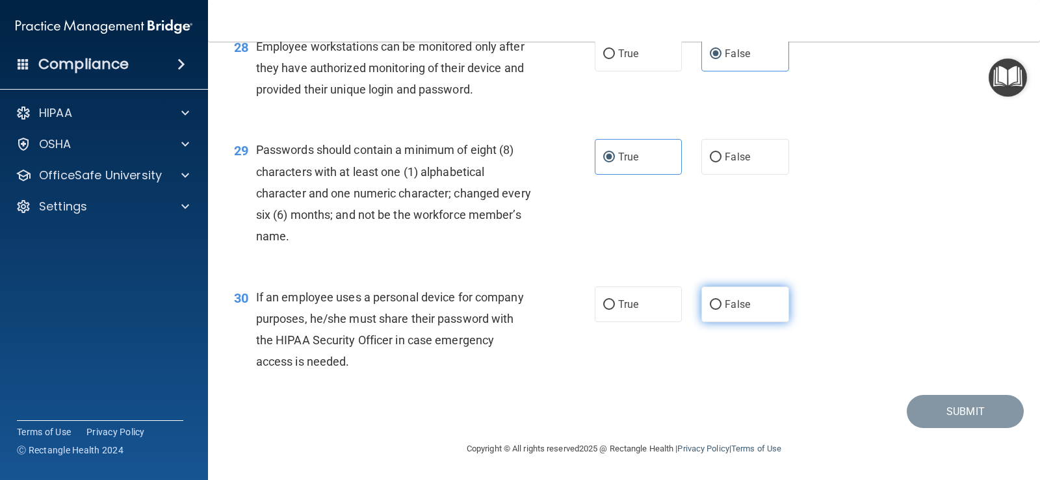
click at [721, 302] on input "False" at bounding box center [716, 305] width 12 height 10
radio input "true"
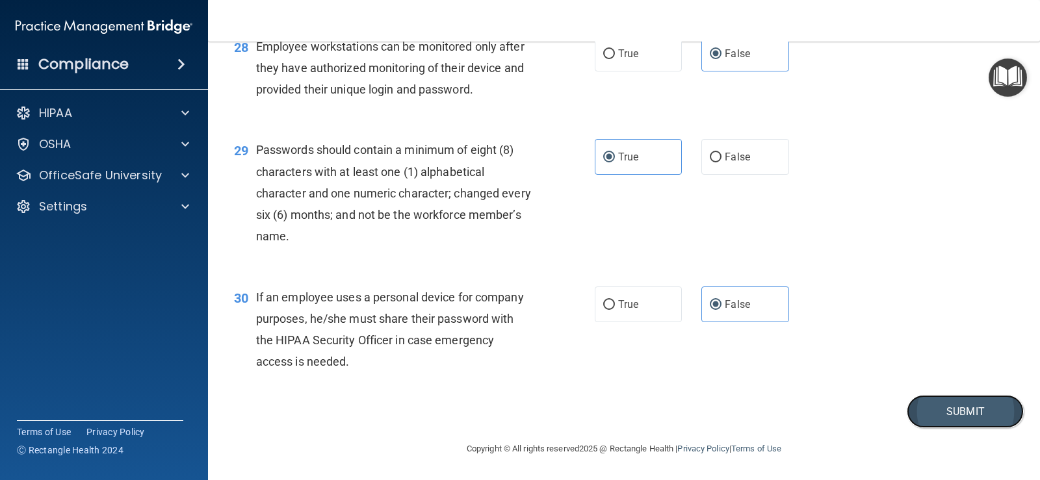
click at [951, 408] on button "Submit" at bounding box center [965, 411] width 117 height 33
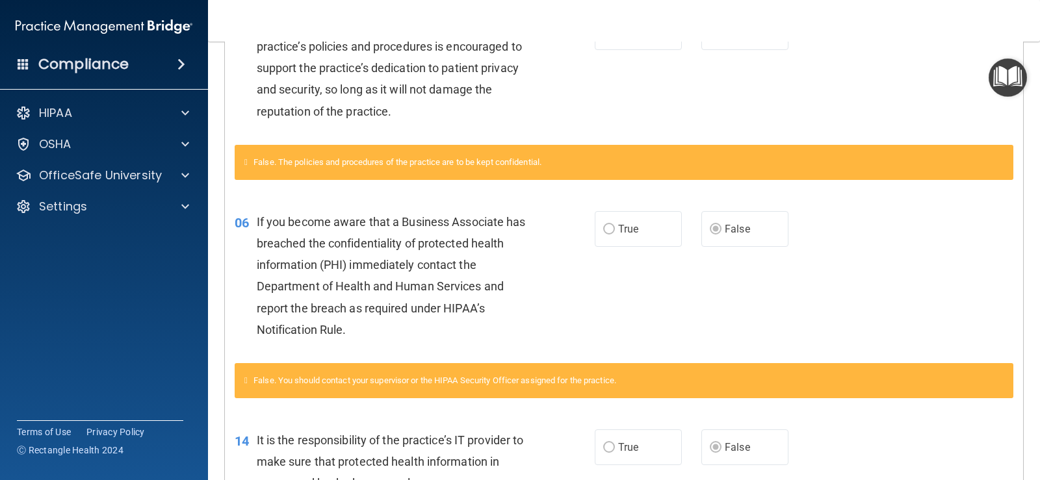
scroll to position [221, 0]
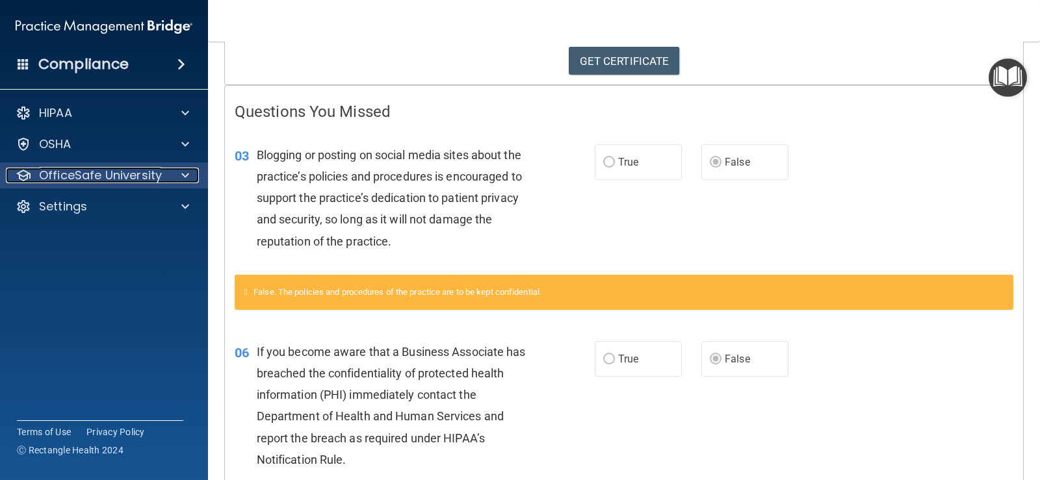
click at [167, 170] on div at bounding box center [183, 176] width 32 height 16
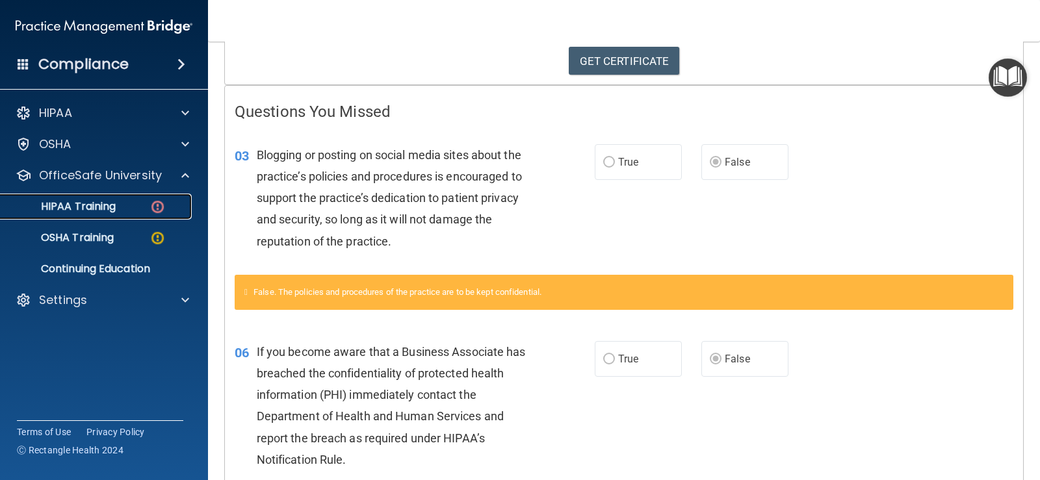
click at [122, 205] on div "HIPAA Training" at bounding box center [96, 206] width 177 height 13
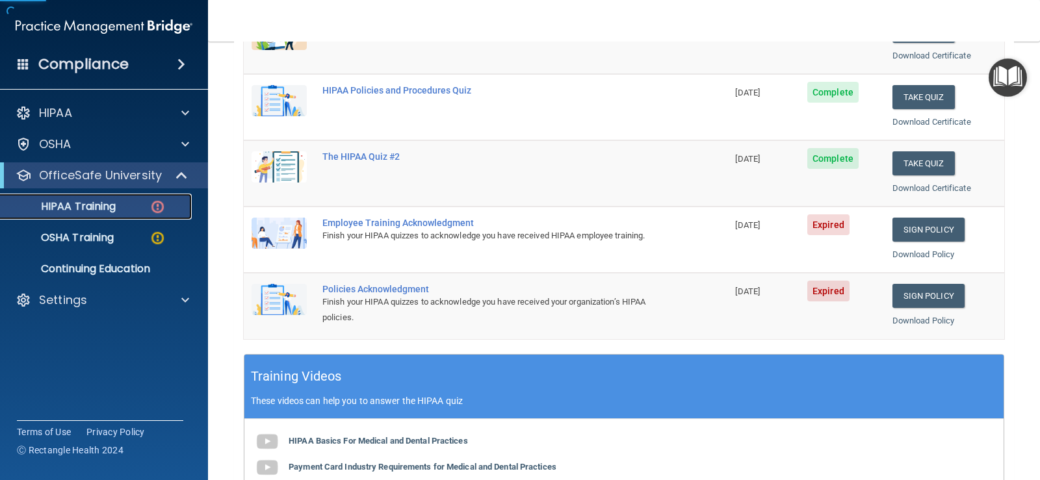
scroll to position [156, 0]
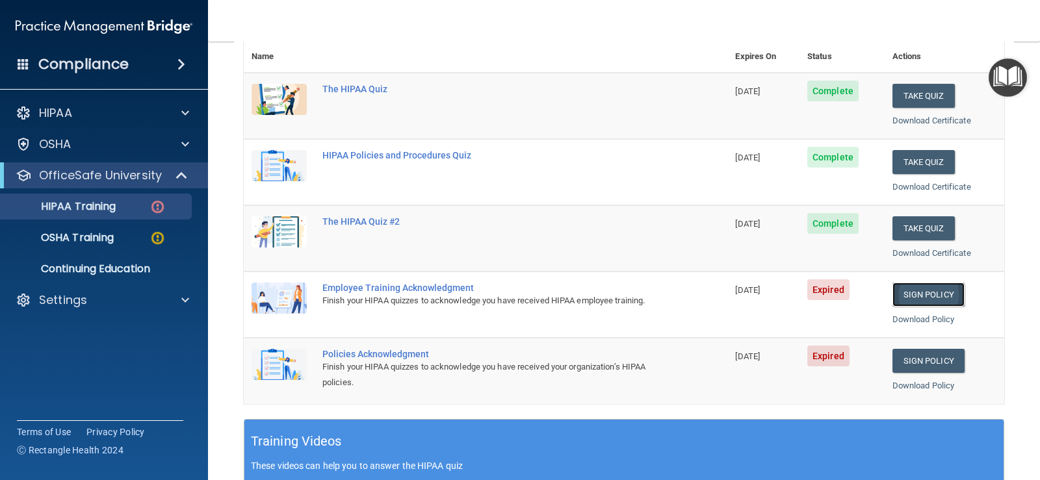
click at [907, 296] on link "Sign Policy" at bounding box center [928, 295] width 72 height 24
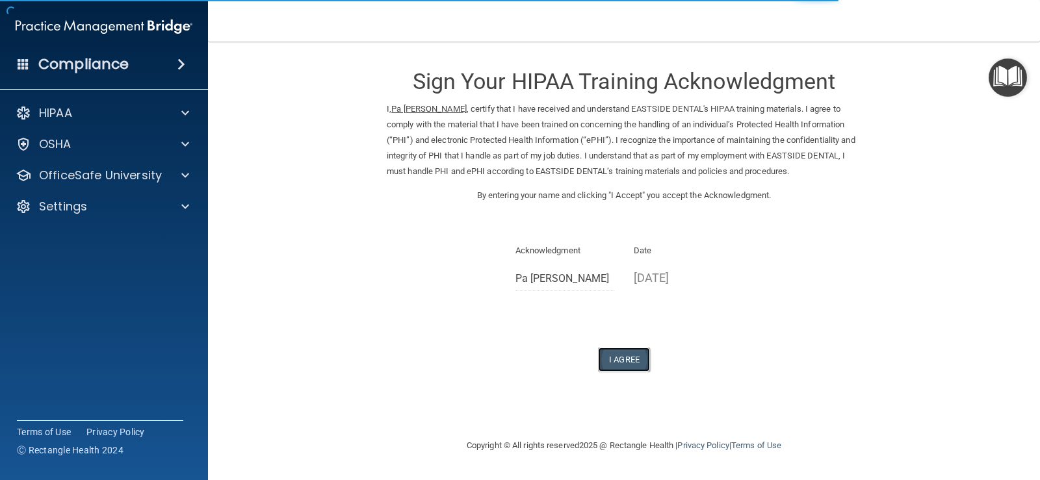
click at [623, 362] on button "I Agree" at bounding box center [624, 360] width 52 height 24
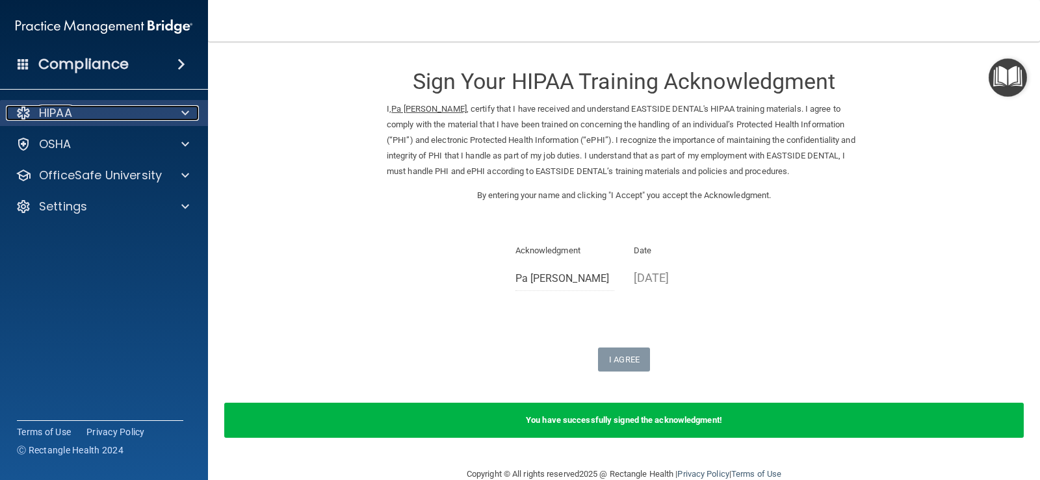
click at [96, 120] on div "HIPAA" at bounding box center [86, 113] width 161 height 16
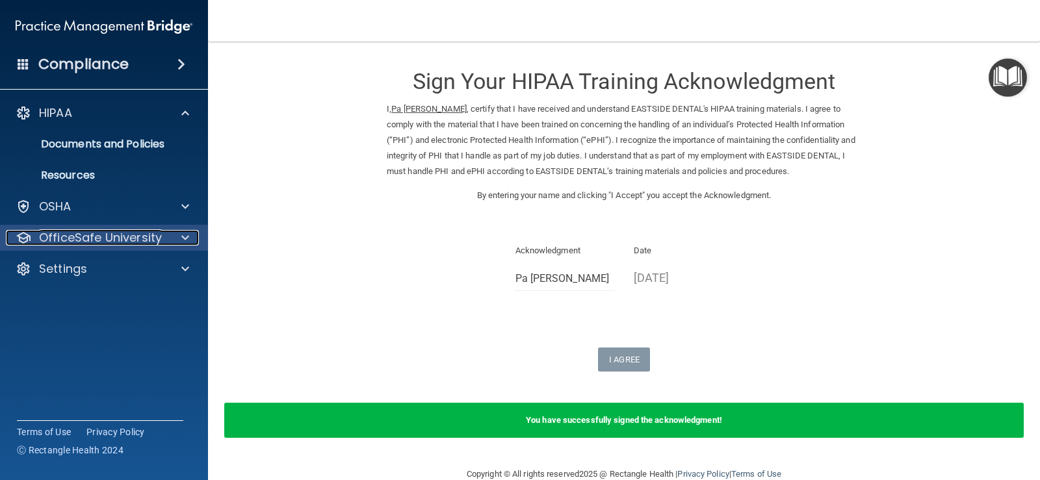
click at [123, 239] on p "OfficeSafe University" at bounding box center [100, 238] width 123 height 16
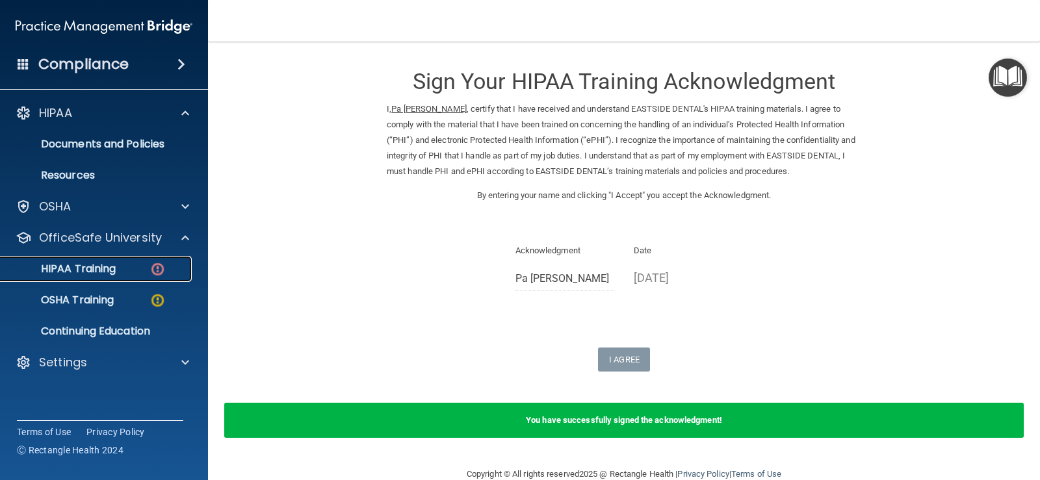
click at [145, 272] on div "HIPAA Training" at bounding box center [96, 269] width 177 height 13
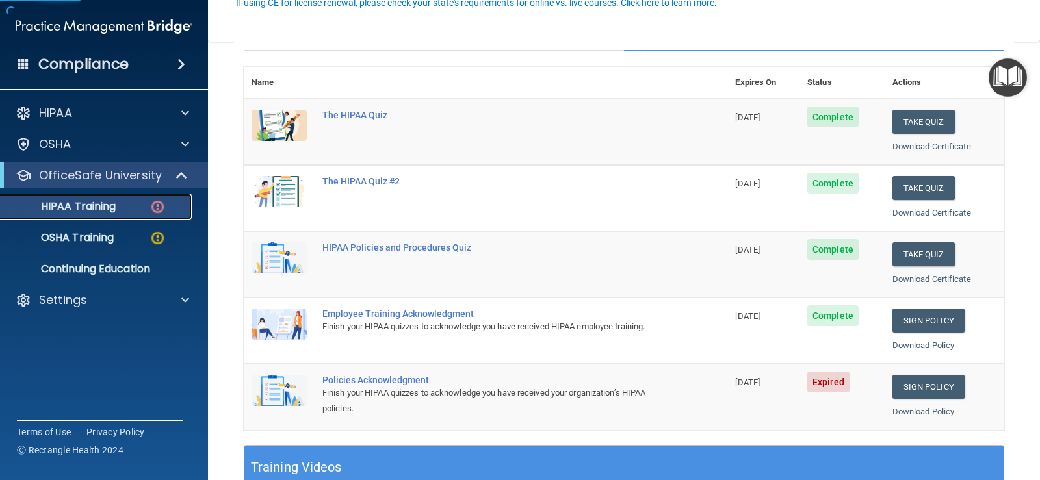
scroll to position [195, 0]
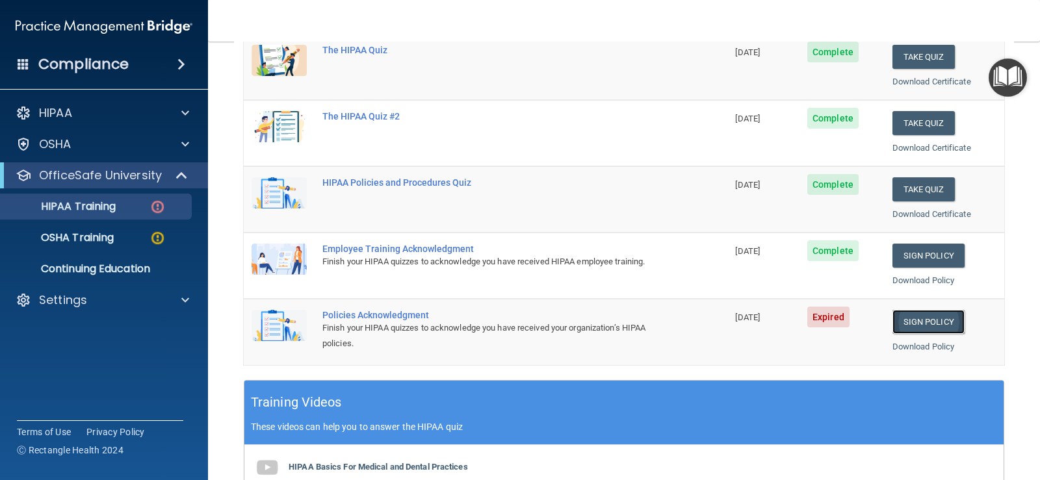
click at [922, 316] on link "Sign Policy" at bounding box center [928, 322] width 72 height 24
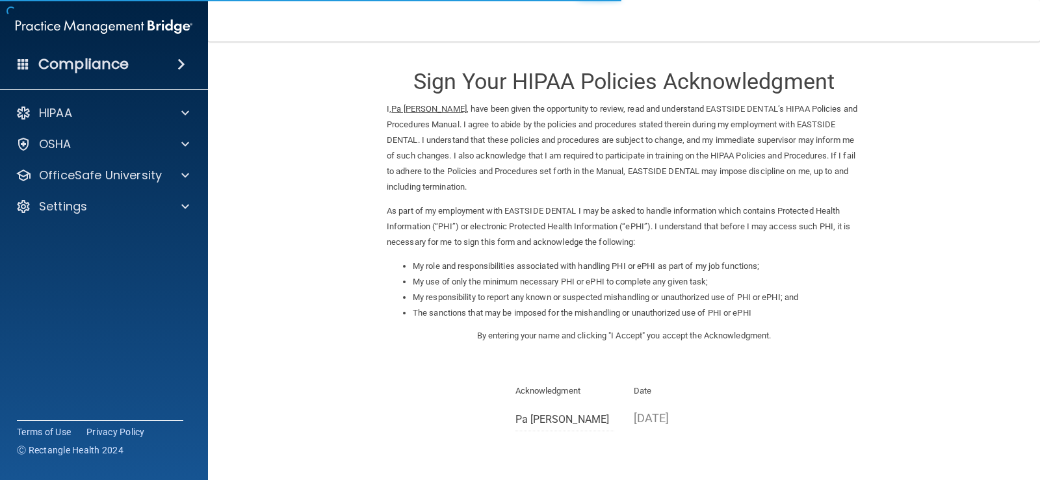
scroll to position [115, 0]
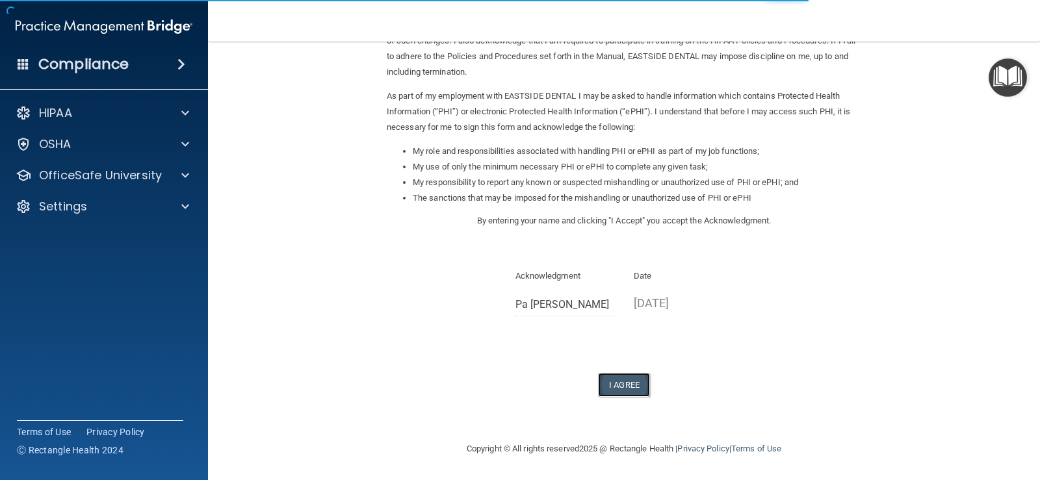
click at [618, 375] on button "I Agree" at bounding box center [624, 385] width 52 height 24
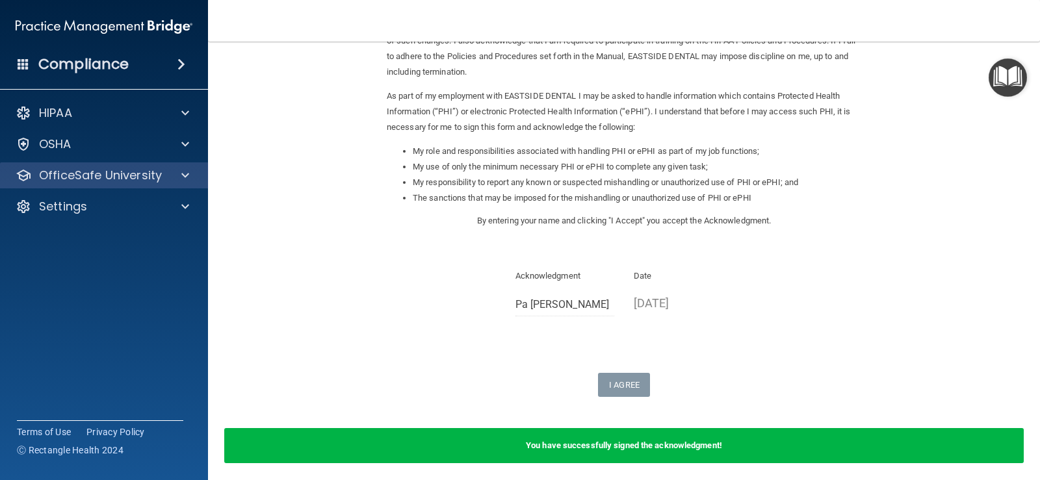
click at [149, 187] on div "OfficeSafe University" at bounding box center [104, 175] width 209 height 26
click at [191, 176] on div at bounding box center [183, 176] width 32 height 16
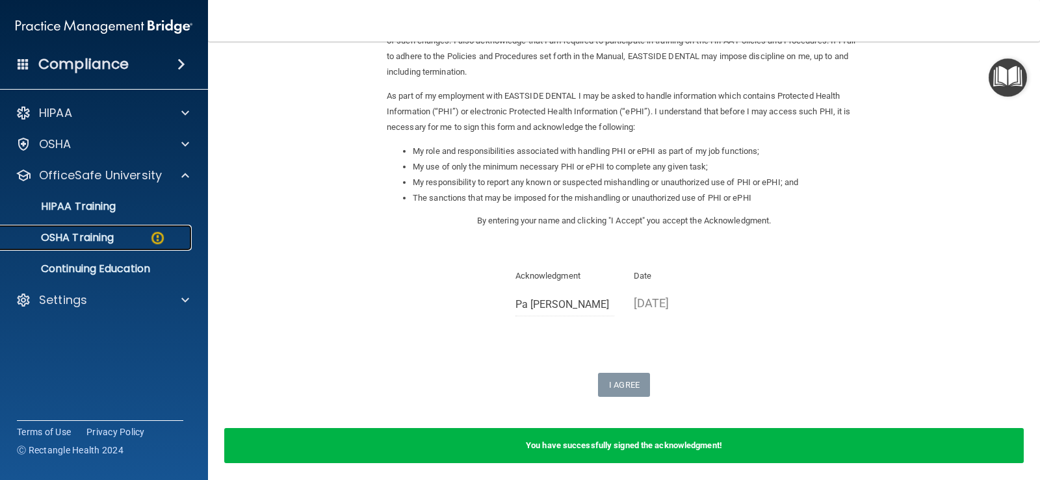
click at [125, 235] on div "OSHA Training" at bounding box center [96, 237] width 177 height 13
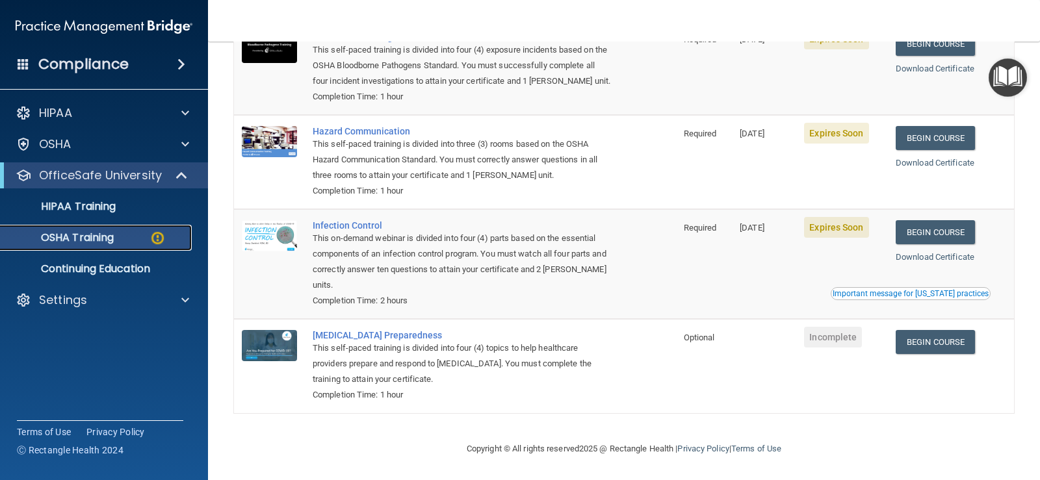
scroll to position [34, 0]
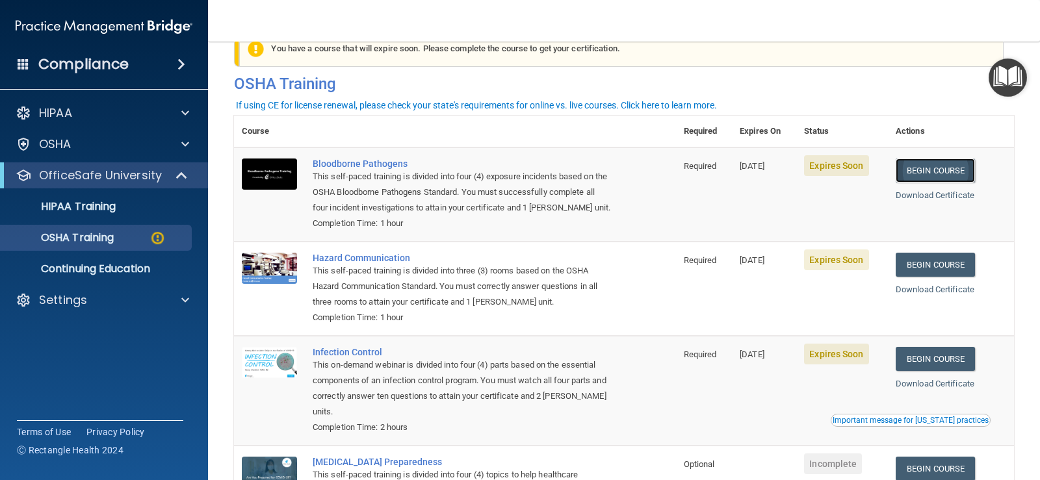
click at [909, 166] on link "Begin Course" at bounding box center [935, 171] width 79 height 24
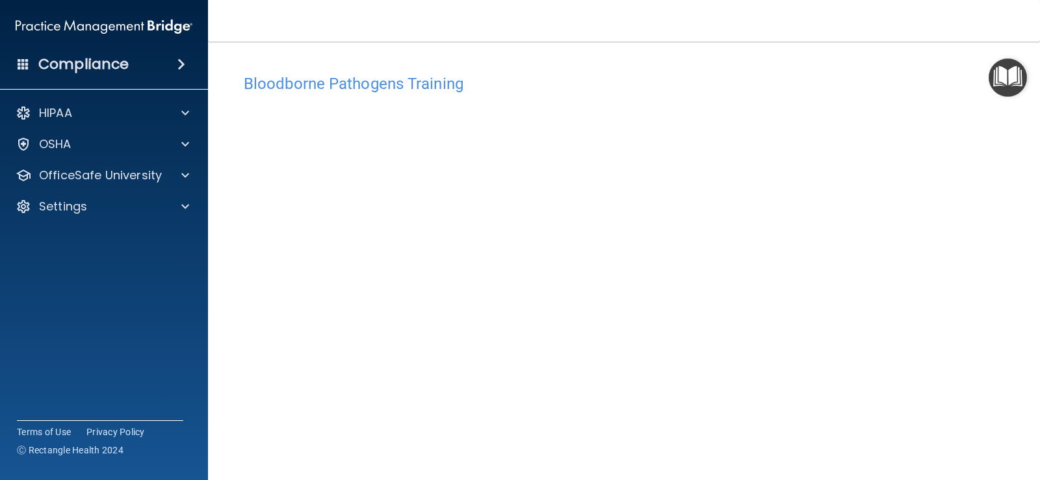
click at [918, 52] on main "Bloodborne Pathogens Training This course doesn’t expire until 09/30/2025. Are …" at bounding box center [624, 261] width 832 height 439
click at [912, 54] on main "Bloodborne Pathogens Training This course doesn’t expire until 09/30/2025. Are …" at bounding box center [624, 261] width 832 height 439
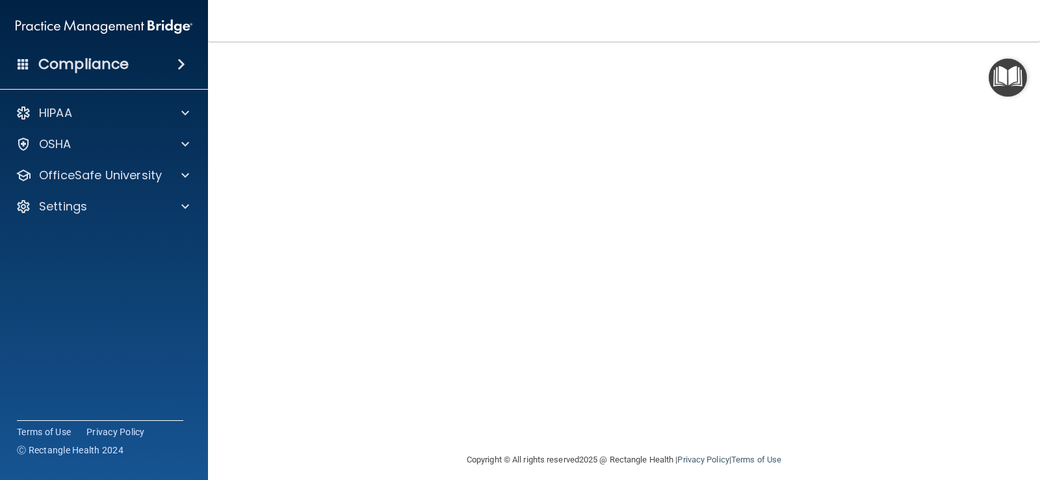
scroll to position [76, 0]
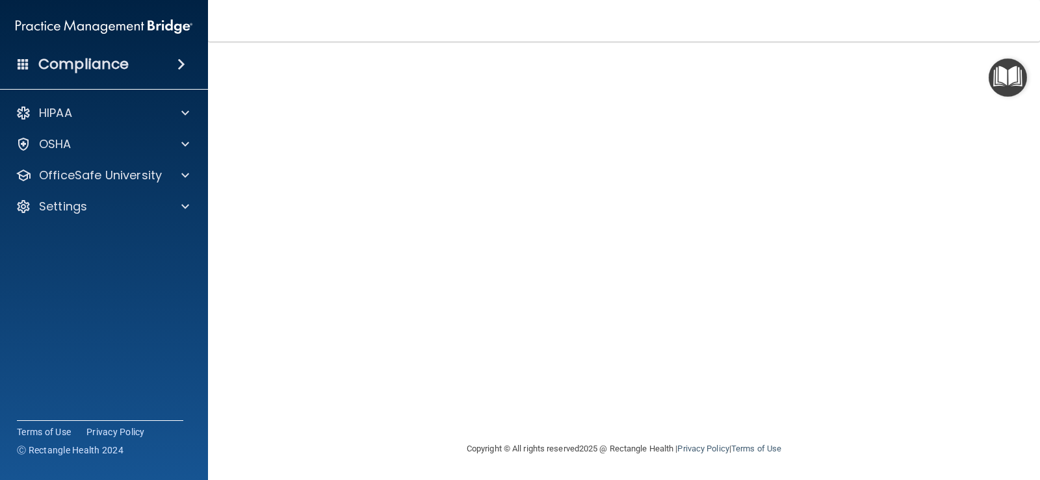
drag, startPoint x: 905, startPoint y: 41, endPoint x: 350, endPoint y: 451, distance: 690.6
click at [343, 456] on footer "Copyright © All rights reserved 2025 @ Rectangle Health | Privacy Policy | Term…" at bounding box center [624, 447] width 780 height 39
click at [609, 34] on nav "Toggle navigation Pa Soua Lor soua.lor@esdmke.com Manage My Enterprise EASTSIDE…" at bounding box center [624, 21] width 832 height 42
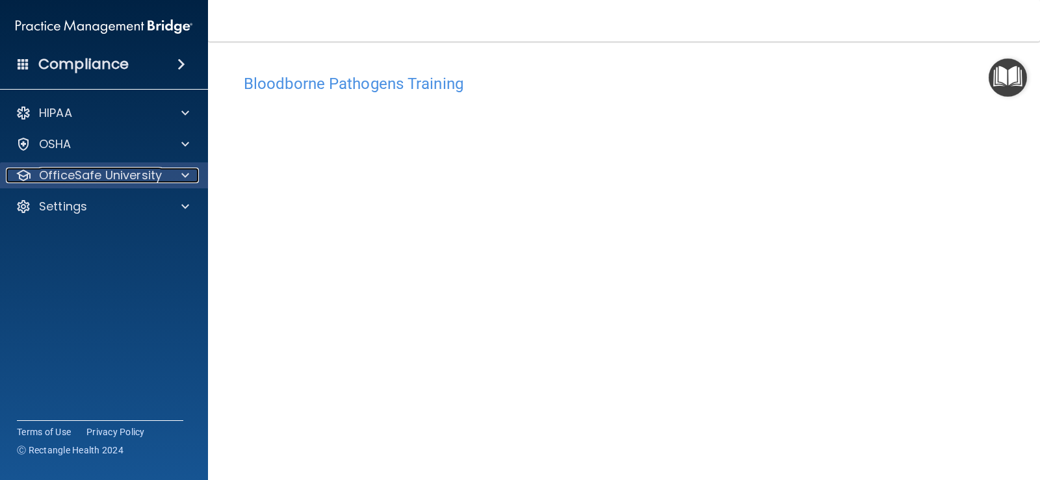
click at [105, 176] on p "OfficeSafe University" at bounding box center [100, 176] width 123 height 16
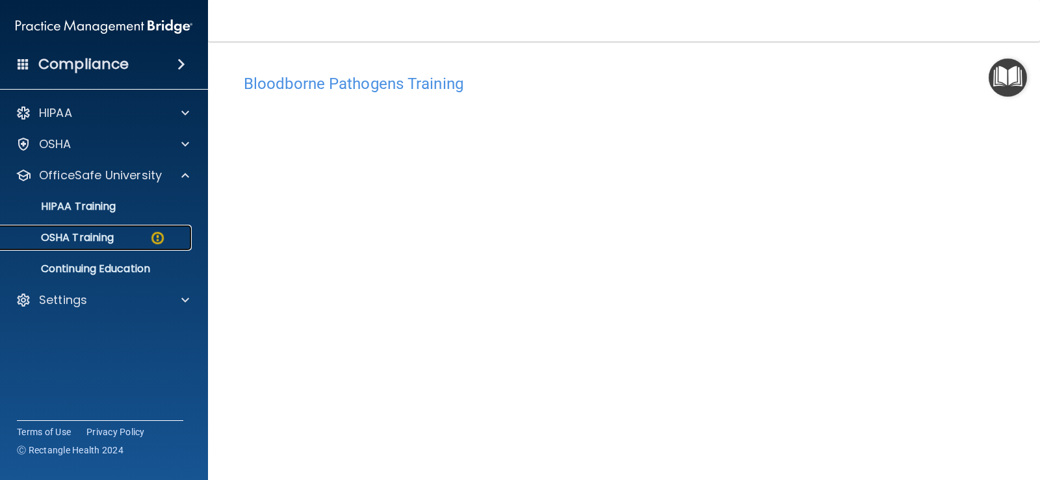
click at [140, 233] on div "OSHA Training" at bounding box center [96, 237] width 177 height 13
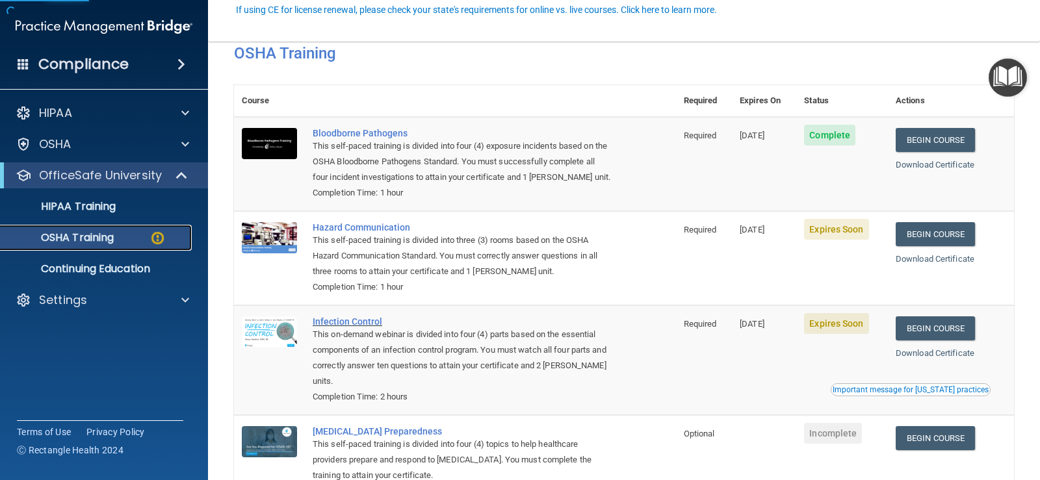
scroll to position [130, 0]
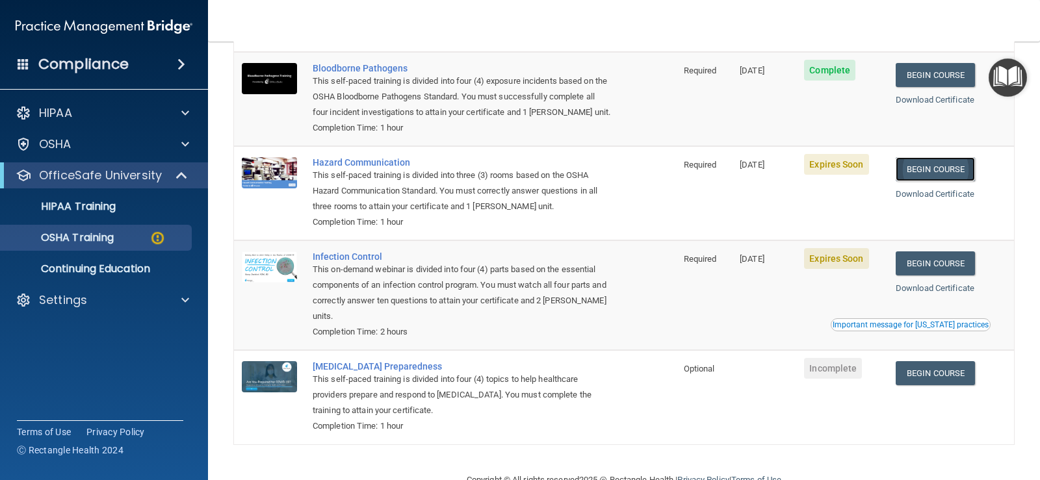
click at [938, 164] on link "Begin Course" at bounding box center [935, 169] width 79 height 24
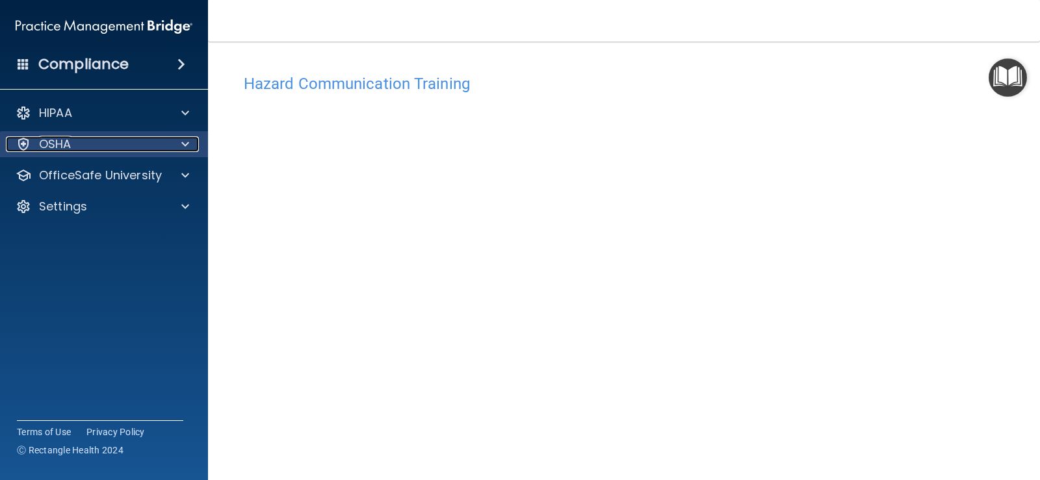
click at [116, 143] on div "OSHA" at bounding box center [86, 144] width 161 height 16
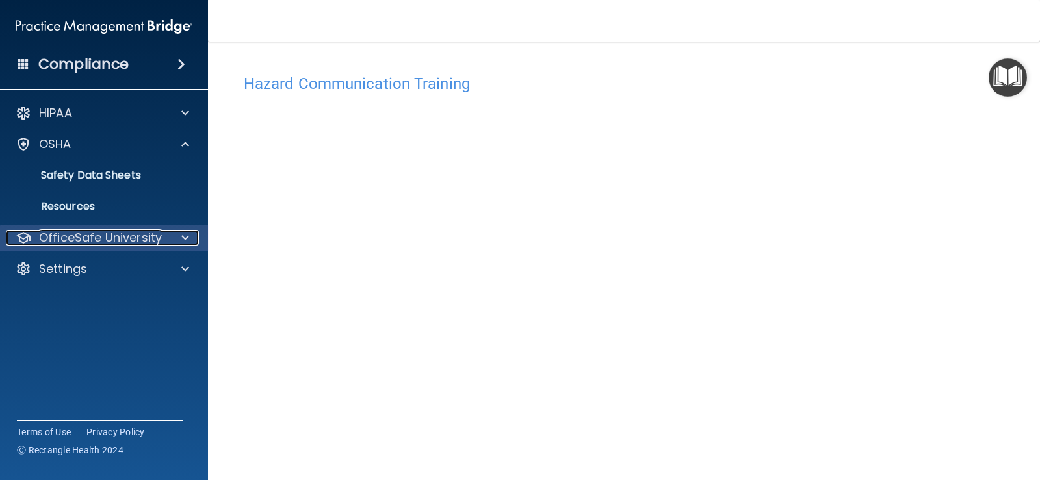
click at [138, 234] on p "OfficeSafe University" at bounding box center [100, 238] width 123 height 16
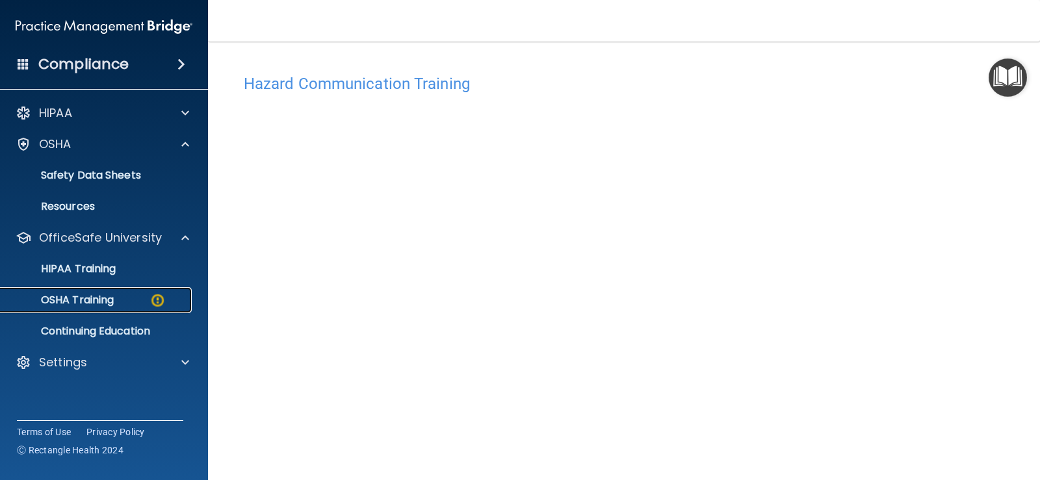
click at [123, 293] on link "OSHA Training" at bounding box center [89, 300] width 205 height 26
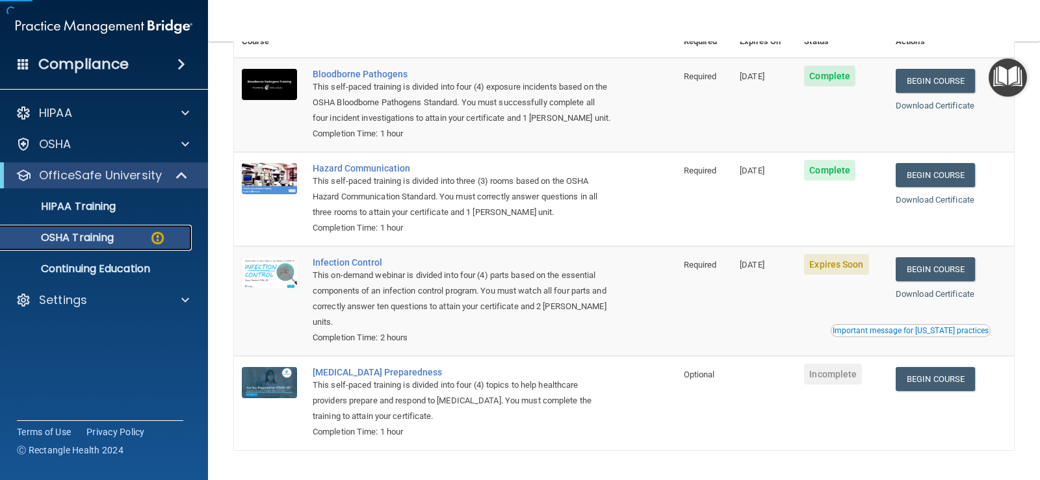
scroll to position [164, 0]
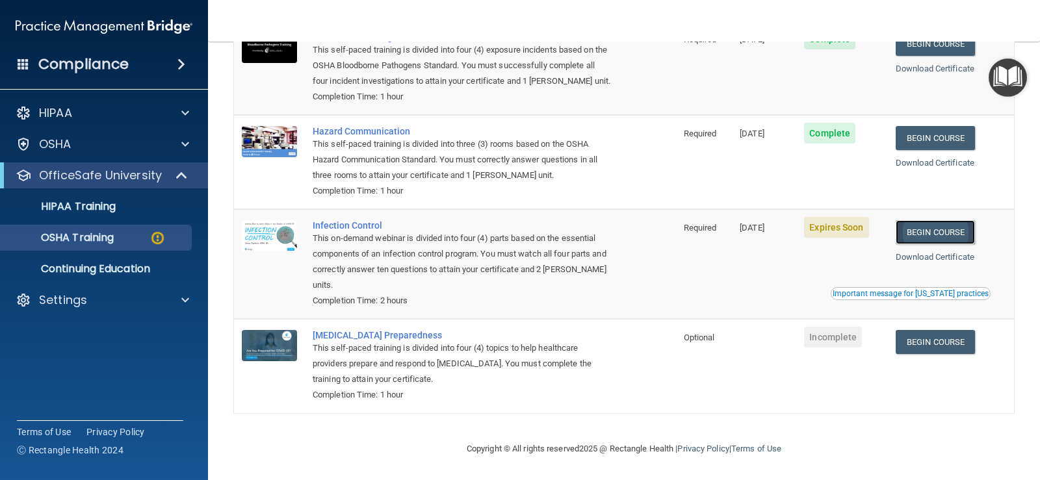
click at [930, 232] on link "Begin Course" at bounding box center [935, 232] width 79 height 24
click at [122, 234] on div "OSHA Training" at bounding box center [96, 237] width 177 height 13
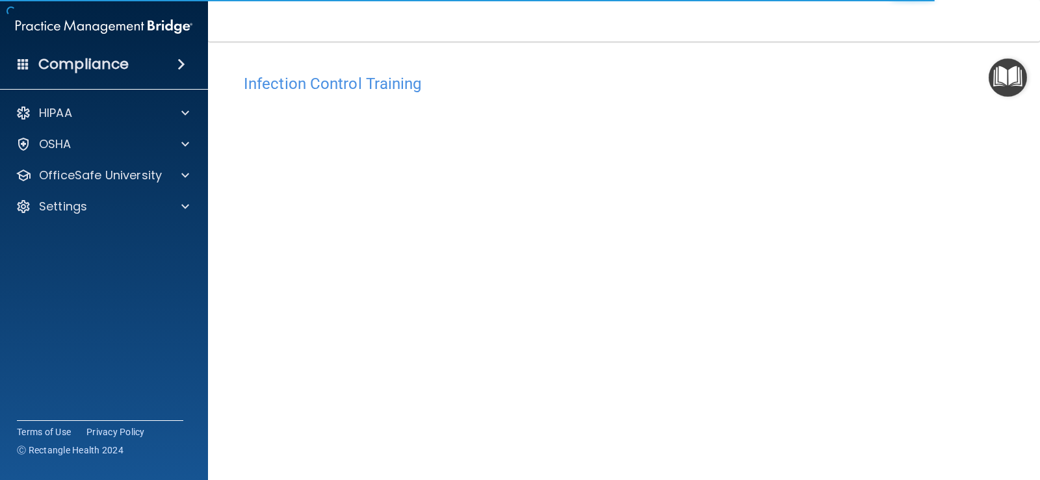
scroll to position [76, 0]
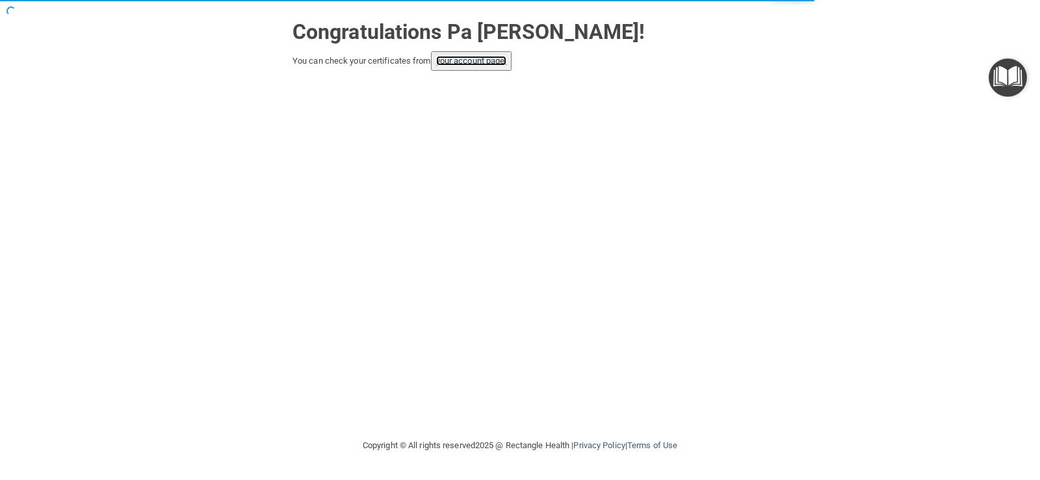
click at [459, 64] on link "your account page!" at bounding box center [471, 61] width 71 height 10
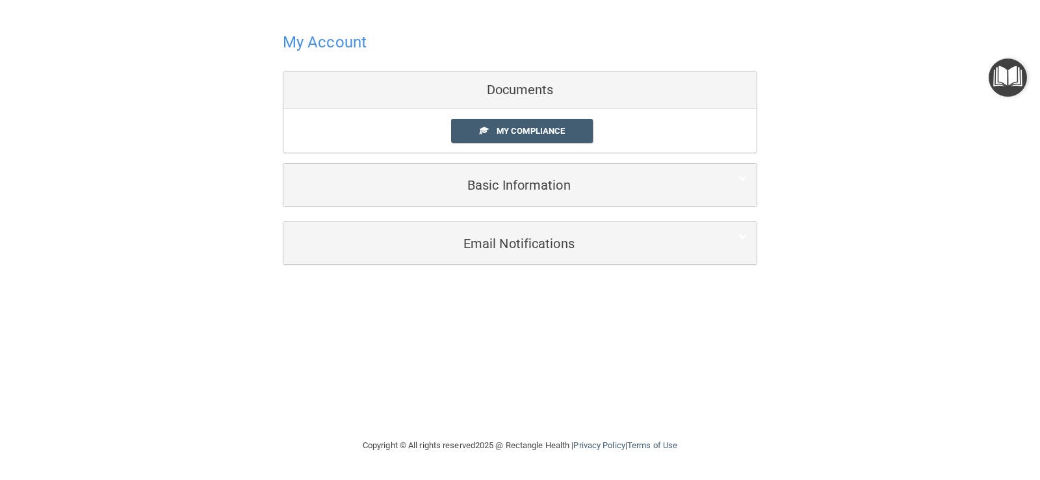
click at [536, 89] on div "Documents" at bounding box center [519, 90] width 473 height 38
click at [521, 129] on span "My Compliance" at bounding box center [531, 131] width 68 height 10
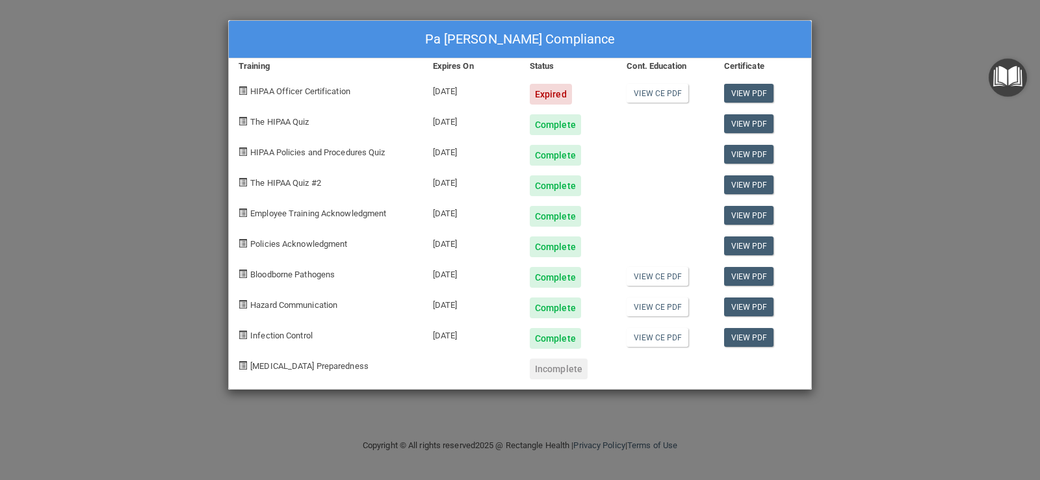
click at [894, 123] on div "Pa [PERSON_NAME] Compliance Training Expires On Status Cont. Education Certific…" at bounding box center [520, 240] width 1040 height 480
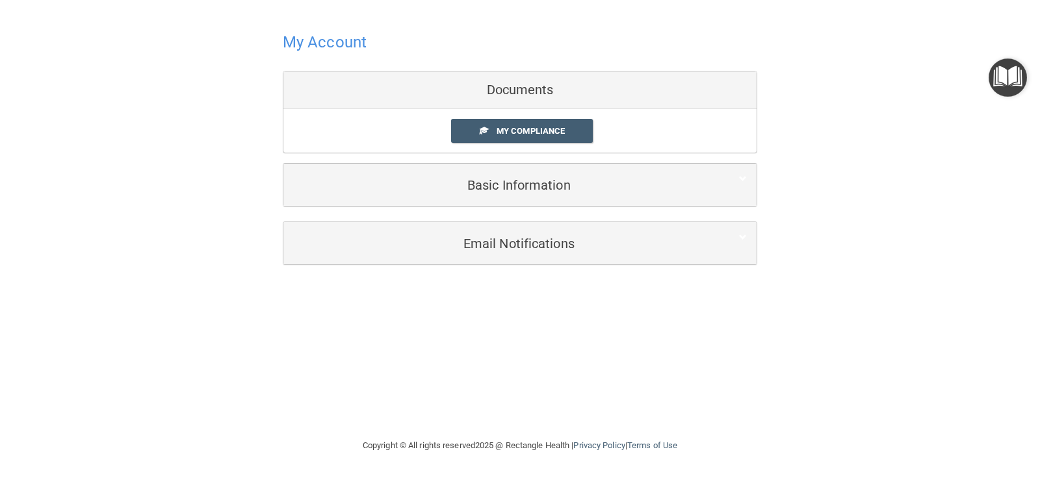
click at [326, 47] on h4 "My Account" at bounding box center [325, 42] width 84 height 17
click at [333, 37] on h4 "My Account" at bounding box center [325, 42] width 84 height 17
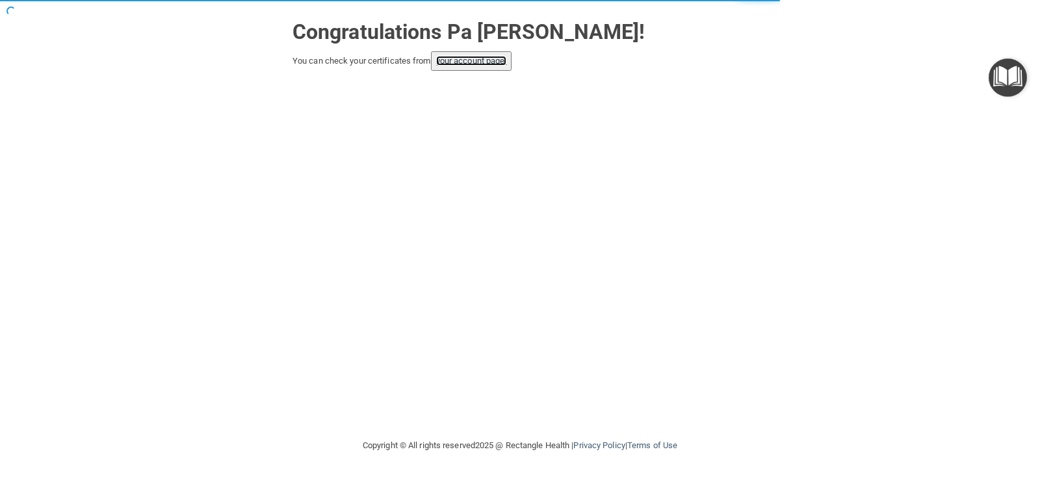
click at [448, 66] on link "your account page!" at bounding box center [471, 61] width 71 height 10
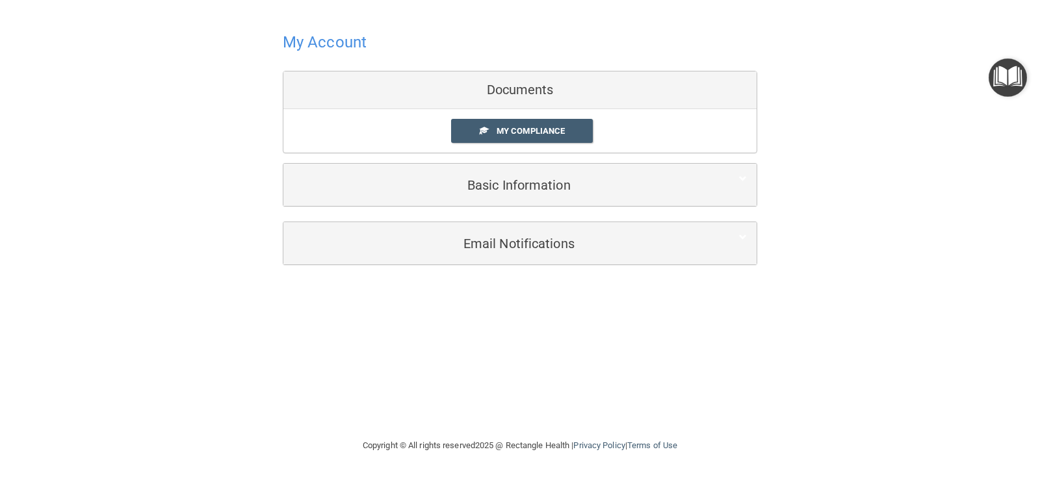
drag, startPoint x: 1037, startPoint y: 71, endPoint x: 1005, endPoint y: 72, distance: 32.5
click at [1035, 71] on main "My Account Documents My Compliance My Compliance My BAA Basic Information Full …" at bounding box center [520, 240] width 1040 height 480
click at [1005, 72] on img "Open Resource Center" at bounding box center [1007, 77] width 38 height 38
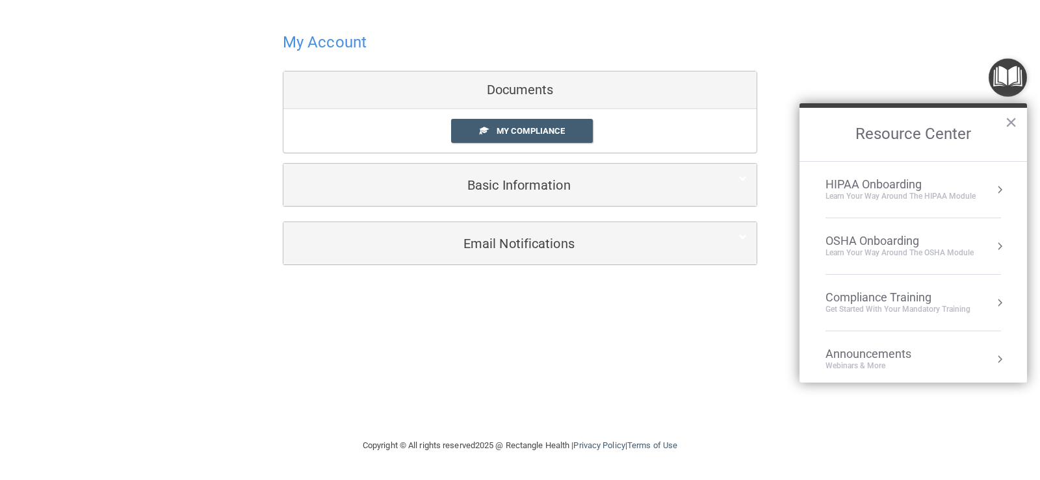
scroll to position [65, 0]
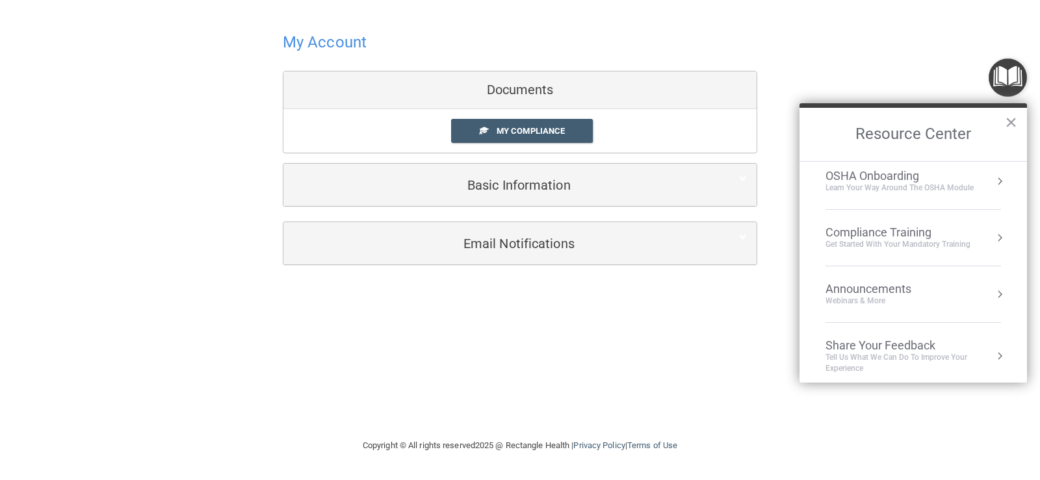
click at [920, 239] on div "Get Started with your mandatory training" at bounding box center [897, 244] width 145 height 11
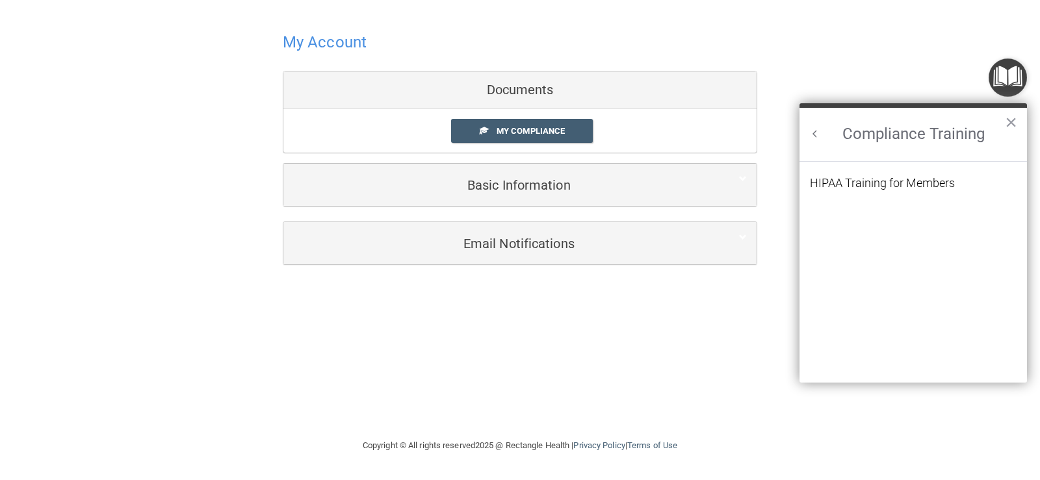
scroll to position [0, 0]
click at [812, 140] on button "Back to Resource Center Home" at bounding box center [814, 133] width 13 height 13
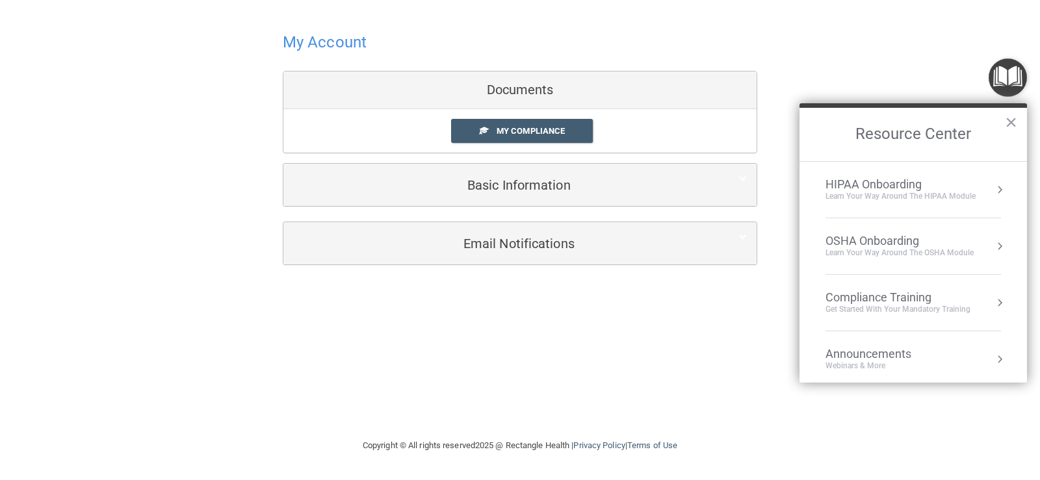
click at [929, 201] on div "Learn Your Way around the HIPAA module" at bounding box center [900, 196] width 150 height 11
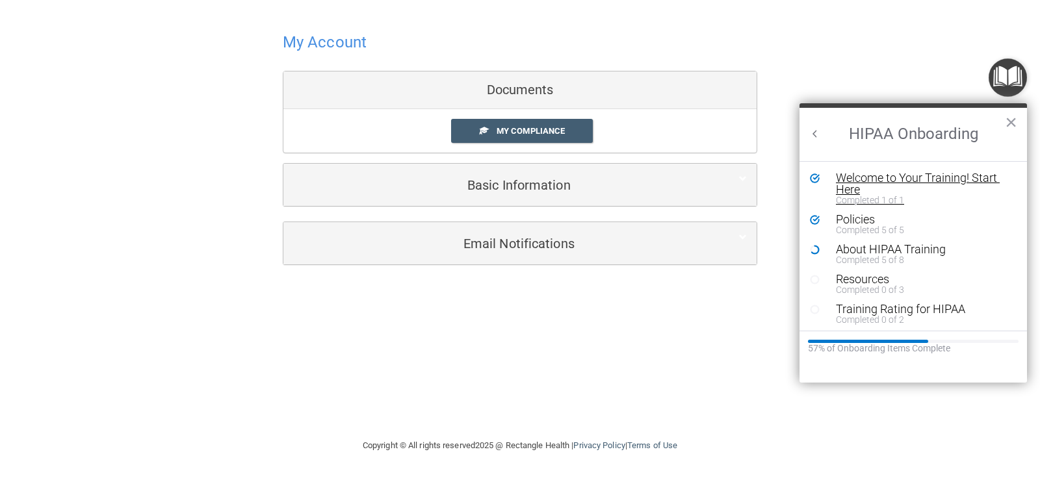
scroll to position [3, 0]
click at [803, 131] on h2 "HIPAA Onboarding" at bounding box center [912, 134] width 227 height 53
click at [817, 134] on button "Back to Resource Center Home" at bounding box center [814, 133] width 13 height 13
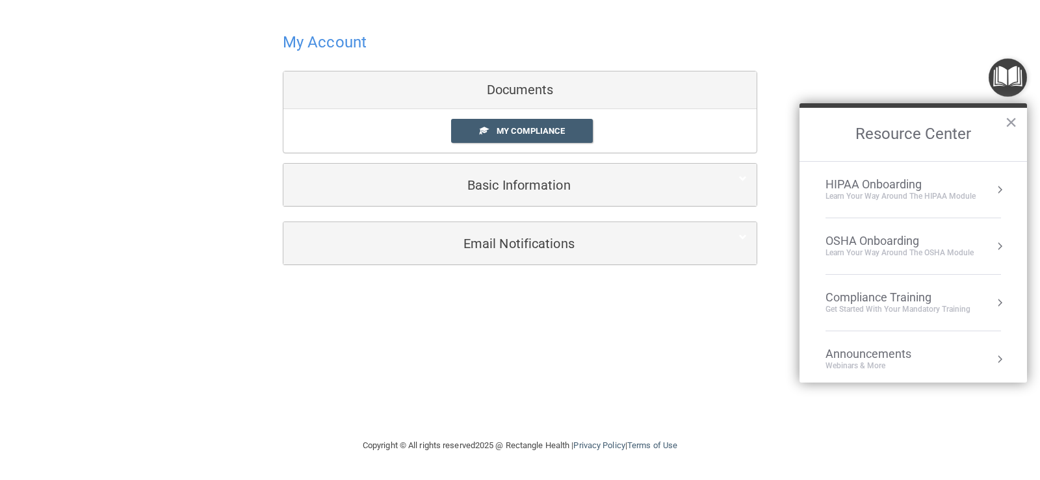
scroll to position [0, 0]
click at [869, 248] on div "Learn your way around the OSHA module" at bounding box center [899, 253] width 148 height 11
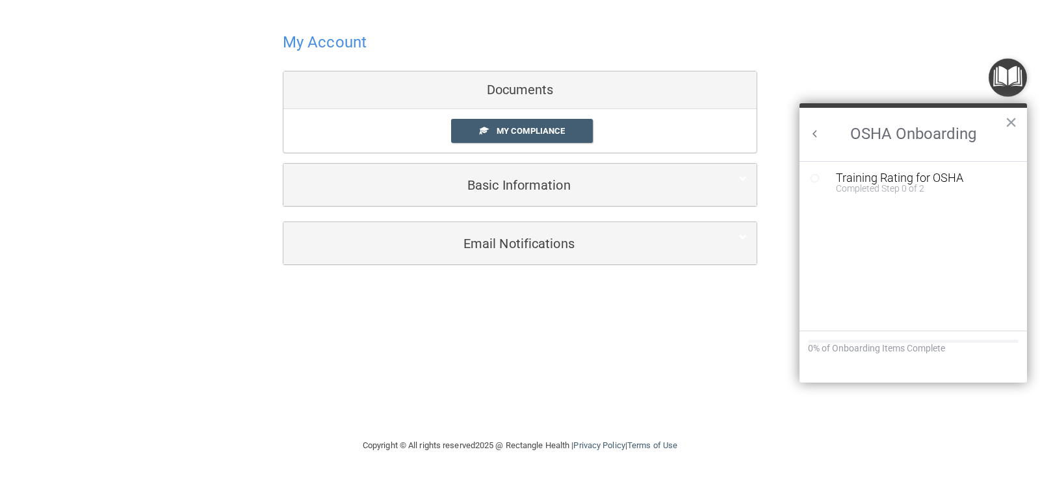
click at [821, 131] on h2 "OSHA Onboarding" at bounding box center [912, 134] width 227 height 53
click at [920, 184] on div "Completed Step 0 of 2" at bounding box center [923, 188] width 174 height 9
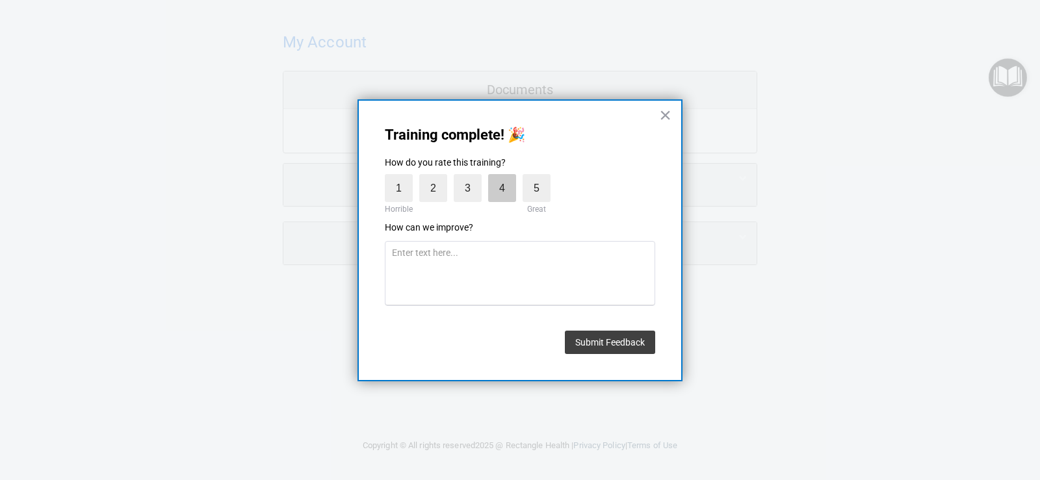
click at [495, 190] on label "4" at bounding box center [502, 188] width 28 height 28
click at [472, 177] on input "4" at bounding box center [472, 177] width 0 height 0
click at [604, 344] on button "Submit Feedback" at bounding box center [610, 342] width 90 height 23
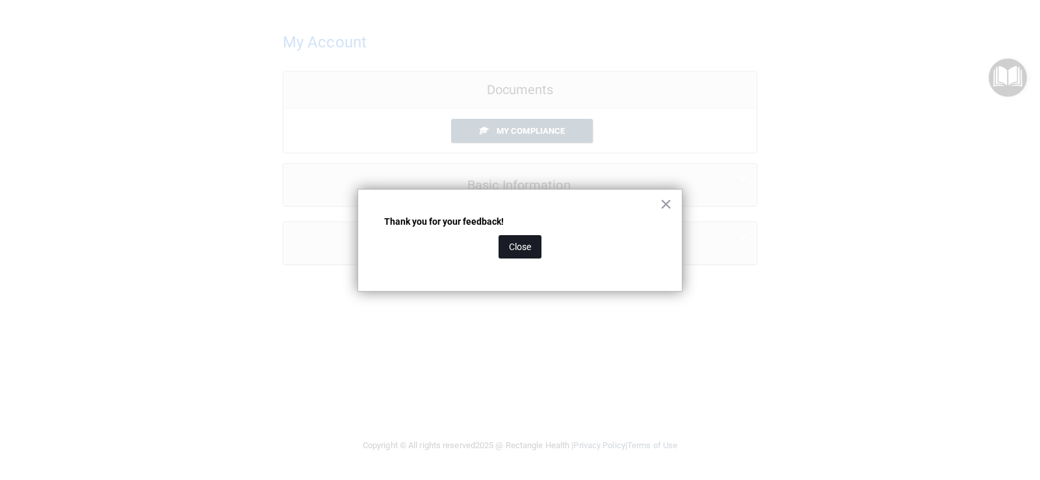
drag, startPoint x: 512, startPoint y: 252, endPoint x: 738, endPoint y: 227, distance: 226.9
click at [520, 252] on button "Close" at bounding box center [519, 246] width 43 height 23
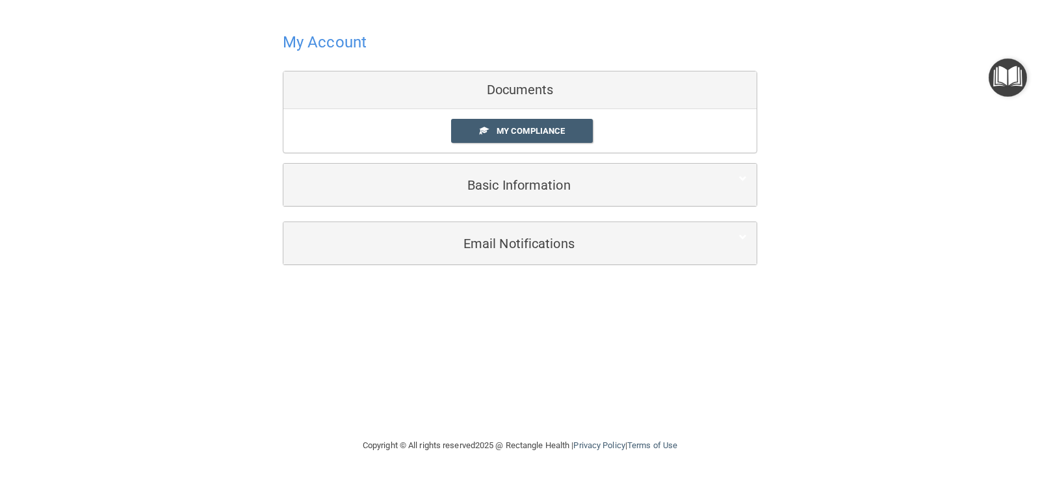
drag, startPoint x: 1020, startPoint y: 86, endPoint x: 1009, endPoint y: 97, distance: 15.2
click at [1019, 86] on img "Open Resource Center" at bounding box center [1007, 77] width 38 height 38
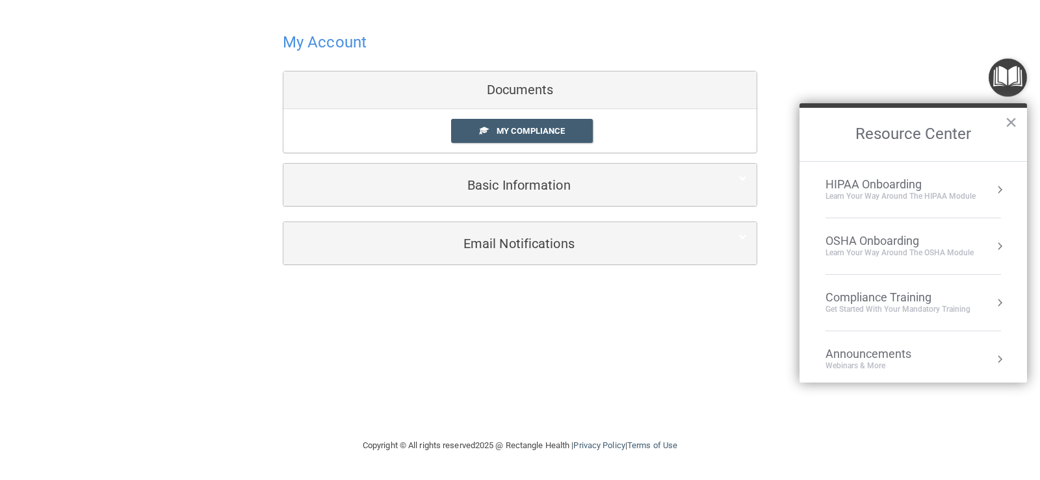
click at [911, 246] on div "OSHA Onboarding" at bounding box center [899, 241] width 148 height 14
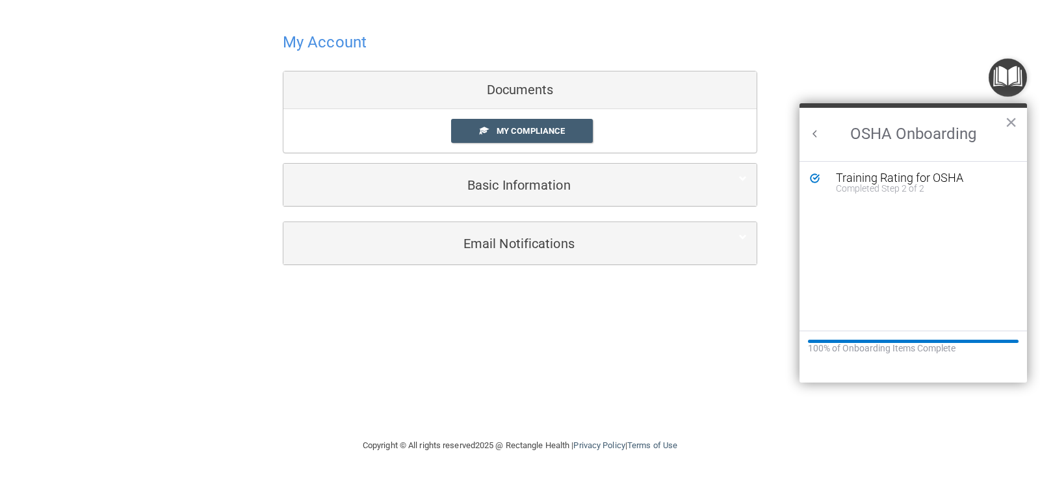
drag, startPoint x: 814, startPoint y: 135, endPoint x: 820, endPoint y: 136, distance: 6.6
click at [816, 135] on button "Back to Resource Center Home" at bounding box center [814, 133] width 13 height 13
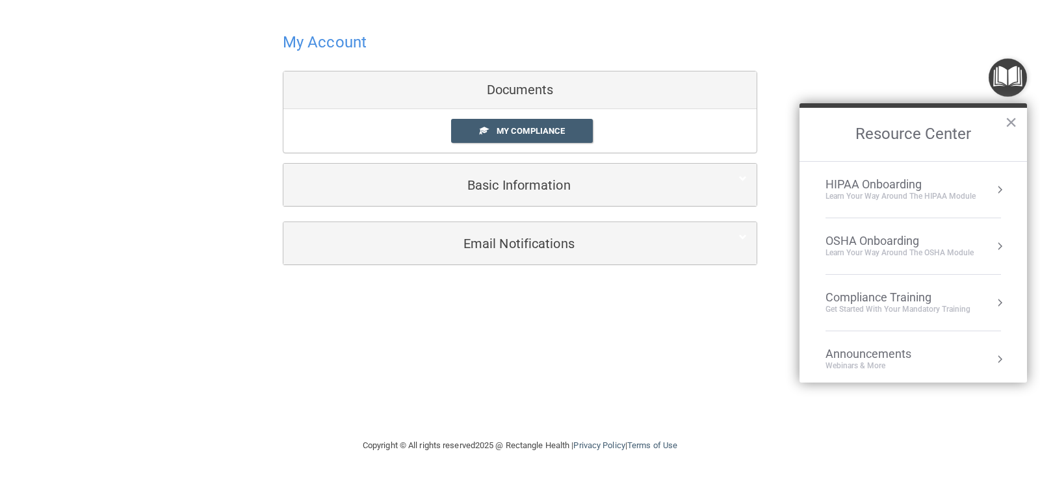
click at [911, 190] on div "HIPAA Onboarding" at bounding box center [900, 184] width 150 height 14
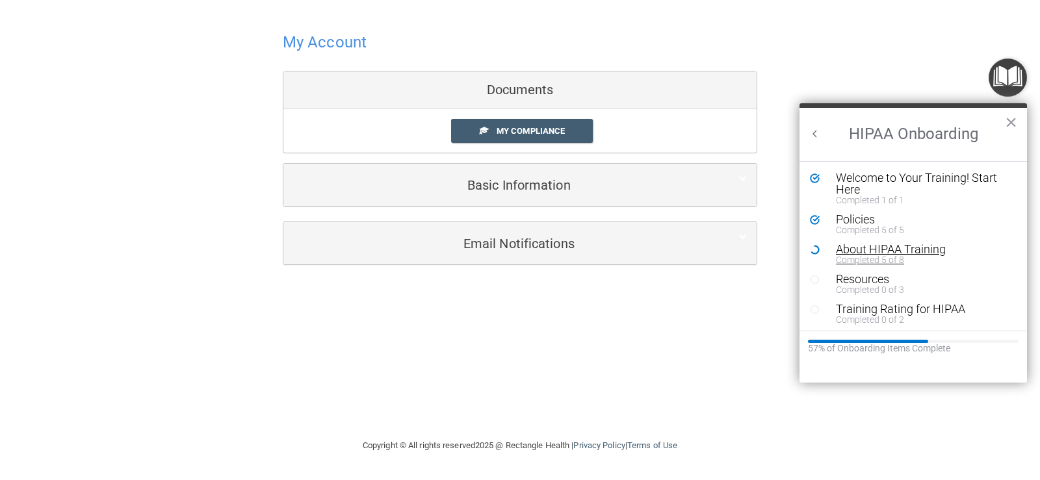
click at [894, 253] on div "About HIPAA Training" at bounding box center [918, 250] width 164 height 12
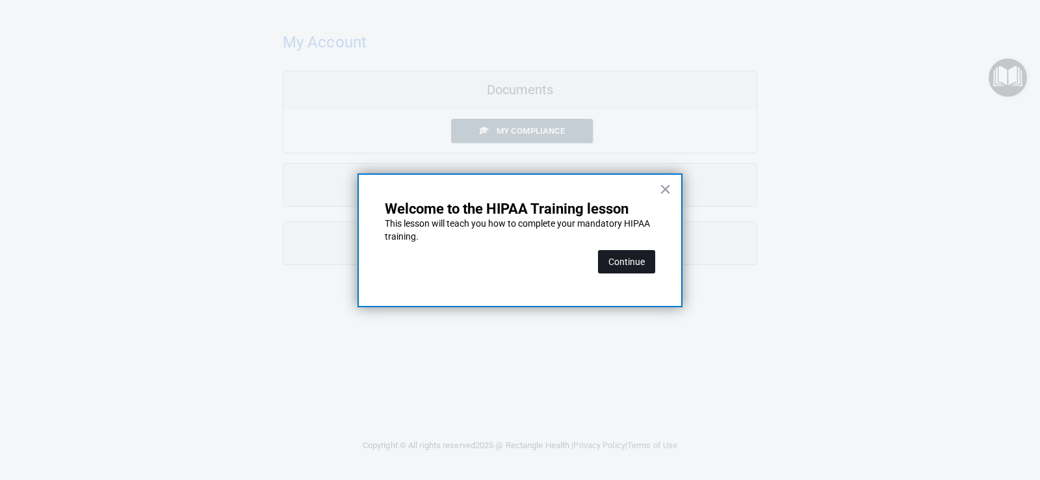
click at [634, 262] on button "Continue" at bounding box center [626, 261] width 57 height 23
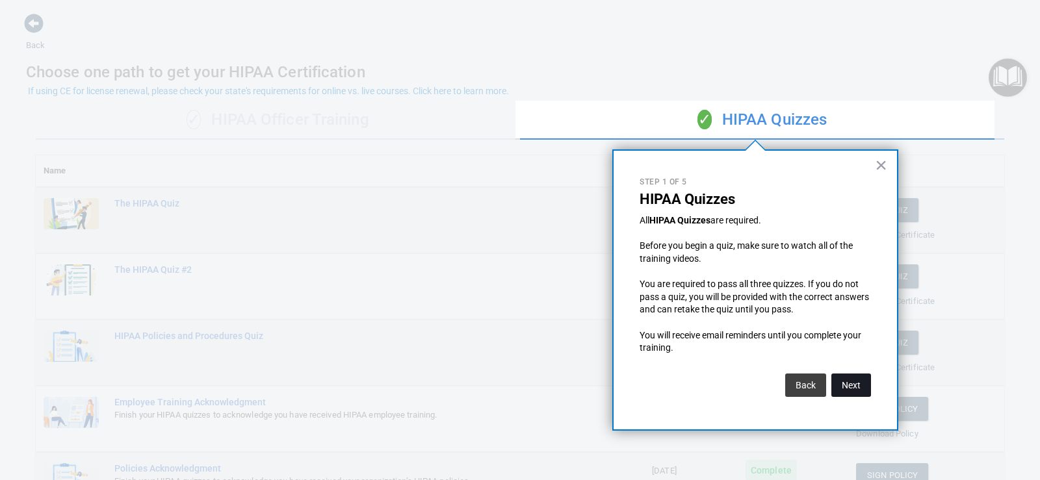
click at [849, 383] on button "Next" at bounding box center [851, 385] width 40 height 23
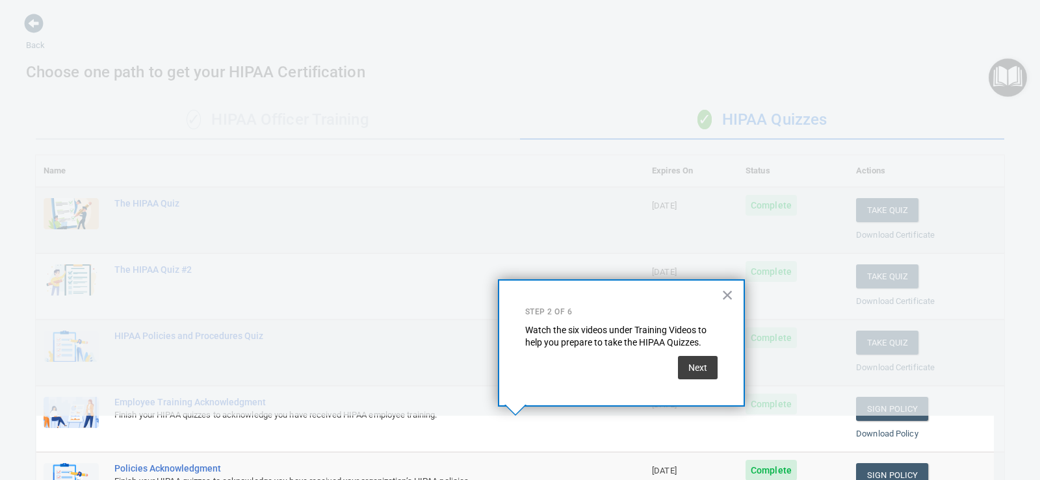
scroll to position [118, 0]
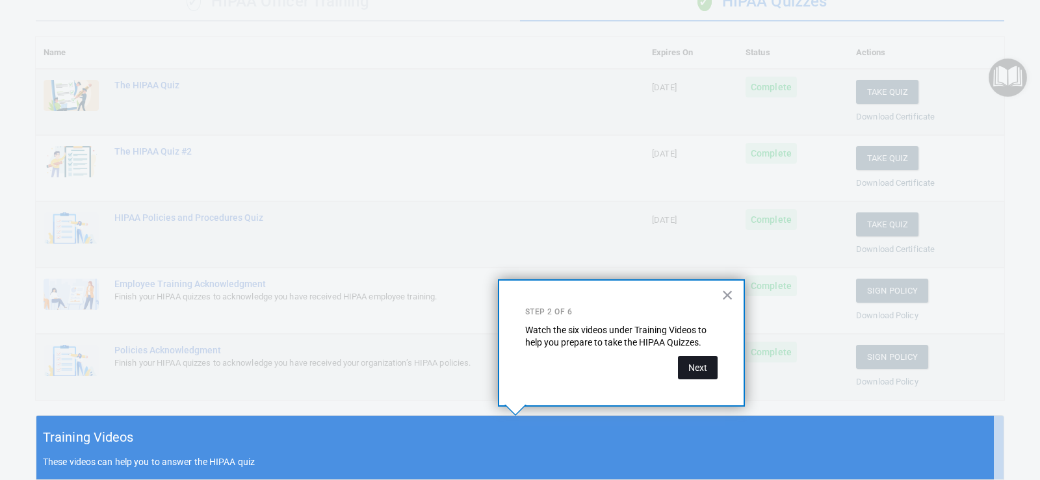
click at [710, 375] on button "Next" at bounding box center [698, 367] width 40 height 23
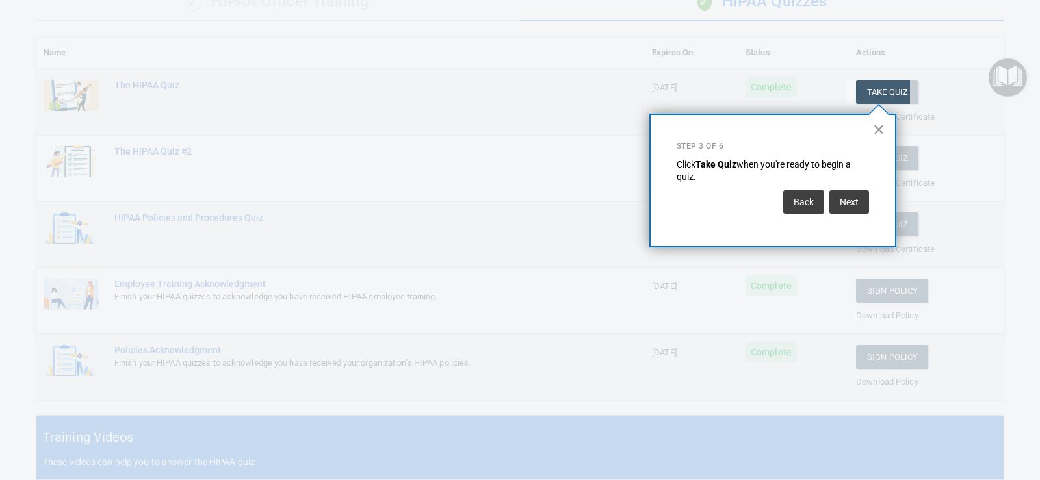
click at [888, 134] on div "× Step 3 of 6 Click Take Quiz when you're ready to begin a quiz. Back Next" at bounding box center [772, 181] width 247 height 134
click at [882, 135] on button "×" at bounding box center [879, 129] width 12 height 21
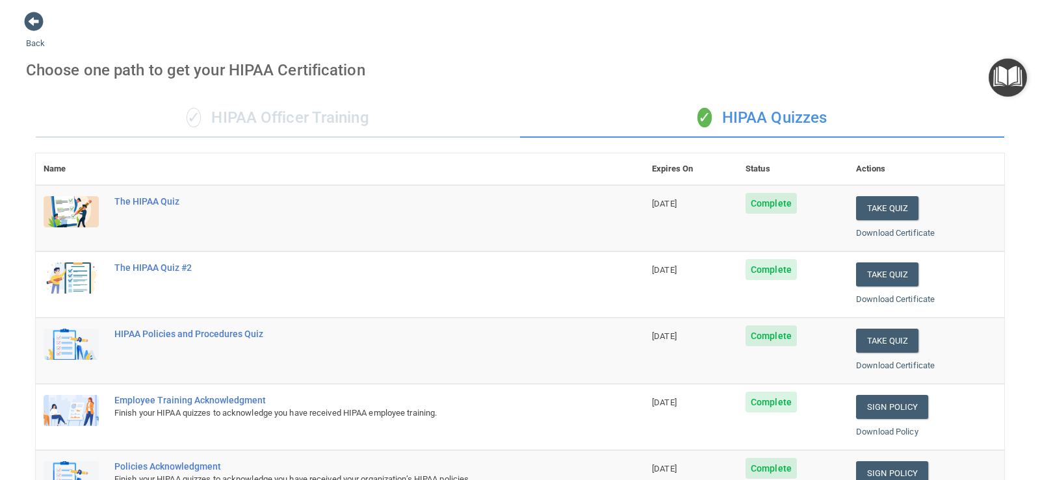
scroll to position [0, 0]
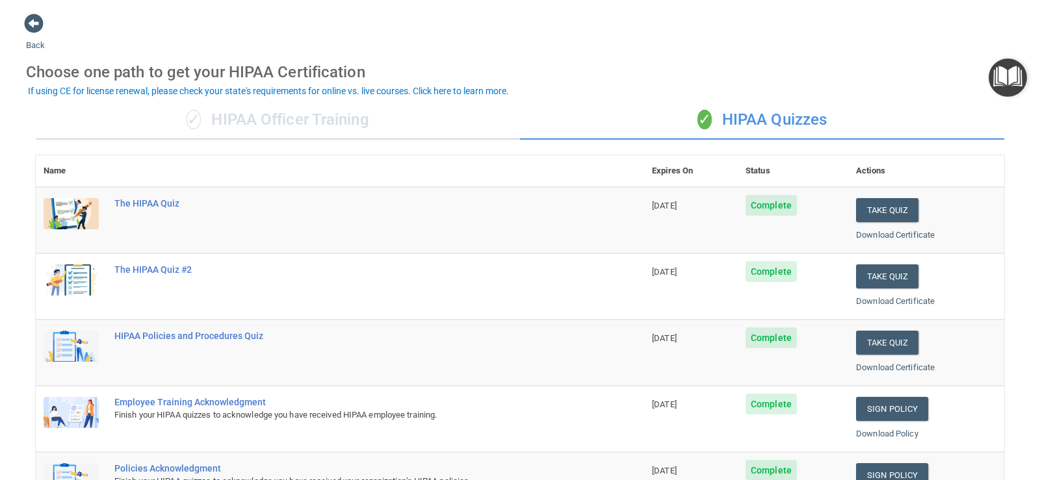
click at [998, 84] on img "Open Resource Center" at bounding box center [1007, 77] width 38 height 38
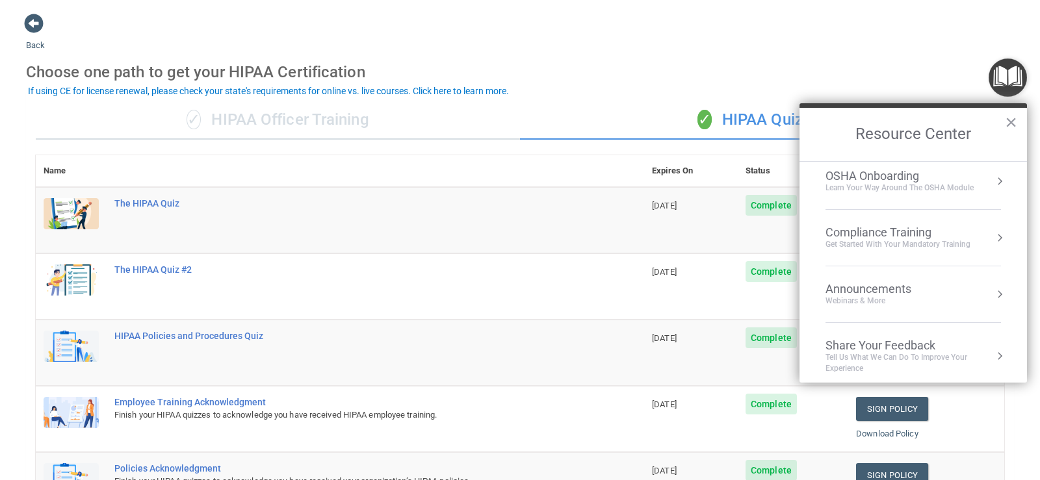
scroll to position [73, 0]
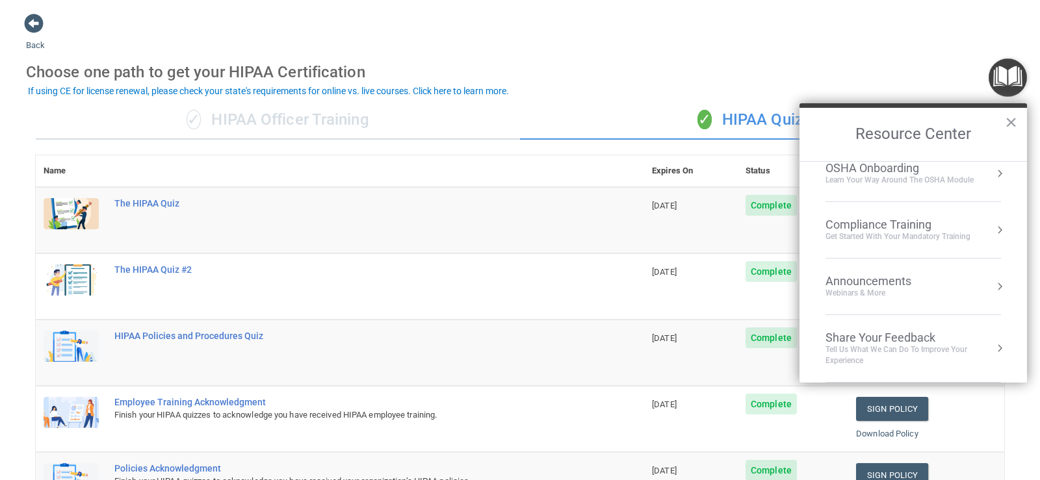
click at [921, 227] on div "Compliance Training" at bounding box center [897, 225] width 145 height 14
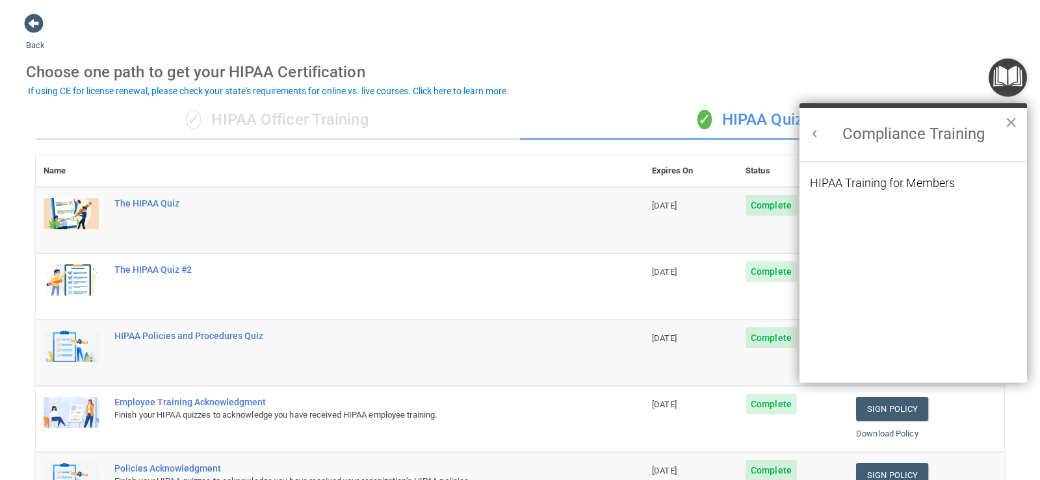
scroll to position [57, 0]
click at [1003, 124] on h2 "Compliance Training" at bounding box center [912, 134] width 227 height 53
click at [1015, 112] on button "×" at bounding box center [1011, 122] width 12 height 21
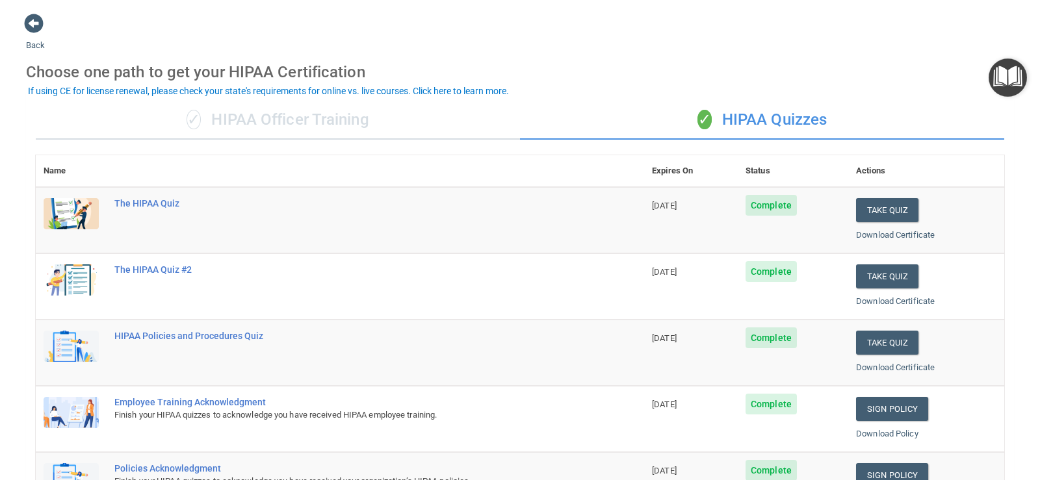
click at [48, 36] on div "Back Choose one path to get your HIPAA Certification ✓ HIPAA Officer Training ✓…" at bounding box center [520, 449] width 988 height 872
click at [44, 31] on div "Back Choose one path to get your HIPAA Certification ✓ HIPAA Officer Training ✓…" at bounding box center [520, 449] width 988 height 872
click at [34, 26] on span at bounding box center [33, 23] width 19 height 19
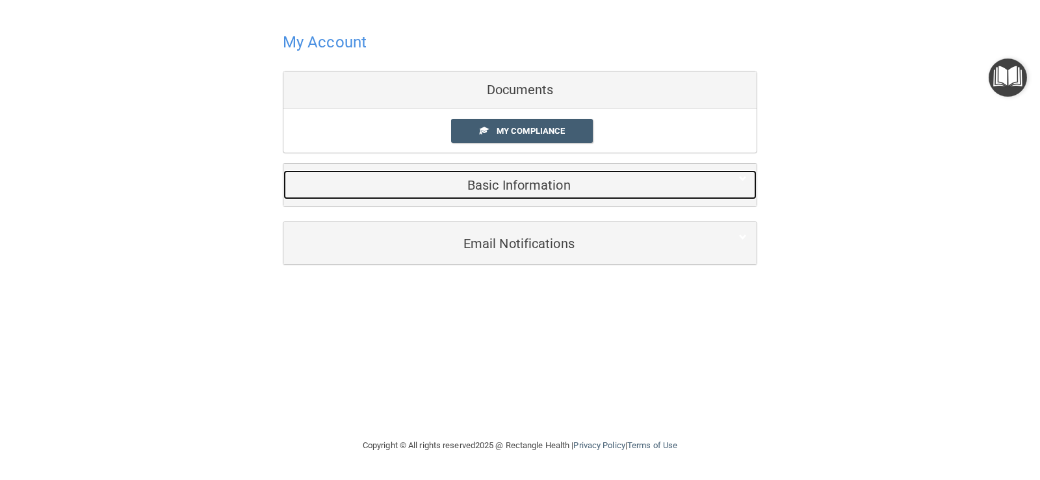
click at [517, 188] on h5 "Basic Information" at bounding box center [500, 185] width 414 height 14
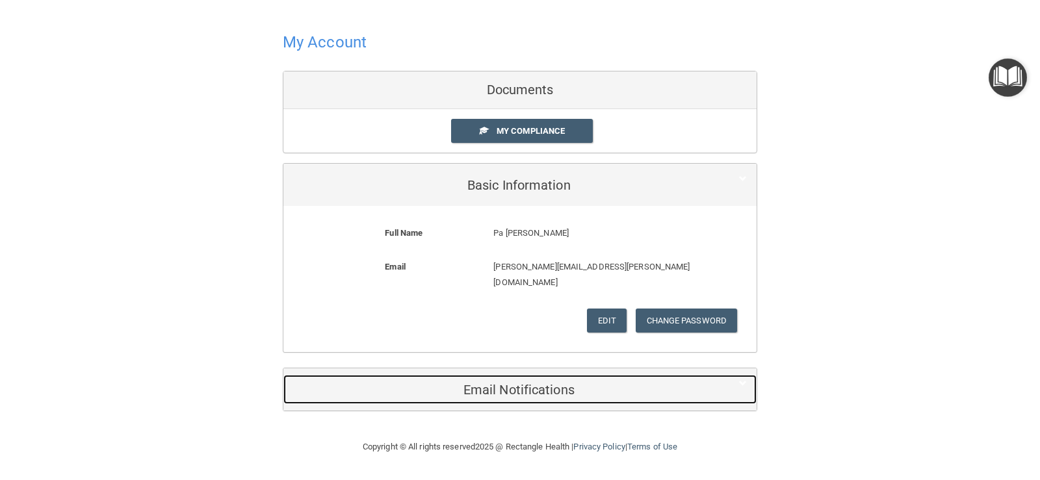
click at [529, 385] on div "Email Notifications" at bounding box center [499, 389] width 433 height 29
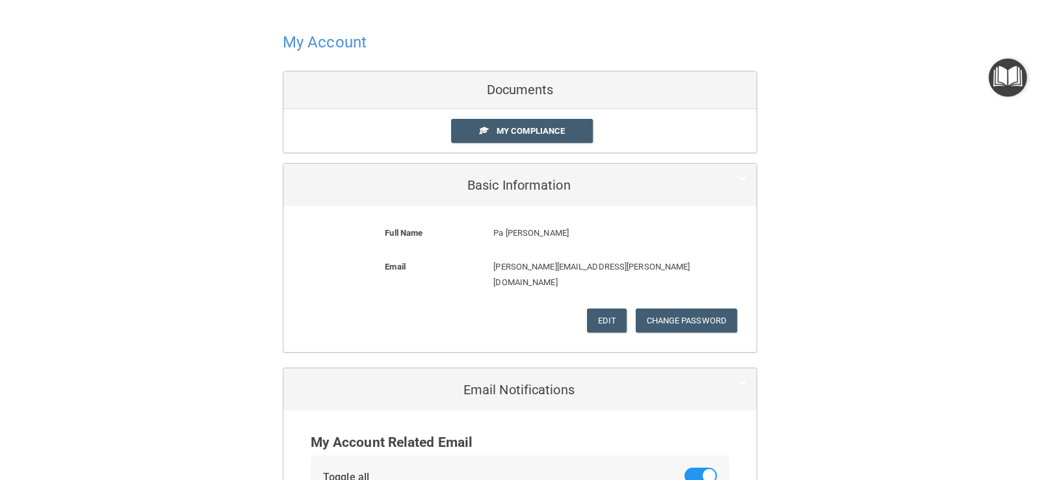
drag, startPoint x: 328, startPoint y: 37, endPoint x: 355, endPoint y: 49, distance: 30.3
click at [337, 40] on h4 "My Account" at bounding box center [325, 42] width 84 height 17
click at [544, 116] on div "My Compliance My Compliance My BAA" at bounding box center [519, 131] width 473 height 44
click at [544, 106] on div "Documents" at bounding box center [519, 90] width 473 height 38
